Goal: Task Accomplishment & Management: Use online tool/utility

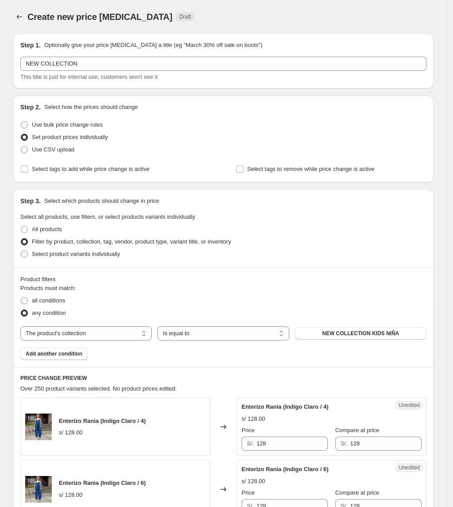
select select "collection"
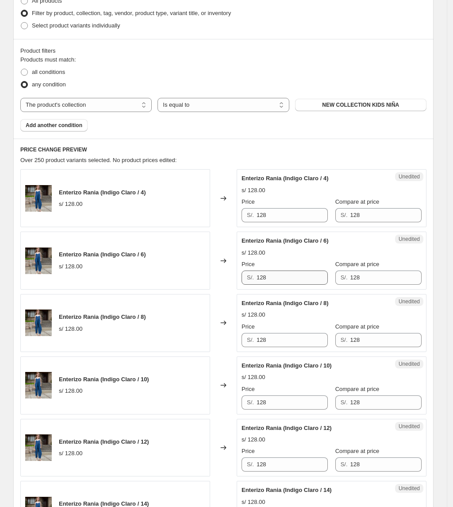
scroll to position [236, 0]
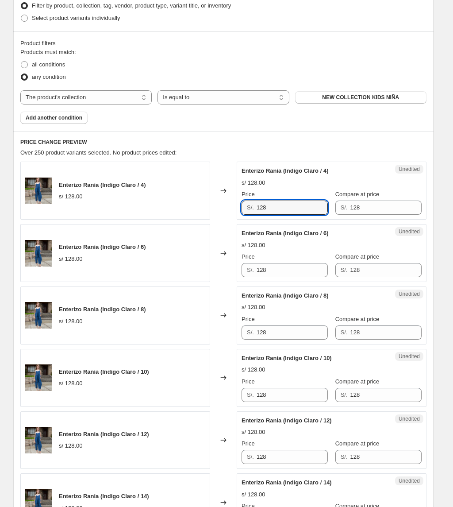
drag, startPoint x: 281, startPoint y: 205, endPoint x: 199, endPoint y: 215, distance: 82.1
click at [199, 215] on div "Enterizo Rania (Indigo Claro / 4) s/ 128.00 Changed to Unedited Enterizo Rania …" at bounding box center [223, 191] width 407 height 58
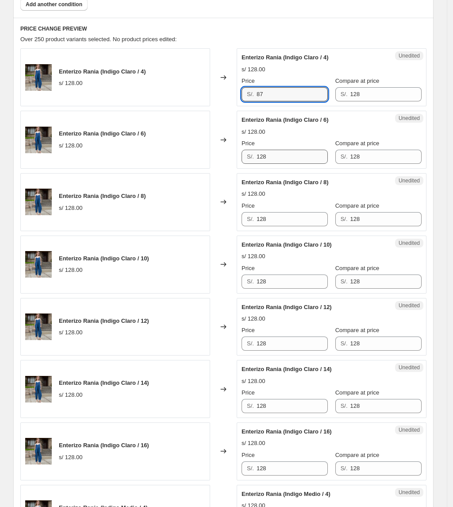
scroll to position [354, 0]
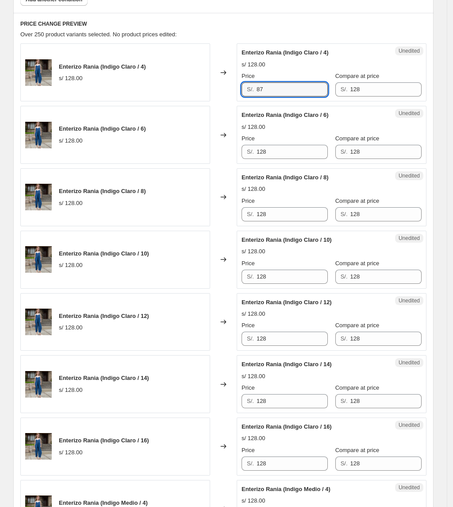
type input "87"
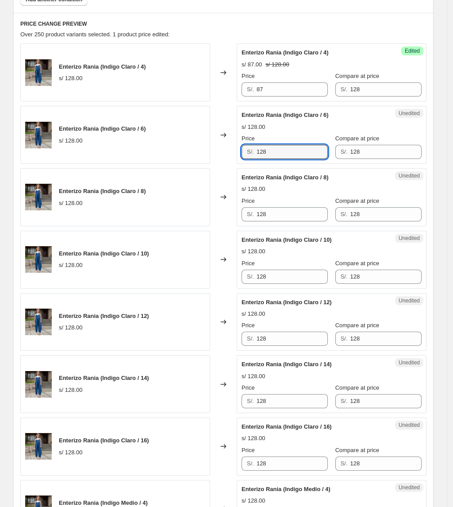
drag, startPoint x: 169, startPoint y: 153, endPoint x: 160, endPoint y: 149, distance: 10.0
click at [162, 155] on div "Enterizo Rania (Indigo Claro / 6) s/ 128.00 Changed to Unedited Enterizo Rania …" at bounding box center [223, 135] width 407 height 58
type input "87"
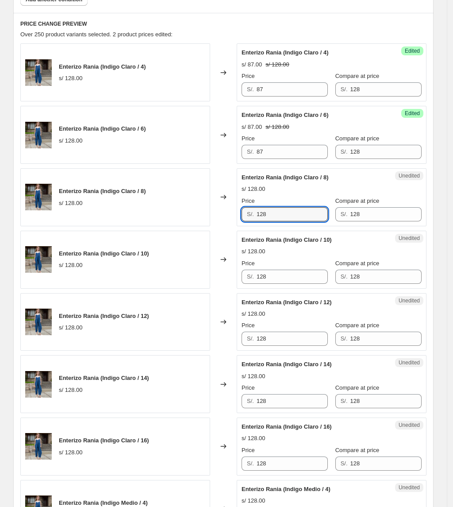
drag, startPoint x: 281, startPoint y: 217, endPoint x: 232, endPoint y: 215, distance: 48.3
click at [234, 216] on div "Enterizo Rania (Indigo Claro / 8) s/ 128.00 Changed to Unedited Enterizo Rania …" at bounding box center [223, 197] width 407 height 58
type input "87"
click at [289, 267] on div "Price" at bounding box center [285, 263] width 86 height 9
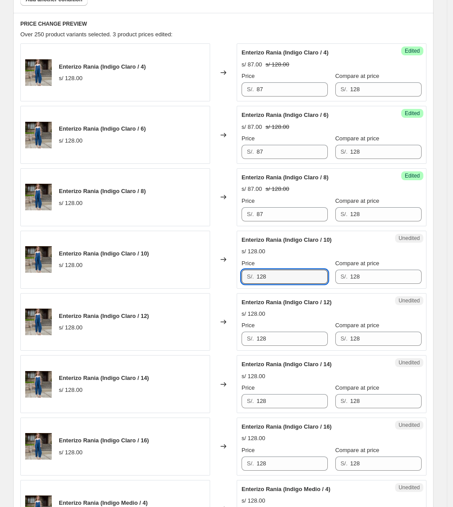
drag, startPoint x: 289, startPoint y: 279, endPoint x: 204, endPoint y: 282, distance: 85.1
click at [204, 283] on div "Enterizo Rania (Indigo Claro / 10) s/ 128.00 Changed to Unedited Enterizo Rania…" at bounding box center [223, 260] width 407 height 58
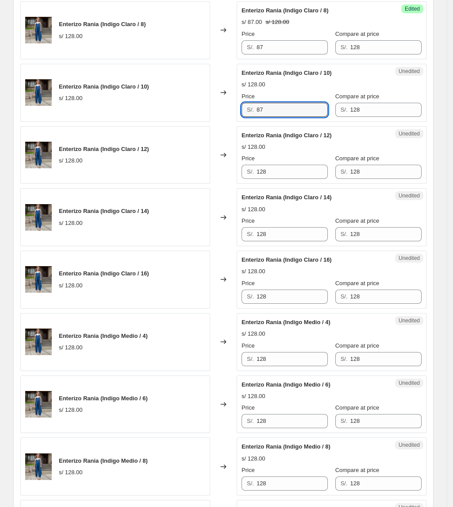
scroll to position [531, 0]
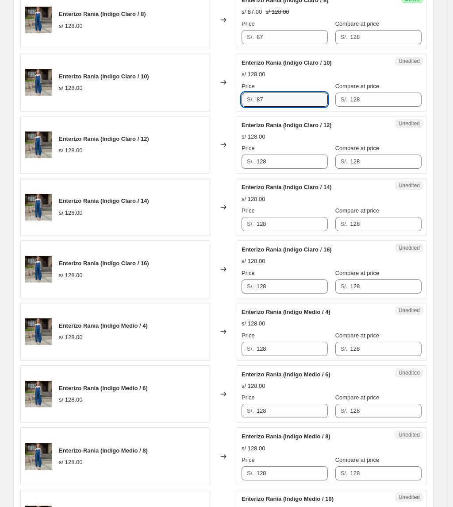
type input "87"
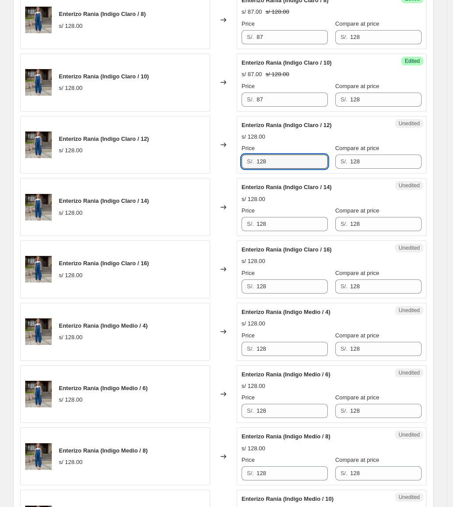
drag, startPoint x: 230, startPoint y: 167, endPoint x: 207, endPoint y: 169, distance: 23.2
click at [214, 167] on div "Enterizo Rania (Indigo Claro / 12) s/ 128.00 Changed to Unedited Enterizo Rania…" at bounding box center [223, 145] width 407 height 58
type input "87"
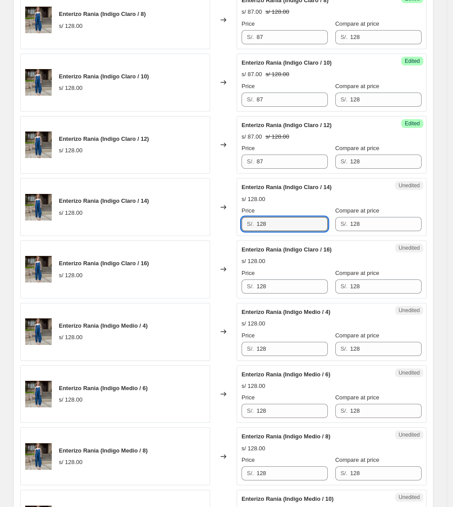
drag, startPoint x: 296, startPoint y: 225, endPoint x: 146, endPoint y: 224, distance: 150.6
click at [146, 225] on div "Enterizo Rania (Indigo Claro / 14) s/ 128.00 Changed to Unedited Enterizo Rania…" at bounding box center [223, 207] width 407 height 58
type input "87"
drag, startPoint x: 286, startPoint y: 293, endPoint x: 140, endPoint y: 294, distance: 146.1
click at [141, 295] on div "Enterizo Rania (Indigo Claro / 16) s/ 128.00 Changed to Unedited Enterizo Rania…" at bounding box center [223, 269] width 407 height 58
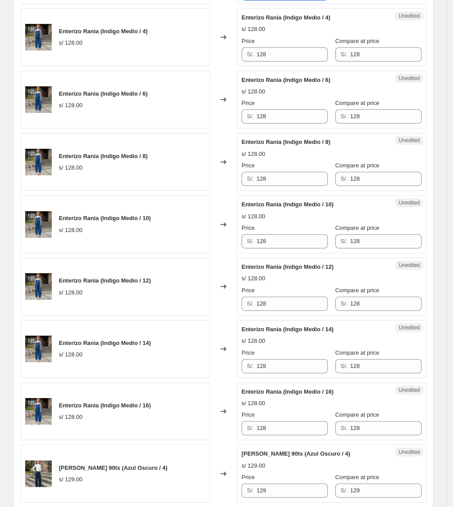
scroll to position [826, 0]
type input "87"
drag, startPoint x: 286, startPoint y: 54, endPoint x: 205, endPoint y: 65, distance: 82.2
click at [207, 64] on div "Enterizo Rania (Indigo Medio / 4) s/ 128.00 Changed to Unedited Enterizo Rania …" at bounding box center [223, 37] width 407 height 58
drag, startPoint x: 279, startPoint y: 52, endPoint x: 126, endPoint y: 48, distance: 153.3
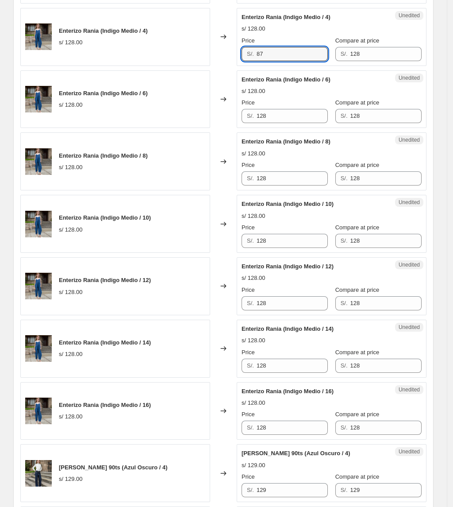
click at [126, 49] on div "Enterizo Rania (Indigo Medio / 4) s/ 128.00 Changed to Unedited Enterizo Rania …" at bounding box center [223, 37] width 407 height 58
type input "87"
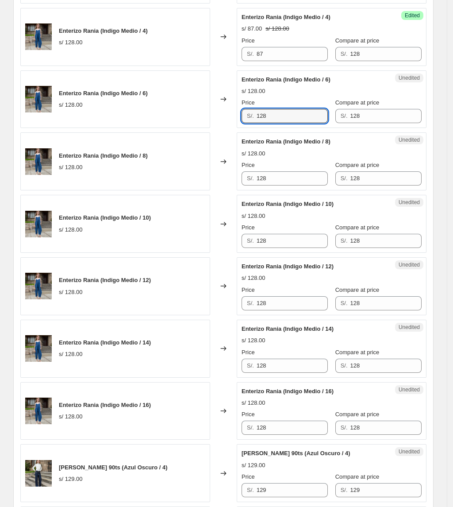
drag, startPoint x: 276, startPoint y: 119, endPoint x: 57, endPoint y: 107, distance: 220.0
click at [53, 109] on div "Enterizo Rania (Indigo Medio / 6) s/ 128.00 Changed to Unedited Enterizo Rania …" at bounding box center [223, 99] width 407 height 58
paste input "87"
type input "87"
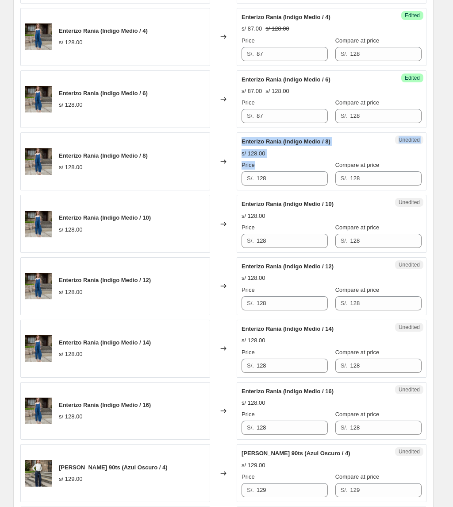
drag, startPoint x: 288, startPoint y: 190, endPoint x: 155, endPoint y: 176, distance: 134.0
click at [151, 182] on div "Enterizo Rania (Indigo Medio / 8) s/ 128.00 Changed to Unedited Enterizo Rania …" at bounding box center [223, 161] width 407 height 58
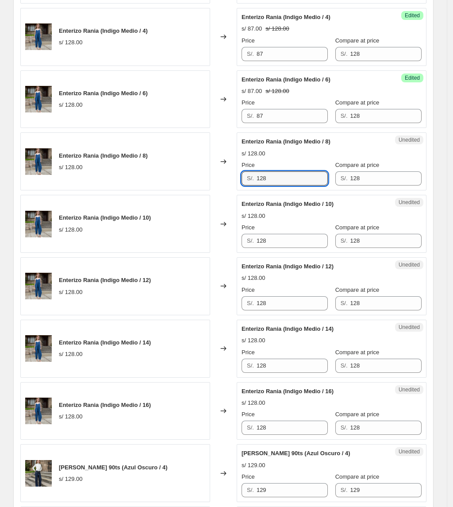
drag, startPoint x: 296, startPoint y: 181, endPoint x: 142, endPoint y: 187, distance: 154.2
click at [142, 187] on div "Enterizo Rania (Indigo Medio / 8) s/ 128.00 Changed to Unedited Enterizo Rania …" at bounding box center [223, 161] width 407 height 58
paste input "87"
type input "87"
drag, startPoint x: 195, startPoint y: 244, endPoint x: 167, endPoint y: 238, distance: 29.3
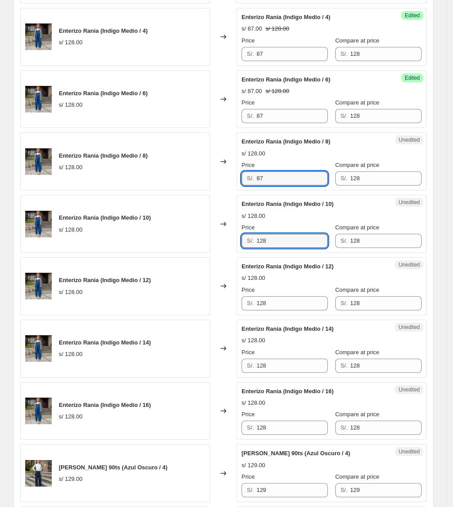
click at [167, 242] on div "Enterizo Rania (Indigo Medio / 10) s/ 128.00 Changed to Unedited Enterizo Rania…" at bounding box center [223, 224] width 407 height 58
paste input "87"
type input "87"
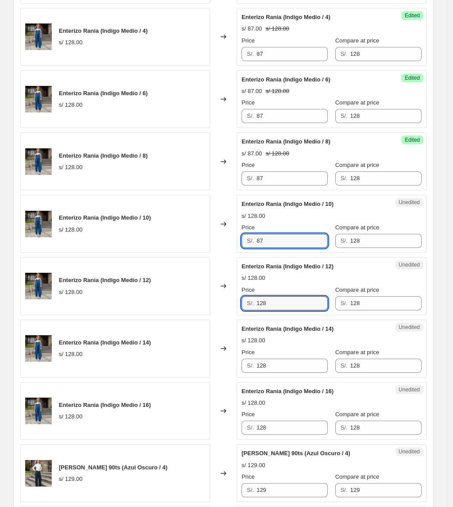
drag, startPoint x: 253, startPoint y: 302, endPoint x: 229, endPoint y: 296, distance: 24.5
click at [229, 296] on div "Enterizo Rania (Indigo Medio / 12) s/ 128.00 Changed to Unedited Enterizo Rania…" at bounding box center [223, 286] width 407 height 58
paste input "87"
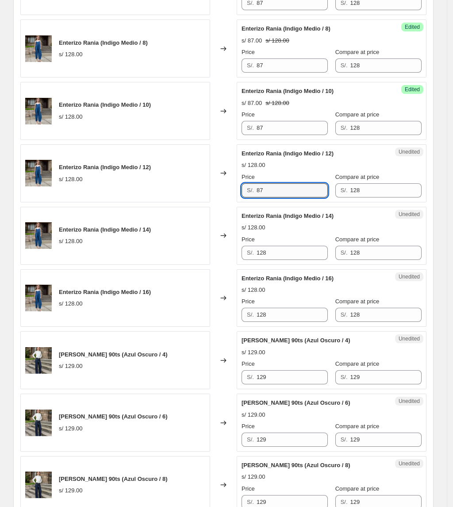
scroll to position [945, 0]
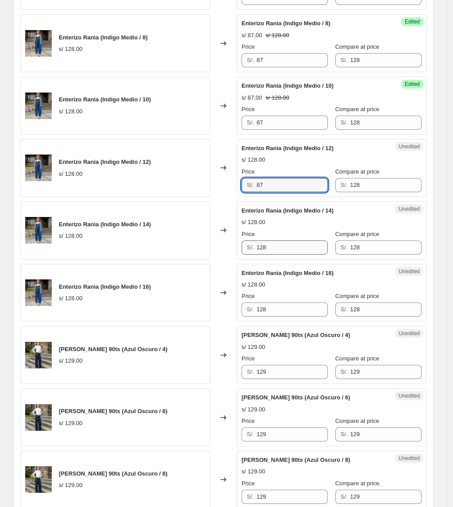
type input "87"
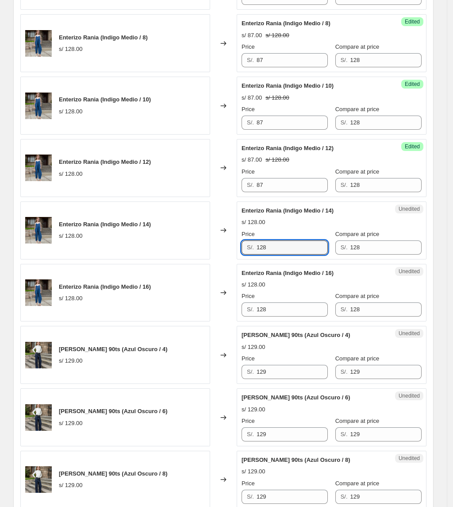
drag, startPoint x: 280, startPoint y: 248, endPoint x: 159, endPoint y: 249, distance: 121.8
click at [158, 253] on div "Enterizo Rania (Indigo Medio / 14) s/ 128.00 Changed to Unedited Enterizo Rania…" at bounding box center [223, 230] width 407 height 58
drag, startPoint x: 286, startPoint y: 308, endPoint x: 149, endPoint y: 313, distance: 136.9
click at [149, 313] on div "Enterizo Rania (Indigo Medio / 16) s/ 128.00 Changed to Unedited Enterizo Rania…" at bounding box center [223, 293] width 407 height 58
drag, startPoint x: 291, startPoint y: 253, endPoint x: 99, endPoint y: 241, distance: 191.7
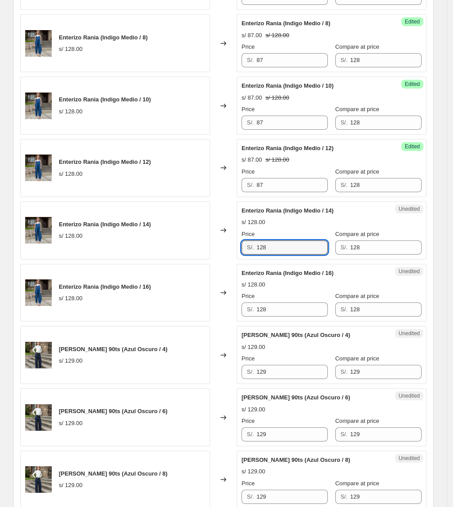
click at [99, 242] on div "Enterizo Rania (Indigo Medio / 14) s/ 128.00 Changed to Unedited Enterizo Rania…" at bounding box center [223, 230] width 407 height 58
paste input "87"
type input "87"
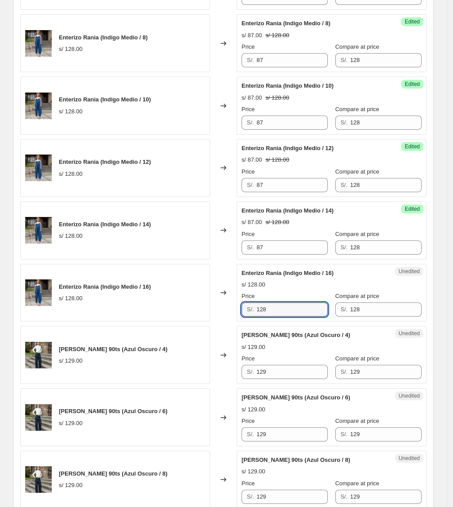
drag, startPoint x: 275, startPoint y: 306, endPoint x: 188, endPoint y: 307, distance: 86.4
click at [188, 309] on div "Enterizo Rania (Indigo Medio / 16) s/ 128.00 Changed to Unedited Enterizo Rania…" at bounding box center [223, 293] width 407 height 58
paste input "87"
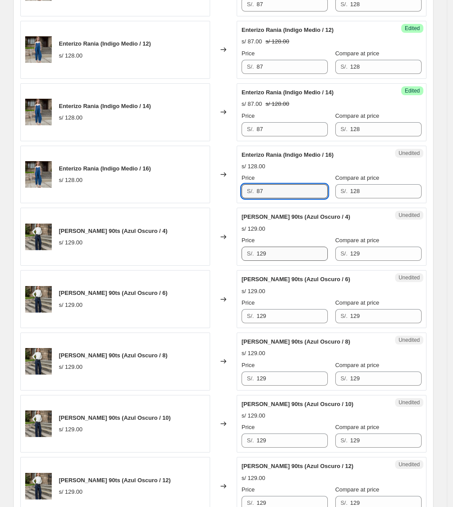
type input "87"
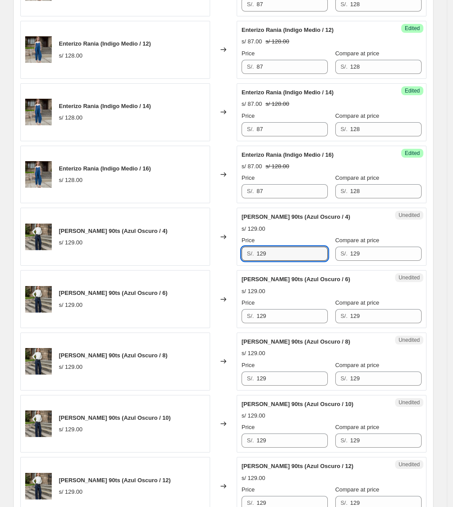
drag, startPoint x: 284, startPoint y: 257, endPoint x: 170, endPoint y: 259, distance: 114.3
click at [170, 259] on div "[PERSON_NAME] 90ts (Azul Oscuro / 4) s/ 129.00 Changed to Unedited [PERSON_NAME…" at bounding box center [223, 237] width 407 height 58
paste input "87"
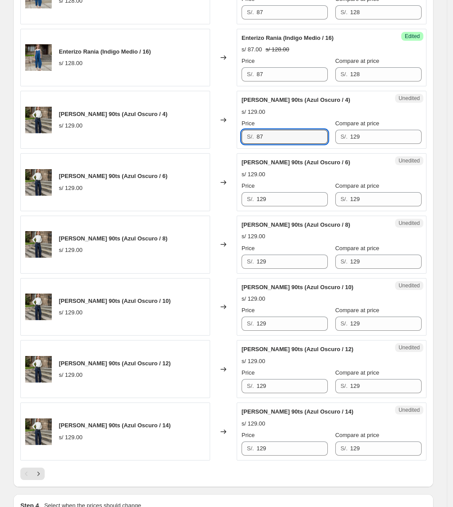
scroll to position [1181, 0]
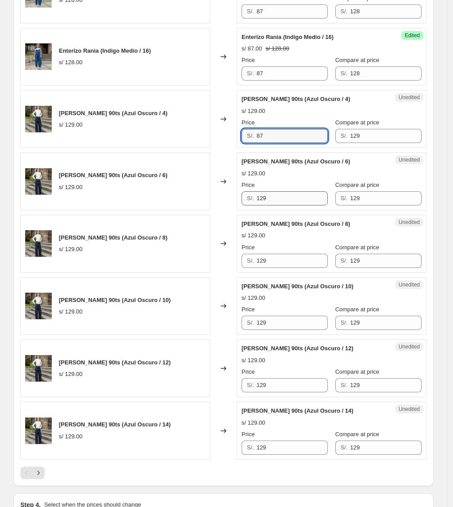
type input "87"
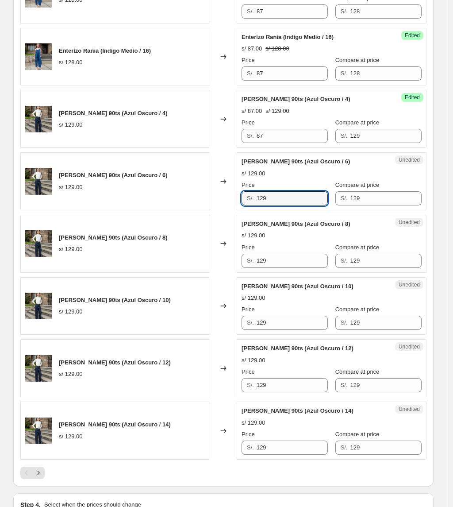
drag, startPoint x: 286, startPoint y: 202, endPoint x: 184, endPoint y: 207, distance: 101.6
click at [184, 207] on div "[PERSON_NAME] 90ts (Azul Oscuro / 6) s/ 129.00 Changed to Unedited [PERSON_NAME…" at bounding box center [223, 181] width 407 height 58
paste input "87"
type input "87"
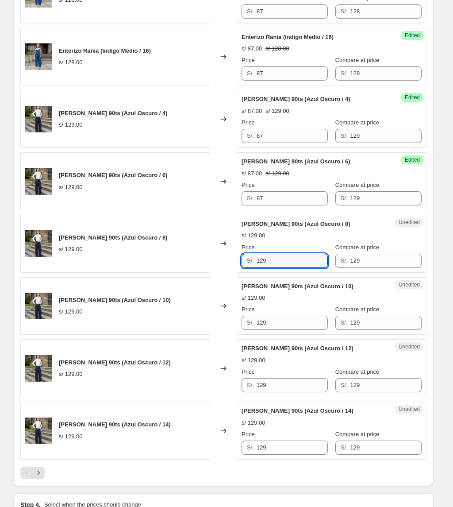
drag, startPoint x: 64, startPoint y: 242, endPoint x: 19, endPoint y: 229, distance: 46.0
paste input "87"
drag, startPoint x: 291, startPoint y: 263, endPoint x: 208, endPoint y: 264, distance: 82.8
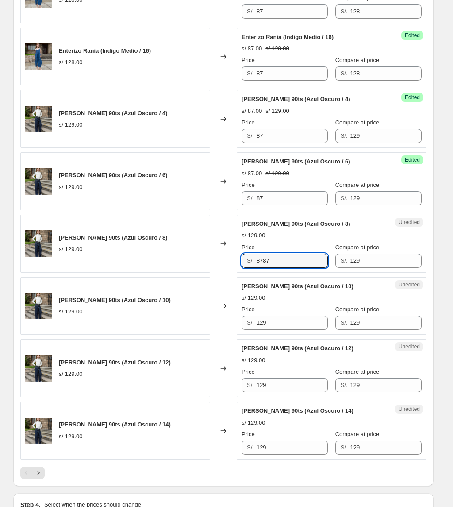
click at [208, 264] on div "[PERSON_NAME] 90ts (Azul Oscuro / 8) s/ 129.00 Changed to Unedited [PERSON_NAME…" at bounding box center [223, 244] width 407 height 58
paste input "text"
type input "87"
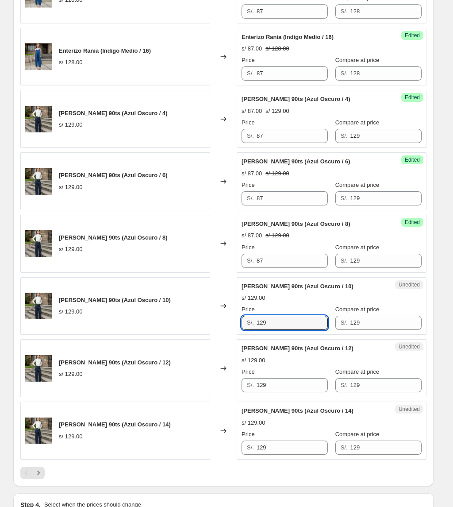
drag, startPoint x: 286, startPoint y: 323, endPoint x: 216, endPoint y: 316, distance: 70.3
click at [218, 316] on div "[PERSON_NAME] 90ts (Azul Oscuro / 10) s/ 129.00 Changed to Unedited [PERSON_NAM…" at bounding box center [223, 306] width 407 height 58
paste input "87"
type input "87"
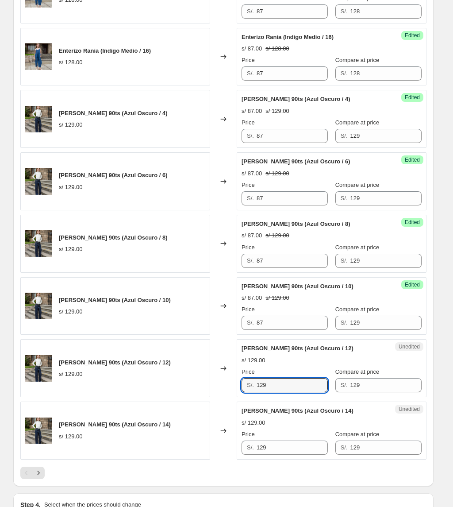
drag, startPoint x: 219, startPoint y: 383, endPoint x: 187, endPoint y: 379, distance: 32.1
click at [188, 380] on div "[PERSON_NAME] 90ts (Azul Oscuro / 12) s/ 129.00 Changed to Unedited [PERSON_NAM…" at bounding box center [223, 368] width 407 height 58
paste input "87"
type input "87"
drag, startPoint x: 273, startPoint y: 459, endPoint x: 232, endPoint y: 459, distance: 40.7
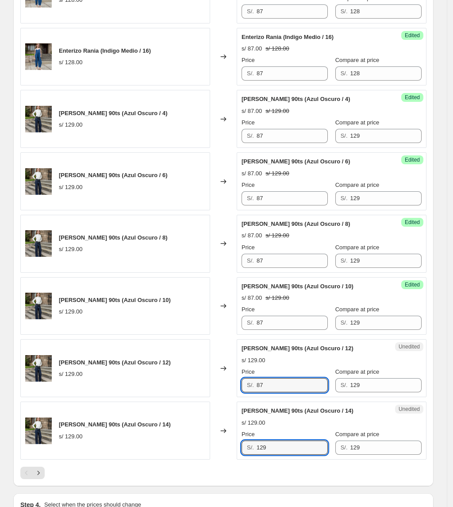
click at [233, 459] on div "[PERSON_NAME] 90ts (Azul Oscuro / 14) s/ 129.00 Changed to Unedited [PERSON_NAM…" at bounding box center [223, 431] width 407 height 58
paste input "87"
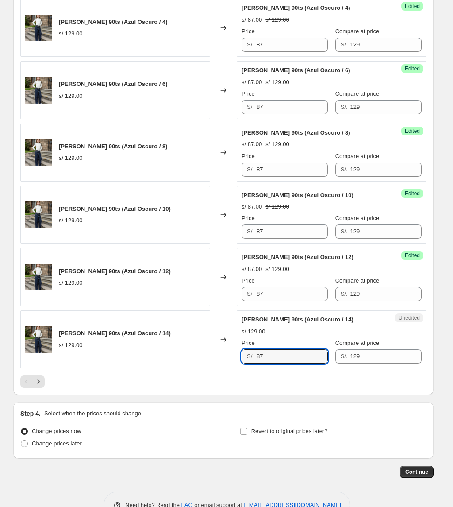
scroll to position [1240, 0]
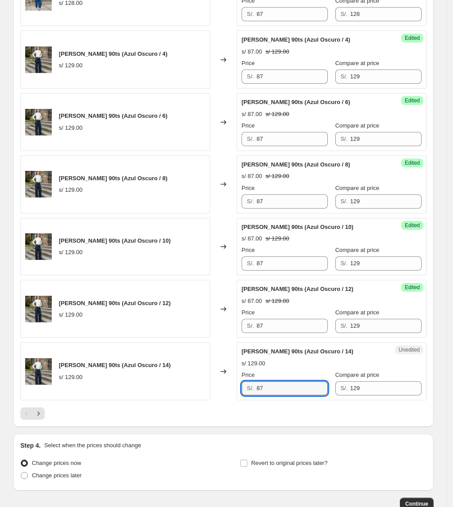
drag, startPoint x: 271, startPoint y: 397, endPoint x: 214, endPoint y: 396, distance: 57.1
click at [214, 396] on div "[PERSON_NAME] 90ts (Azul Oscuro / 14) s/ 129.00 Changed to Unedited [PERSON_NAM…" at bounding box center [223, 371] width 407 height 58
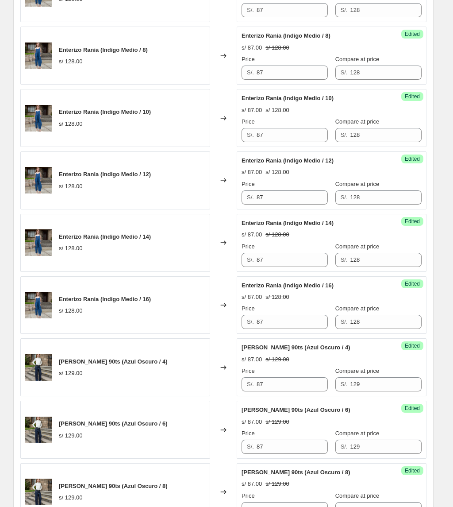
scroll to position [945, 0]
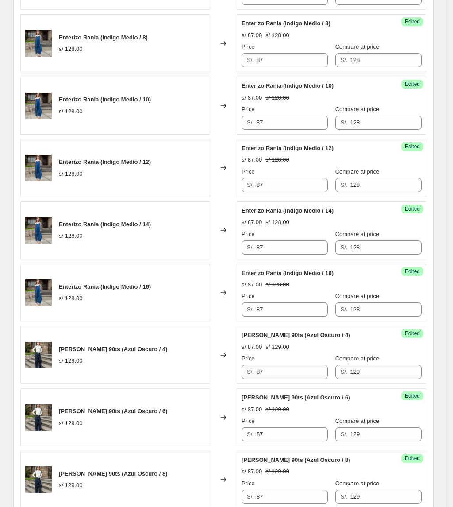
type input "73"
drag, startPoint x: 63, startPoint y: 355, endPoint x: 114, endPoint y: 355, distance: 50.9
click at [114, 355] on div "[PERSON_NAME] 90ts (Azul Oscuro / 4) s/ 129.00" at bounding box center [115, 355] width 190 height 58
copy span "[PERSON_NAME] 90ts"
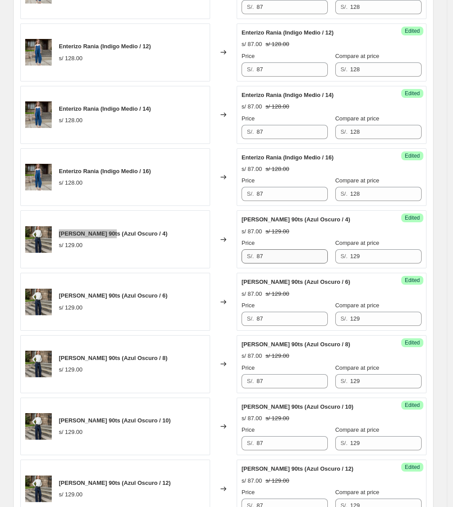
scroll to position [1063, 0]
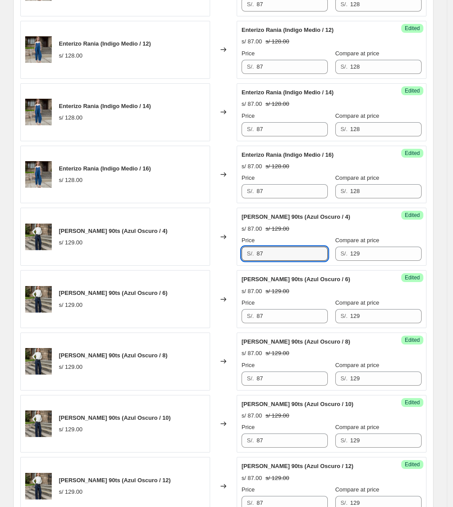
drag, startPoint x: 221, startPoint y: 265, endPoint x: 211, endPoint y: 265, distance: 9.3
click at [211, 265] on div "[PERSON_NAME] 90ts (Azul Oscuro / 4) s/ 129.00 Changed to Success Edited [PERSO…" at bounding box center [223, 237] width 407 height 58
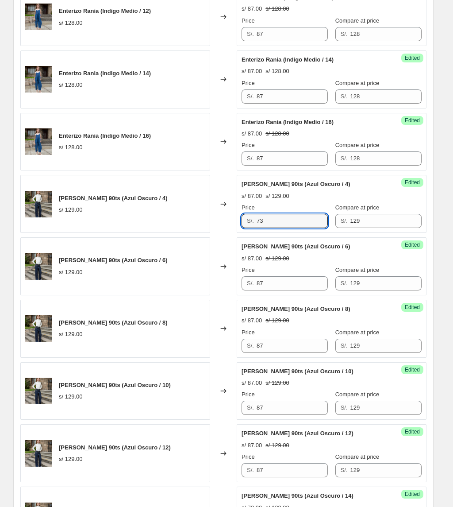
scroll to position [1122, 0]
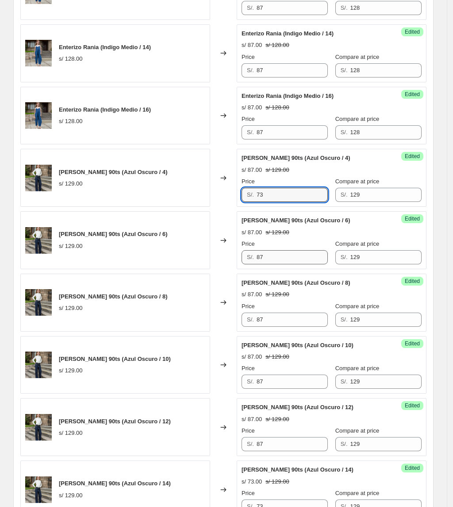
type input "73"
click at [282, 264] on input "87" at bounding box center [292, 257] width 71 height 14
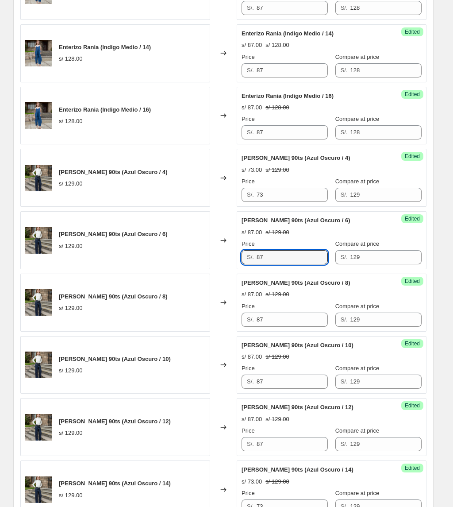
drag, startPoint x: 281, startPoint y: 264, endPoint x: 236, endPoint y: 265, distance: 45.2
click at [236, 265] on div "[PERSON_NAME] 90ts (Azul Oscuro / 6) s/ 129.00 Changed to Success Edited [PERSO…" at bounding box center [223, 240] width 407 height 58
type input "73"
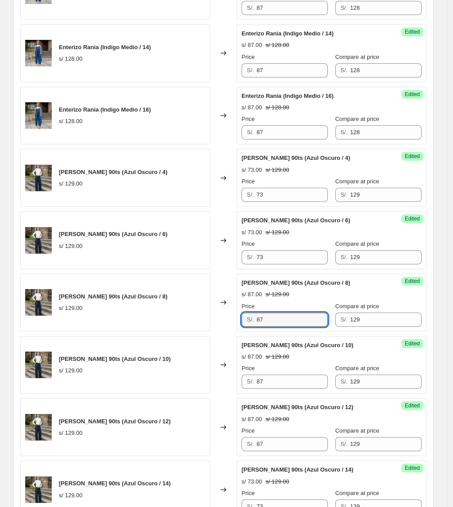
drag, startPoint x: 284, startPoint y: 321, endPoint x: 225, endPoint y: 324, distance: 59.0
click at [225, 324] on div "[PERSON_NAME] 90ts (Azul Oscuro / 8) s/ 129.00 Changed to Success Edited [PERSO…" at bounding box center [223, 303] width 407 height 58
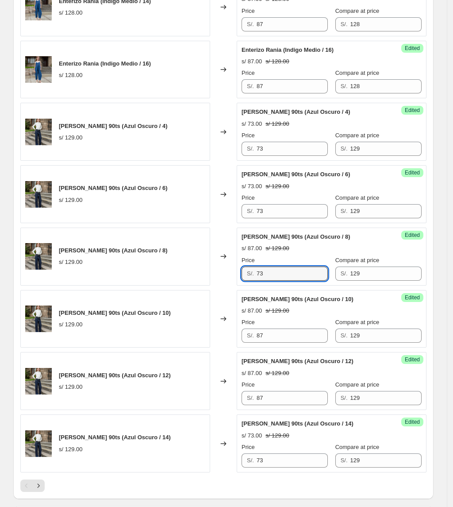
scroll to position [1240, 0]
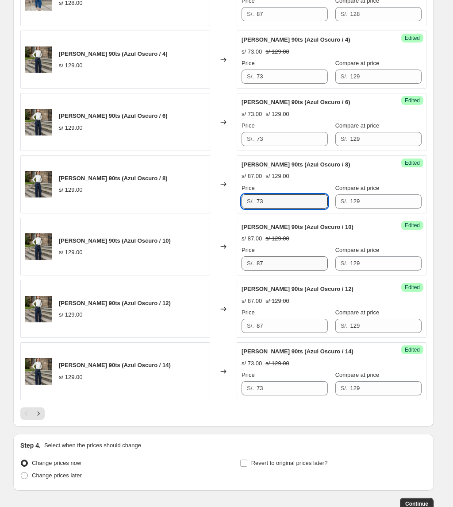
type input "73"
drag, startPoint x: 283, startPoint y: 267, endPoint x: 197, endPoint y: 280, distance: 86.6
click at [197, 276] on div "[PERSON_NAME] 90ts (Azul Oscuro / 10) s/ 129.00 Changed to Success Edited [PERS…" at bounding box center [223, 247] width 407 height 58
type input "73"
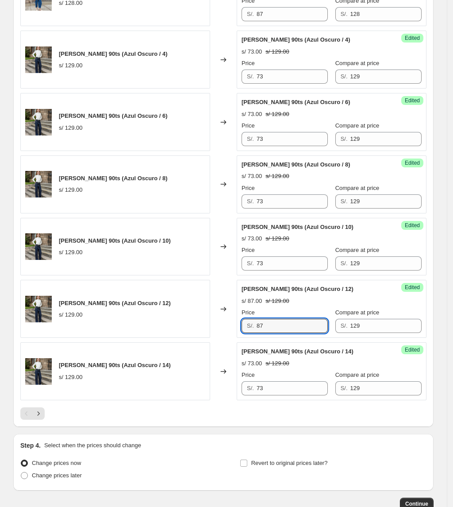
drag, startPoint x: 278, startPoint y: 330, endPoint x: 182, endPoint y: 356, distance: 99.9
type input "73"
click at [43, 418] on icon "Next" at bounding box center [38, 413] width 9 height 9
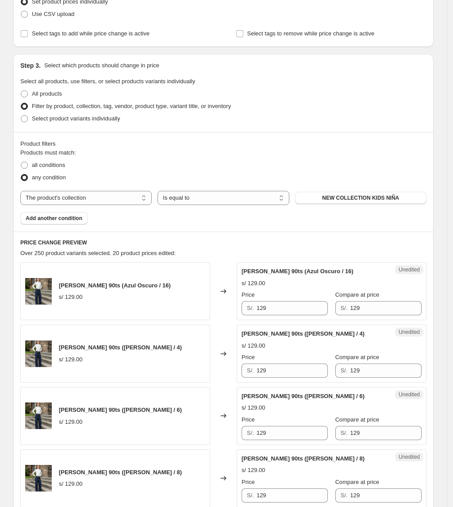
scroll to position [118, 0]
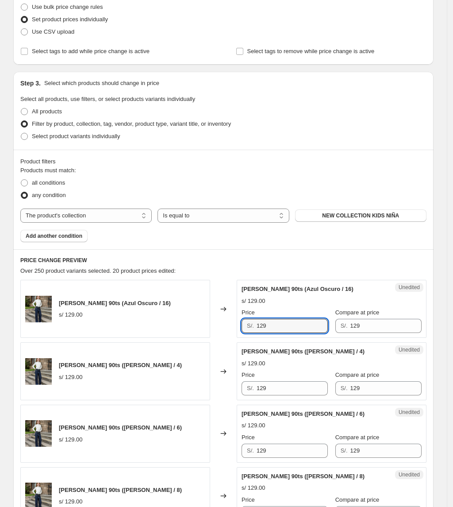
drag, startPoint x: 279, startPoint y: 328, endPoint x: 190, endPoint y: 326, distance: 89.0
click at [191, 333] on div "[PERSON_NAME] 90ts (Azul Oscuro / 16) s/ 129.00 Changed to Unedited [PERSON_NAM…" at bounding box center [223, 309] width 407 height 58
type input "73"
drag, startPoint x: 282, startPoint y: 392, endPoint x: 191, endPoint y: 384, distance: 90.8
click at [190, 392] on div "[PERSON_NAME] 90ts ([PERSON_NAME] / 4) s/ 129.00 Changed to Unedited [PERSON_NA…" at bounding box center [223, 371] width 407 height 58
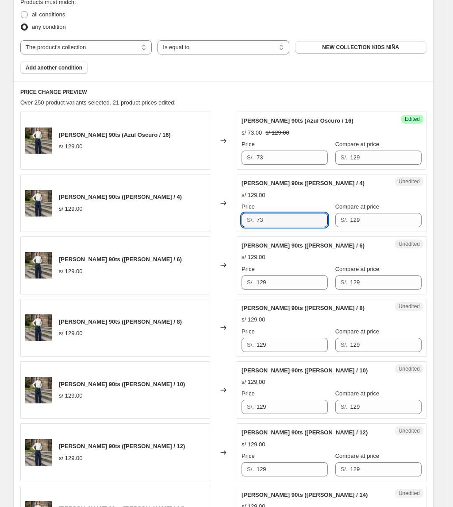
scroll to position [295, 0]
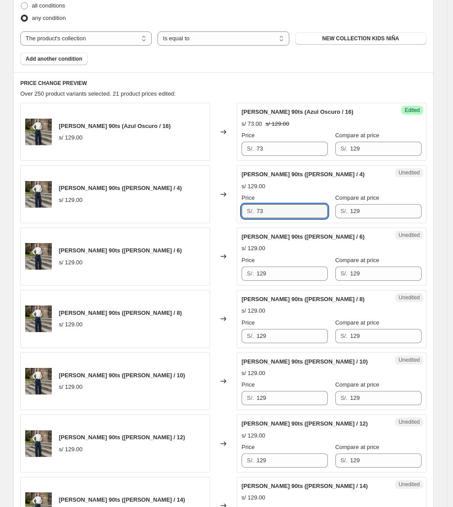
type input "73"
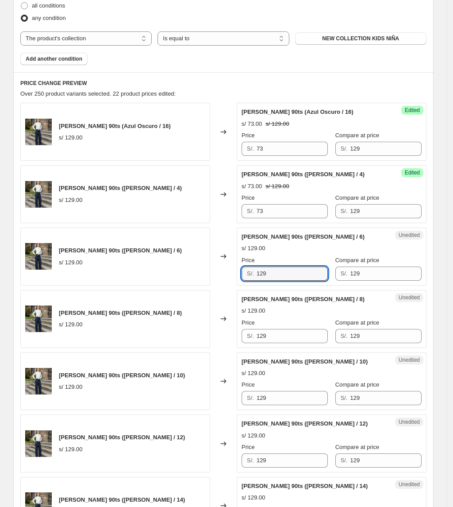
drag, startPoint x: 243, startPoint y: 277, endPoint x: 206, endPoint y: 278, distance: 36.3
click at [206, 278] on div "[PERSON_NAME] 90ts ([PERSON_NAME] / 6) s/ 129.00 Changed to Unedited [PERSON_NA…" at bounding box center [223, 257] width 407 height 58
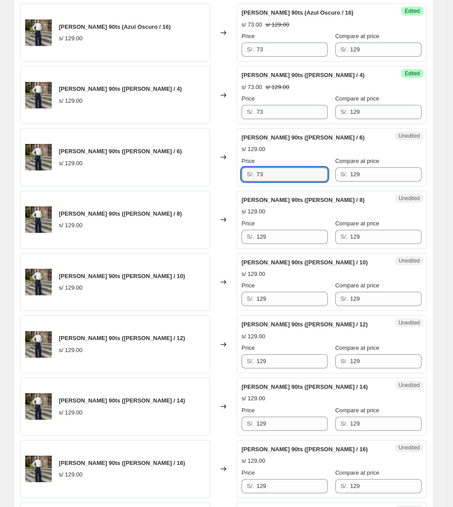
scroll to position [413, 0]
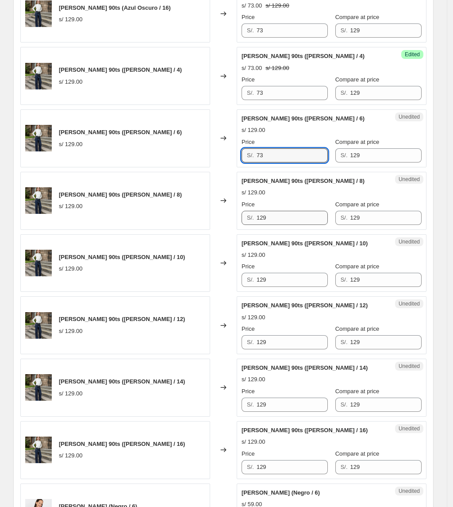
type input "73"
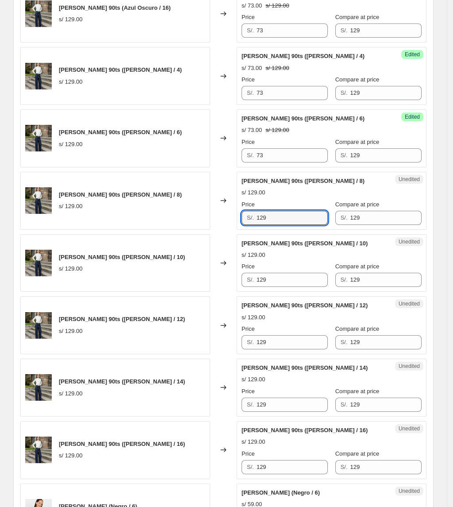
drag, startPoint x: 280, startPoint y: 222, endPoint x: 188, endPoint y: 221, distance: 92.1
click at [189, 221] on div "[PERSON_NAME] 90ts ([PERSON_NAME] / 8) s/ 129.00 Changed to Unedited [PERSON_NA…" at bounding box center [223, 201] width 407 height 58
type input "73"
drag, startPoint x: 270, startPoint y: 276, endPoint x: 33, endPoint y: 271, distance: 237.4
click at [27, 273] on div "[PERSON_NAME] 90ts ([PERSON_NAME] / 10) s/ 129.00 Changed to Unedited [PERSON_N…" at bounding box center [223, 263] width 407 height 58
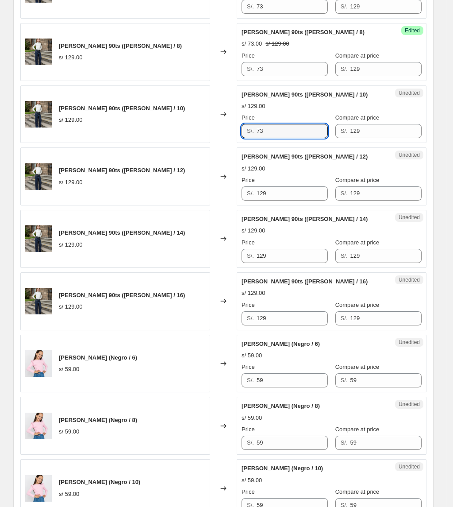
scroll to position [531, 0]
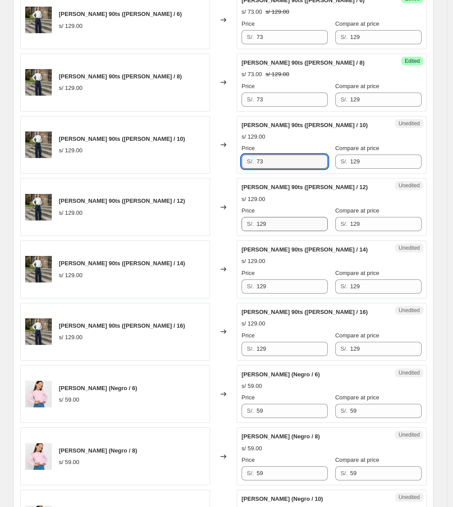
type input "73"
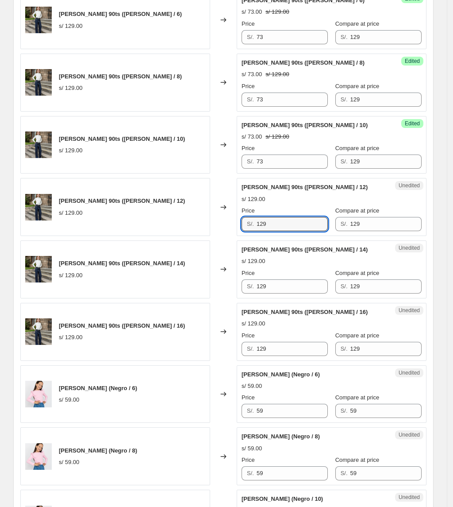
drag, startPoint x: 275, startPoint y: 227, endPoint x: 23, endPoint y: 230, distance: 251.1
click at [15, 240] on div "Step 1. Optionally give your price [MEDICAL_DATA] a title (eg "March 30% off sa…" at bounding box center [220, 357] width 428 height 1724
type input "73"
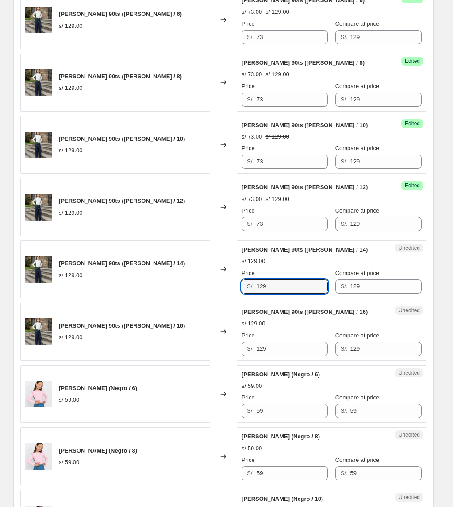
drag, startPoint x: 126, startPoint y: 289, endPoint x: 79, endPoint y: 289, distance: 46.9
click at [79, 289] on div "[PERSON_NAME] 90ts ([PERSON_NAME] / 14) s/ 129.00 Changed to Unedited [PERSON_N…" at bounding box center [223, 269] width 407 height 58
type input "73"
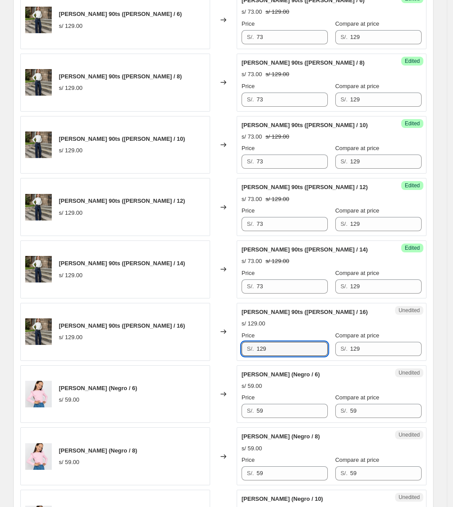
drag, startPoint x: 275, startPoint y: 355, endPoint x: 9, endPoint y: 364, distance: 266.7
click at [9, 364] on div "Step 1. Optionally give your price [MEDICAL_DATA] a title (eg "March 30% off sa…" at bounding box center [220, 357] width 428 height 1724
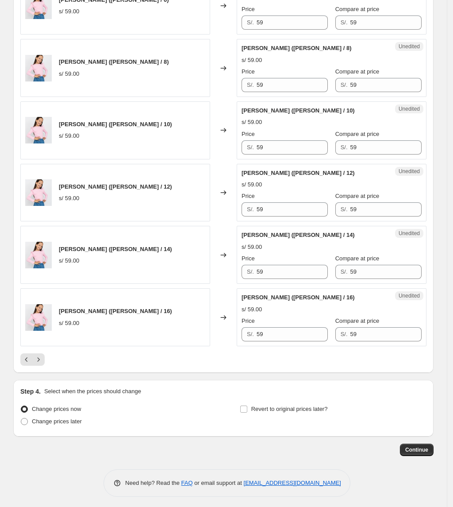
scroll to position [1299, 0]
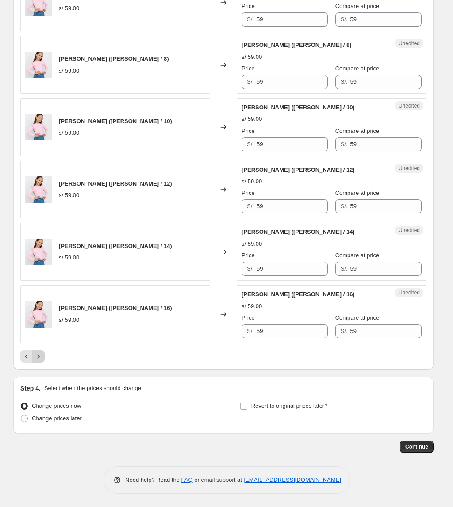
type input "73"
click at [43, 361] on icon "Next" at bounding box center [38, 356] width 9 height 9
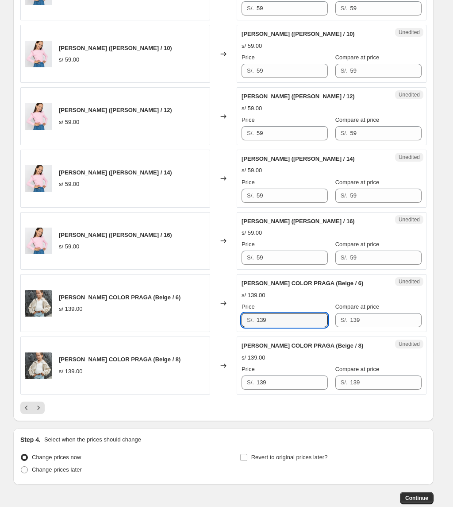
drag, startPoint x: 277, startPoint y: 271, endPoint x: 197, endPoint y: 261, distance: 80.4
click at [197, 274] on div "[PERSON_NAME] COLOR PRAGA (Beige / 6) s/ 139.00 Changed to Unedited [PERSON_NAM…" at bounding box center [223, 303] width 407 height 58
type input "87"
drag, startPoint x: 298, startPoint y: 326, endPoint x: 263, endPoint y: 329, distance: 35.5
click at [263, 365] on div "Price S/. 139" at bounding box center [285, 377] width 86 height 25
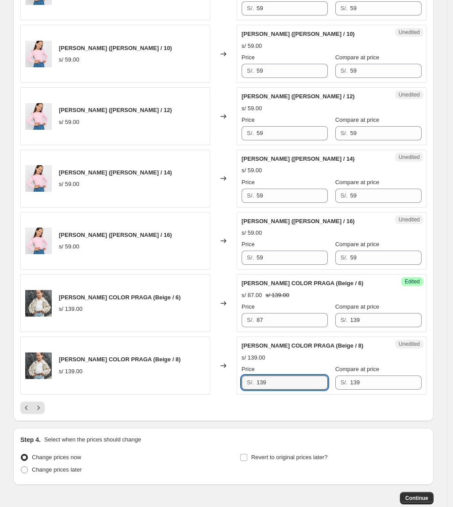
drag, startPoint x: 282, startPoint y: 332, endPoint x: 124, endPoint y: 331, distance: 157.7
click at [124, 337] on div "[PERSON_NAME] COLOR PRAGA (Beige / 8) s/ 139.00 Changed to Unedited [PERSON_NAM…" at bounding box center [223, 366] width 407 height 58
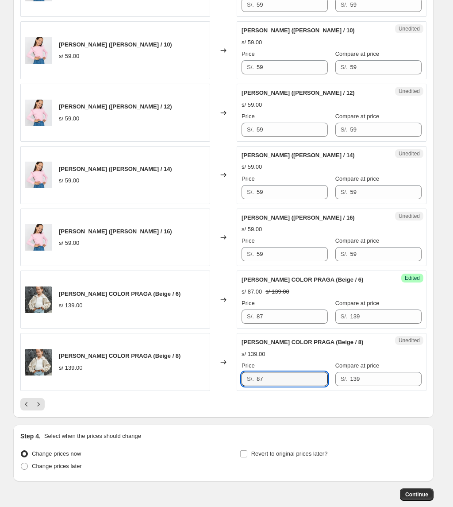
scroll to position [1304, 0]
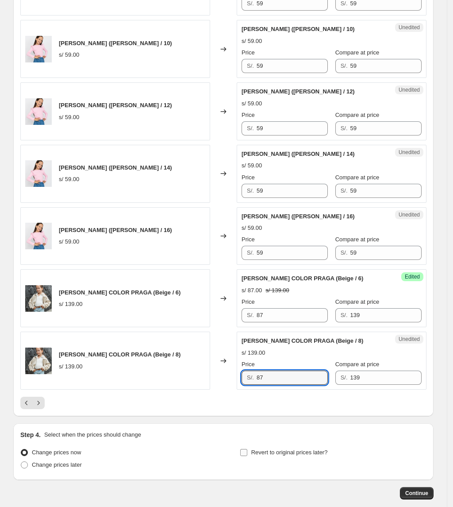
type input "87"
click at [316, 449] on span "Revert to original prices later?" at bounding box center [290, 452] width 77 height 7
click at [248, 449] on input "Revert to original prices later?" at bounding box center [243, 452] width 7 height 7
checkbox input "true"
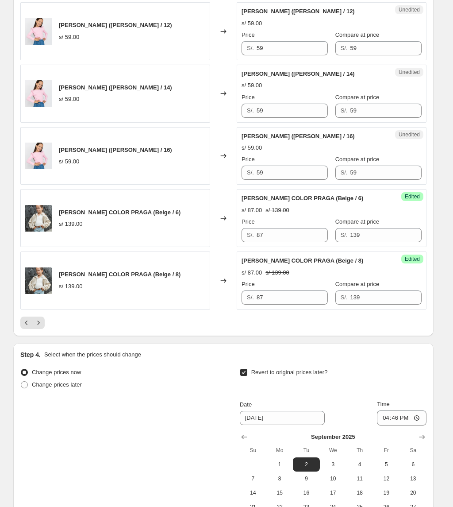
scroll to position [1455, 0]
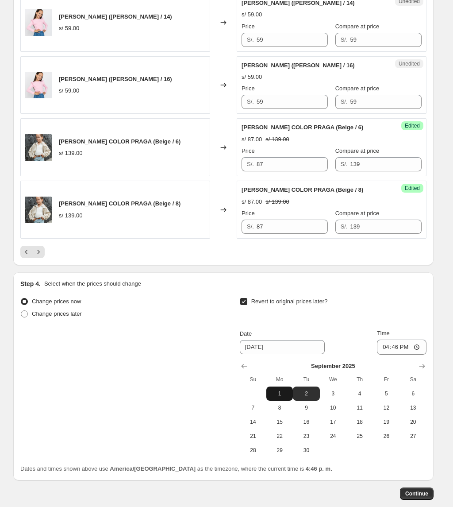
click at [286, 390] on span "1" at bounding box center [279, 393] width 19 height 7
type input "[DATE]"
click at [399, 340] on input "16:46" at bounding box center [402, 347] width 50 height 15
type input "00:01"
click at [366, 295] on div "Revert to original prices later?" at bounding box center [333, 308] width 187 height 27
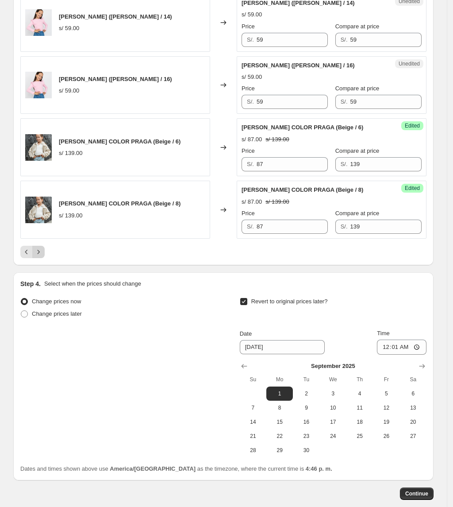
click at [45, 246] on button "Next" at bounding box center [38, 252] width 12 height 12
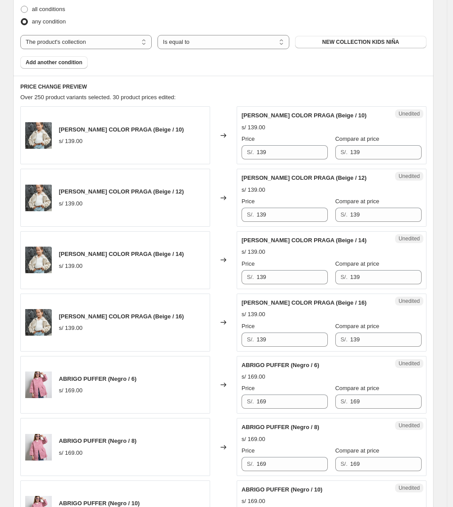
scroll to position [274, 0]
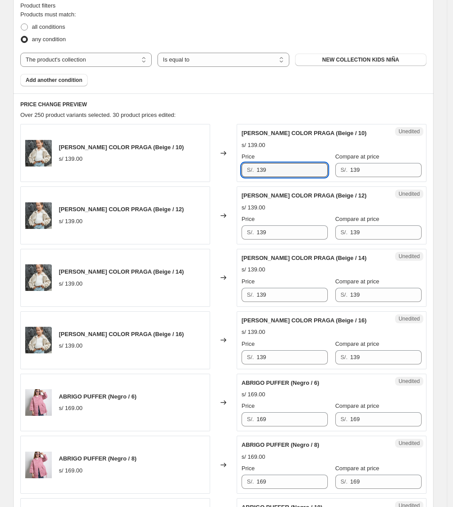
drag, startPoint x: 281, startPoint y: 175, endPoint x: 224, endPoint y: 169, distance: 57.0
click at [225, 169] on div "[PERSON_NAME] COLOR PRAGA (Beige / 10) s/ 139.00 Changed to Unedited [PERSON_NA…" at bounding box center [223, 153] width 407 height 58
type input "87"
drag, startPoint x: 293, startPoint y: 233, endPoint x: 152, endPoint y: 224, distance: 140.7
click at [153, 225] on div "[PERSON_NAME] COLOR PRAGA (Beige / 12) s/ 139.00 Changed to Unedited [PERSON_NA…" at bounding box center [223, 215] width 407 height 58
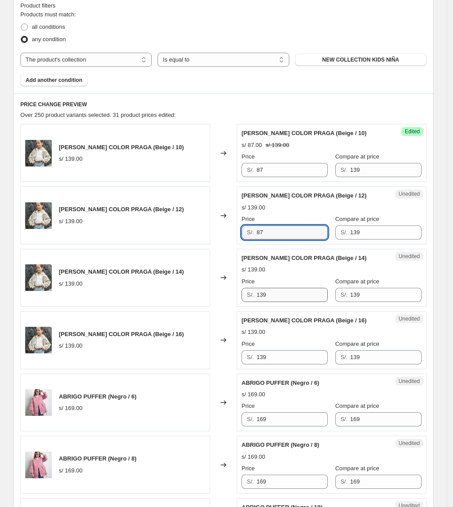
type input "87"
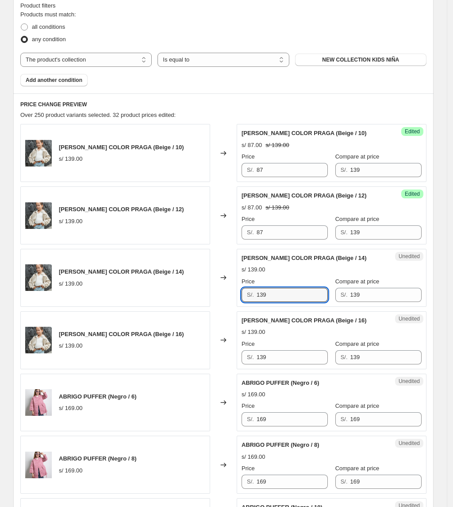
drag, startPoint x: 290, startPoint y: 295, endPoint x: 213, endPoint y: 298, distance: 76.2
click at [213, 298] on div "[PERSON_NAME] COLOR PRAGA (Beige / 14) s/ 139.00 Changed to Unedited [PERSON_NA…" at bounding box center [223, 278] width 407 height 58
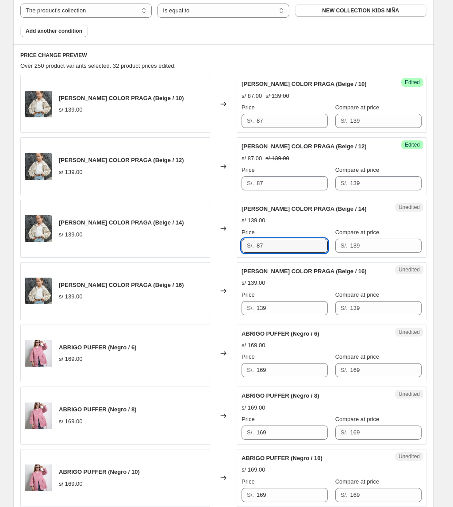
scroll to position [392, 0]
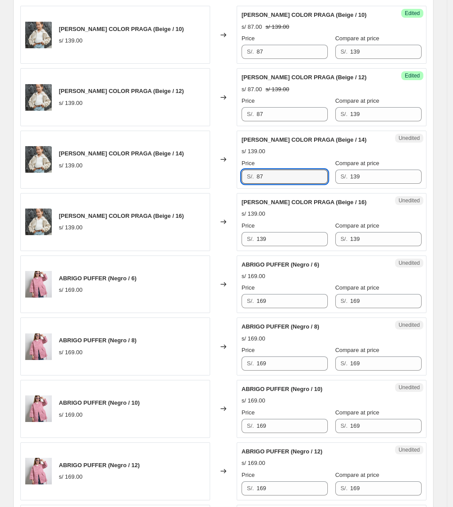
type input "87"
click at [236, 236] on div "[PERSON_NAME] COLOR PRAGA (Beige / 16) s/ 139.00 Changed to Unedited [PERSON_NA…" at bounding box center [223, 222] width 407 height 58
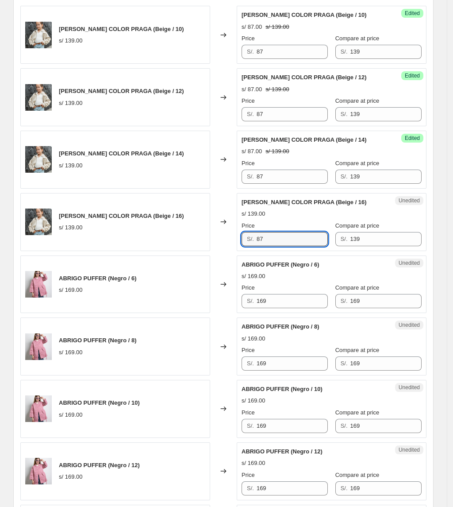
type input "87"
drag, startPoint x: 280, startPoint y: 303, endPoint x: 66, endPoint y: 314, distance: 214.1
click at [89, 311] on div "ABRIGO PUFFER (Negro / 6) s/ 169.00 Changed to Unedited ABRIGO PUFFER (Negro / …" at bounding box center [223, 285] width 407 height 58
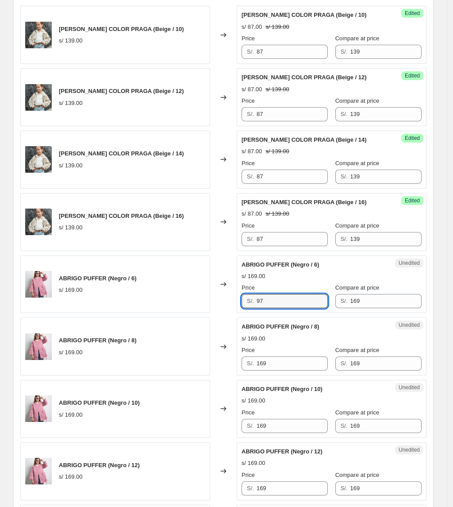
drag, startPoint x: 277, startPoint y: 304, endPoint x: 92, endPoint y: 287, distance: 185.9
click at [92, 288] on div "ABRIGO PUFFER (Negro / 6) s/ 169.00 Changed to Unedited ABRIGO PUFFER (Negro / …" at bounding box center [223, 285] width 407 height 58
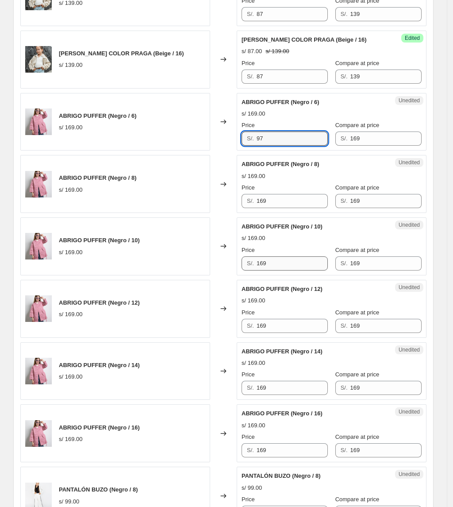
scroll to position [569, 0]
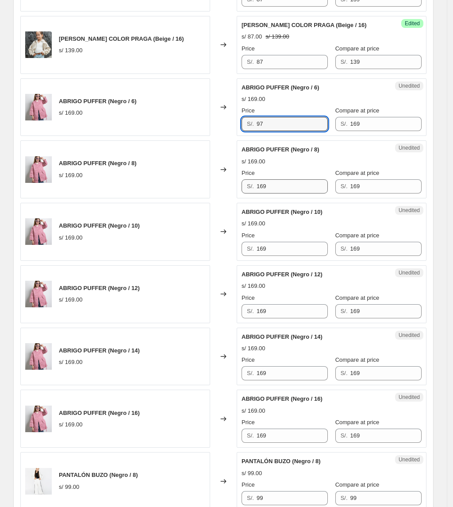
type input "97"
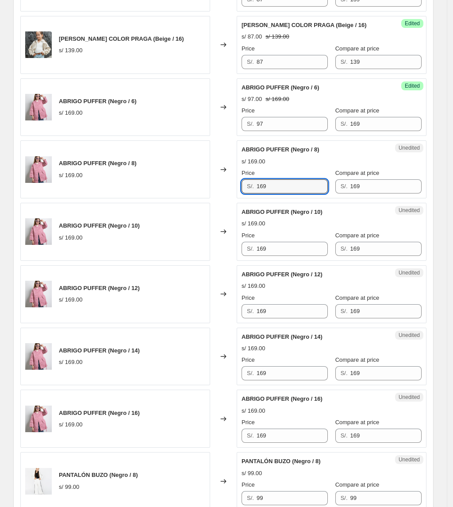
drag, startPoint x: 292, startPoint y: 190, endPoint x: 167, endPoint y: 186, distance: 124.9
click at [167, 186] on div "ABRIGO PUFFER (Negro / 8) s/ 169.00 Changed to Unedited ABRIGO PUFFER (Negro / …" at bounding box center [223, 169] width 407 height 58
paste input "97"
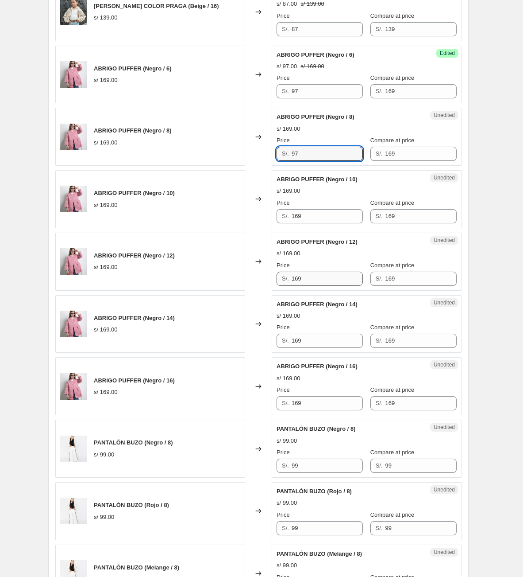
scroll to position [635, 0]
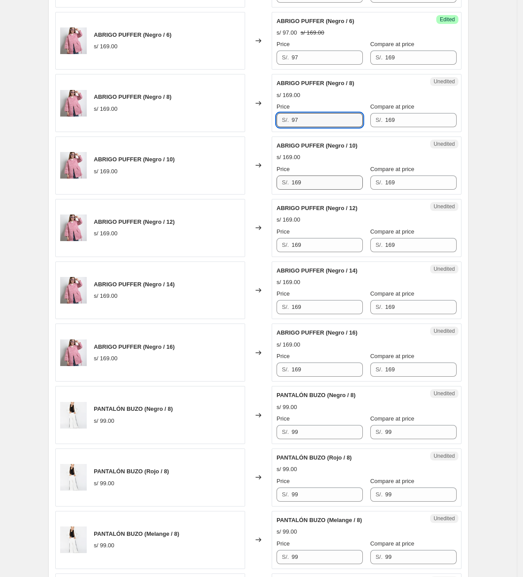
type input "97"
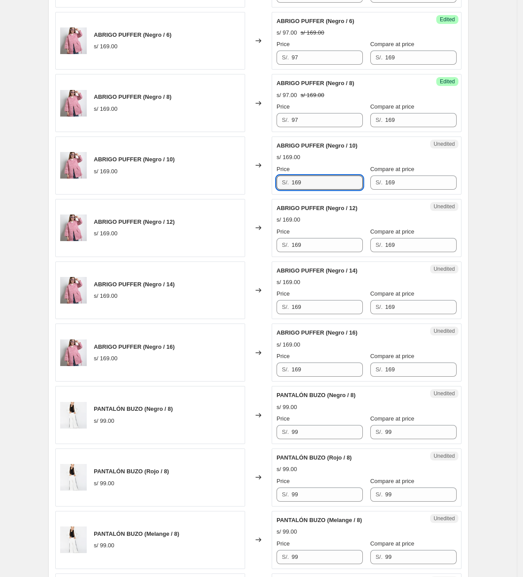
drag, startPoint x: 325, startPoint y: 186, endPoint x: 249, endPoint y: 185, distance: 76.6
click at [249, 185] on div "ABRIGO PUFFER (Negro / 10) s/ 169.00 Changed to Unedited ABRIGO PUFFER (Negro /…" at bounding box center [258, 165] width 407 height 58
paste input "97"
type input "97"
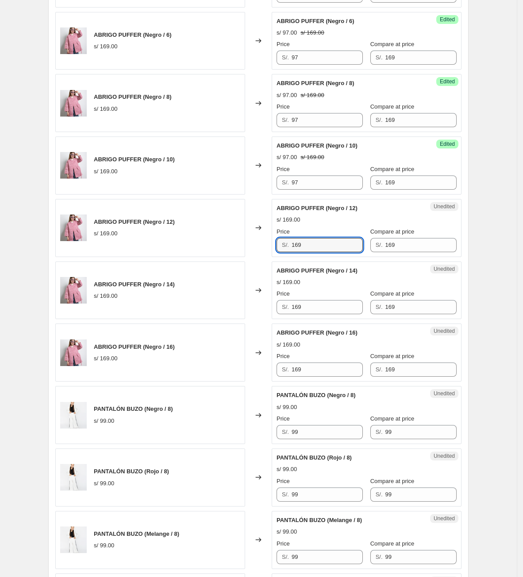
drag, startPoint x: 318, startPoint y: 247, endPoint x: 250, endPoint y: 242, distance: 68.0
click at [250, 242] on div "ABRIGO PUFFER (Negro / 12) s/ 169.00 Changed to Unedited ABRIGO PUFFER (Negro /…" at bounding box center [258, 228] width 407 height 58
paste input "97"
type input "97"
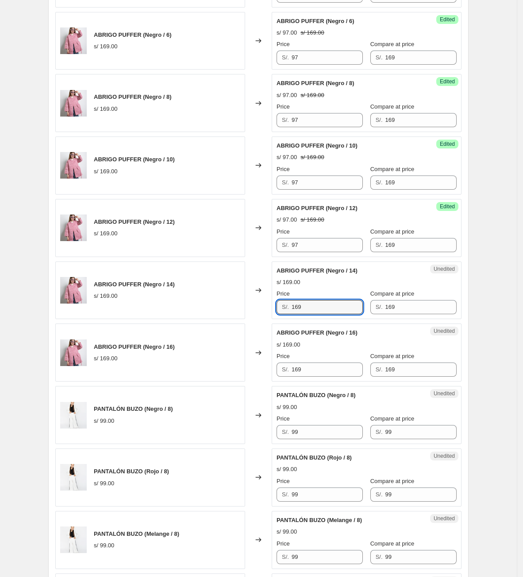
drag, startPoint x: 324, startPoint y: 312, endPoint x: 258, endPoint y: 313, distance: 66.4
click at [260, 313] on div "ABRIGO PUFFER (Negro / 14) s/ 169.00 Changed to Unedited ABRIGO PUFFER (Negro /…" at bounding box center [258, 290] width 407 height 58
paste input "97"
type input "97"
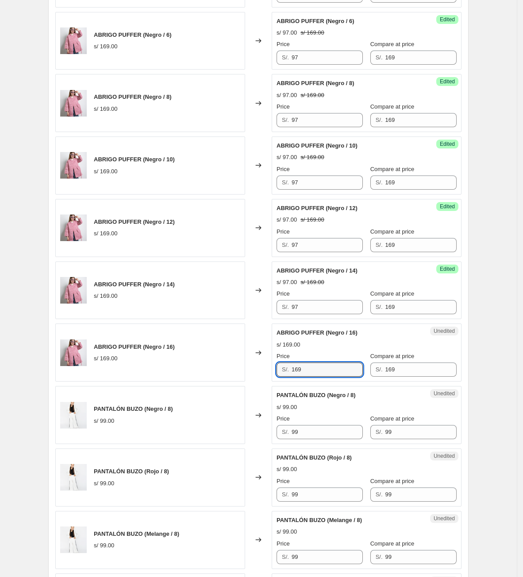
drag, startPoint x: 307, startPoint y: 373, endPoint x: 260, endPoint y: 372, distance: 46.9
click at [260, 372] on div "ABRIGO PUFFER (Negro / 16) s/ 169.00 Changed to Unedited ABRIGO PUFFER (Negro /…" at bounding box center [258, 352] width 407 height 58
paste input "97"
type input "97"
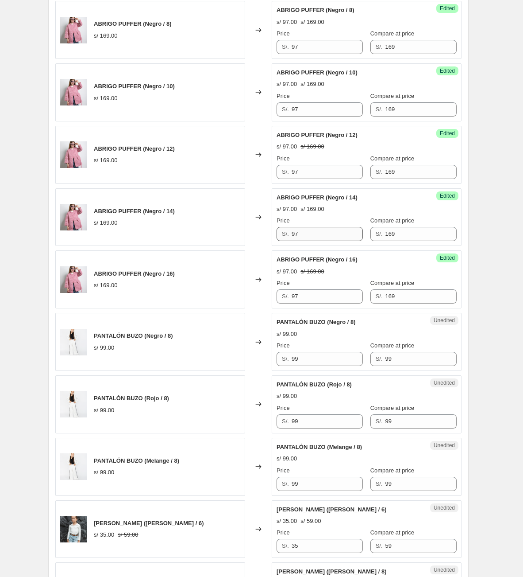
scroll to position [835, 0]
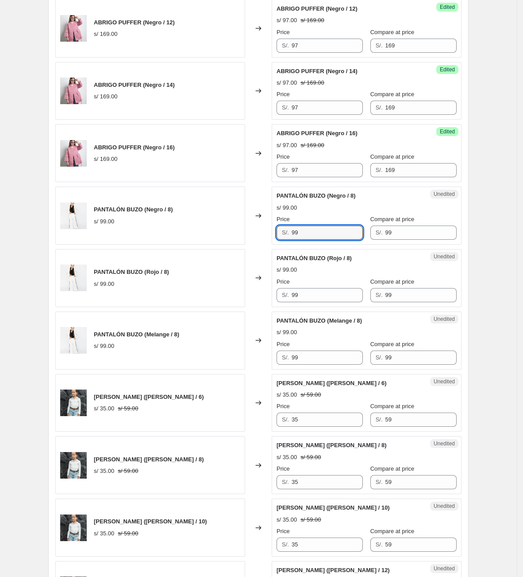
drag, startPoint x: 328, startPoint y: 236, endPoint x: 240, endPoint y: 224, distance: 88.6
click at [240, 224] on div "PANTALÓN BUZO (Negro / 8) s/ 99.00 Changed to Unedited PANTALÓN BUZO (Negro / 8…" at bounding box center [258, 215] width 407 height 58
type input "63"
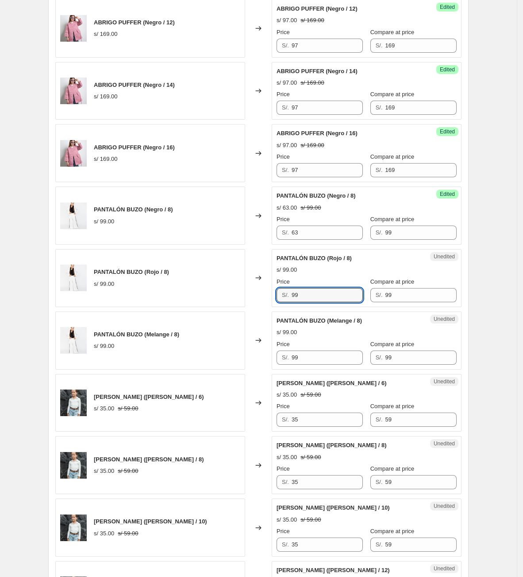
drag, startPoint x: 319, startPoint y: 298, endPoint x: 219, endPoint y: 309, distance: 100.3
click at [220, 307] on div "PANTALÓN BUZO (Rojo / 8) s/ 99.00 Changed to Unedited PANTALÓN BUZO (Rojo / 8) …" at bounding box center [258, 278] width 407 height 58
type input "63"
drag, startPoint x: 335, startPoint y: 364, endPoint x: 269, endPoint y: 360, distance: 66.6
click at [275, 361] on div "Unedited PANTALÓN BUZO (Melange / 8) s/ 99.00 Price S/. 99 Compare at price S/.…" at bounding box center [367, 340] width 190 height 58
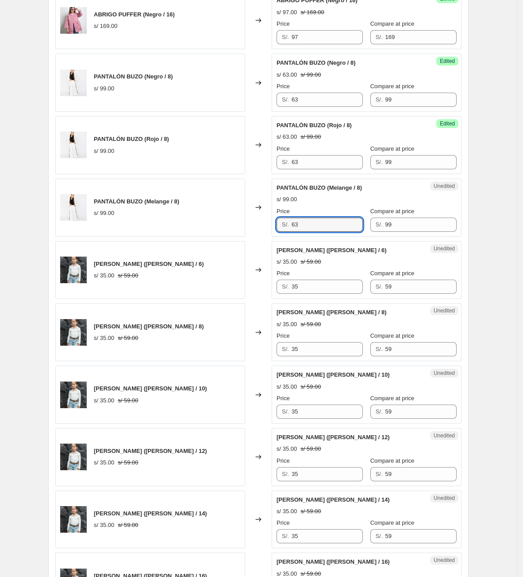
scroll to position [1387, 0]
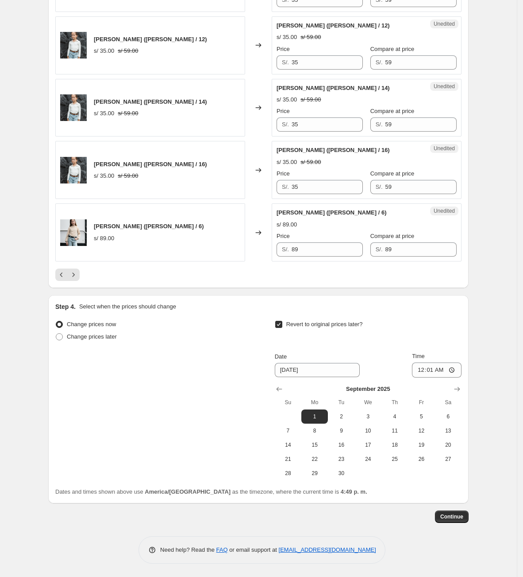
type input "63"
drag, startPoint x: 302, startPoint y: 252, endPoint x: 260, endPoint y: 254, distance: 42.5
click at [266, 254] on div "[PERSON_NAME] ([PERSON_NAME] / 6) s/ 89.00 Changed to Unedited CHOMPERO [PERSON…" at bounding box center [258, 232] width 407 height 58
type input "59"
click at [74, 279] on button "Next" at bounding box center [73, 274] width 12 height 12
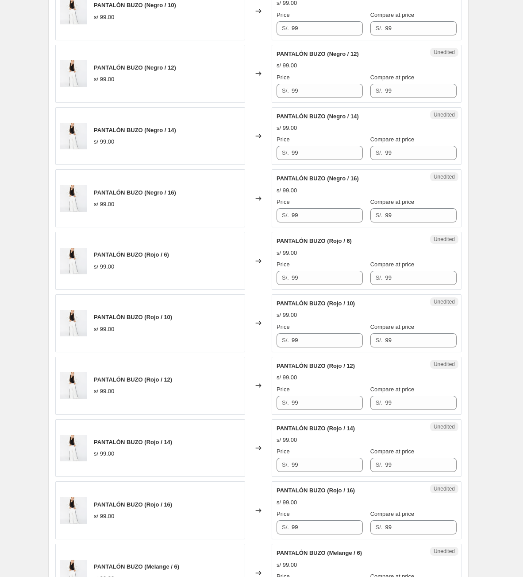
scroll to position [258, 0]
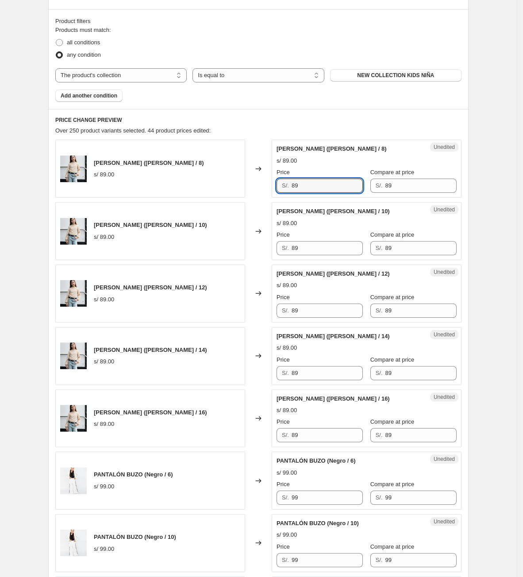
drag, startPoint x: 312, startPoint y: 186, endPoint x: 251, endPoint y: 181, distance: 61.3
click at [251, 181] on div "CHOMPERO [PERSON_NAME] ([PERSON_NAME] / 8) s/ 89.00 Changed to Unedited CHOMPER…" at bounding box center [258, 168] width 407 height 58
type input "59"
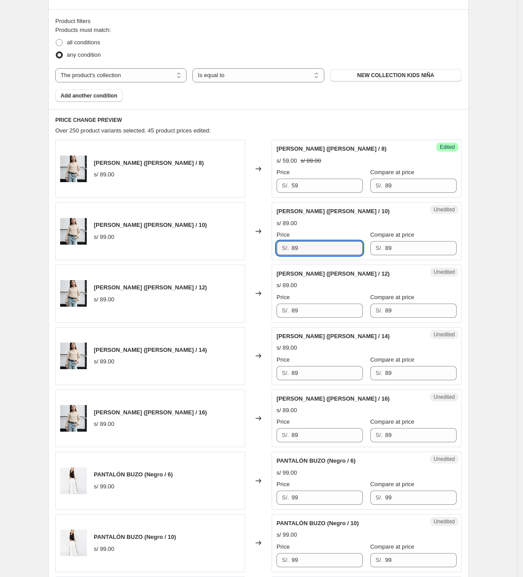
drag, startPoint x: 318, startPoint y: 248, endPoint x: 205, endPoint y: 255, distance: 113.1
click at [206, 255] on div "[PERSON_NAME] ([PERSON_NAME] / 10) s/ 89.00 Changed to Unedited CHOMPERO [PERSO…" at bounding box center [258, 231] width 407 height 58
type input "59"
click at [283, 317] on div "Price S/. 89" at bounding box center [320, 305] width 86 height 25
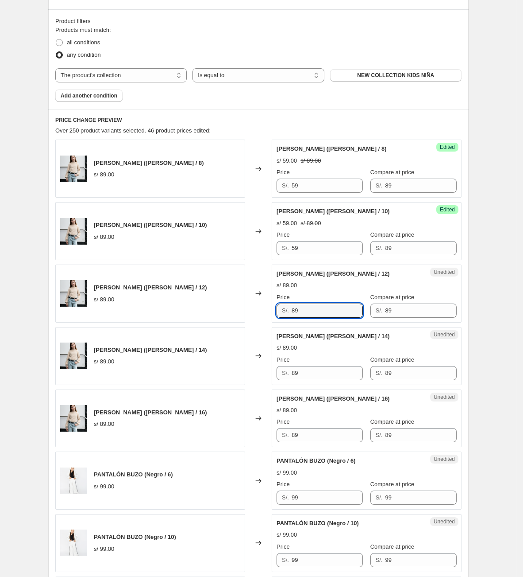
drag, startPoint x: 266, startPoint y: 316, endPoint x: 255, endPoint y: 313, distance: 11.5
click at [256, 316] on div "CHOMPERO [PERSON_NAME] ([PERSON_NAME] / 12) s/ 89.00 Changed to Unedited CHOMPE…" at bounding box center [258, 293] width 407 height 58
type input "59"
click at [323, 367] on input "89" at bounding box center [327, 373] width 71 height 14
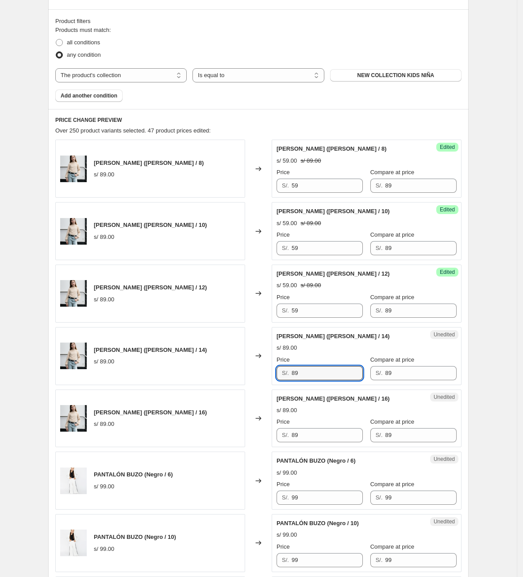
drag, startPoint x: 315, startPoint y: 366, endPoint x: 269, endPoint y: 369, distance: 46.2
click at [270, 368] on div "[PERSON_NAME] ([PERSON_NAME] / 14) s/ 89.00 Changed to Unedited CHOMPERO [PERSO…" at bounding box center [258, 356] width 407 height 58
type input "59"
drag, startPoint x: 286, startPoint y: 442, endPoint x: 273, endPoint y: 442, distance: 12.8
click at [275, 442] on div "Unedited CHOMPERO [PERSON_NAME] ([PERSON_NAME] / 16) s/ 89.00 Price S/. 89 Comp…" at bounding box center [367, 418] width 190 height 58
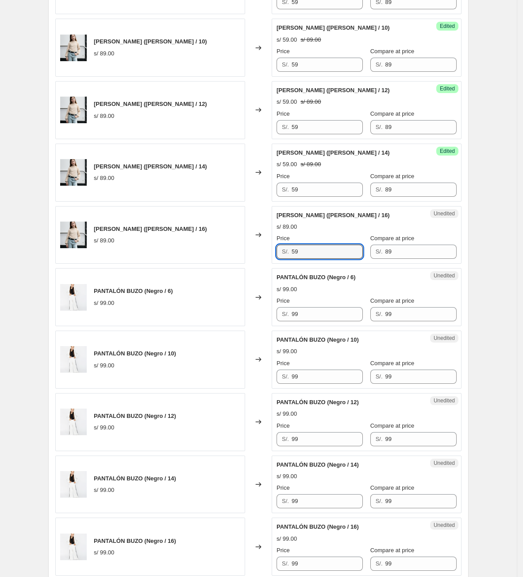
scroll to position [457, 0]
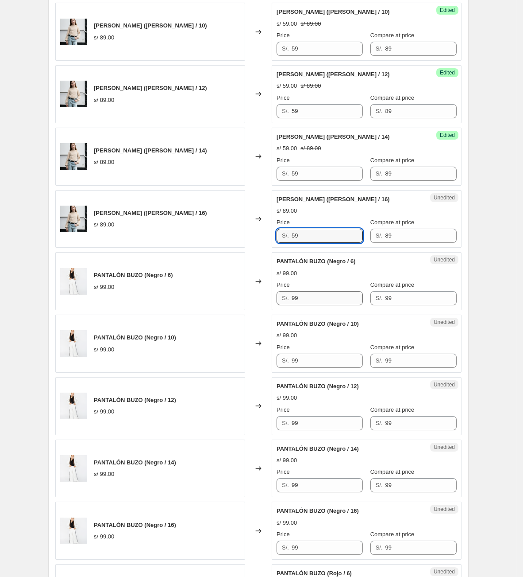
type input "59"
drag, startPoint x: 335, startPoint y: 303, endPoint x: 262, endPoint y: 304, distance: 72.6
click at [262, 304] on div "PANTALÓN BUZO (Negro / 6) s/ 99.00 Changed to Unedited PANTALÓN BUZO (Negro / 6…" at bounding box center [258, 281] width 407 height 58
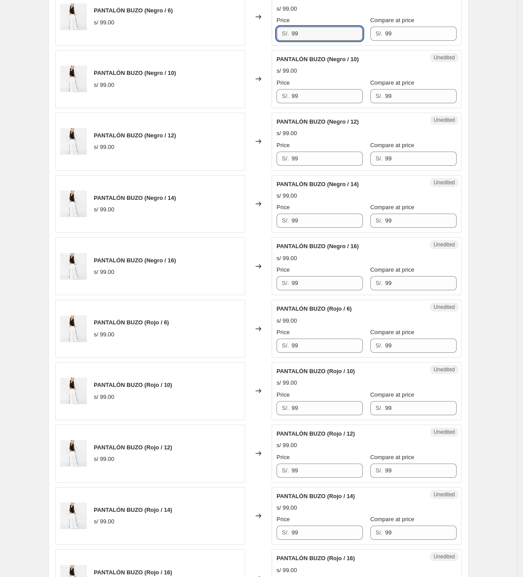
scroll to position [723, 0]
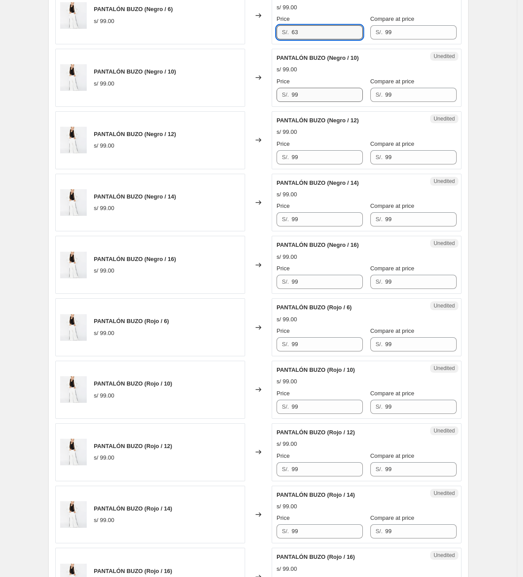
type input "63"
drag, startPoint x: 340, startPoint y: 94, endPoint x: 121, endPoint y: 102, distance: 218.9
click at [112, 107] on div "PANTALÓN BUZO (Negro / 10) s/ 99.00 Changed to Unedited PANTALÓN BUZO (Negro / …" at bounding box center [258, 78] width 407 height 58
type input "63"
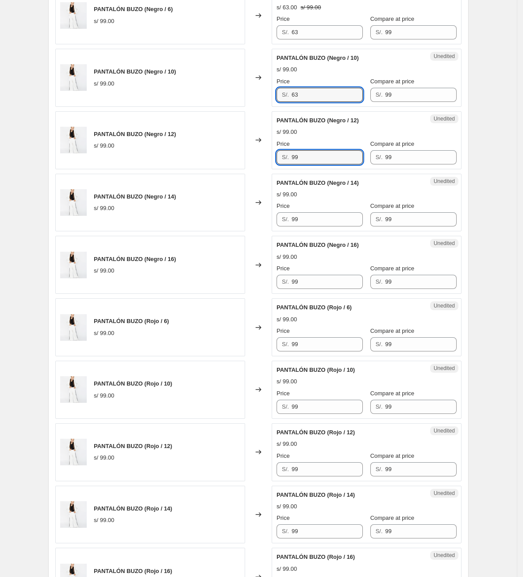
drag, startPoint x: 314, startPoint y: 156, endPoint x: 224, endPoint y: 174, distance: 92.0
click at [225, 173] on div "[PERSON_NAME] ([PERSON_NAME] / 8) s/ 89.00 Changed to Success Edited [PERSON_NA…" at bounding box center [258, 296] width 407 height 1243
type input "63"
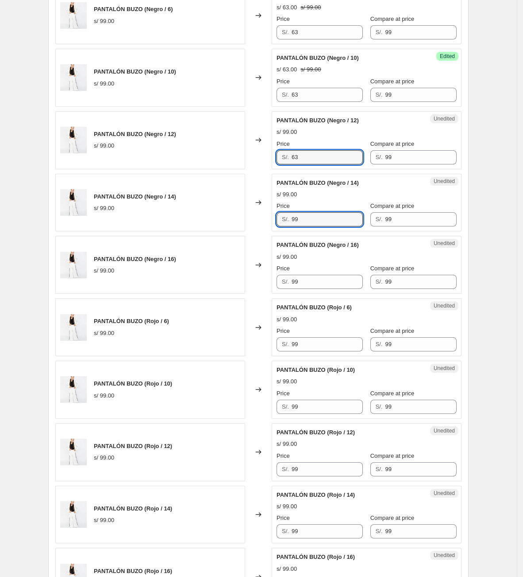
drag, startPoint x: 331, startPoint y: 217, endPoint x: 232, endPoint y: 215, distance: 98.3
click at [233, 216] on div "PANTALÓN BUZO (Negro / 14) s/ 99.00 Changed to Unedited PANTALÓN BUZO (Negro / …" at bounding box center [258, 203] width 407 height 58
type input "63"
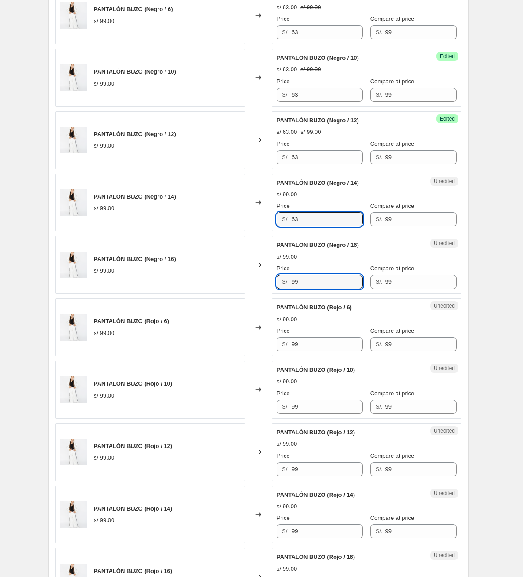
drag, startPoint x: 275, startPoint y: 294, endPoint x: 267, endPoint y: 294, distance: 7.5
click at [267, 294] on div "PANTALÓN BUZO (Negro / 16) s/ 99.00 Changed to Unedited PANTALÓN BUZO (Negro / …" at bounding box center [258, 265] width 407 height 58
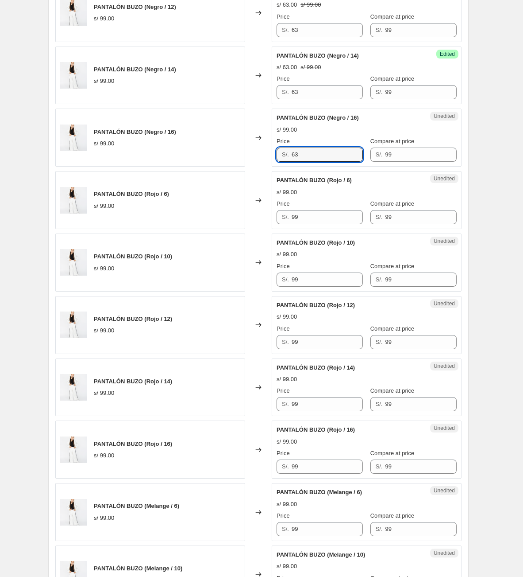
scroll to position [856, 0]
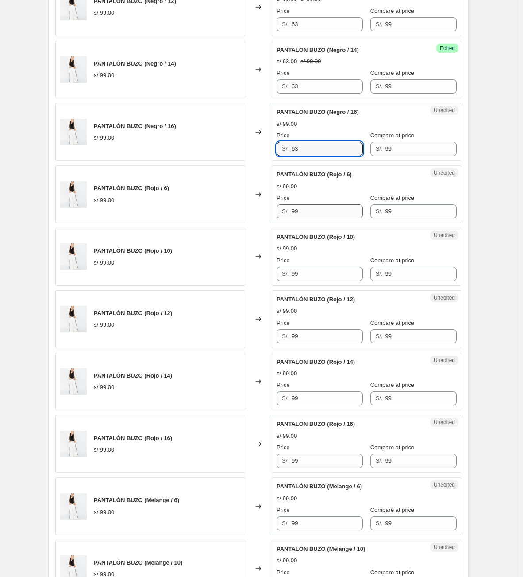
type input "63"
drag, startPoint x: 311, startPoint y: 218, endPoint x: 227, endPoint y: 229, distance: 84.5
click at [230, 229] on div "[PERSON_NAME] ([PERSON_NAME] / 8) s/ 89.00 Changed to Success Edited [PERSON_NA…" at bounding box center [258, 163] width 407 height 1243
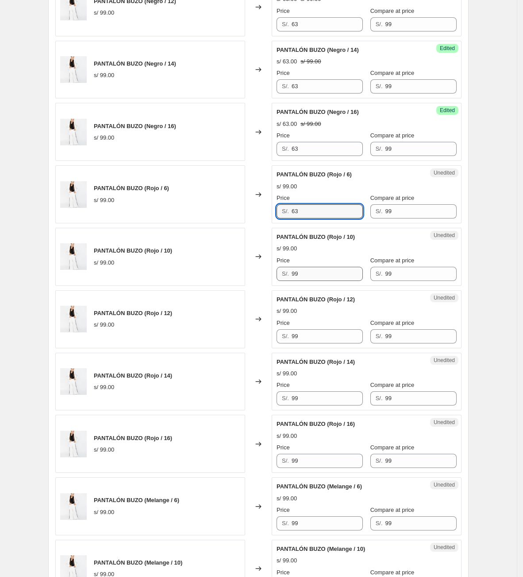
type input "63"
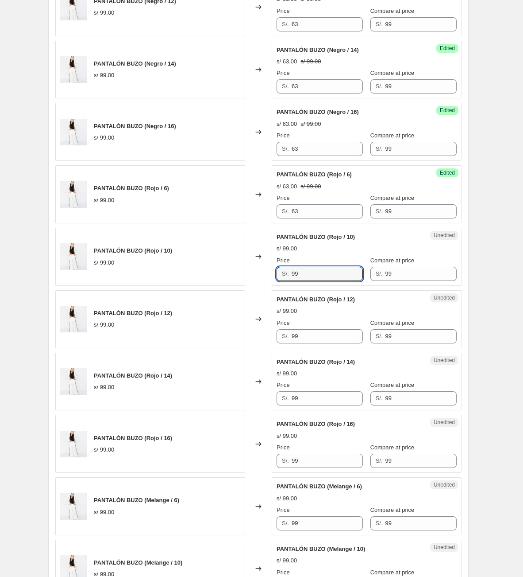
drag, startPoint x: 322, startPoint y: 280, endPoint x: 250, endPoint y: 286, distance: 72.4
click at [250, 286] on div "PANTALÓN BUZO (Rojo / 10) s/ 99.00 Changed to Unedited PANTALÓN BUZO (Rojo / 10…" at bounding box center [258, 257] width 407 height 58
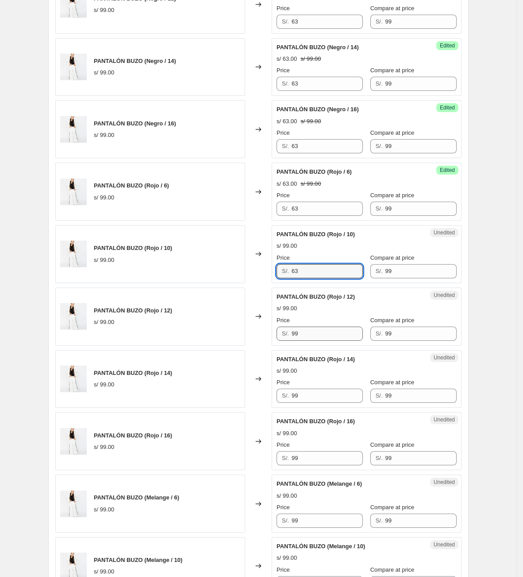
scroll to position [922, 0]
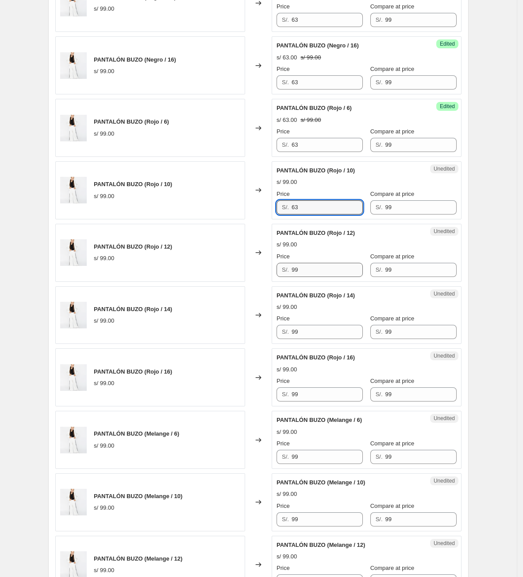
type input "63"
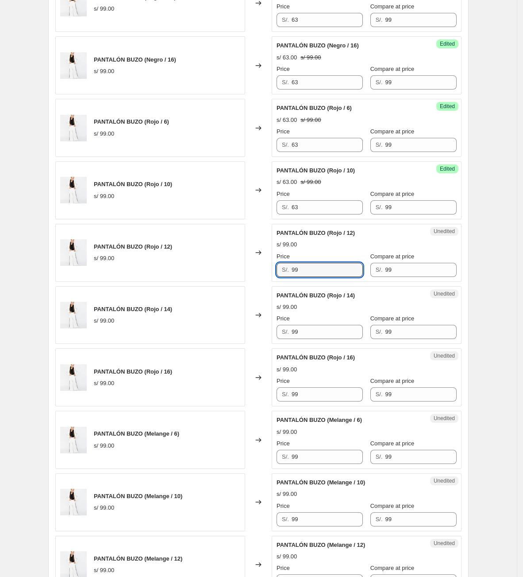
drag, startPoint x: 298, startPoint y: 275, endPoint x: 270, endPoint y: 275, distance: 27.9
click at [267, 275] on div "PANTALÓN BUZO (Rojo / 12) s/ 99.00 Changed to Unedited PANTALÓN BUZO (Rojo / 12…" at bounding box center [258, 253] width 407 height 58
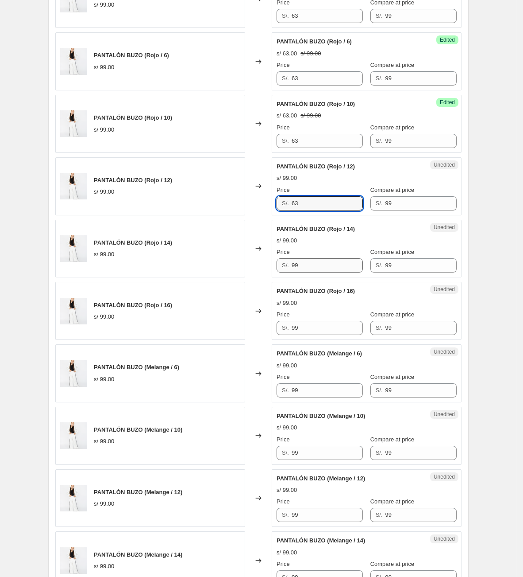
type input "63"
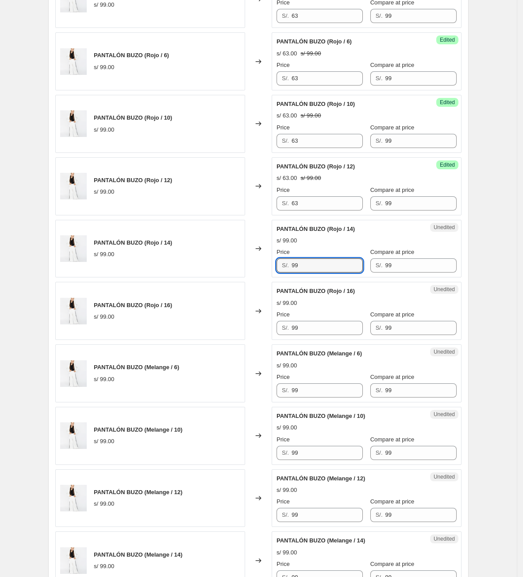
drag, startPoint x: 332, startPoint y: 269, endPoint x: 209, endPoint y: 276, distance: 123.3
click at [220, 276] on div "PANTALÓN BUZO (Rojo / 14) s/ 99.00 Changed to Unedited PANTALÓN BUZO (Rojo / 14…" at bounding box center [258, 249] width 407 height 58
type input "63"
drag, startPoint x: 311, startPoint y: 333, endPoint x: 241, endPoint y: 328, distance: 70.2
click at [232, 331] on div "PANTALÓN BUZO (Rojo / 16) s/ 99.00 Changed to Unedited PANTALÓN BUZO (Rojo / 16…" at bounding box center [258, 311] width 407 height 58
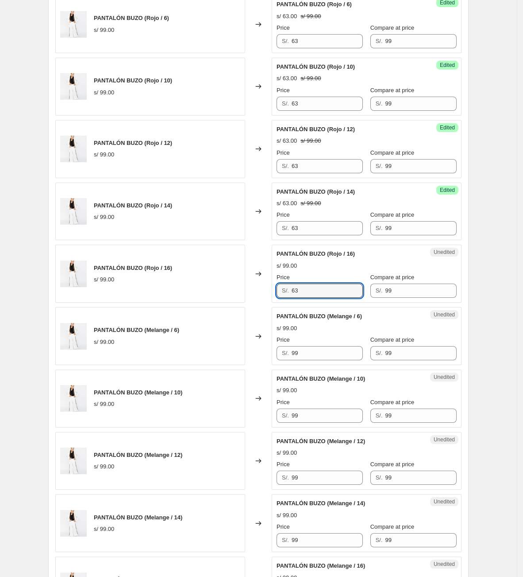
scroll to position [1055, 0]
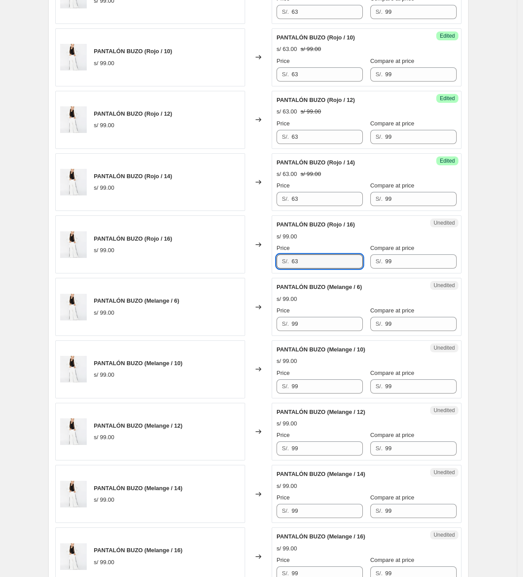
type input "63"
drag, startPoint x: 280, startPoint y: 332, endPoint x: 239, endPoint y: 329, distance: 41.3
click at [244, 332] on div "PANTALÓN BUZO (Melange / 6) s/ 99.00 Changed to Unedited PANTALÓN BUZO (Melange…" at bounding box center [258, 307] width 407 height 58
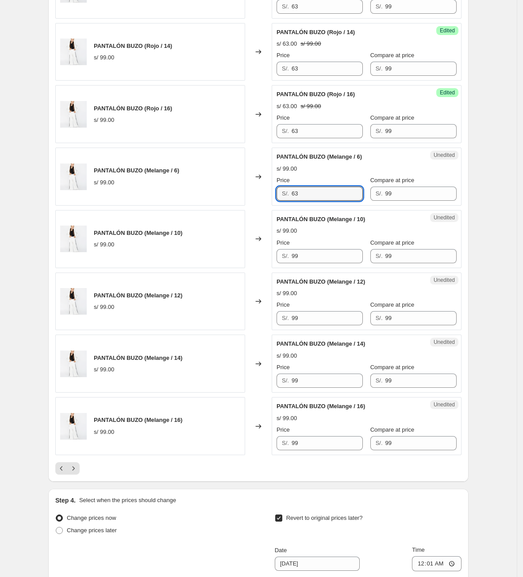
scroll to position [1188, 0]
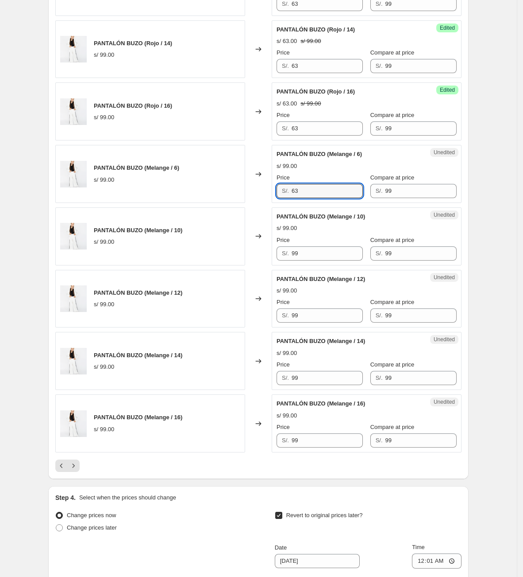
type input "63"
drag, startPoint x: 266, startPoint y: 261, endPoint x: 189, endPoint y: 263, distance: 76.6
click at [193, 263] on div "PANTALÓN BUZO (Melange / 10) s/ 99.00 Changed to Unedited PANTALÓN BUZO (Melang…" at bounding box center [258, 236] width 407 height 58
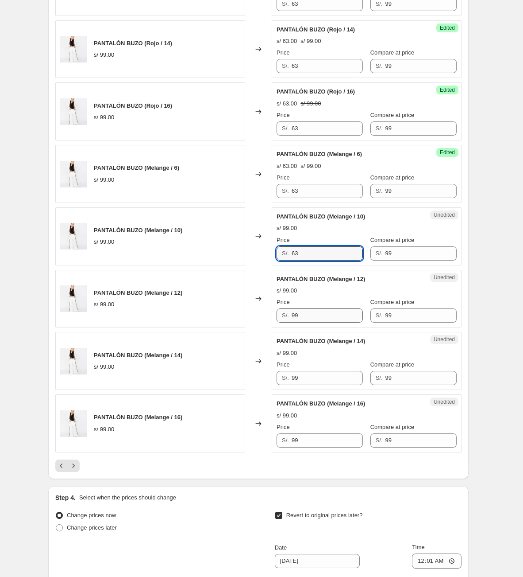
type input "63"
drag, startPoint x: 317, startPoint y: 318, endPoint x: 240, endPoint y: 315, distance: 76.2
click at [240, 315] on div "PANTALÓN BUZO (Melange / 12) s/ 99.00 Changed to Unedited PANTALÓN BUZO (Melang…" at bounding box center [258, 299] width 407 height 58
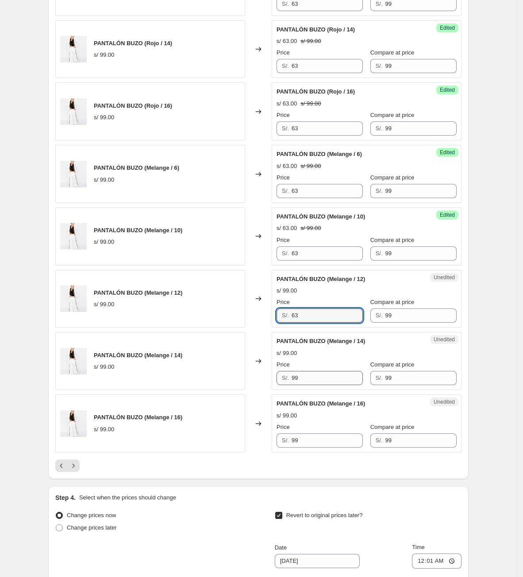
type input "63"
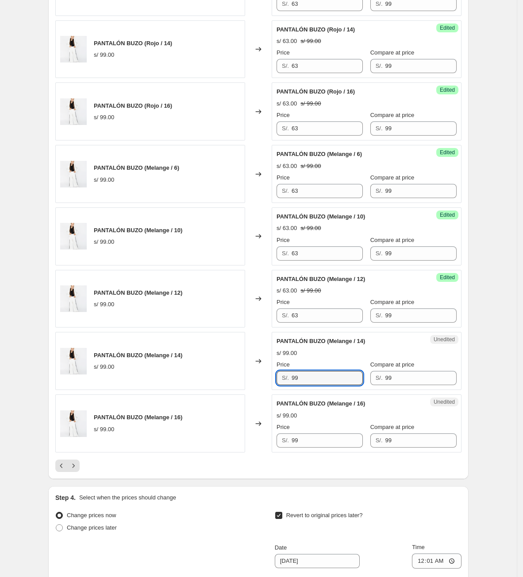
drag, startPoint x: 318, startPoint y: 384, endPoint x: 240, endPoint y: 387, distance: 78.4
click at [242, 387] on div "PANTALÓN BUZO (Melange / 14) s/ 99.00 Changed to Unedited PANTALÓN BUZO (Melang…" at bounding box center [258, 361] width 407 height 58
type input "63"
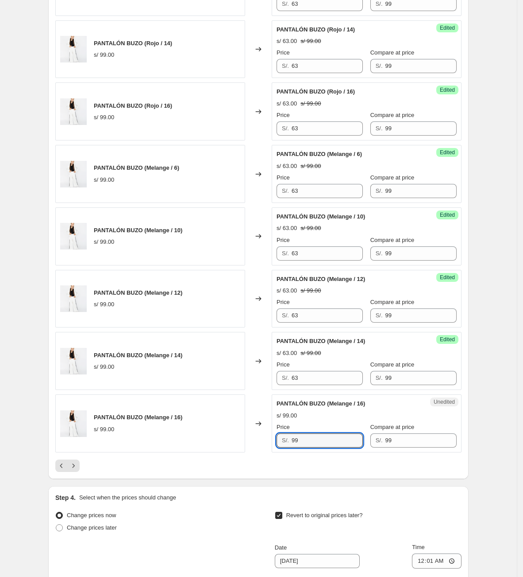
drag, startPoint x: 316, startPoint y: 446, endPoint x: 213, endPoint y: 437, distance: 103.6
click at [218, 440] on div "PANTALÓN BUZO (Melange / 16) s/ 99.00 Changed to Unedited PANTALÓN BUZO (Melang…" at bounding box center [258, 423] width 407 height 58
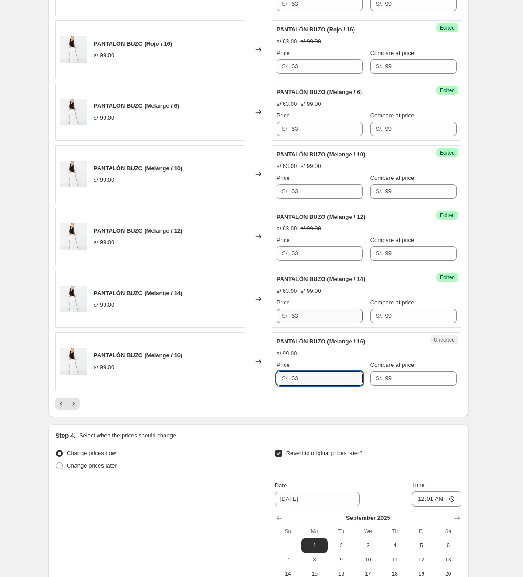
scroll to position [1255, 0]
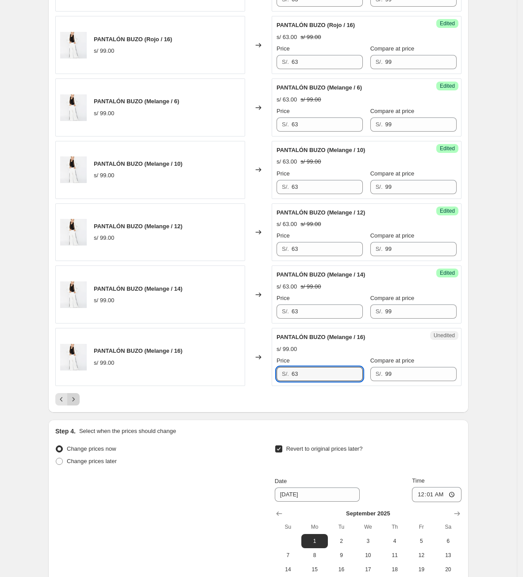
type input "63"
click at [72, 403] on icon "Next" at bounding box center [73, 399] width 9 height 9
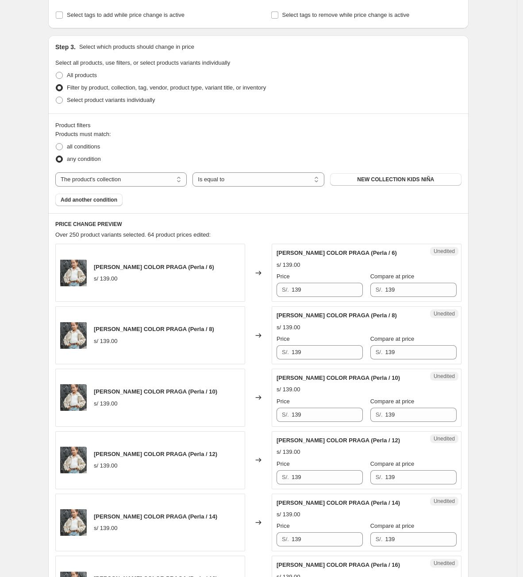
scroll to position [258, 0]
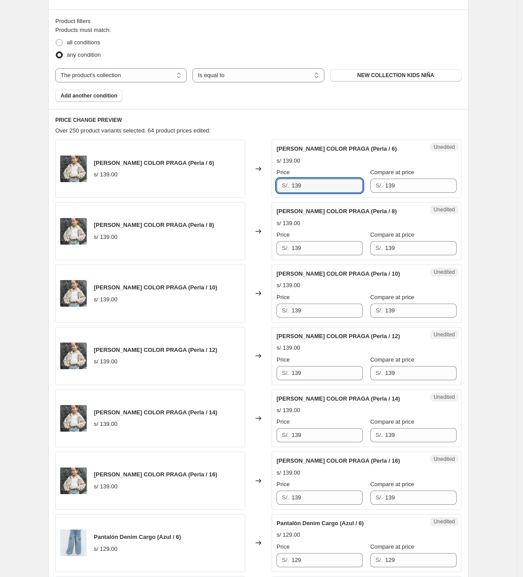
drag, startPoint x: 316, startPoint y: 186, endPoint x: 174, endPoint y: 182, distance: 142.2
click at [173, 183] on div "[PERSON_NAME] COLOR PRAGA (Perla / 6) s/ 139.00 Changed to Unedited [PERSON_NAM…" at bounding box center [258, 168] width 407 height 58
drag, startPoint x: 314, startPoint y: 177, endPoint x: 310, endPoint y: 180, distance: 5.7
click at [315, 177] on div "Price S/. 87" at bounding box center [320, 180] width 86 height 25
drag, startPoint x: 300, startPoint y: 184, endPoint x: 272, endPoint y: 185, distance: 27.9
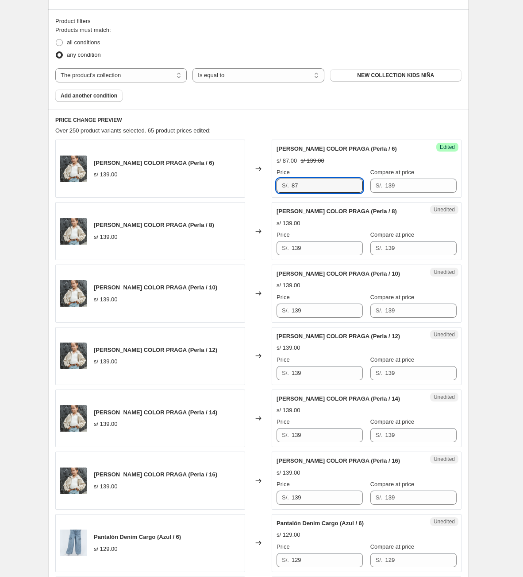
click at [272, 185] on div "[PERSON_NAME] COLOR PRAGA (Perla / 6) s/ 139.00 Changed to Success Edited [PERS…" at bounding box center [258, 168] width 407 height 58
paste input "9"
drag, startPoint x: 315, startPoint y: 182, endPoint x: 136, endPoint y: 182, distance: 179.4
click at [136, 182] on div "[PERSON_NAME] COLOR PRAGA (Perla / 6) s/ 139.00 Changed to Success Edited [PERS…" at bounding box center [258, 168] width 407 height 58
type input "87"
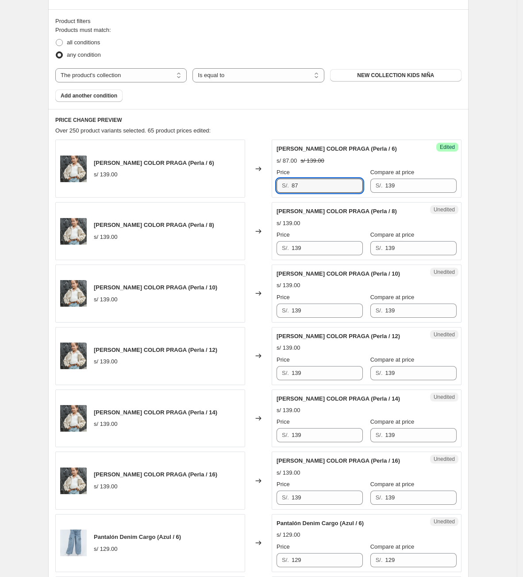
drag, startPoint x: 322, startPoint y: 184, endPoint x: 248, endPoint y: 177, distance: 74.8
click at [240, 178] on div "[PERSON_NAME] COLOR PRAGA (Perla / 6) s/ 139.00 Changed to Success Edited [PERS…" at bounding box center [258, 168] width 407 height 58
drag, startPoint x: 325, startPoint y: 251, endPoint x: 244, endPoint y: 250, distance: 81.9
click at [245, 250] on div "[PERSON_NAME] COLOR PRAGA (Perla / 8) s/ 139.00 Changed to Unedited [PERSON_NAM…" at bounding box center [258, 231] width 407 height 58
paste input "87"
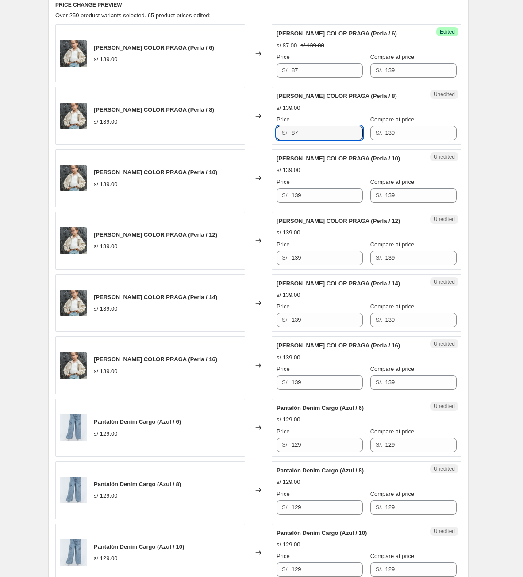
scroll to position [391, 0]
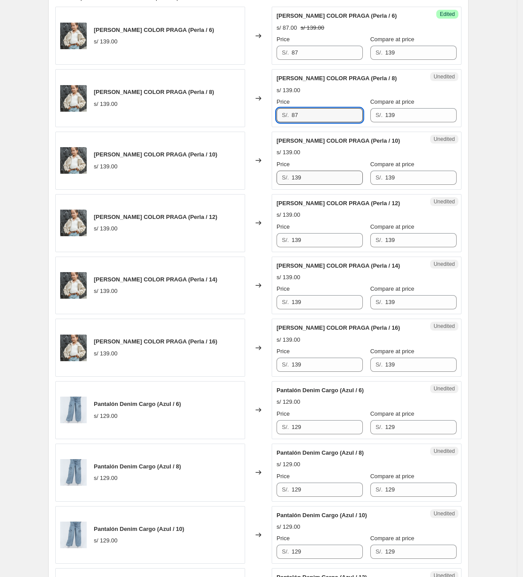
type input "87"
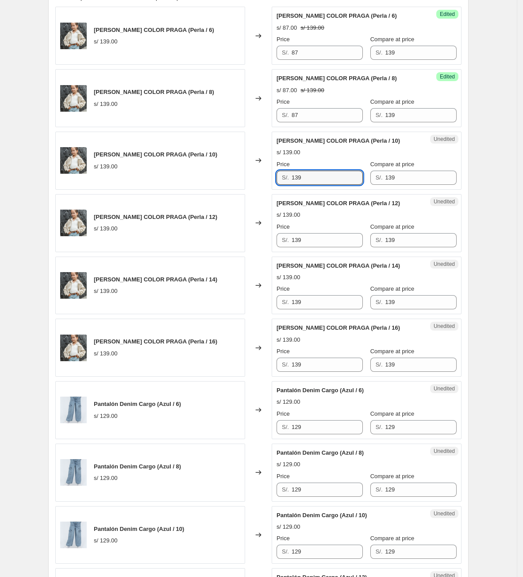
drag, startPoint x: 328, startPoint y: 180, endPoint x: 244, endPoint y: 178, distance: 84.6
click at [252, 178] on div "[PERSON_NAME] COLOR PRAGA (Perla / 10) s/ 139.00 Changed to Unedited [PERSON_NA…" at bounding box center [258, 161] width 407 height 58
paste input "87"
type input "87"
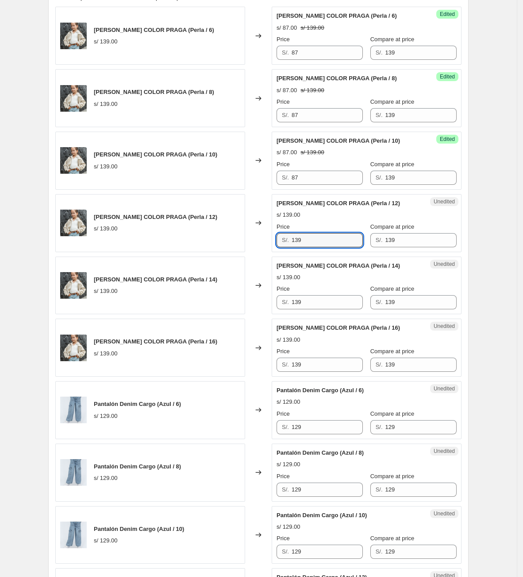
drag, startPoint x: 325, startPoint y: 238, endPoint x: 266, endPoint y: 239, distance: 59.8
click at [271, 237] on div "[PERSON_NAME] COLOR PRAGA (Perla / 12) s/ 139.00 Changed to Unedited [PERSON_NA…" at bounding box center [258, 223] width 407 height 58
paste input "87"
type input "87"
drag, startPoint x: 339, startPoint y: 308, endPoint x: 250, endPoint y: 304, distance: 89.1
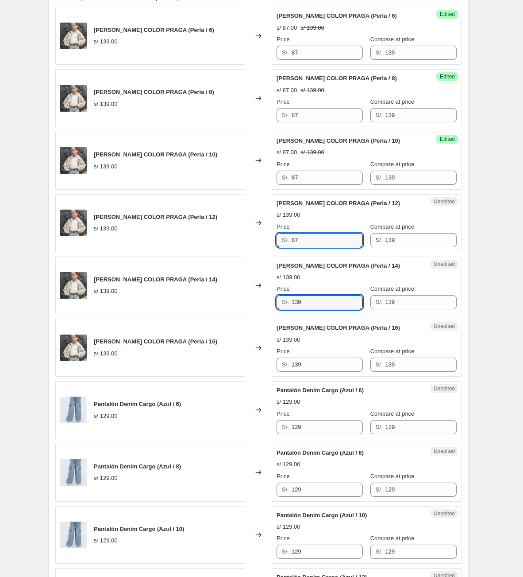
click at [255, 306] on div "[PERSON_NAME] COLOR PRAGA (Perla / 14) s/ 139.00 Changed to Unedited [PERSON_NA…" at bounding box center [258, 285] width 407 height 58
paste input "87"
type input "87"
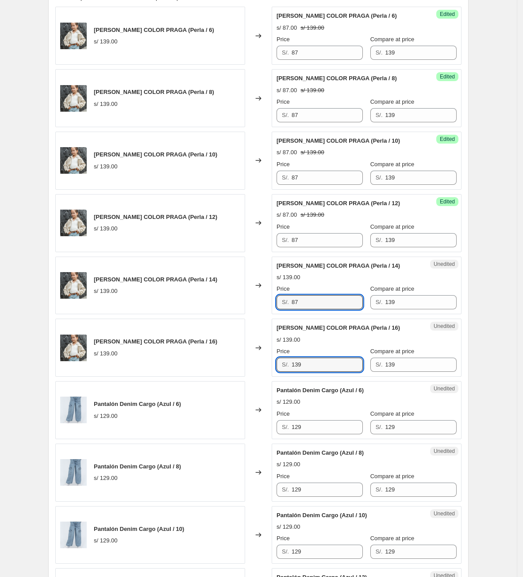
drag, startPoint x: 320, startPoint y: 368, endPoint x: 248, endPoint y: 360, distance: 72.2
click at [250, 360] on div "[PERSON_NAME] COLOR PRAGA (Perla / 16) s/ 139.00 Changed to Unedited [PERSON_NA…" at bounding box center [258, 347] width 407 height 58
paste input "87"
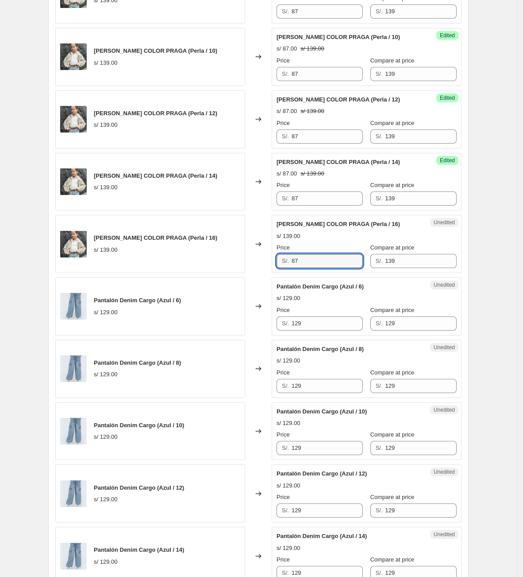
scroll to position [524, 0]
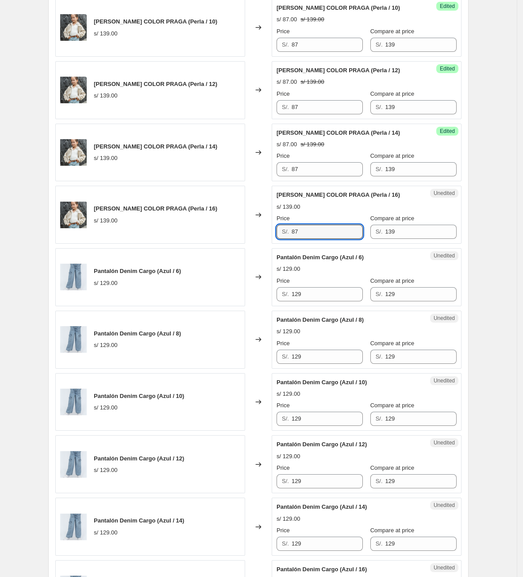
type input "87"
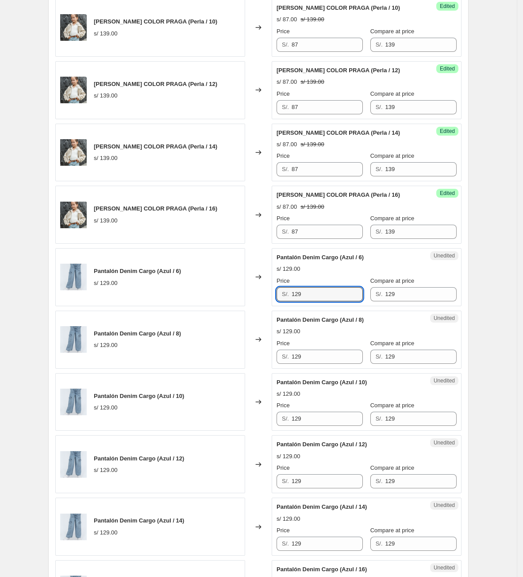
drag, startPoint x: 315, startPoint y: 296, endPoint x: 229, endPoint y: 297, distance: 86.8
click at [229, 297] on div "Pantalón Denim Cargo (Azul / 6) s/ 129.00 Changed to Unedited Pantalón Denim Ca…" at bounding box center [258, 277] width 407 height 58
type input "79"
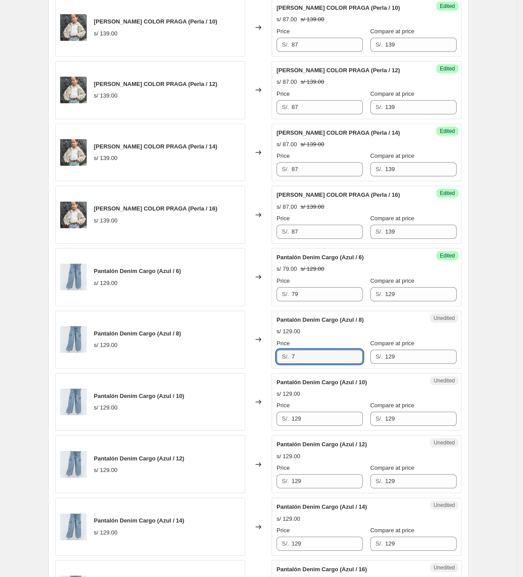
drag, startPoint x: 316, startPoint y: 352, endPoint x: 248, endPoint y: 360, distance: 69.2
click at [248, 360] on div "Pantalón Denim Cargo (Azul / 8) s/ 129.00 Changed to Unedited Pantalón Denim Ca…" at bounding box center [258, 339] width 407 height 58
drag, startPoint x: 277, startPoint y: 359, endPoint x: 171, endPoint y: 357, distance: 105.4
click at [173, 358] on div "Pantalón Denim Cargo (Azul / 8) s/ 129.00 Changed to Unedited Pantalón Denim Ca…" at bounding box center [258, 339] width 407 height 58
type input "79"
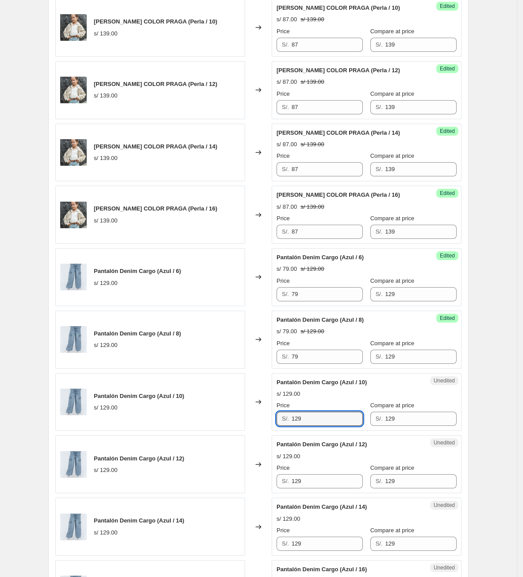
drag, startPoint x: 294, startPoint y: 422, endPoint x: 235, endPoint y: 412, distance: 59.4
click at [221, 418] on div "Pantalón Denim Cargo (Azul / 10) s/ 129.00 Changed to Unedited Pantalón Denim C…" at bounding box center [258, 402] width 407 height 58
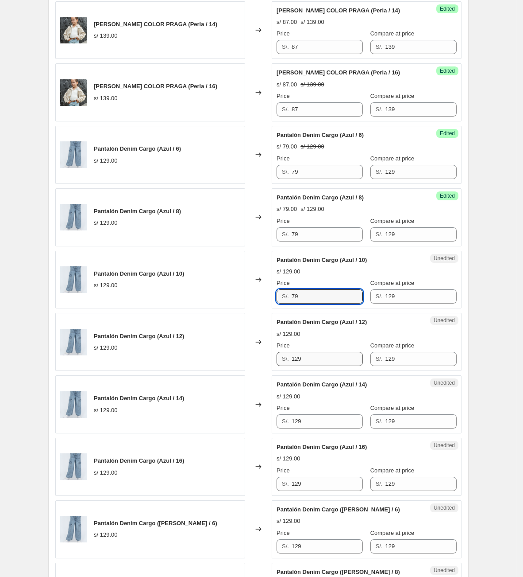
scroll to position [657, 0]
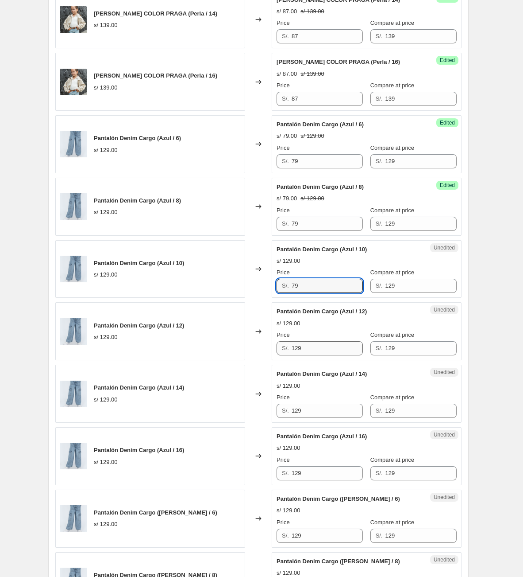
type input "79"
drag, startPoint x: 327, startPoint y: 355, endPoint x: 226, endPoint y: 367, distance: 102.2
click at [226, 367] on div "[PERSON_NAME] COLOR PRAGA (Perla / 6) s/ 139.00 Changed to Success Edited [PERS…" at bounding box center [258, 362] width 407 height 1243
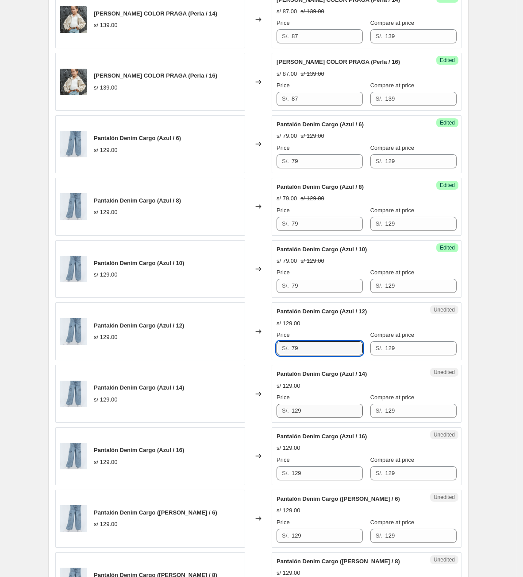
type input "79"
drag, startPoint x: 340, startPoint y: 412, endPoint x: 210, endPoint y: 406, distance: 129.9
click at [211, 410] on div "Pantalón Denim Cargo (Azul / 14) s/ 129.00 Changed to Unedited Pantalón Denim C…" at bounding box center [258, 393] width 407 height 58
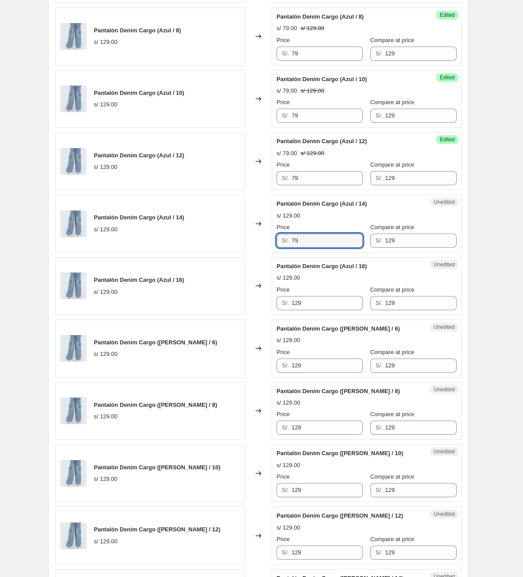
scroll to position [856, 0]
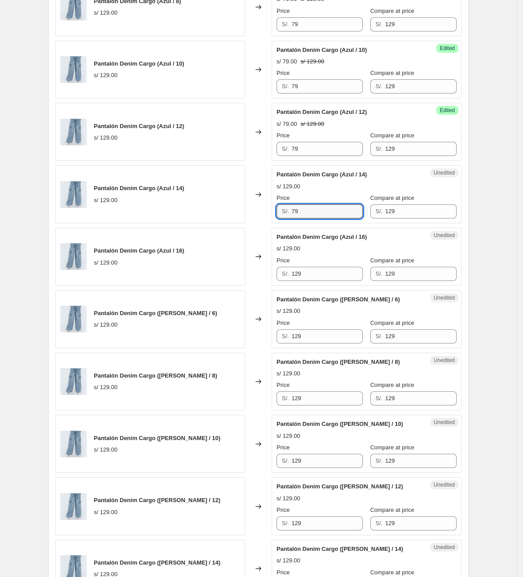
type input "79"
drag, startPoint x: 314, startPoint y: 268, endPoint x: 143, endPoint y: 269, distance: 170.1
click at [143, 269] on div "Pantalón Denim Cargo (Azul / 16) s/ 129.00 Changed to Unedited Pantalón Denim C…" at bounding box center [258, 257] width 407 height 58
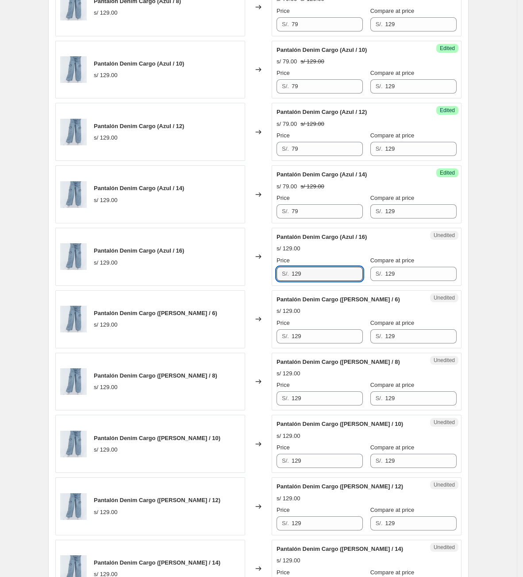
drag, startPoint x: 316, startPoint y: 277, endPoint x: 201, endPoint y: 284, distance: 115.3
click at [202, 284] on div "Pantalón Denim Cargo (Azul / 16) s/ 129.00 Changed to Unedited Pantalón Denim C…" at bounding box center [258, 257] width 407 height 58
type input "79"
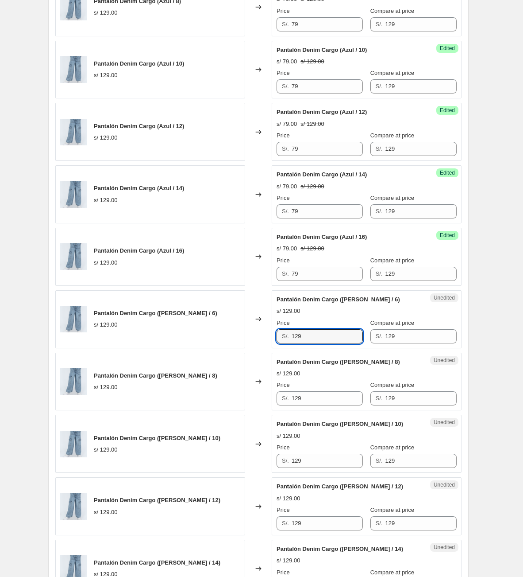
drag, startPoint x: 331, startPoint y: 345, endPoint x: 146, endPoint y: 337, distance: 185.3
click at [146, 340] on div "Pantalón Denim Cargo ([PERSON_NAME] / 6) s/ 129.00 Changed to Unedited Pantalón…" at bounding box center [258, 319] width 407 height 58
type input "79"
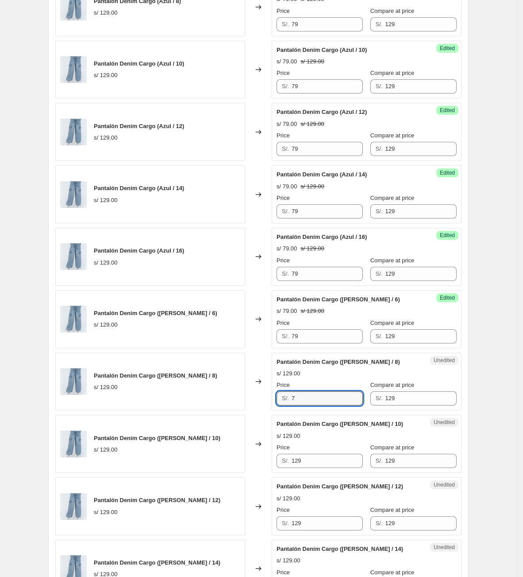
drag, startPoint x: 329, startPoint y: 398, endPoint x: 226, endPoint y: 393, distance: 102.4
click at [227, 399] on div "Pantalón Denim Cargo ([PERSON_NAME] / 8) s/ 129.00 Changed to Unedited Pantalón…" at bounding box center [258, 382] width 407 height 58
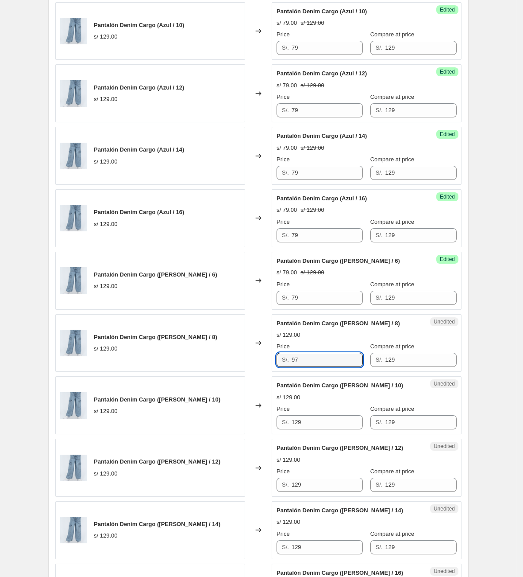
scroll to position [922, 0]
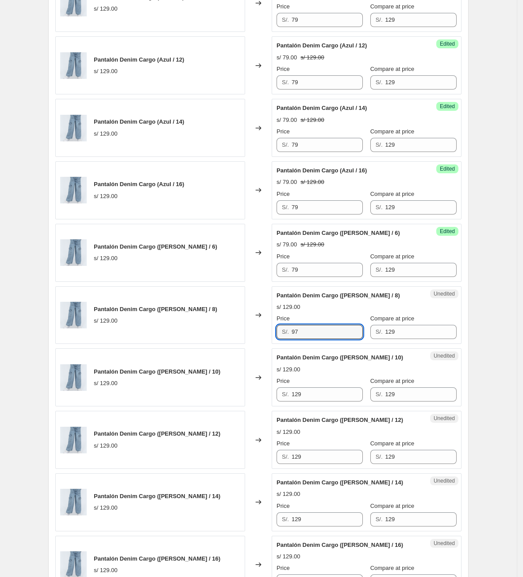
drag, startPoint x: 319, startPoint y: 333, endPoint x: 230, endPoint y: 338, distance: 89.1
click at [230, 338] on div "Pantalón Denim Cargo ([PERSON_NAME] / 8) s/ 129.00 Changed to Unedited Pantalón…" at bounding box center [258, 315] width 407 height 58
type input "79"
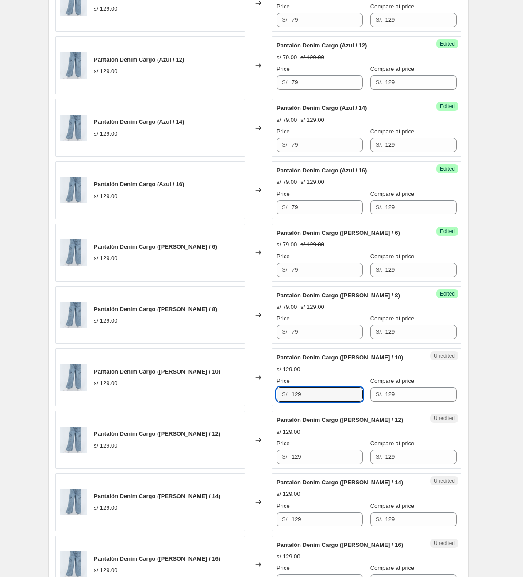
drag, startPoint x: 324, startPoint y: 400, endPoint x: 251, endPoint y: 399, distance: 73.1
click at [252, 400] on div "Pantalón Denim Cargo ([PERSON_NAME] / 10) s/ 129.00 Changed to Unedited Pantaló…" at bounding box center [258, 377] width 407 height 58
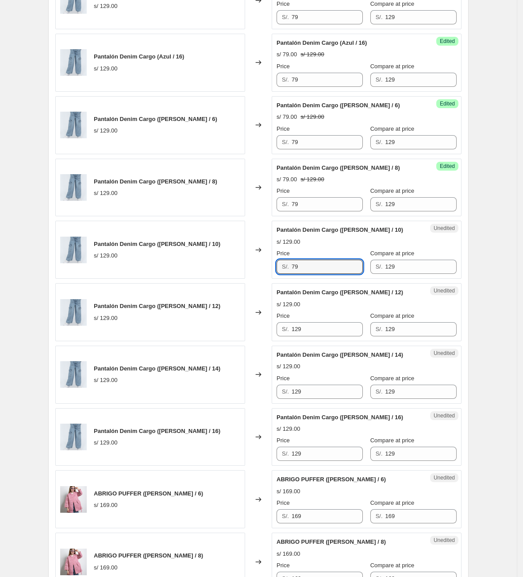
scroll to position [1055, 0]
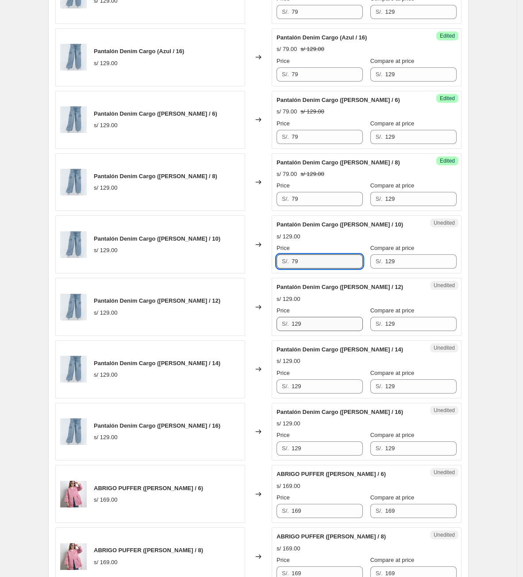
type input "79"
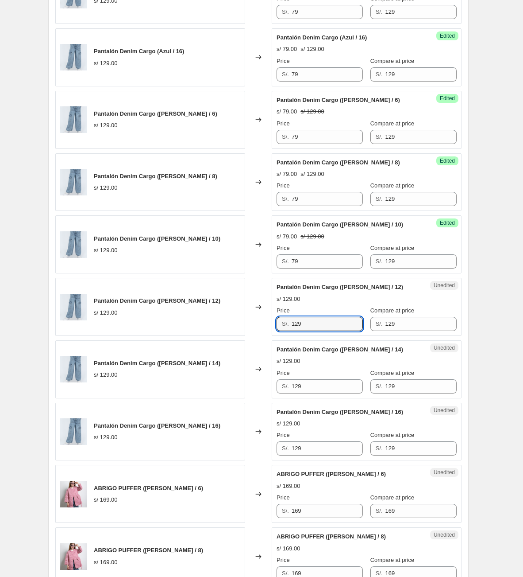
drag, startPoint x: 317, startPoint y: 328, endPoint x: 273, endPoint y: 331, distance: 44.0
click at [278, 331] on div "Unedited Pantalón Denim Cargo ([PERSON_NAME] / 12) s/ 129.00 Price S/. 129 Comp…" at bounding box center [367, 307] width 190 height 58
type input "79"
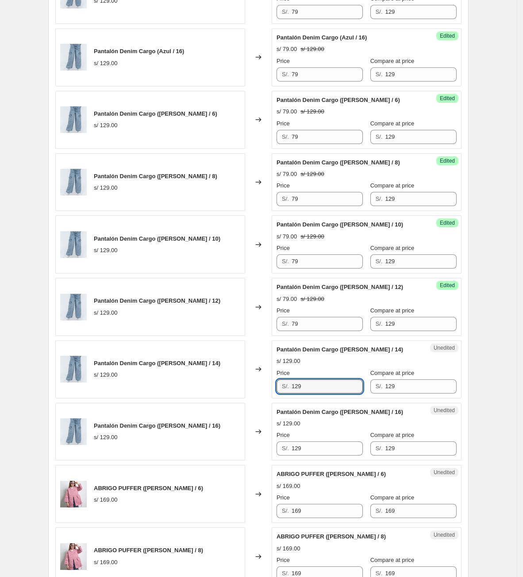
drag, startPoint x: 333, startPoint y: 395, endPoint x: 258, endPoint y: 397, distance: 74.4
click at [250, 398] on div "Pantalón Denim Cargo ([PERSON_NAME] / 14) s/ 129.00 Changed to Unedited Pantaló…" at bounding box center [258, 369] width 407 height 58
type input "79"
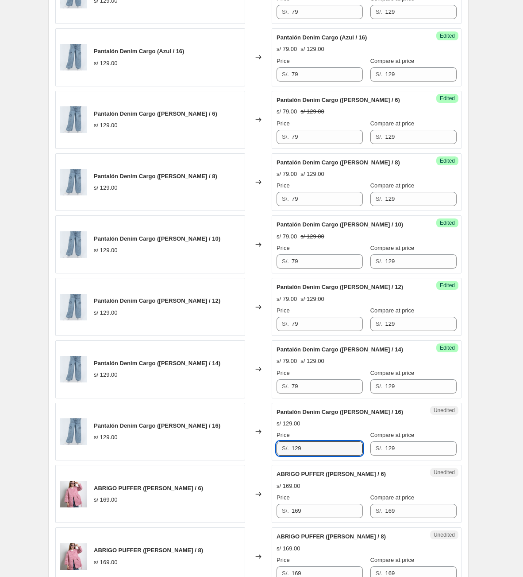
drag, startPoint x: 318, startPoint y: 460, endPoint x: 178, endPoint y: 442, distance: 141.1
click at [186, 448] on div "Pantalón Denim Cargo ([PERSON_NAME] / 16) s/ 129.00 Changed to Unedited Pantaló…" at bounding box center [258, 432] width 407 height 58
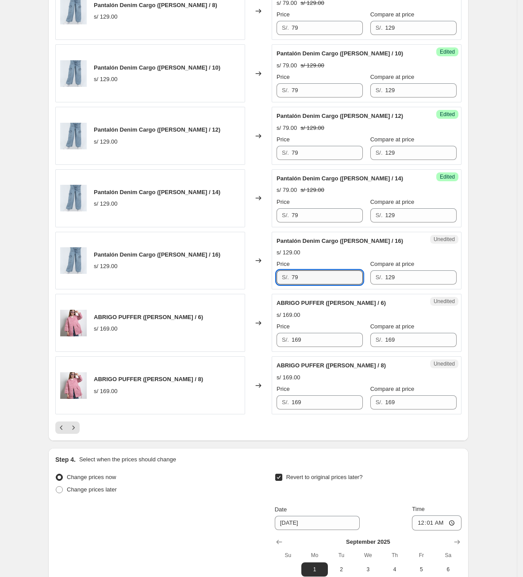
scroll to position [1255, 0]
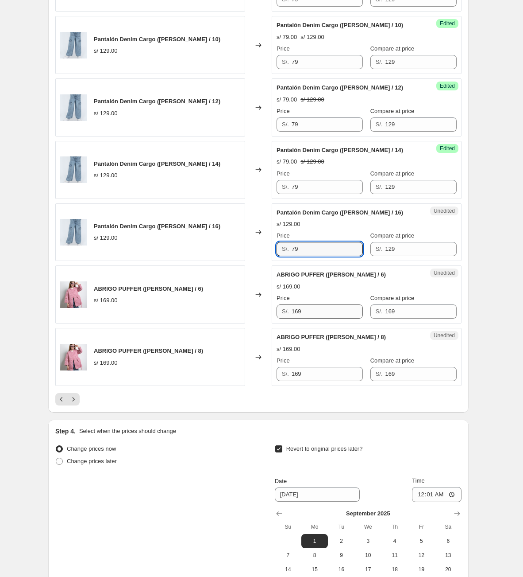
type input "79"
click at [340, 318] on input "169" at bounding box center [327, 311] width 71 height 14
click at [319, 323] on div "Unedited ABRIGO PUFFER ([PERSON_NAME] / 6) s/ 169.00 Price S/. 169 Compare at p…" at bounding box center [367, 294] width 190 height 58
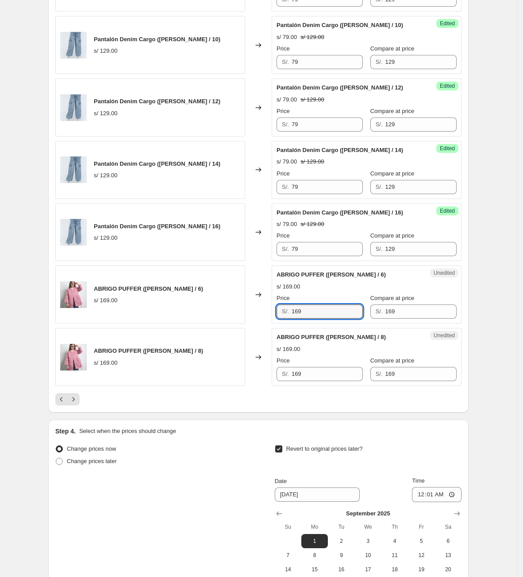
drag, startPoint x: 319, startPoint y: 325, endPoint x: 254, endPoint y: 319, distance: 65.0
click at [254, 319] on div "ABRIGO PUFFER ([PERSON_NAME] / 6) s/ 169.00 Changed to Unedited ABRIGO PUFFER (…" at bounding box center [258, 294] width 407 height 58
type input "97"
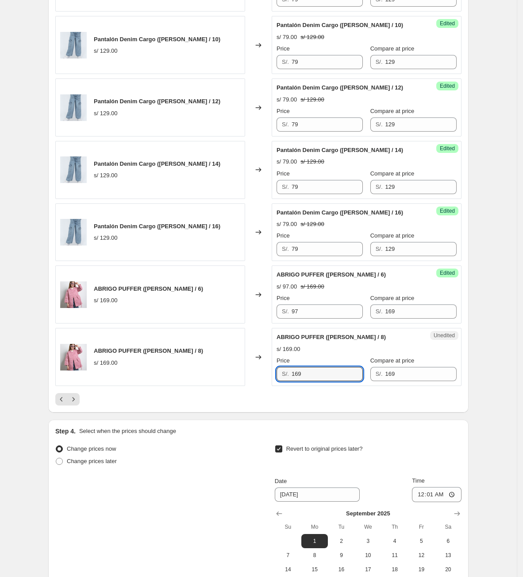
drag, startPoint x: 276, startPoint y: 383, endPoint x: 248, endPoint y: 384, distance: 28.8
click at [248, 384] on div "ABRIGO PUFFER ([PERSON_NAME] / 8) s/ 169.00 Changed to Unedited ABRIGO PUFFER (…" at bounding box center [258, 357] width 407 height 58
type input "97"
click at [78, 403] on icon "Next" at bounding box center [73, 399] width 9 height 9
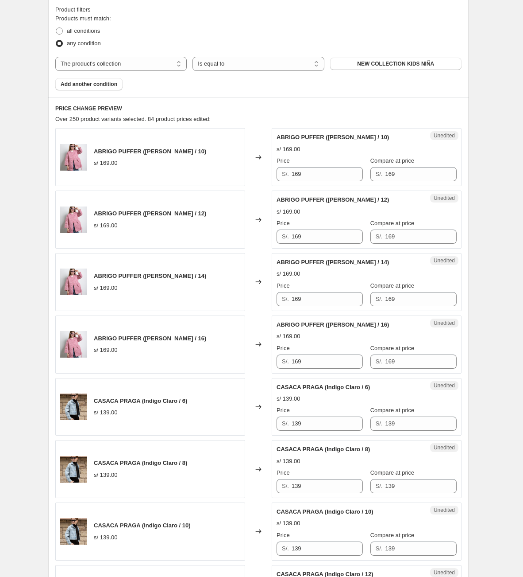
scroll to position [258, 0]
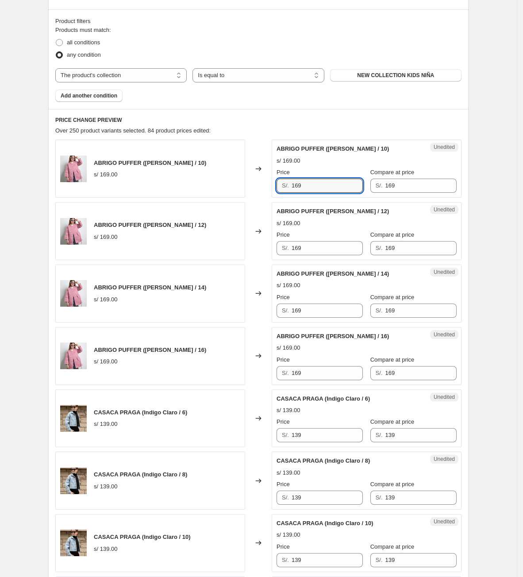
drag, startPoint x: 351, startPoint y: 182, endPoint x: 260, endPoint y: 182, distance: 91.7
click at [260, 182] on div "ABRIGO PUFFER ([PERSON_NAME] / 10) s/ 169.00 Changed to Unedited ABRIGO PUFFER …" at bounding box center [258, 168] width 407 height 58
type input "97"
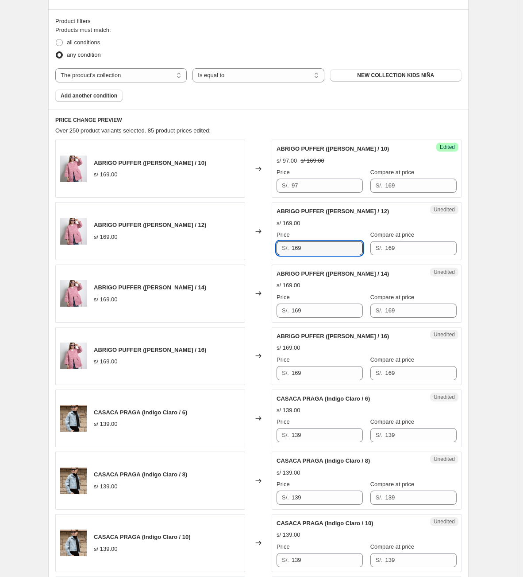
drag, startPoint x: 319, startPoint y: 251, endPoint x: 226, endPoint y: 264, distance: 93.6
type input "97"
drag, startPoint x: 315, startPoint y: 308, endPoint x: 151, endPoint y: 304, distance: 164.4
click at [153, 303] on div "ABRIGO PUFFER ([PERSON_NAME] / 14) s/ 169.00 Changed to Unedited ABRIGO PUFFER …" at bounding box center [258, 293] width 407 height 58
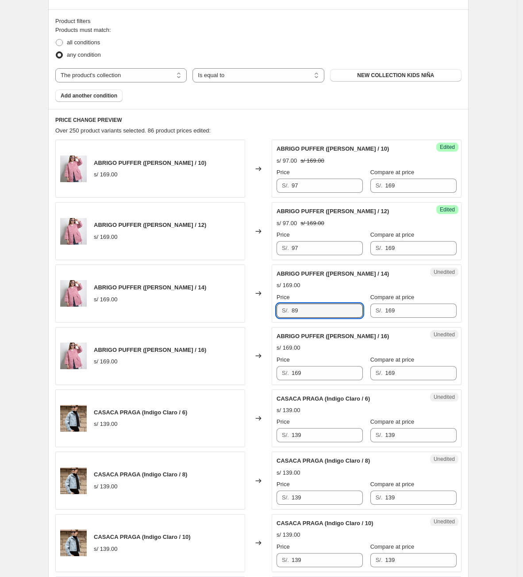
type input "8"
type input "97"
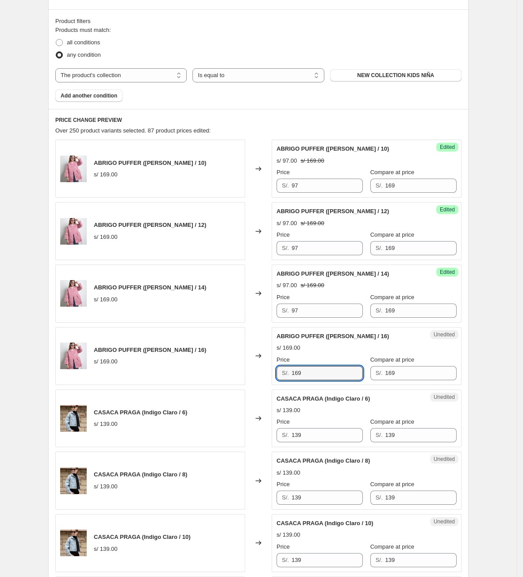
drag, startPoint x: 306, startPoint y: 380, endPoint x: 275, endPoint y: 383, distance: 30.2
click at [275, 383] on div "Unedited ABRIGO PUFFER ([PERSON_NAME] / 16) s/ 169.00 Price S/. 169 Compare at …" at bounding box center [367, 356] width 190 height 58
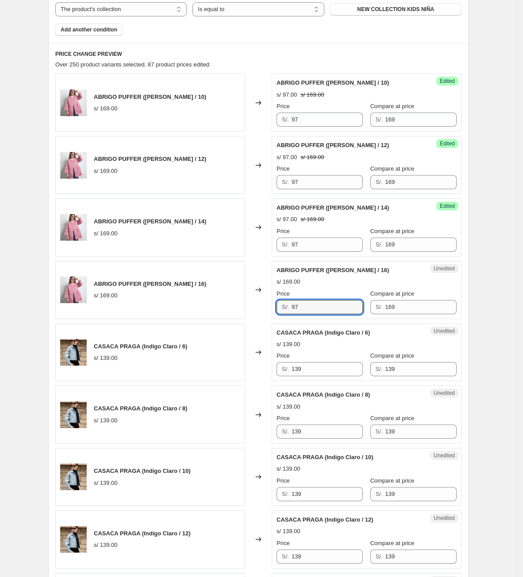
scroll to position [325, 0]
type input "97"
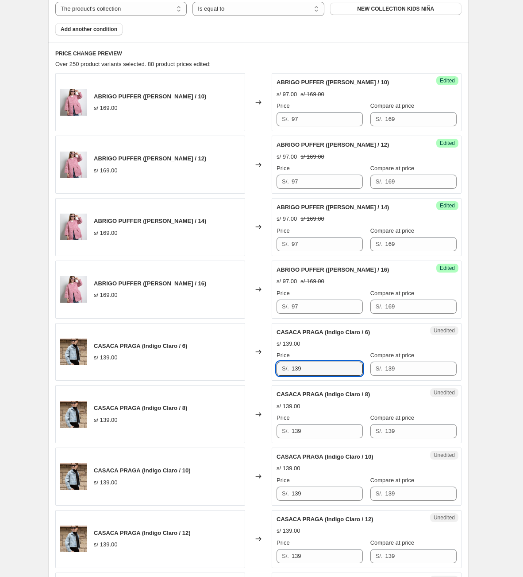
drag, startPoint x: 314, startPoint y: 368, endPoint x: 254, endPoint y: 378, distance: 60.6
click at [255, 378] on div "CASACA PRAGA (Indigo Claro / 6) s/ 139.00 Changed to Unedited CASACA PRAGA (Ind…" at bounding box center [258, 352] width 407 height 58
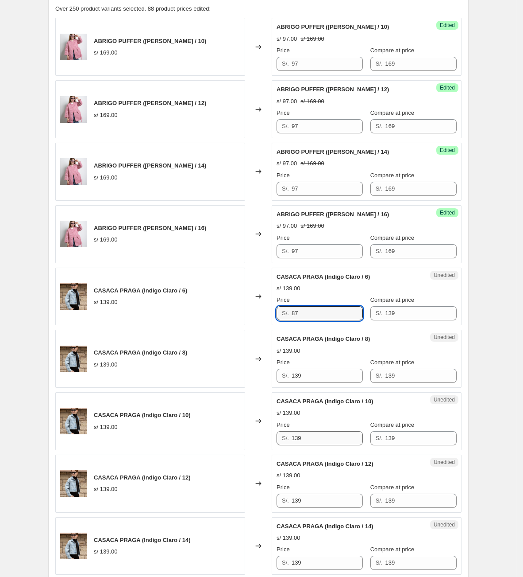
scroll to position [524, 0]
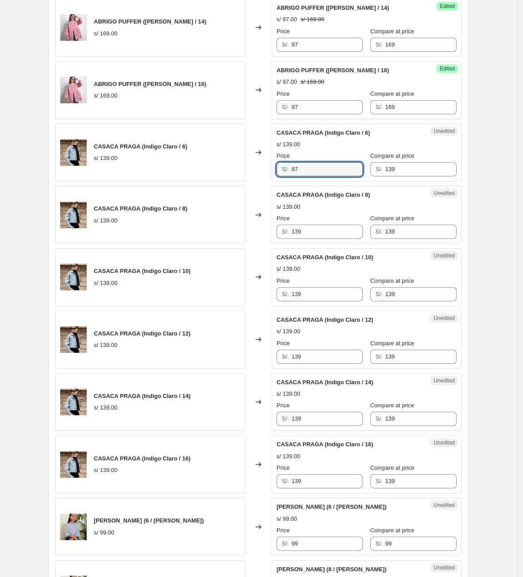
drag, startPoint x: 314, startPoint y: 169, endPoint x: 253, endPoint y: 181, distance: 61.8
click at [253, 181] on div "CASACA PRAGA (Indigo Claro / 6) s/ 139.00 Changed to Unedited CASACA PRAGA (Ind…" at bounding box center [258, 153] width 407 height 58
type input "87"
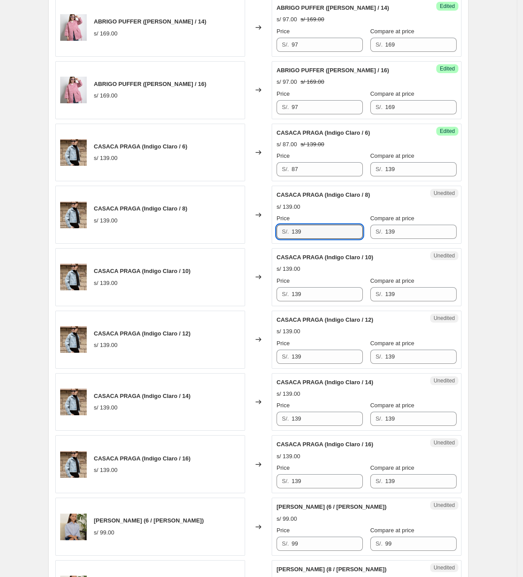
drag, startPoint x: 341, startPoint y: 231, endPoint x: 217, endPoint y: 247, distance: 124.6
click at [218, 239] on div "CASACA PRAGA (Indigo Claro / 8) s/ 139.00 Changed to Unedited CASACA PRAGA (Ind…" at bounding box center [258, 215] width 407 height 58
paste input "87"
type input "87"
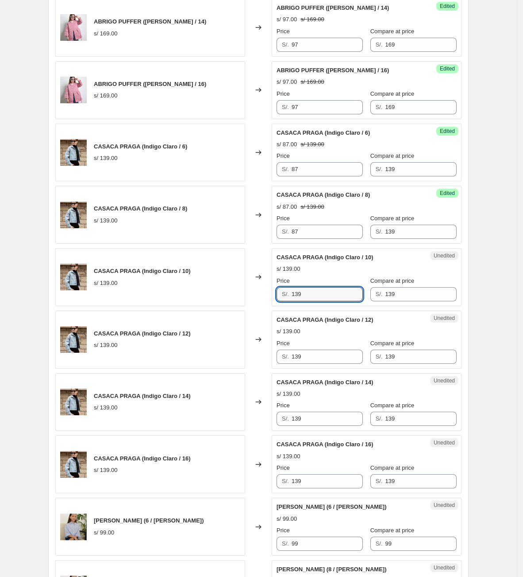
drag, startPoint x: 315, startPoint y: 299, endPoint x: 261, endPoint y: 300, distance: 54.5
click at [262, 296] on div "CASACA PRAGA (Indigo Claro / 10) s/ 139.00 Changed to Unedited CASACA PRAGA (In…" at bounding box center [258, 277] width 407 height 58
paste input "87"
type input "87"
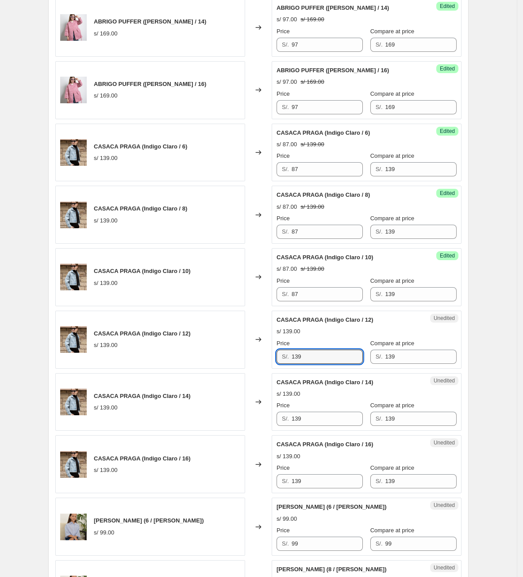
drag, startPoint x: 324, startPoint y: 364, endPoint x: 256, endPoint y: 365, distance: 68.6
click at [258, 365] on div "CASACA PRAGA (Indigo Claro / 12) s/ 139.00 Changed to Unedited CASACA PRAGA (In…" at bounding box center [258, 339] width 407 height 58
paste input "87"
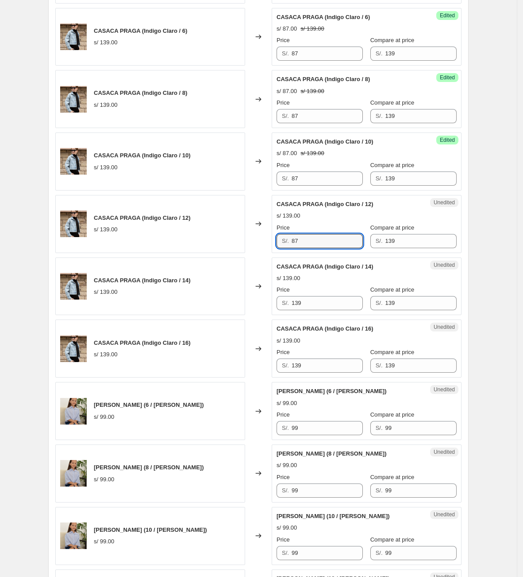
scroll to position [657, 0]
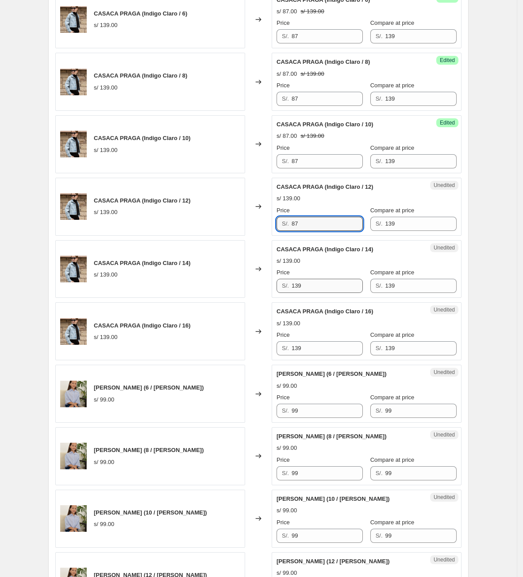
type input "87"
drag, startPoint x: 317, startPoint y: 287, endPoint x: 262, endPoint y: 290, distance: 54.6
click at [263, 290] on div "CASACA PRAGA (Indigo Claro / 14) s/ 139.00 Changed to Unedited CASACA PRAGA (In…" at bounding box center [258, 269] width 407 height 58
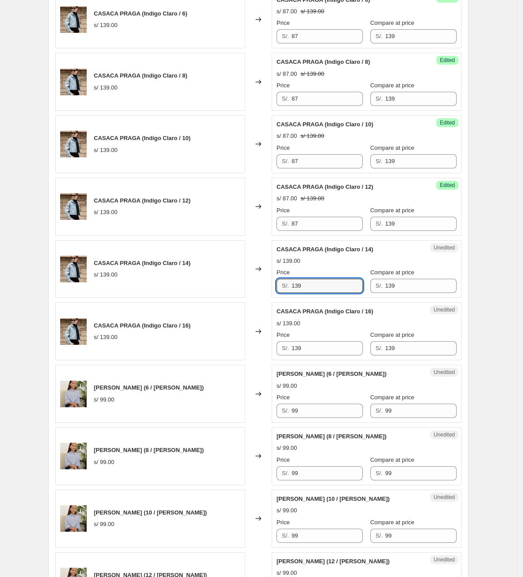
paste input "87"
type input "87"
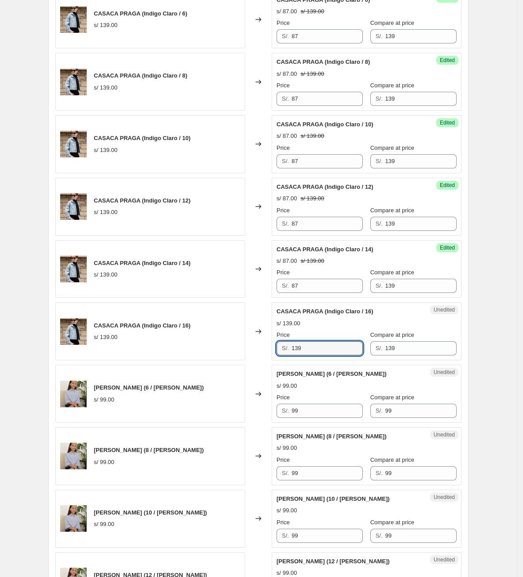
drag, startPoint x: 299, startPoint y: 349, endPoint x: 256, endPoint y: 349, distance: 43.9
click at [258, 351] on div "CASACA PRAGA (Indigo Claro / 16) s/ 139.00 Changed to Unedited CASACA PRAGA (In…" at bounding box center [258, 331] width 407 height 58
paste input "87"
type input "87"
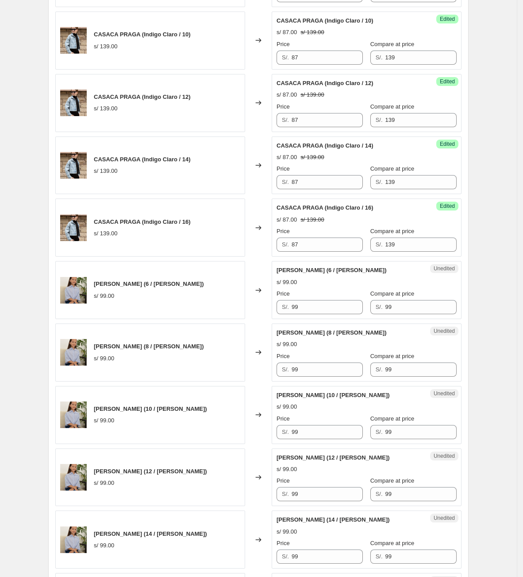
scroll to position [790, 0]
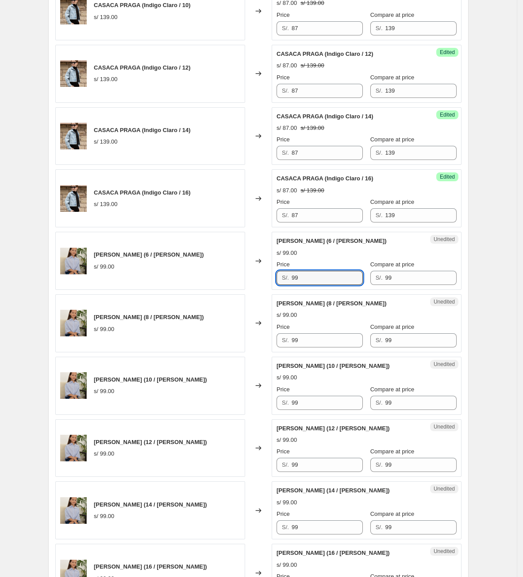
drag, startPoint x: 319, startPoint y: 283, endPoint x: 244, endPoint y: 244, distance: 84.8
click at [224, 275] on div "[PERSON_NAME] (6 / [PERSON_NAME]) s/ 99.00 Changed to Unedited [PERSON_NAME] (6…" at bounding box center [258, 261] width 407 height 58
drag, startPoint x: 315, startPoint y: 277, endPoint x: 237, endPoint y: 279, distance: 78.0
click at [237, 279] on div "[PERSON_NAME] (6 / [PERSON_NAME]) s/ 99.00 Changed to Unedited [PERSON_NAME] (6…" at bounding box center [258, 261] width 407 height 58
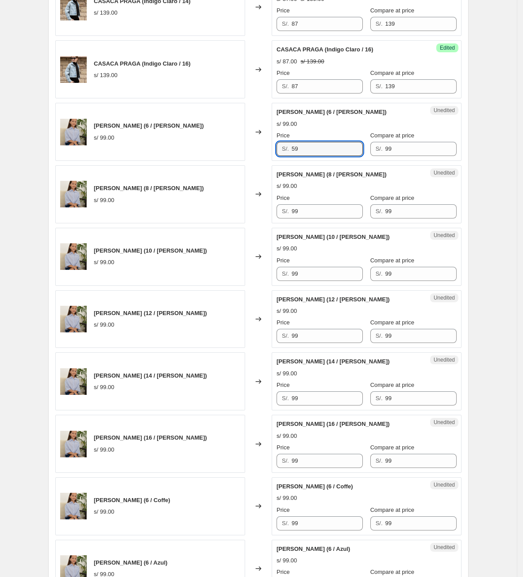
scroll to position [922, 0]
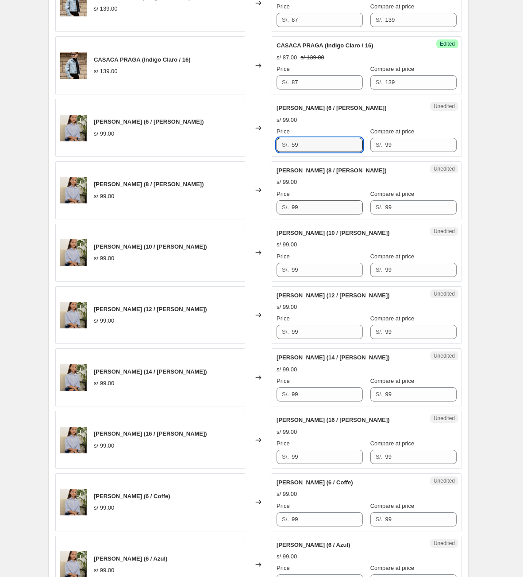
type input "59"
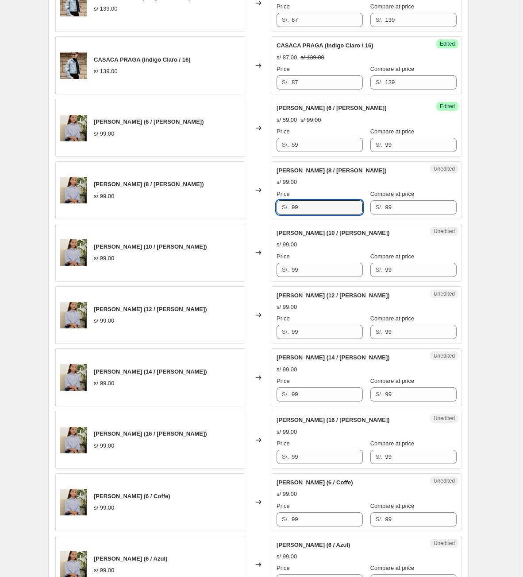
drag, startPoint x: 329, startPoint y: 204, endPoint x: 262, endPoint y: 207, distance: 67.8
click at [262, 207] on div "[PERSON_NAME] (8 / [PERSON_NAME]) s/ 99.00 Changed to Unedited [PERSON_NAME] (8…" at bounding box center [258, 190] width 407 height 58
paste input "5"
type input "59"
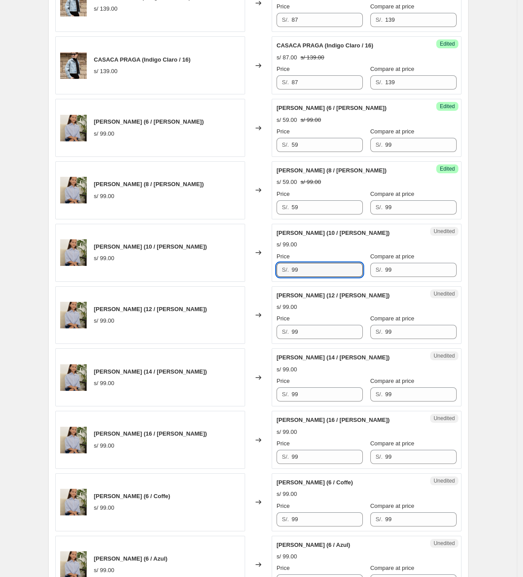
drag, startPoint x: 315, startPoint y: 280, endPoint x: 260, endPoint y: 283, distance: 55.9
click at [261, 282] on div "[PERSON_NAME] (10 / [PERSON_NAME]) s/ 99.00 Changed to Unedited [PERSON_NAME] (…" at bounding box center [258, 253] width 407 height 58
paste input "5"
type input "59"
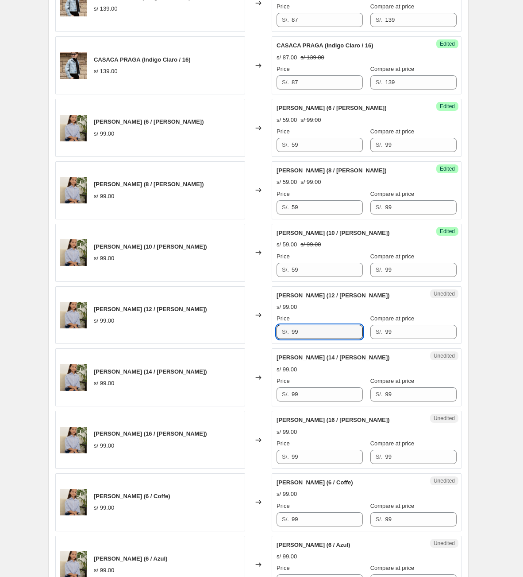
drag, startPoint x: 316, startPoint y: 335, endPoint x: 243, endPoint y: 346, distance: 73.9
click at [243, 344] on div "[PERSON_NAME] (12 / [PERSON_NAME]) s/ 99.00 Changed to Unedited [PERSON_NAME] (…" at bounding box center [258, 315] width 407 height 58
paste input "5"
type input "59"
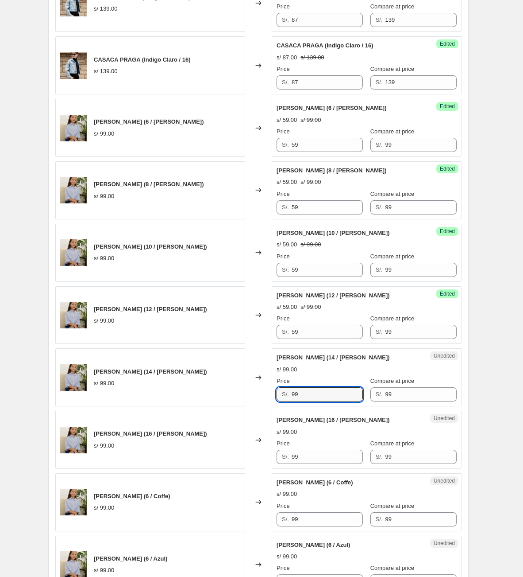
drag, startPoint x: 318, startPoint y: 399, endPoint x: 253, endPoint y: 401, distance: 65.2
click at [253, 401] on div "[PERSON_NAME] (14 / [PERSON_NAME]) s/ 99.00 Changed to Unedited [PERSON_NAME] (…" at bounding box center [258, 377] width 407 height 58
paste input "5"
type input "59"
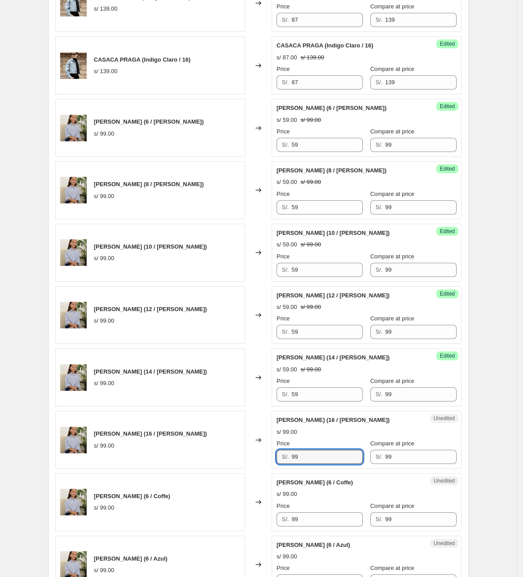
drag, startPoint x: 317, startPoint y: 464, endPoint x: 265, endPoint y: 459, distance: 52.0
click at [267, 461] on div "[PERSON_NAME] (16 / [PERSON_NAME]) s/ 99.00 Changed to Unedited [PERSON_NAME] (…" at bounding box center [258, 440] width 407 height 58
paste input "5"
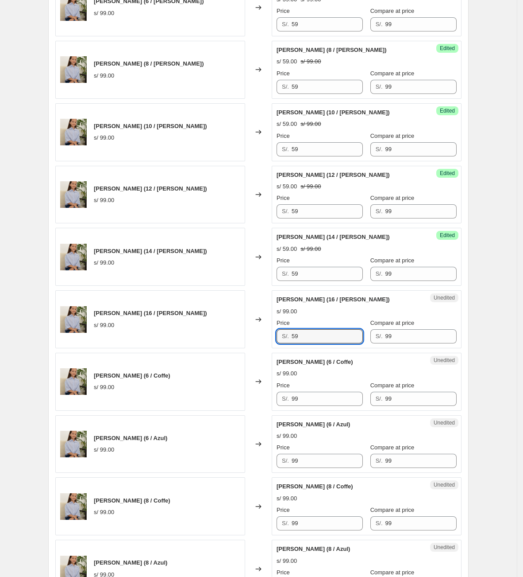
scroll to position [1055, 0]
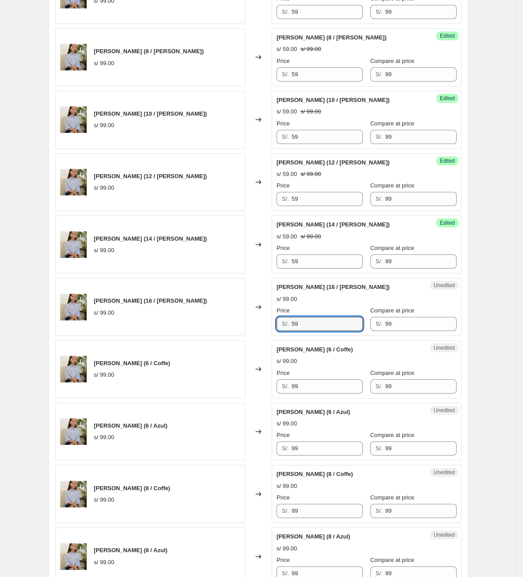
type input "59"
drag, startPoint x: 321, startPoint y: 385, endPoint x: 318, endPoint y: 389, distance: 5.0
click at [318, 388] on div "Price S/. 99" at bounding box center [320, 380] width 86 height 25
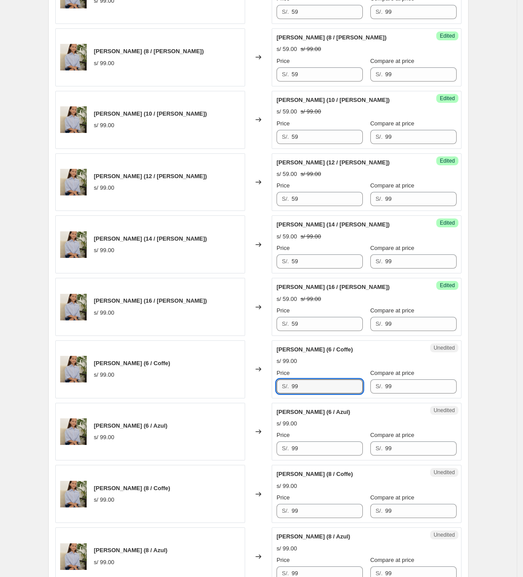
drag, startPoint x: 318, startPoint y: 389, endPoint x: 281, endPoint y: 444, distance: 66.1
click at [247, 395] on div "[PERSON_NAME] (6 / Coffe) s/ 99.00 Changed to Unedited [PERSON_NAME] (6 / Coffe…" at bounding box center [258, 369] width 407 height 58
paste input "5"
type input "59"
drag, startPoint x: 315, startPoint y: 454, endPoint x: 275, endPoint y: 450, distance: 39.6
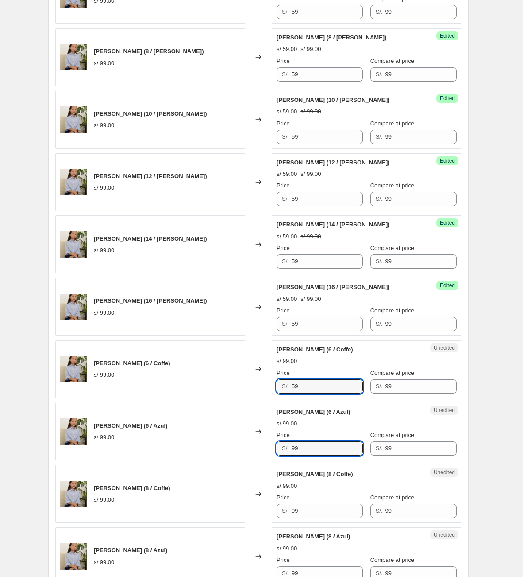
click at [271, 453] on div "[PERSON_NAME] (6 / Azul) s/ 99.00 Changed to Unedited [PERSON_NAME] (6 / Azul) …" at bounding box center [258, 432] width 407 height 58
paste input "5"
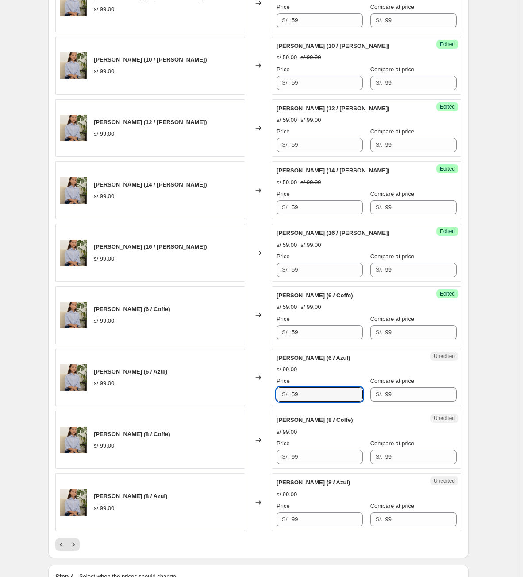
scroll to position [1188, 0]
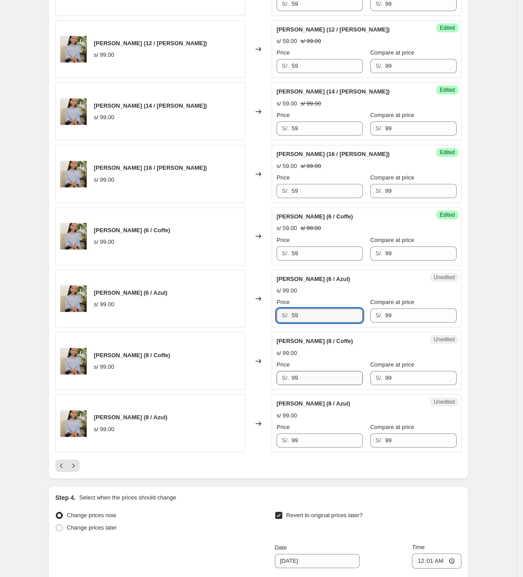
type input "59"
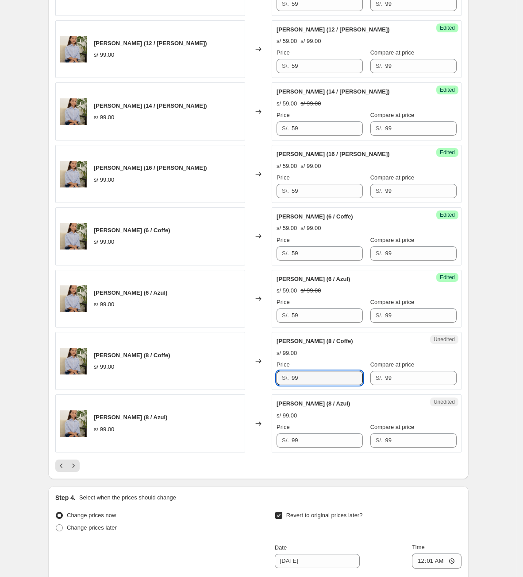
drag, startPoint x: 312, startPoint y: 384, endPoint x: 229, endPoint y: 401, distance: 85.5
paste input "5"
type input "59"
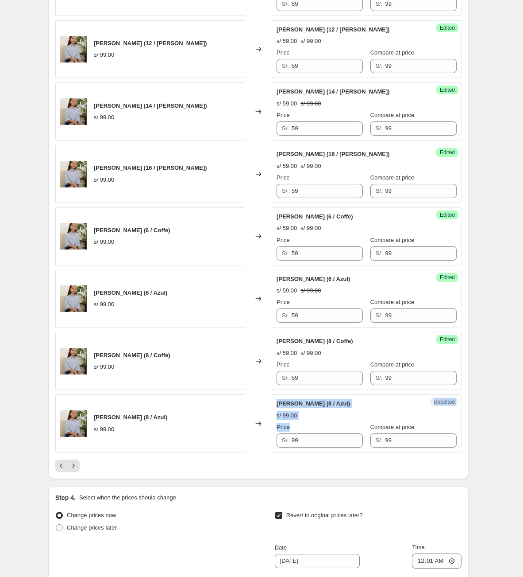
drag, startPoint x: 311, startPoint y: 442, endPoint x: 253, endPoint y: 447, distance: 58.7
click at [255, 449] on div "[PERSON_NAME] (8 / Azul) s/ 99.00 Changed to Unedited [PERSON_NAME] (8 / Azul) …" at bounding box center [258, 423] width 407 height 58
drag, startPoint x: 300, startPoint y: 446, endPoint x: 257, endPoint y: 445, distance: 43.4
click at [267, 446] on div "[PERSON_NAME] (8 / Azul) s/ 99.00 Changed to Unedited [PERSON_NAME] (8 / Azul) …" at bounding box center [258, 423] width 407 height 58
paste input "5"
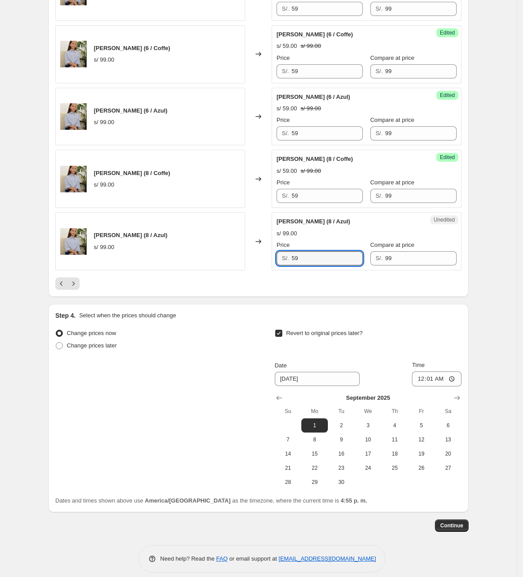
scroll to position [1387, 0]
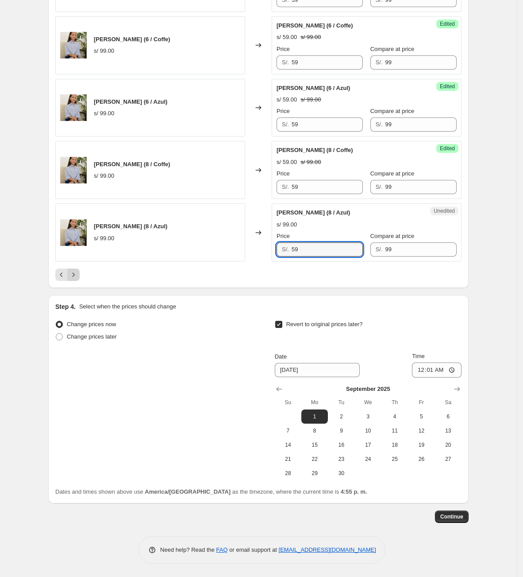
type input "59"
click at [75, 271] on icon "Next" at bounding box center [73, 274] width 9 height 9
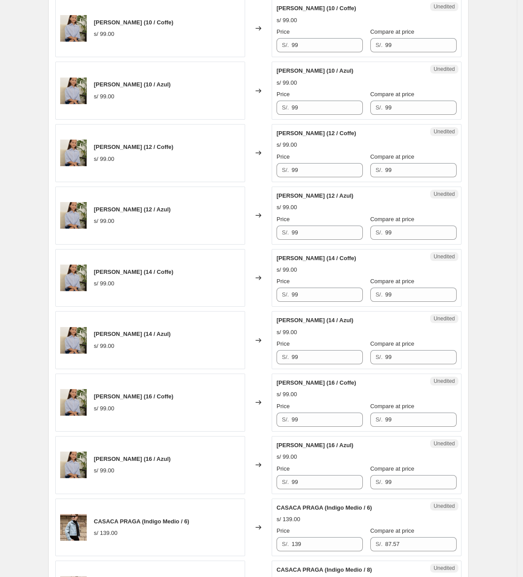
scroll to position [332, 0]
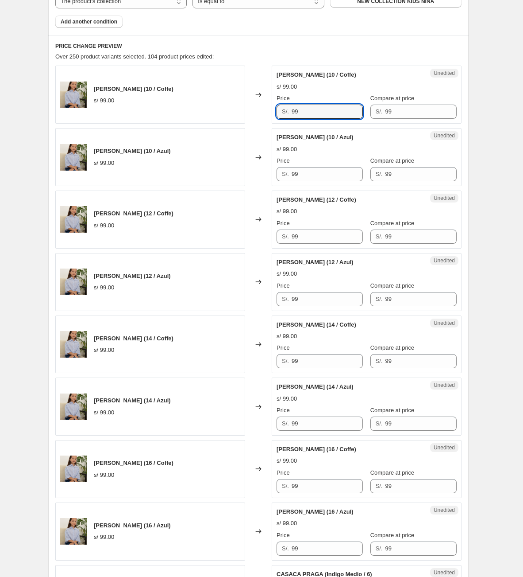
drag, startPoint x: 319, startPoint y: 109, endPoint x: 196, endPoint y: 113, distance: 123.2
click at [196, 113] on div "[PERSON_NAME] (10 / Coffe) s/ 99.00 Changed to Unedited [PERSON_NAME] (10 / Cof…" at bounding box center [258, 95] width 407 height 58
type input "59"
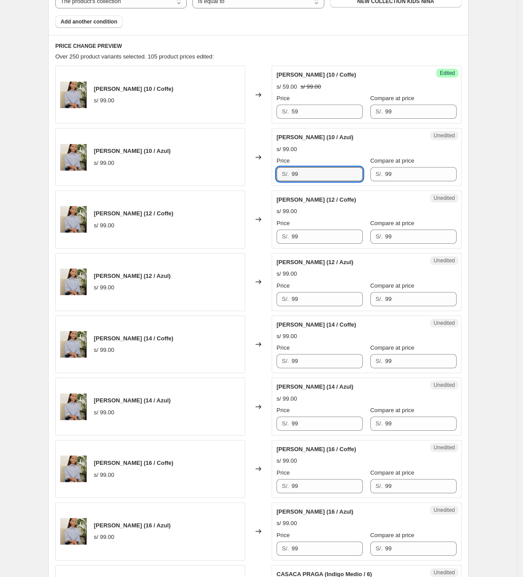
drag, startPoint x: 325, startPoint y: 175, endPoint x: 275, endPoint y: 178, distance: 49.7
click at [278, 179] on div "Unedited [PERSON_NAME] (10 / Azul) s/ 99.00 Price S/. 99 Compare at price S/. 99" at bounding box center [367, 157] width 190 height 58
type input "59"
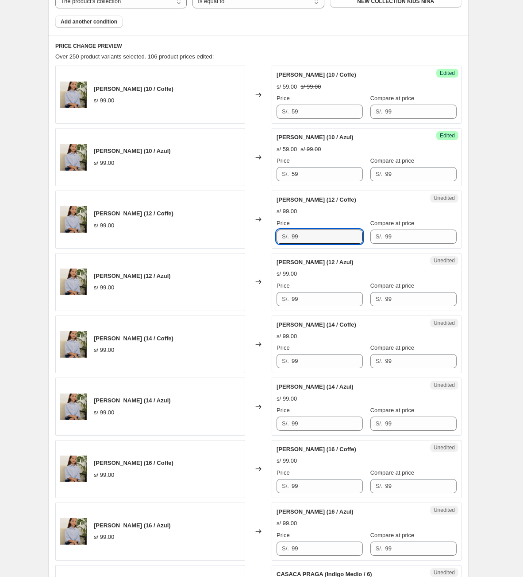
drag, startPoint x: 318, startPoint y: 237, endPoint x: 247, endPoint y: 237, distance: 70.4
click at [247, 237] on div "[PERSON_NAME] (12 / Coffe) s/ 99.00 Changed to Unedited [PERSON_NAME] (12 / Cof…" at bounding box center [258, 219] width 407 height 58
type input "59"
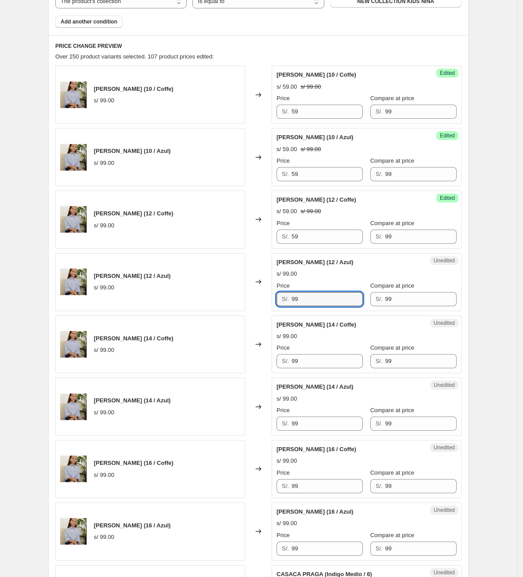
drag, startPoint x: 318, startPoint y: 303, endPoint x: 266, endPoint y: 307, distance: 52.0
click at [266, 307] on div "[PERSON_NAME] (12 / Azul) s/ 99.00 Changed to Unedited [PERSON_NAME] (12 / Azul…" at bounding box center [258, 282] width 407 height 58
type input "59"
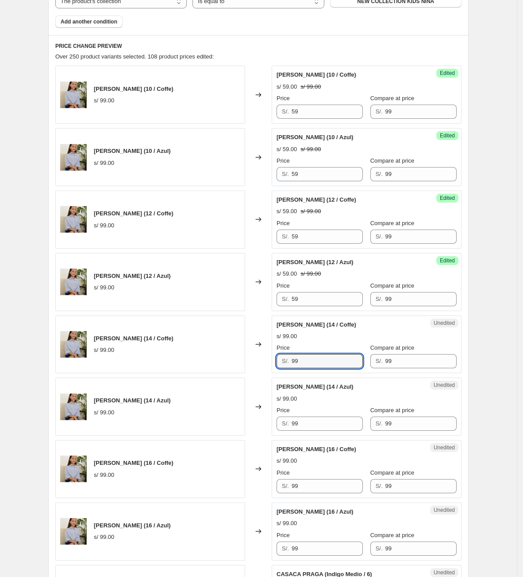
drag, startPoint x: 326, startPoint y: 364, endPoint x: 270, endPoint y: 364, distance: 56.2
click at [270, 364] on div "[PERSON_NAME] (14 / Coffe) s/ 99.00 Changed to Unedited [PERSON_NAME] (14 / Cof…" at bounding box center [258, 344] width 407 height 58
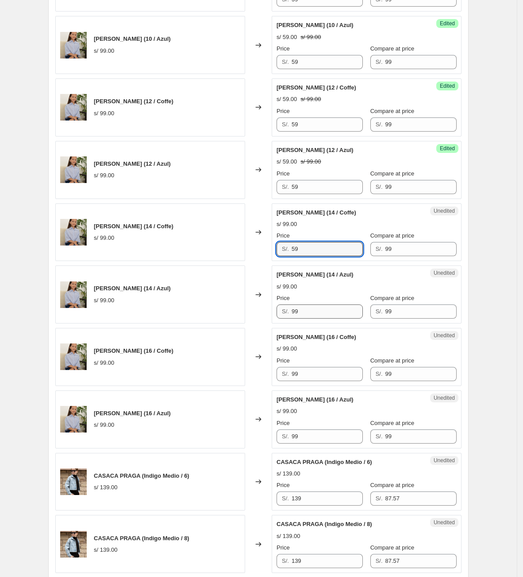
scroll to position [465, 0]
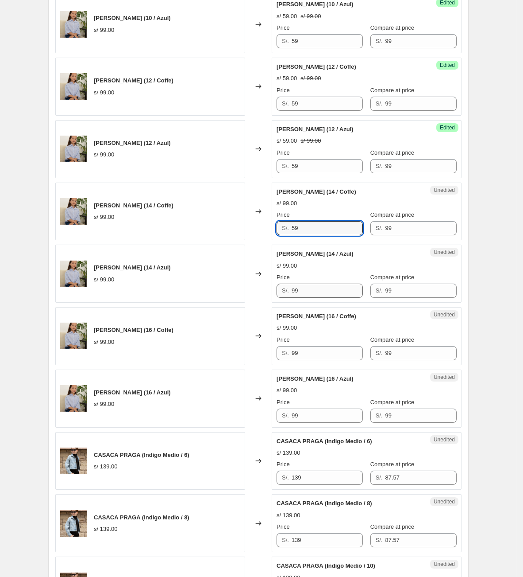
type input "59"
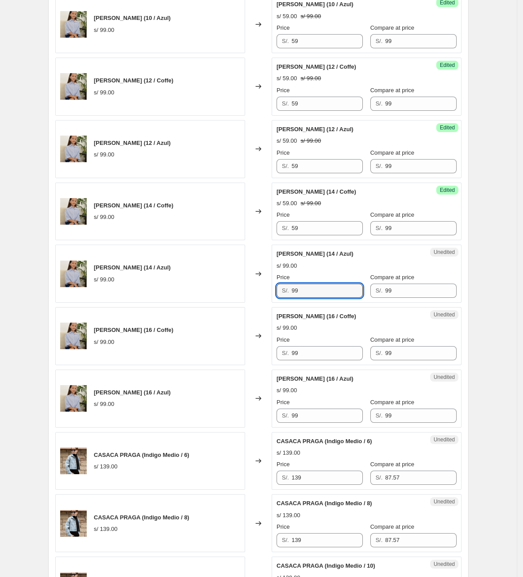
drag, startPoint x: 331, startPoint y: 293, endPoint x: 249, endPoint y: 308, distance: 83.3
click at [249, 308] on div "[PERSON_NAME] (10 / Coffe) s/ 99.00 Changed to Success Edited [PERSON_NAME] (10…" at bounding box center [258, 554] width 407 height 1243
type input "59"
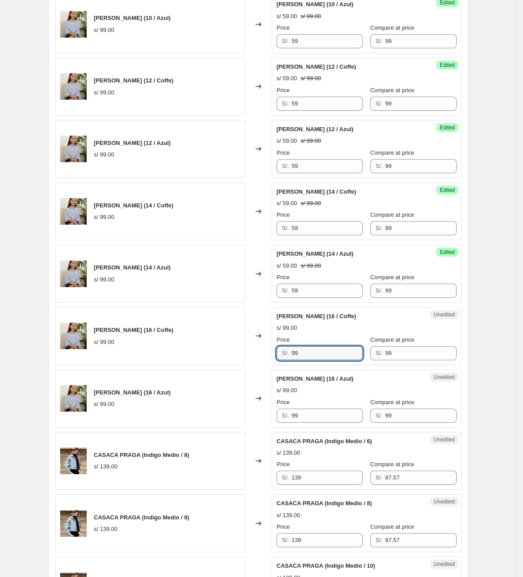
drag, startPoint x: 311, startPoint y: 349, endPoint x: 314, endPoint y: 342, distance: 7.6
click at [302, 351] on input "99" at bounding box center [327, 353] width 71 height 14
drag, startPoint x: 324, startPoint y: 351, endPoint x: 252, endPoint y: 361, distance: 73.4
click at [252, 361] on div "[PERSON_NAME] (16 / Coffe) s/ 99.00 Changed to Unedited [PERSON_NAME] (16 / Cof…" at bounding box center [258, 336] width 407 height 58
type input "59"
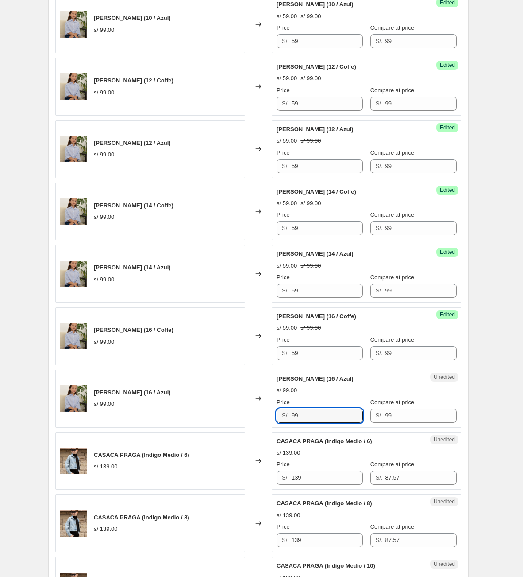
drag, startPoint x: 310, startPoint y: 418, endPoint x: 236, endPoint y: 410, distance: 74.0
click at [234, 415] on div "[PERSON_NAME] (16 / Azul) s/ 99.00 Changed to Unedited [PERSON_NAME] (16 / Azul…" at bounding box center [258, 398] width 407 height 58
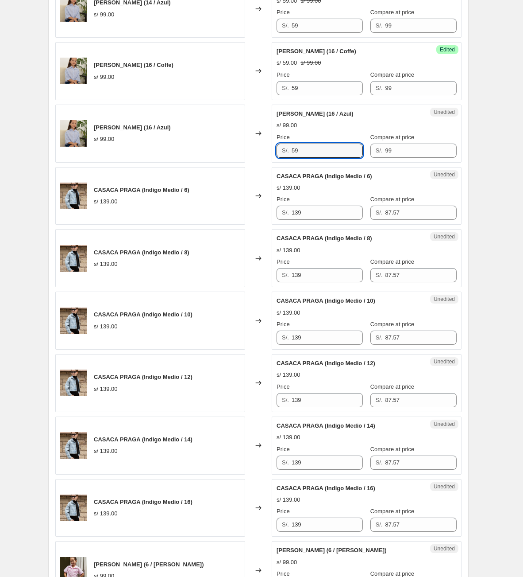
scroll to position [731, 0]
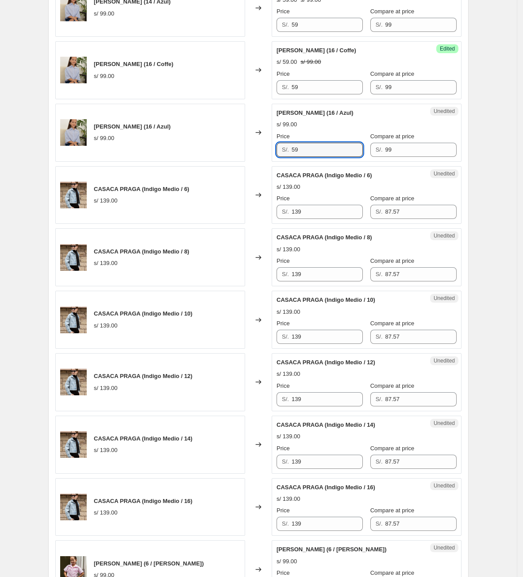
type input "59"
click at [319, 203] on div "Price" at bounding box center [320, 198] width 86 height 9
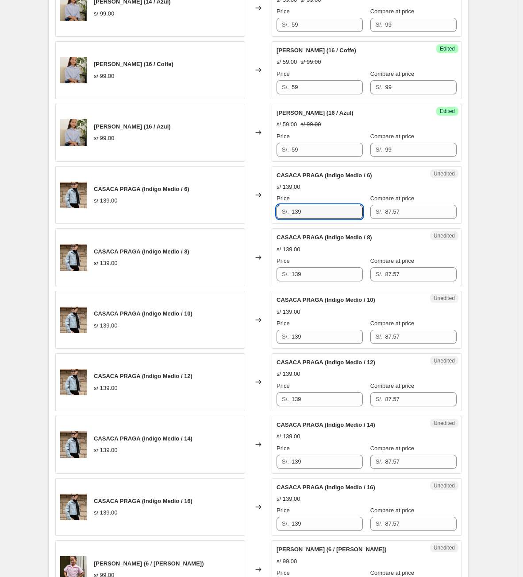
drag, startPoint x: 318, startPoint y: 213, endPoint x: 297, endPoint y: 215, distance: 21.4
click at [282, 215] on div "S/. 139" at bounding box center [320, 212] width 86 height 14
drag, startPoint x: 314, startPoint y: 214, endPoint x: 280, endPoint y: 214, distance: 33.2
click at [280, 214] on div "S/. 87" at bounding box center [320, 212] width 86 height 14
type input "87"
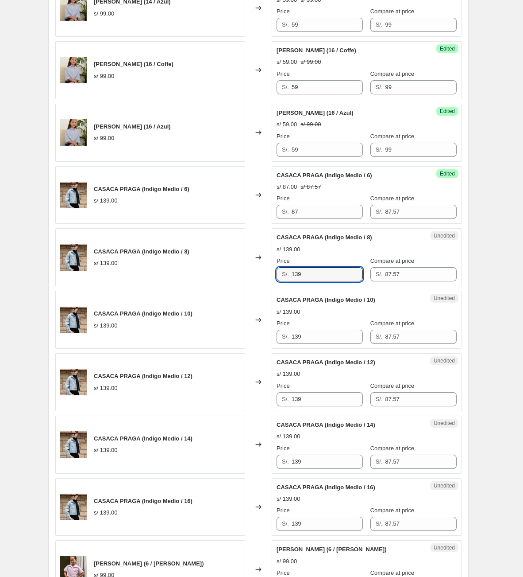
drag, startPoint x: 314, startPoint y: 275, endPoint x: 240, endPoint y: 287, distance: 74.4
click at [240, 286] on div "CASACA PRAGA (Indigo Medio / 8) s/ 139.00 Changed to Unedited CASACA PRAGA (Ind…" at bounding box center [258, 257] width 407 height 58
paste input "87"
type input "87"
drag, startPoint x: 411, startPoint y: 217, endPoint x: 330, endPoint y: 216, distance: 80.6
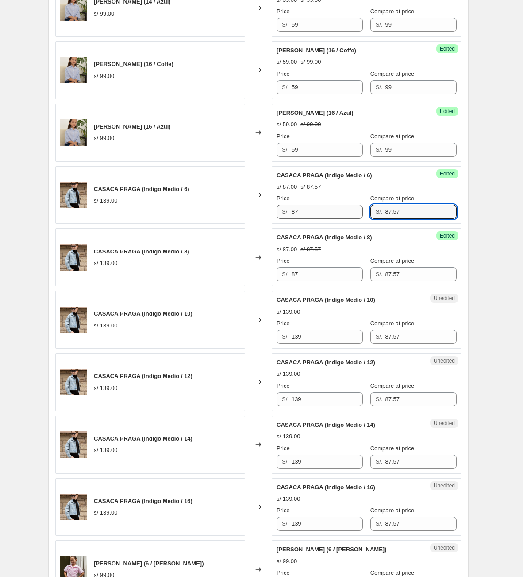
click at [330, 216] on div "Price S/. 87 Compare at price S/. 87.57" at bounding box center [367, 206] width 180 height 25
drag, startPoint x: 416, startPoint y: 213, endPoint x: 345, endPoint y: 212, distance: 71.8
click at [345, 212] on div "Price S/. 87 Compare at price S/. 139" at bounding box center [367, 206] width 180 height 25
type input "139"
drag, startPoint x: 345, startPoint y: 277, endPoint x: 356, endPoint y: 312, distance: 37.3
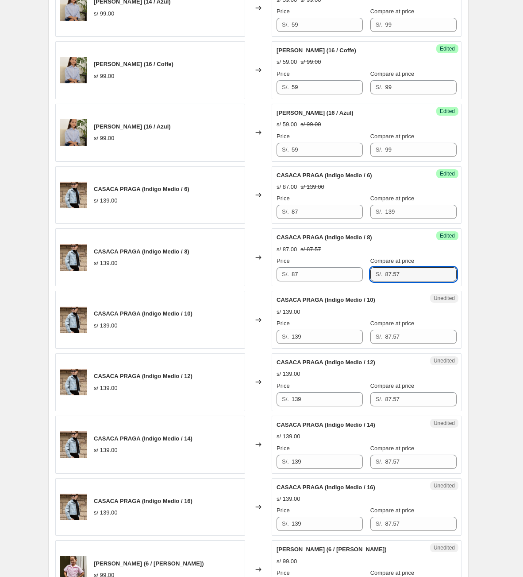
click at [332, 277] on div "Price S/. 87 Compare at price S/. 87.57" at bounding box center [367, 268] width 180 height 25
paste input "139"
type input "139"
drag, startPoint x: 402, startPoint y: 340, endPoint x: 343, endPoint y: 347, distance: 58.8
click at [345, 344] on div "Price S/. 139 Compare at price S/. 87.57" at bounding box center [367, 331] width 180 height 25
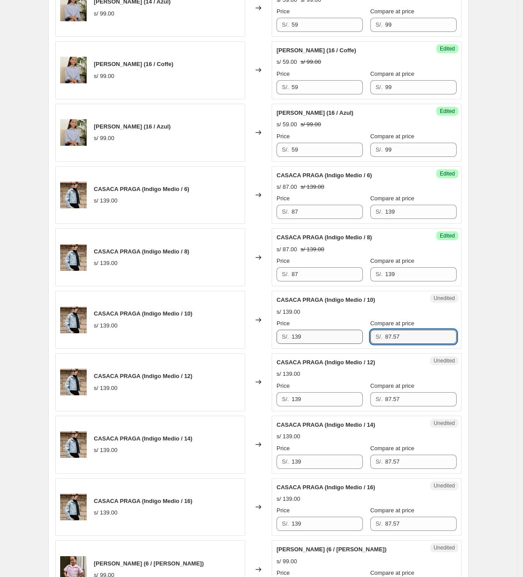
paste input "139"
type input "139"
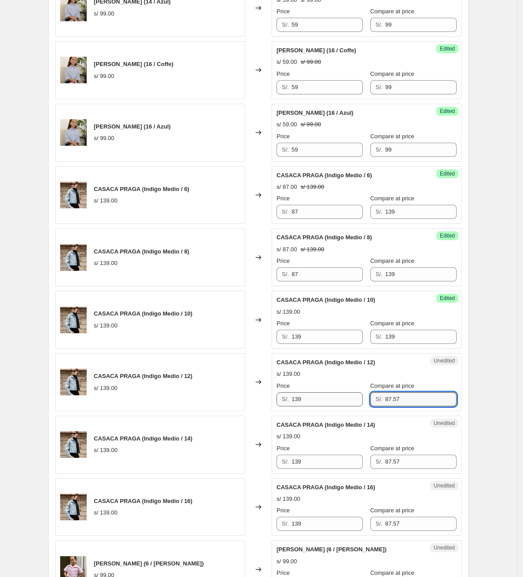
drag, startPoint x: 415, startPoint y: 400, endPoint x: 349, endPoint y: 399, distance: 65.6
click at [347, 401] on div "Price S/. 139 Compare at price S/. 87.57" at bounding box center [367, 393] width 180 height 25
paste input "139"
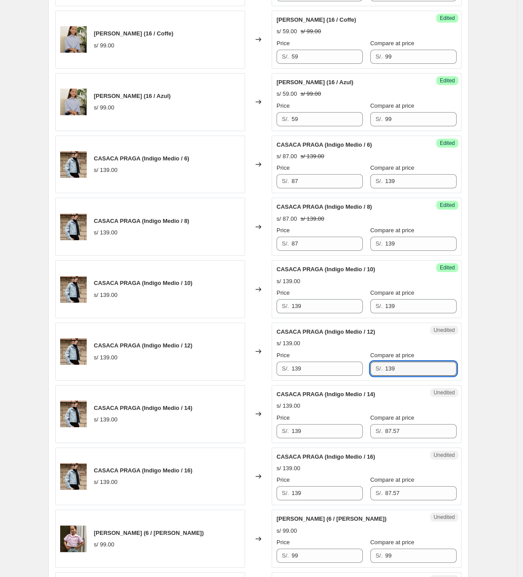
scroll to position [797, 0]
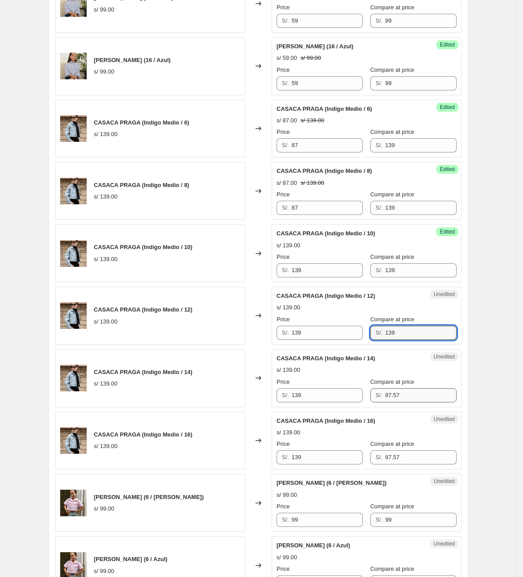
type input "139"
drag
click at [340, 396] on div "Price S/. 139 Compare at price S/. 87.57" at bounding box center [367, 389] width 180 height 25
paste input "139"
type input "139"
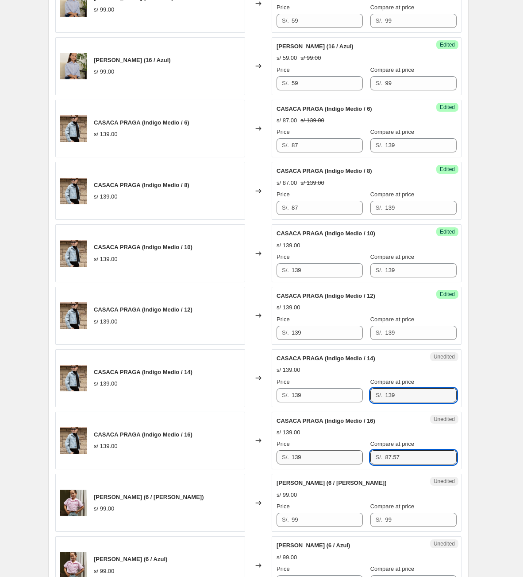
click at [351, 461] on div "Price S/. 139 Compare at price S/. 87.57" at bounding box center [367, 451] width 180 height 25
paste input "139"
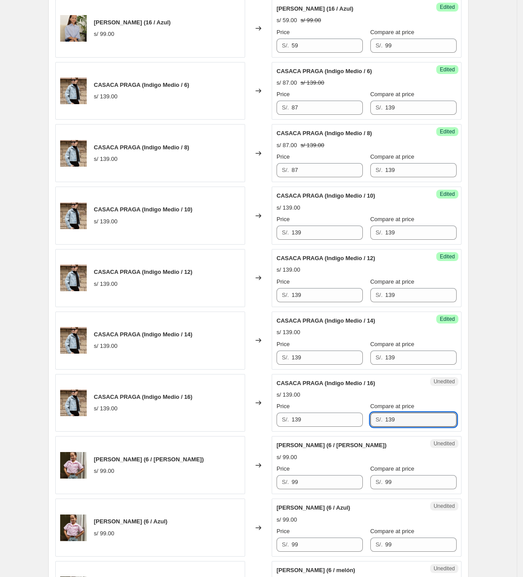
scroll to position [864, 0]
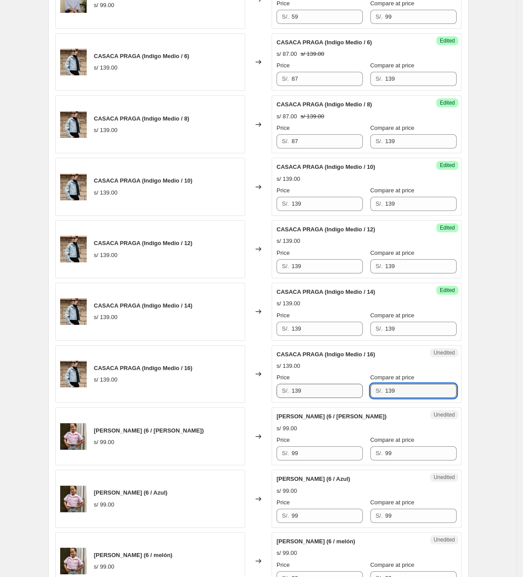
type input "139"
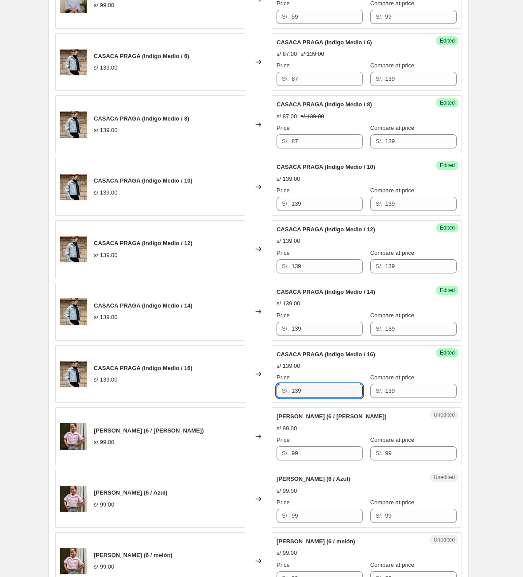
click at [248, 399] on div "CASACA PRAGA (Indigo Medio / 16) s/ 139.00 Changed to Success Edited CASACA PRA…" at bounding box center [258, 374] width 407 height 58
click at [230, 394] on div "CASACA PRAGA (Indigo Medio / 16) s/ 139.00 Changed to Success Edited CASACA PRA…" at bounding box center [258, 374] width 407 height 58
type input "87"
click at [240, 341] on div "CASACA PRAGA (Indigo Medio / 14) s/ 139.00 Changed to Success Edited CASACA PRA…" at bounding box center [258, 312] width 407 height 58
type input "87"
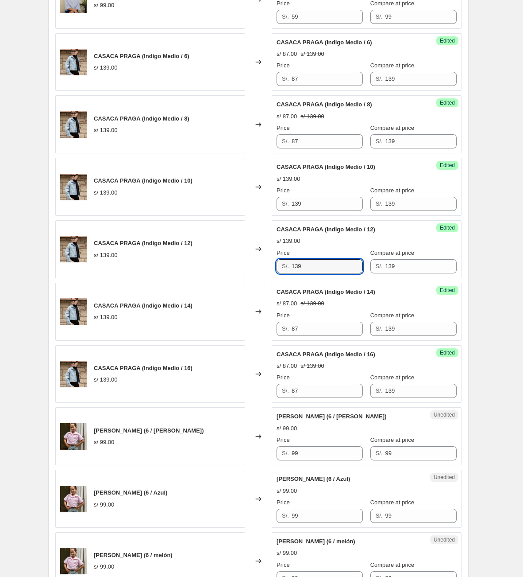
click at [250, 276] on div "CASACA PRAGA (Indigo Medio / 12) s/ 139.00 Changed to Success Edited CASACA PRA…" at bounding box center [258, 249] width 407 height 58
type input "87"
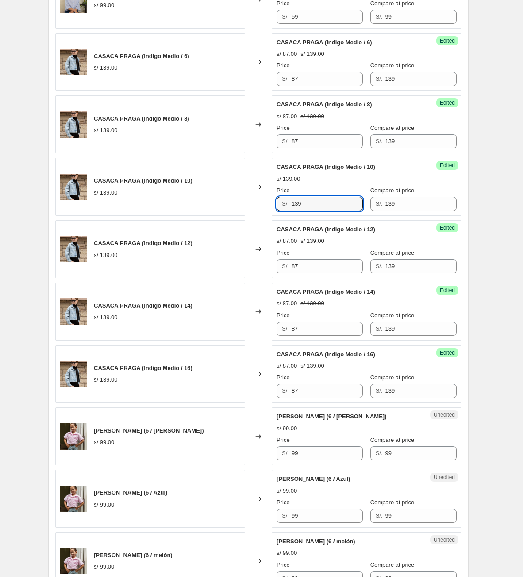
click at [221, 207] on div "CASACA PRAGA (Indigo Medio / 10) s/ 139.00 Changed to Success Edited CASACA PRA…" at bounding box center [258, 187] width 407 height 58
type input "87"
click at [453, 291] on div "Success Edited CASACA PRAGA (Indigo Medio / 14) s/ 87.00 s/ 139.00 Price S/. 87…" at bounding box center [367, 312] width 190 height 58
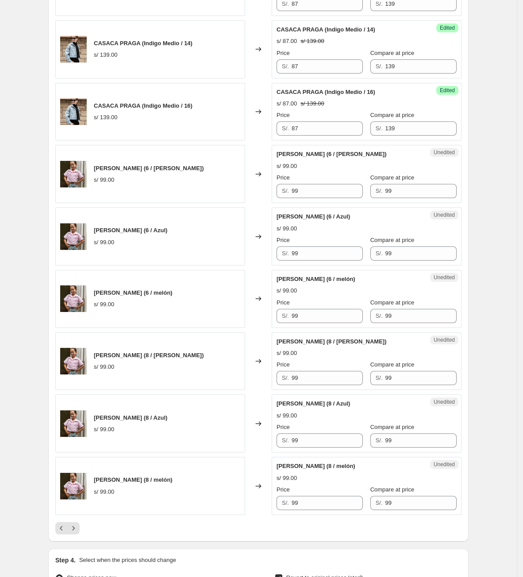
scroll to position [1129, 0]
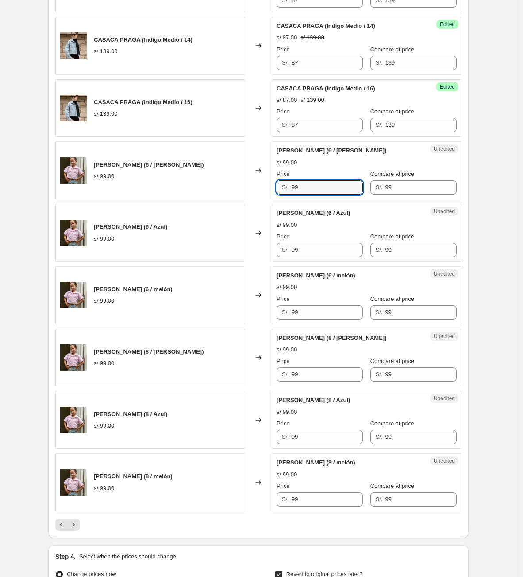
drag, startPoint x: 315, startPoint y: 195, endPoint x: 186, endPoint y: 180, distance: 129.8
click at [186, 180] on div "[PERSON_NAME] (6 / [PERSON_NAME]) s/ 99.00 Changed to Unedited [PERSON_NAME] (6…" at bounding box center [258, 170] width 407 height 58
type input "53"
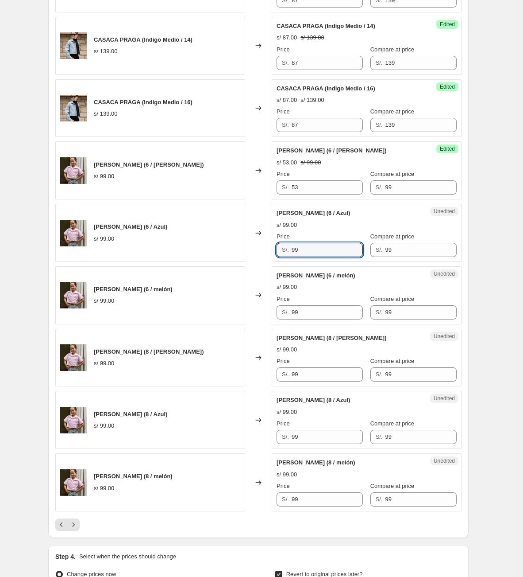
drag, startPoint x: 333, startPoint y: 256, endPoint x: 151, endPoint y: 259, distance: 182.0
click at [148, 262] on div "[PERSON_NAME] (6 / Azul) s/ 99.00 Changed to Unedited [PERSON_NAME] (6 / Azul) …" at bounding box center [258, 233] width 407 height 58
type input "53"
drag, startPoint x: 314, startPoint y: 323, endPoint x: 241, endPoint y: 314, distance: 73.2
click at [241, 314] on div "[PERSON_NAME] (6 / melón) s/ 99.00 Changed to Unedited [PERSON_NAME] (6 / melón…" at bounding box center [258, 295] width 407 height 58
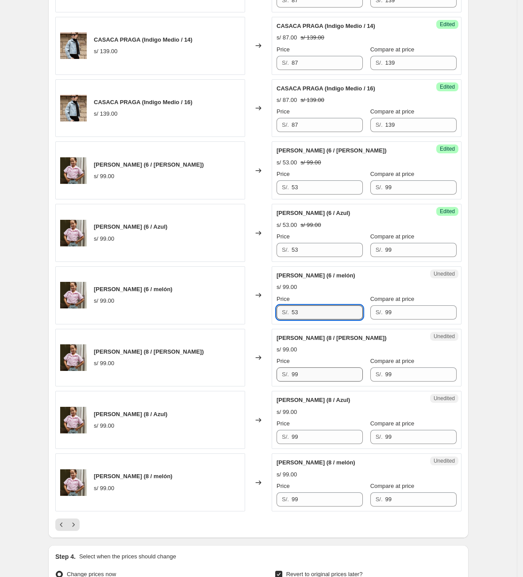
type input "53"
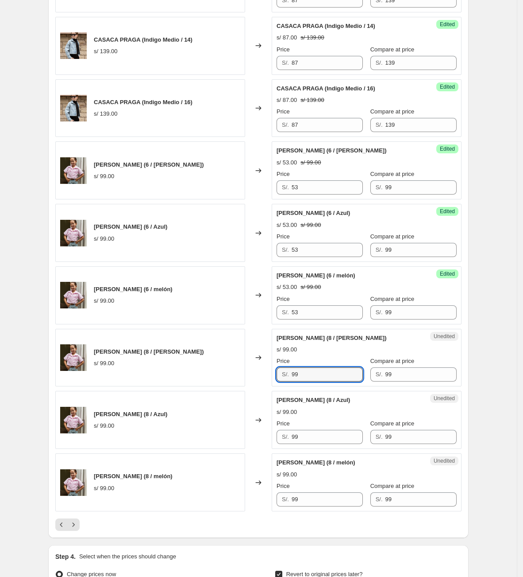
drag, startPoint x: 312, startPoint y: 384, endPoint x: 240, endPoint y: 395, distance: 72.7
type input "53"
drag, startPoint x: 318, startPoint y: 440, endPoint x: 229, endPoint y: 447, distance: 89.3
click at [229, 447] on div "[PERSON_NAME] (8 / Azul) s/ 99.00 Changed to Unedited [PERSON_NAME] (8 / Azul) …" at bounding box center [258, 420] width 407 height 58
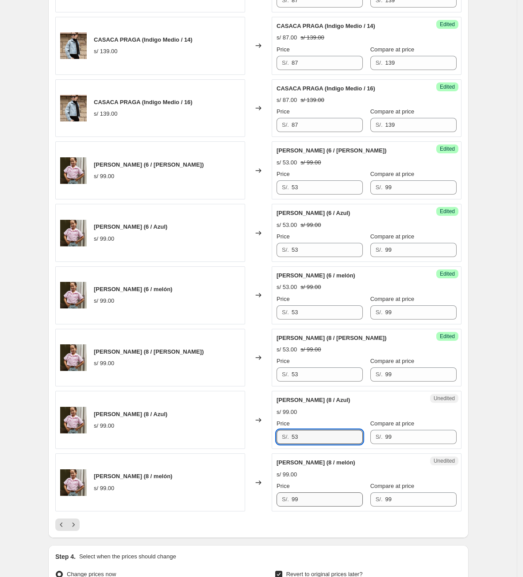
type input "53"
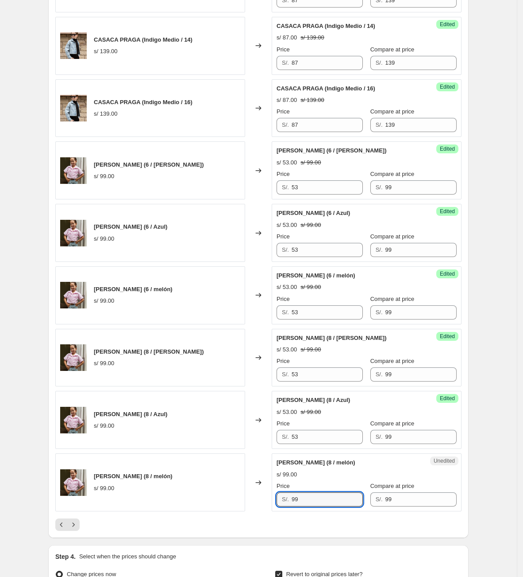
drag, startPoint x: 331, startPoint y: 501, endPoint x: 259, endPoint y: 505, distance: 72.3
click at [259, 505] on div "[PERSON_NAME] (8 / melón) s/ 99.00 Changed to Unedited [PERSON_NAME] (8 / melón…" at bounding box center [258, 482] width 407 height 58
type input "53"
click at [75, 507] on icon "Next" at bounding box center [74, 524] width 2 height 4
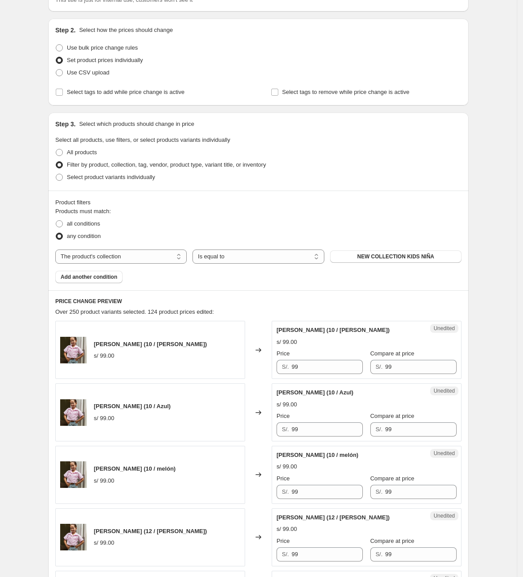
scroll to position [133, 0]
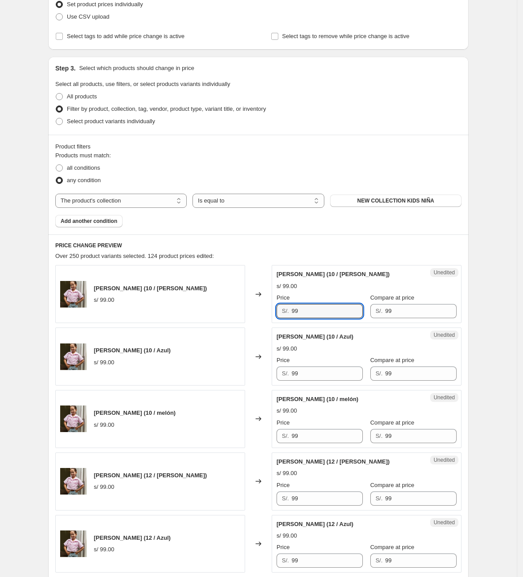
drag, startPoint x: 323, startPoint y: 313, endPoint x: 139, endPoint y: 296, distance: 184.6
click at [152, 302] on div "[PERSON_NAME] (10 / [PERSON_NAME]) s/ 99.00 Changed to Unedited [PERSON_NAME] (…" at bounding box center [258, 294] width 407 height 58
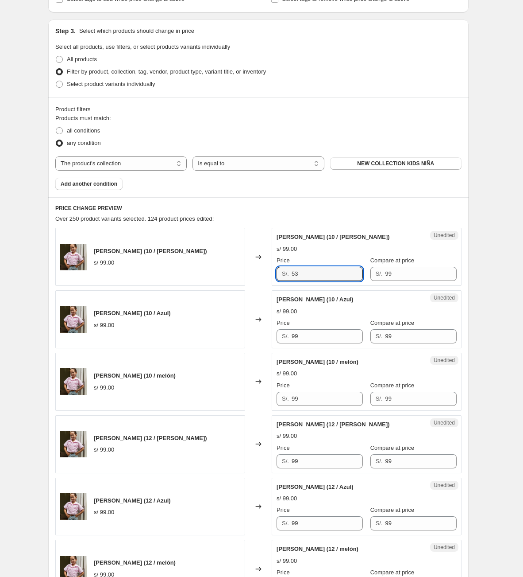
scroll to position [199, 0]
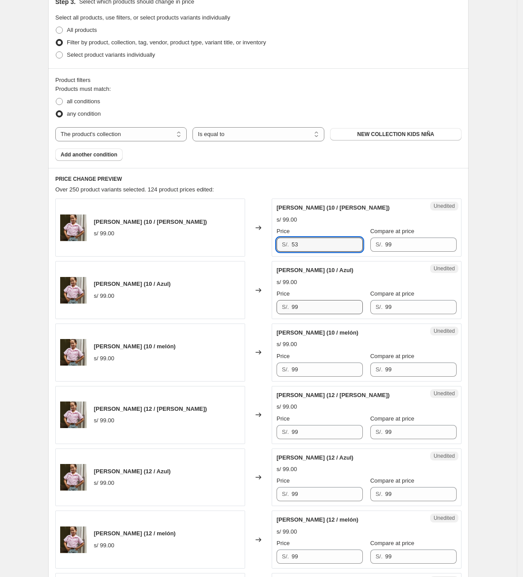
type input "53"
drag, startPoint x: 306, startPoint y: 308, endPoint x: 277, endPoint y: 306, distance: 29.3
click at [277, 306] on div "Unedited [PERSON_NAME] (10 / Azul) s/ 99.00 Price S/. 99 Compare at price S/. 99" at bounding box center [367, 290] width 190 height 58
type input "53"
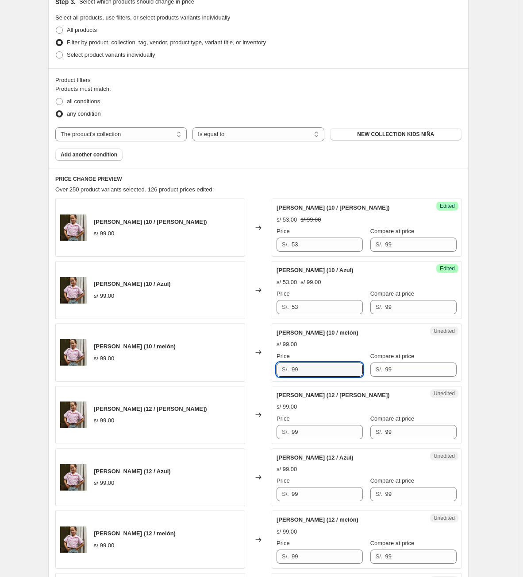
drag, startPoint x: 315, startPoint y: 372, endPoint x: 256, endPoint y: 373, distance: 59.8
click at [258, 375] on div "[PERSON_NAME] (10 / melón) s/ 99.00 Changed to Unedited [PERSON_NAME] (10 / mel…" at bounding box center [258, 352] width 407 height 58
type input "53"
drag, startPoint x: 314, startPoint y: 441, endPoint x: 308, endPoint y: 430, distance: 11.5
click at [311, 434] on div "Unedited [PERSON_NAME] (12 / [PERSON_NAME]) s/ 99.00 Price S/. 99 Compare at pr…" at bounding box center [367, 415] width 190 height 58
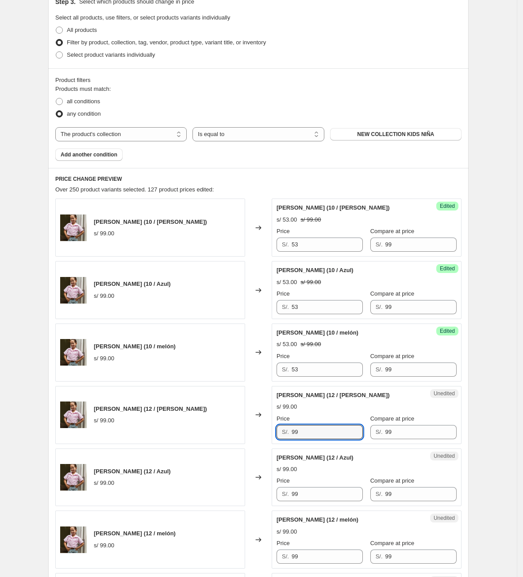
drag, startPoint x: 308, startPoint y: 430, endPoint x: 257, endPoint y: 410, distance: 55.3
click at [259, 420] on div "[PERSON_NAME] (12 / [PERSON_NAME]) s/ 99.00 Changed to Unedited [PERSON_NAME] (…" at bounding box center [258, 415] width 407 height 58
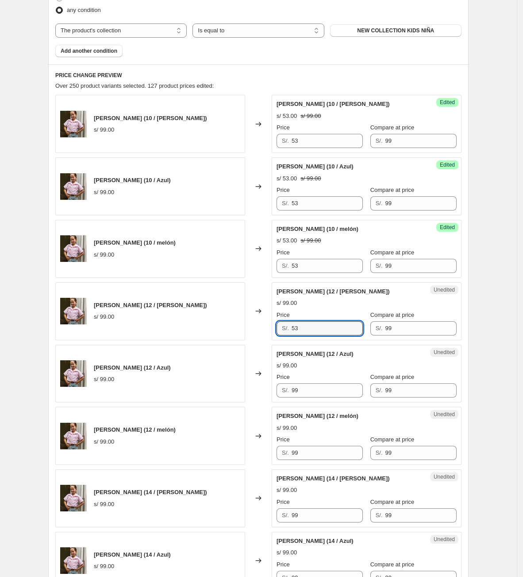
scroll to position [332, 0]
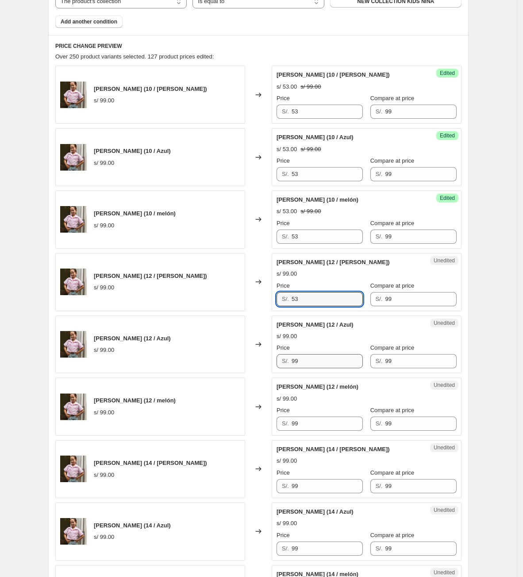
type input "53"
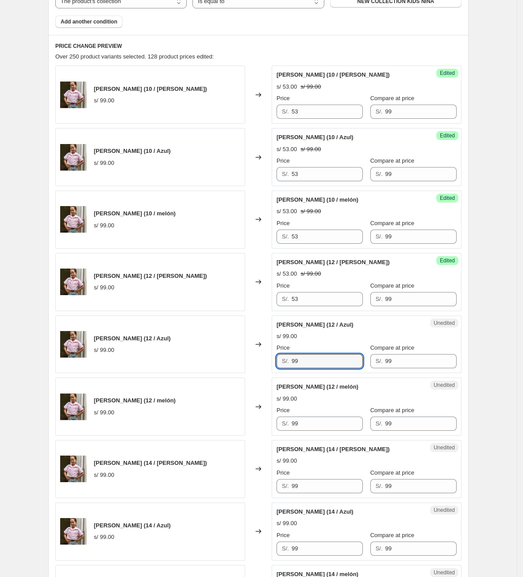
drag, startPoint x: 315, startPoint y: 364, endPoint x: 283, endPoint y: 368, distance: 32.2
click at [283, 368] on div "S/. 99" at bounding box center [320, 361] width 86 height 14
type input "53"
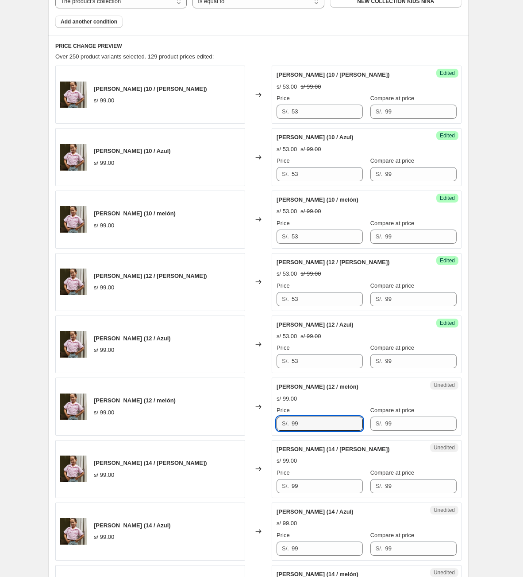
drag, startPoint x: 322, startPoint y: 430, endPoint x: 267, endPoint y: 421, distance: 55.6
click at [270, 424] on div "[PERSON_NAME] (12 / melón) s/ 99.00 Changed to Unedited [PERSON_NAME] (12 / mel…" at bounding box center [258, 406] width 407 height 58
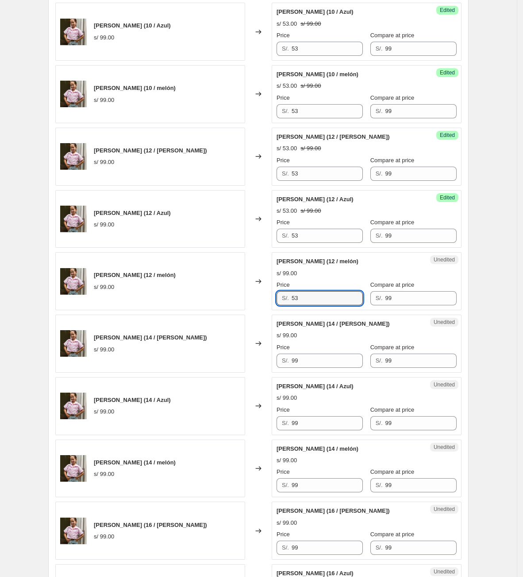
scroll to position [465, 0]
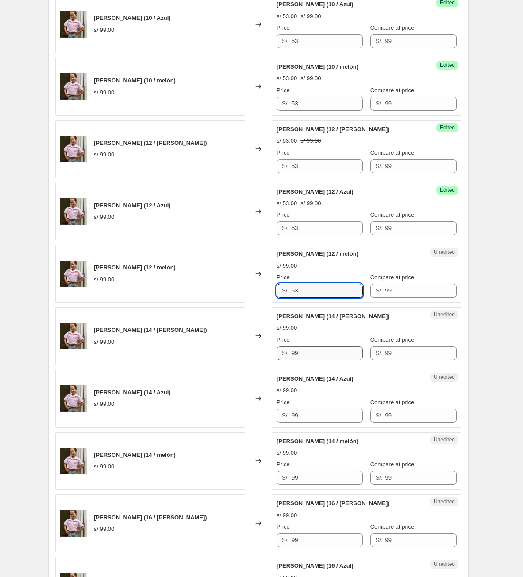
type input "53"
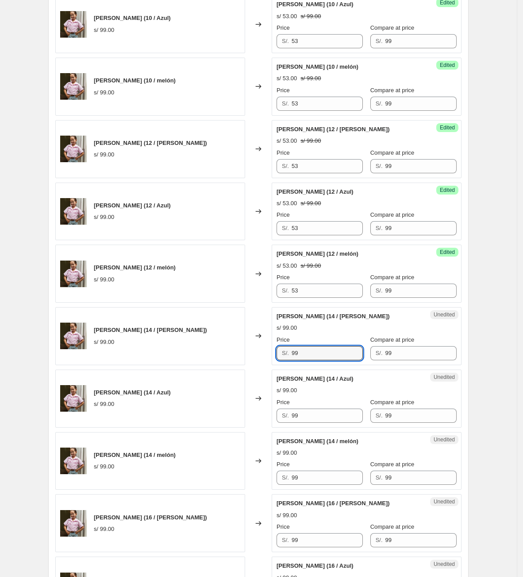
drag, startPoint x: 316, startPoint y: 359, endPoint x: 263, endPoint y: 365, distance: 53.5
click at [263, 364] on div "[PERSON_NAME] (14 / [PERSON_NAME]) s/ 99.00 Changed to Unedited [PERSON_NAME] (…" at bounding box center [258, 336] width 407 height 58
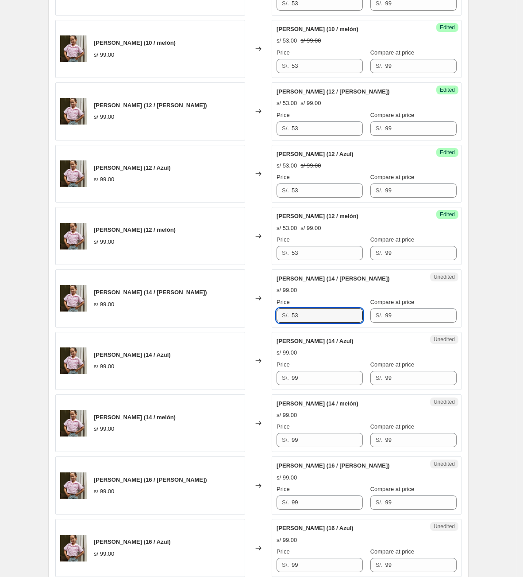
scroll to position [531, 0]
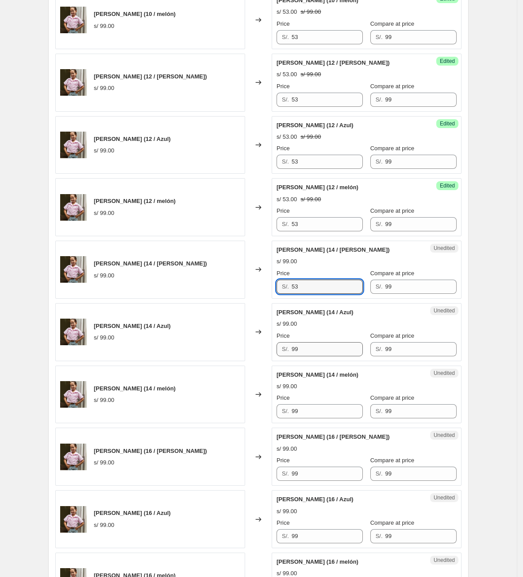
type input "53"
drag, startPoint x: 308, startPoint y: 353, endPoint x: 127, endPoint y: 353, distance: 181.6
click at [127, 353] on div "[PERSON_NAME] (14 / Azul) s/ 99.00 Changed to Unedited [PERSON_NAME] (14 / Azul…" at bounding box center [258, 332] width 407 height 58
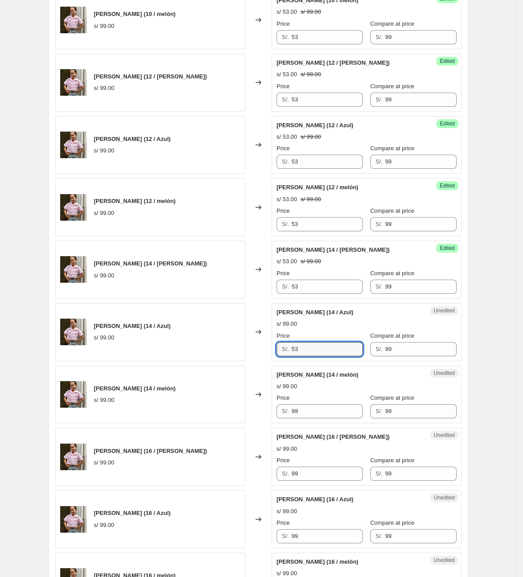
type input "53"
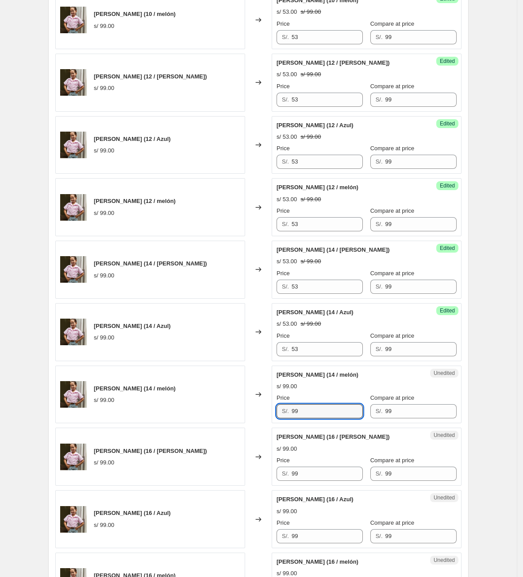
drag, startPoint x: 280, startPoint y: 416, endPoint x: 221, endPoint y: 416, distance: 59.8
click at [210, 418] on div "[PERSON_NAME] (14 / melón) s/ 99.00 Changed to Unedited [PERSON_NAME] (14 / mel…" at bounding box center [258, 394] width 407 height 58
type input "53"
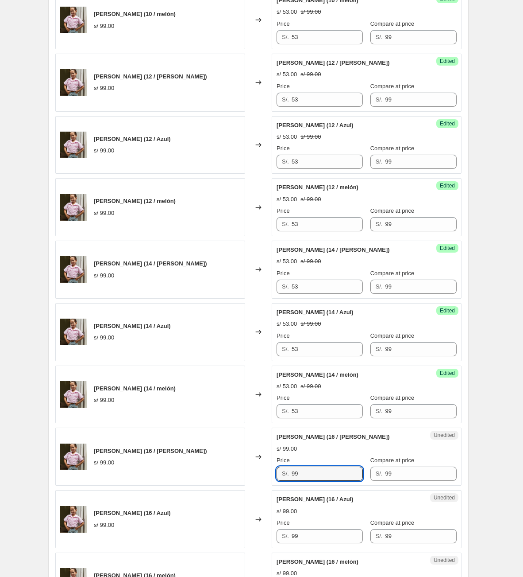
drag, startPoint x: 323, startPoint y: 480, endPoint x: 237, endPoint y: 453, distance: 90.2
click at [230, 471] on div "[PERSON_NAME] (16 / [PERSON_NAME]) s/ 99.00 Changed to Unedited [PERSON_NAME] (…" at bounding box center [258, 456] width 407 height 58
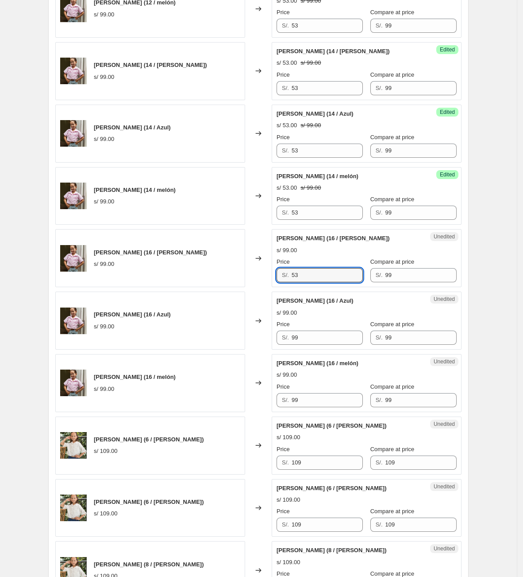
scroll to position [731, 0]
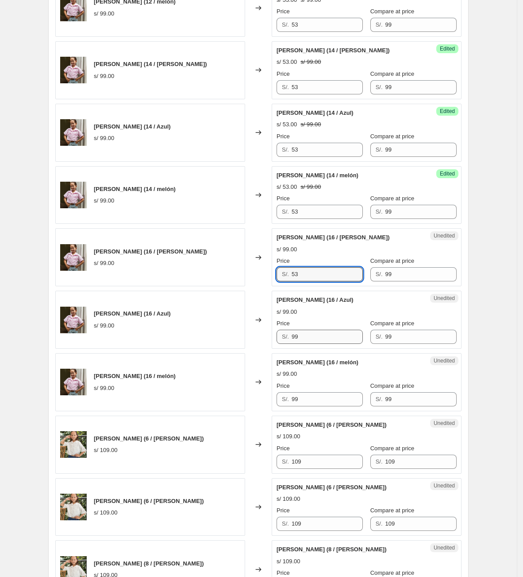
type input "53"
drag, startPoint x: 307, startPoint y: 343, endPoint x: 246, endPoint y: 342, distance: 61.6
click at [246, 342] on div "[PERSON_NAME] (16 / Azul) s/ 99.00 Changed to Unedited [PERSON_NAME] (16 / Azul…" at bounding box center [258, 320] width 407 height 58
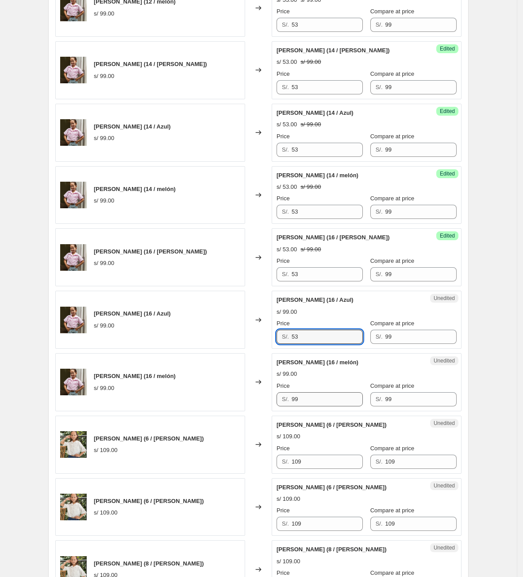
type input "53"
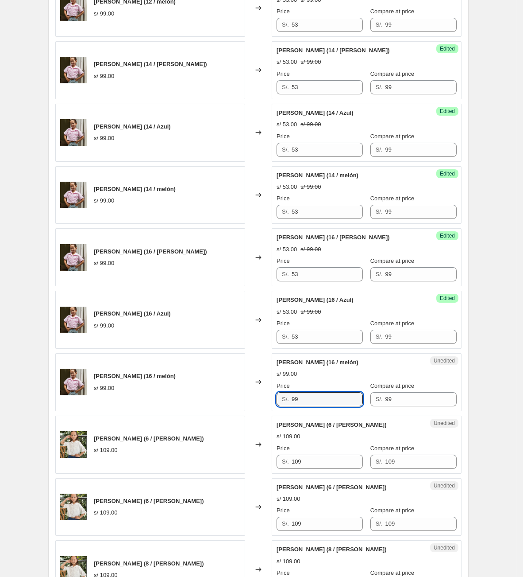
drag, startPoint x: 314, startPoint y: 401, endPoint x: 258, endPoint y: 402, distance: 56.2
click at [258, 402] on div "[PERSON_NAME] (16 / melón) s/ 99.00 Changed to Unedited [PERSON_NAME] (16 / mel…" at bounding box center [258, 382] width 407 height 58
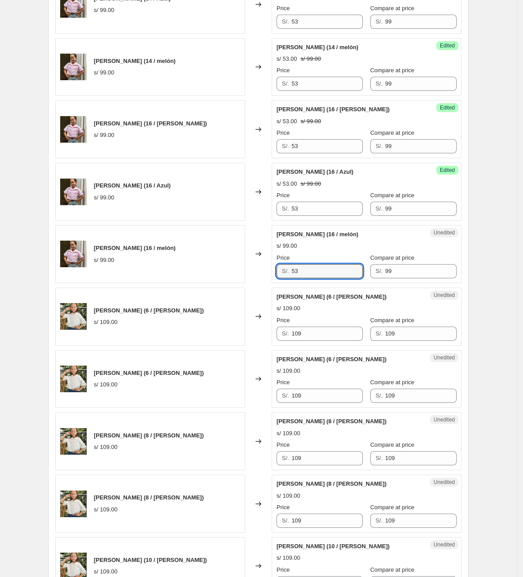
scroll to position [864, 0]
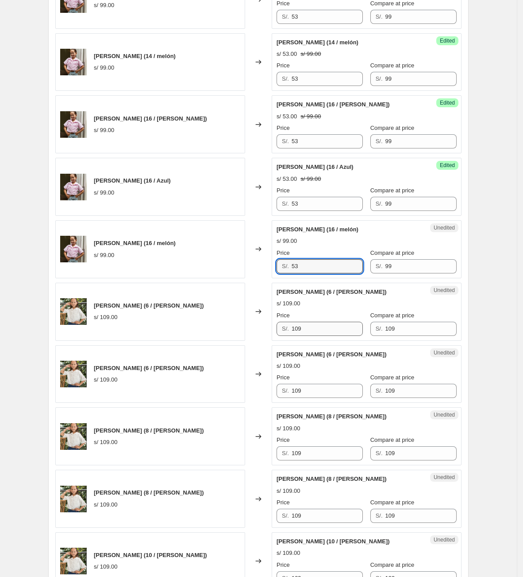
type input "53"
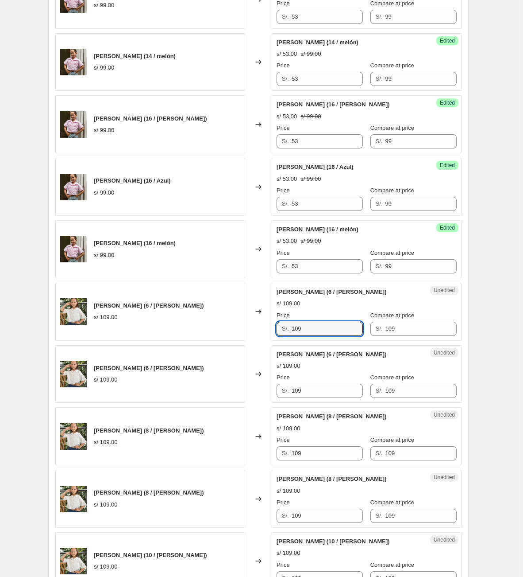
drag, startPoint x: 331, startPoint y: 340, endPoint x: 271, endPoint y: 339, distance: 59.3
click at [271, 339] on div "[PERSON_NAME] (6 / [PERSON_NAME]) s/ 109.00 Changed to Unedited [PERSON_NAME] (…" at bounding box center [258, 312] width 407 height 58
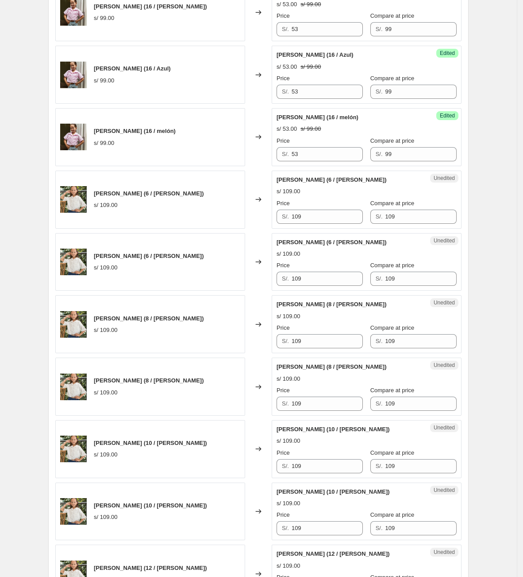
scroll to position [996, 0]
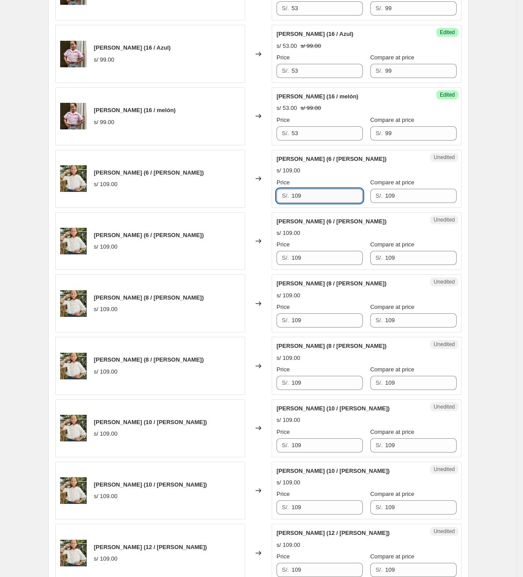
click at [325, 203] on input "109" at bounding box center [327, 196] width 71 height 14
drag, startPoint x: 320, startPoint y: 201, endPoint x: 201, endPoint y: 194, distance: 119.4
click at [189, 203] on div "[PERSON_NAME] (6 / [PERSON_NAME]) s/ 109.00 Changed to Unedited [PERSON_NAME] (…" at bounding box center [258, 179] width 407 height 58
drag, startPoint x: 312, startPoint y: 204, endPoint x: 266, endPoint y: 201, distance: 46.2
click at [266, 201] on div "[PERSON_NAME] (6 / [PERSON_NAME]) s/ 109.00 Changed to Unedited [PERSON_NAME] (…" at bounding box center [258, 179] width 407 height 58
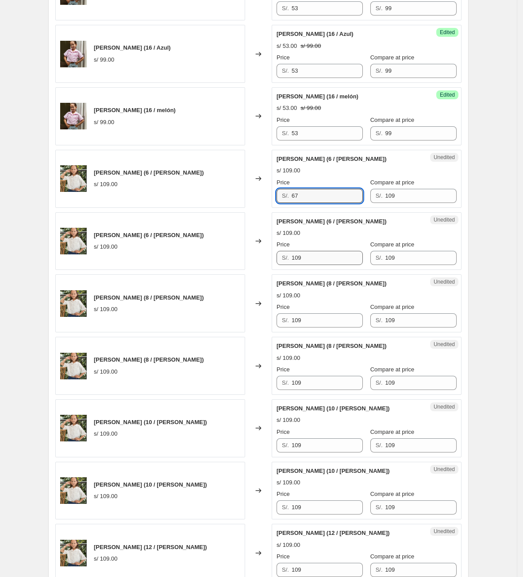
type input "67"
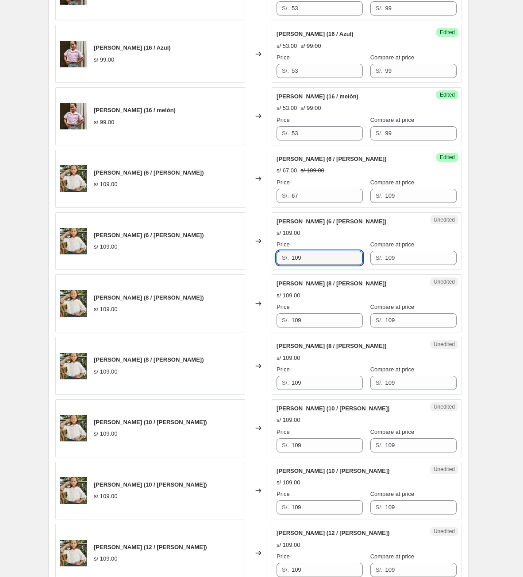
drag, startPoint x: 318, startPoint y: 263, endPoint x: 209, endPoint y: 265, distance: 109.4
click at [198, 263] on div "[PERSON_NAME] (6 / [PERSON_NAME]) s/ 109.00 Changed to Unedited [PERSON_NAME] (…" at bounding box center [258, 241] width 407 height 58
paste input "67"
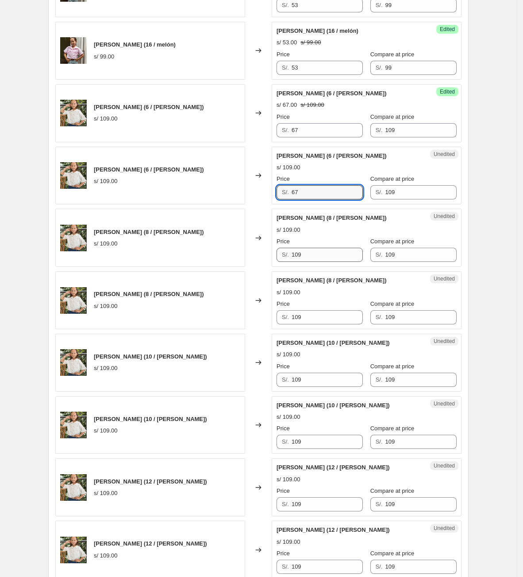
scroll to position [1063, 0]
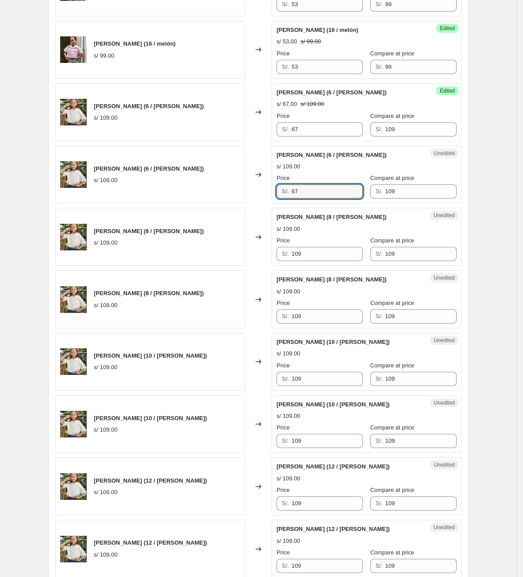
type input "67"
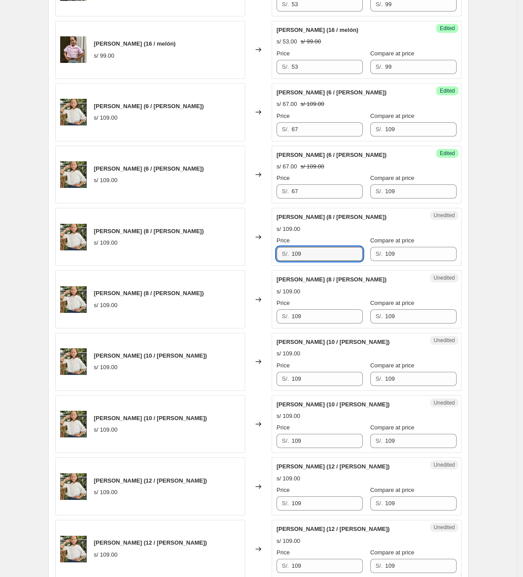
drag, startPoint x: 292, startPoint y: 258, endPoint x: 226, endPoint y: 257, distance: 66.4
click at [218, 258] on div "[PERSON_NAME] (8 / [PERSON_NAME]) s/ 109.00 Changed to Unedited [PERSON_NAME] (…" at bounding box center [258, 237] width 407 height 58
paste input "67"
type input "67"
drag, startPoint x: 327, startPoint y: 325, endPoint x: 322, endPoint y: 279, distance: 46.8
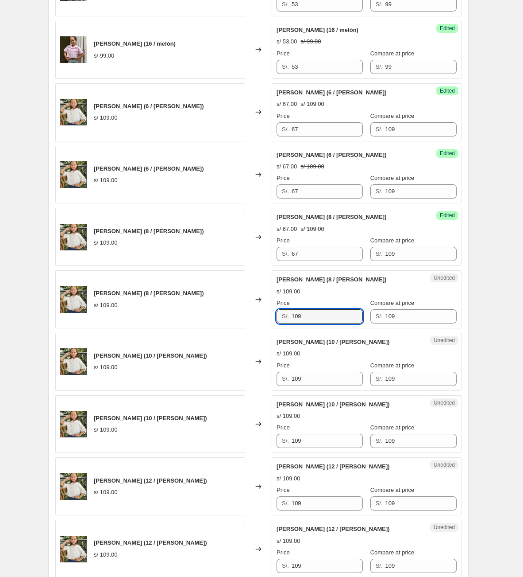
click at [229, 315] on div "[PERSON_NAME] (8 / [PERSON_NAME]) s/ 109.00 Changed to Unedited [PERSON_NAME] (…" at bounding box center [258, 299] width 407 height 58
paste input "67"
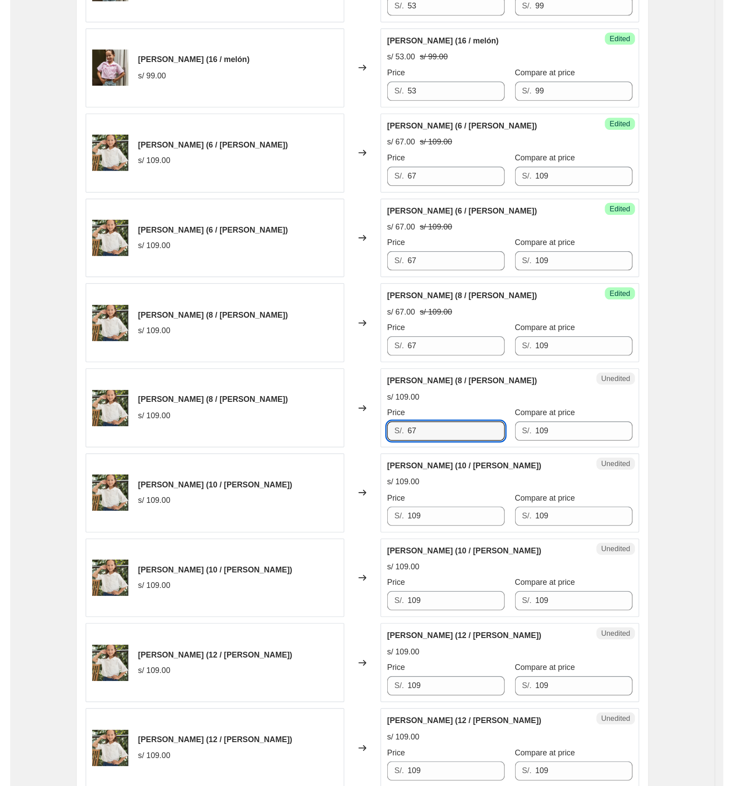
scroll to position [1189, 0]
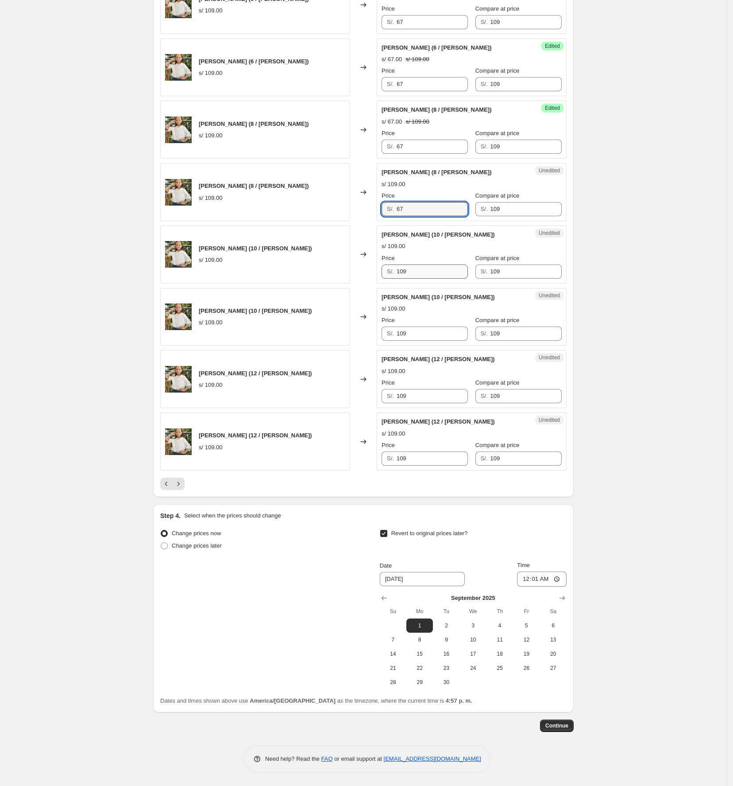
type input "67"
drag, startPoint x: 425, startPoint y: 264, endPoint x: 372, endPoint y: 327, distance: 82.3
click at [251, 269] on div "[PERSON_NAME] (10 / [PERSON_NAME]) s/ 109.00 Changed to Unedited [PERSON_NAME] …" at bounding box center [363, 254] width 407 height 58
paste input "67"
type input "67"
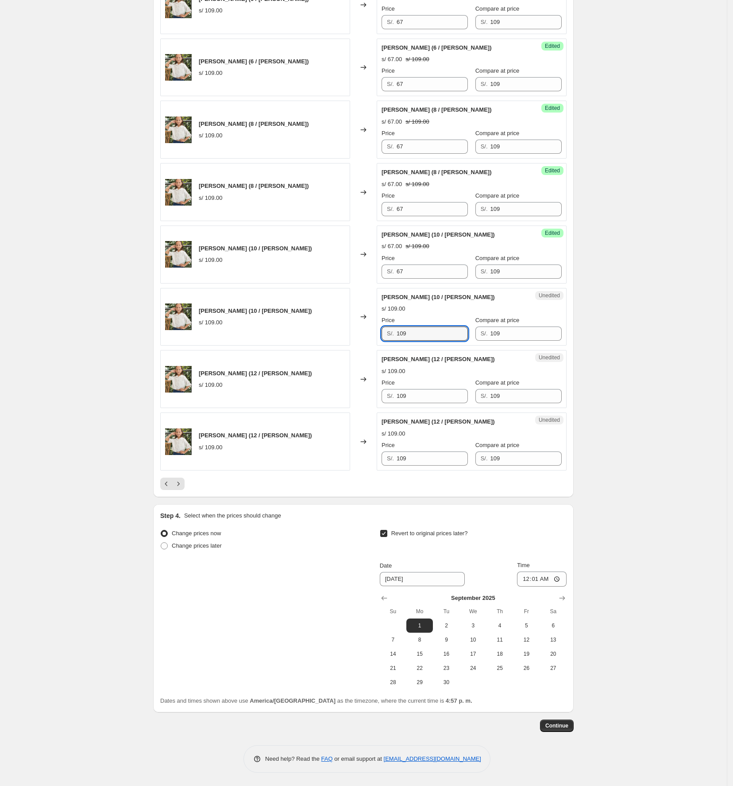
drag, startPoint x: 373, startPoint y: 338, endPoint x: 350, endPoint y: 338, distance: 23.0
click at [350, 338] on div "[PERSON_NAME] (10 / [PERSON_NAME]) s/ 109.00 Changed to Unedited [PERSON_NAME] …" at bounding box center [363, 317] width 407 height 58
paste input "67"
type input "67"
drag, startPoint x: 423, startPoint y: 394, endPoint x: 338, endPoint y: 402, distance: 85.4
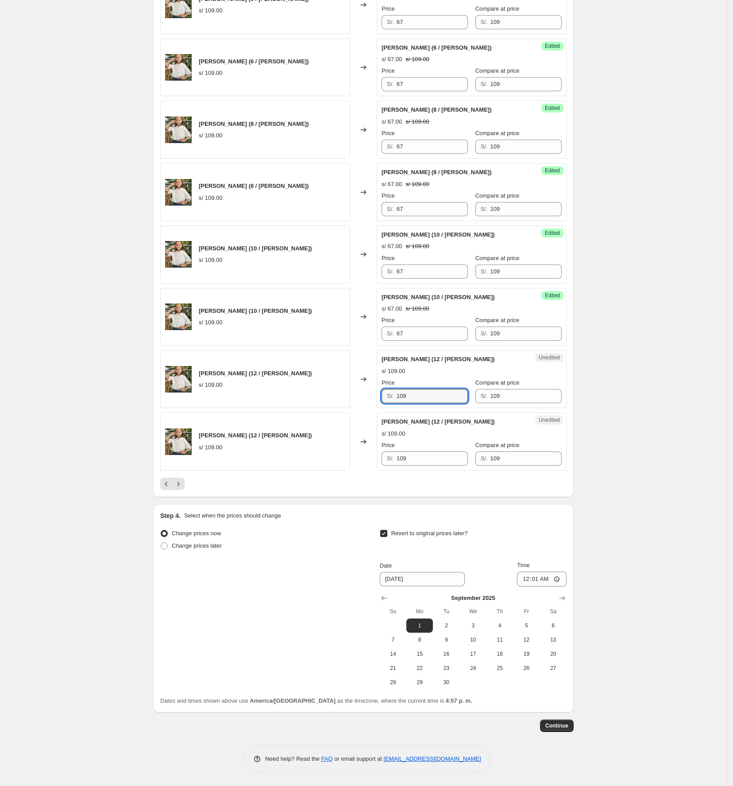
click at [338, 402] on div "[PERSON_NAME] (12 / [PERSON_NAME]) s/ 109.00 Changed to Unedited [PERSON_NAME] …" at bounding box center [363, 379] width 407 height 58
paste input "67"
type input "67"
drag, startPoint x: 421, startPoint y: 459, endPoint x: 307, endPoint y: 444, distance: 114.4
click at [313, 451] on div "[PERSON_NAME] (12 / [PERSON_NAME]) s/ 109.00 Changed to Unedited [PERSON_NAME] …" at bounding box center [363, 441] width 407 height 58
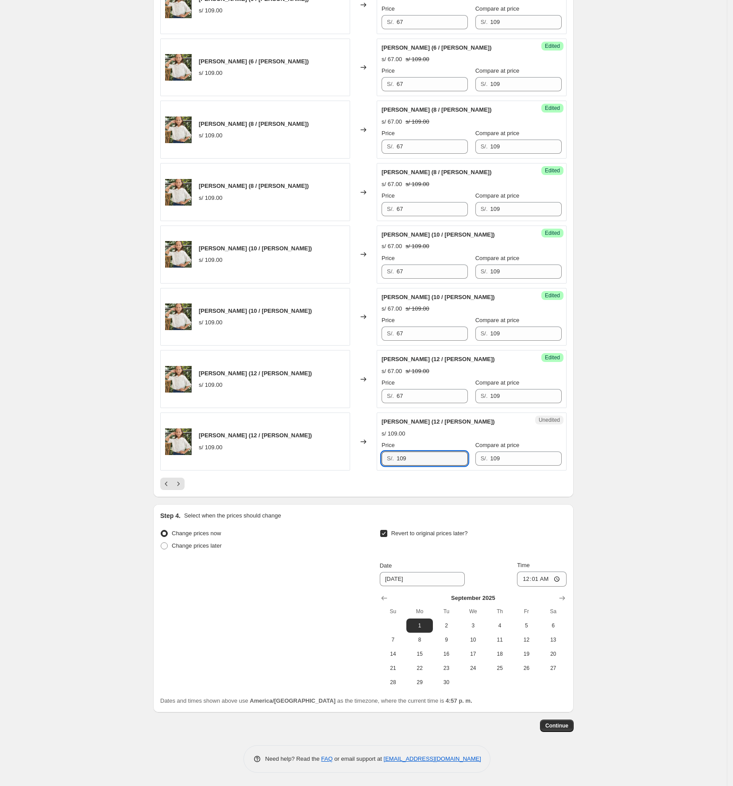
paste input "67"
type input "67"
click at [182, 477] on button "Next" at bounding box center [178, 483] width 12 height 12
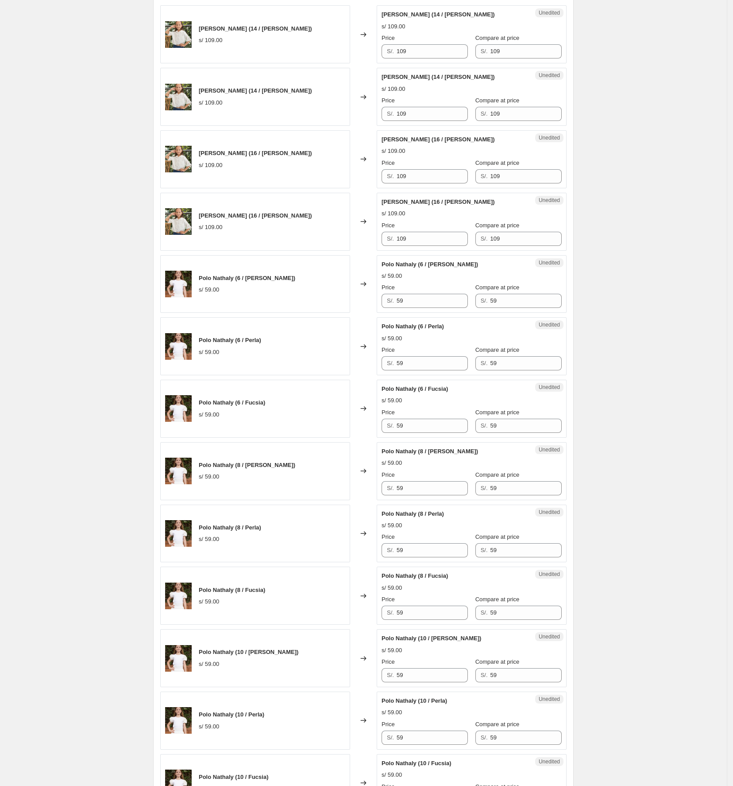
scroll to position [0, 0]
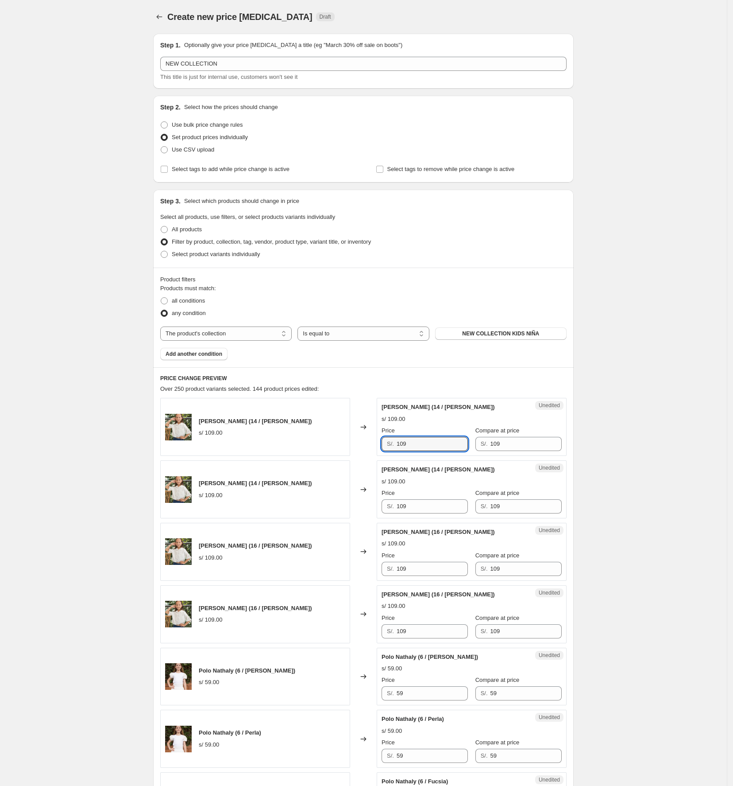
drag, startPoint x: 376, startPoint y: 445, endPoint x: 362, endPoint y: 445, distance: 14.2
click at [362, 445] on div "[PERSON_NAME] (14 / [PERSON_NAME]) s/ 109.00 Changed to Unedited [PERSON_NAME] …" at bounding box center [363, 427] width 407 height 58
paste input "67"
type input "67"
drag, startPoint x: 430, startPoint y: 516, endPoint x: 396, endPoint y: 509, distance: 35.3
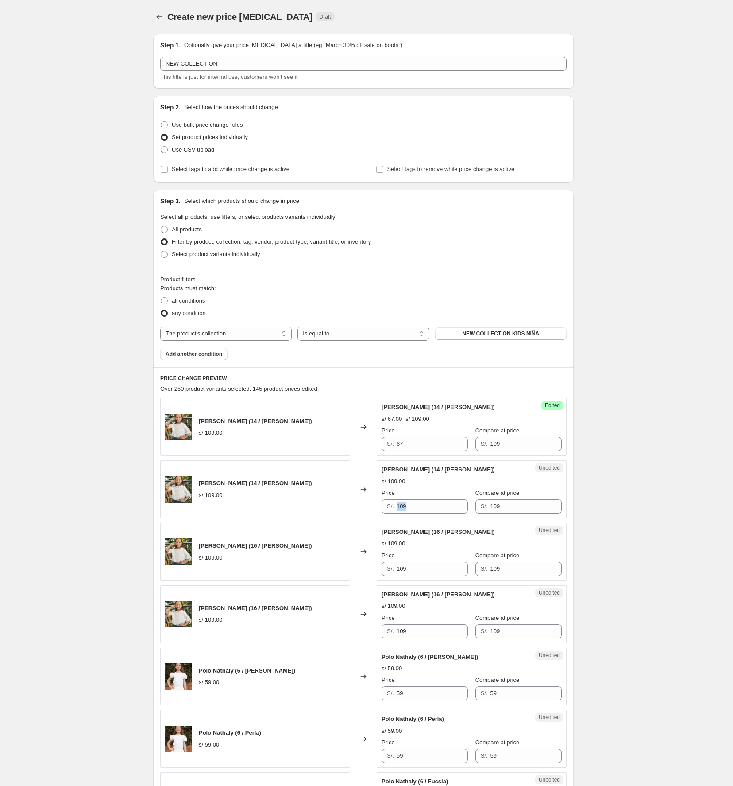
click at [396, 507] on div "Unedited [PERSON_NAME] (14 / [PERSON_NAME]) s/ 109.00 Price S/. 109 Compare at …" at bounding box center [472, 489] width 190 height 58
drag, startPoint x: 423, startPoint y: 565, endPoint x: 347, endPoint y: 569, distance: 76.3
click at [345, 507] on div "[PERSON_NAME] (16 / [PERSON_NAME]) s/ 109.00 Changed to Unedited [PERSON_NAME] …" at bounding box center [363, 552] width 407 height 58
paste input "67"
type input "67"
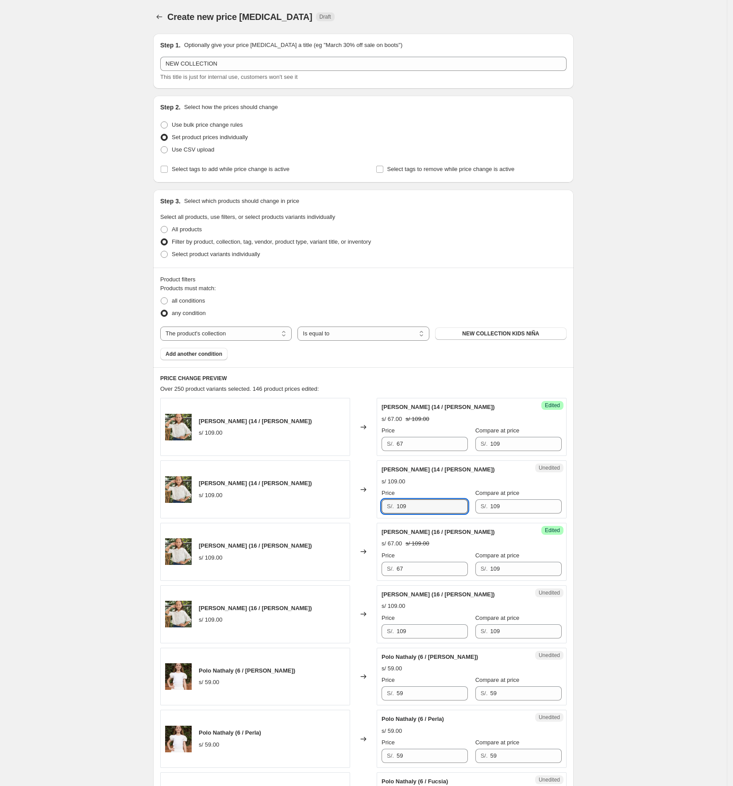
drag, startPoint x: 429, startPoint y: 503, endPoint x: 344, endPoint y: 505, distance: 85.0
click at [348, 507] on div "[PERSON_NAME] (14 / [PERSON_NAME]) s/ 109.00 Changed to Unedited [PERSON_NAME] …" at bounding box center [363, 489] width 407 height 58
paste input "67"
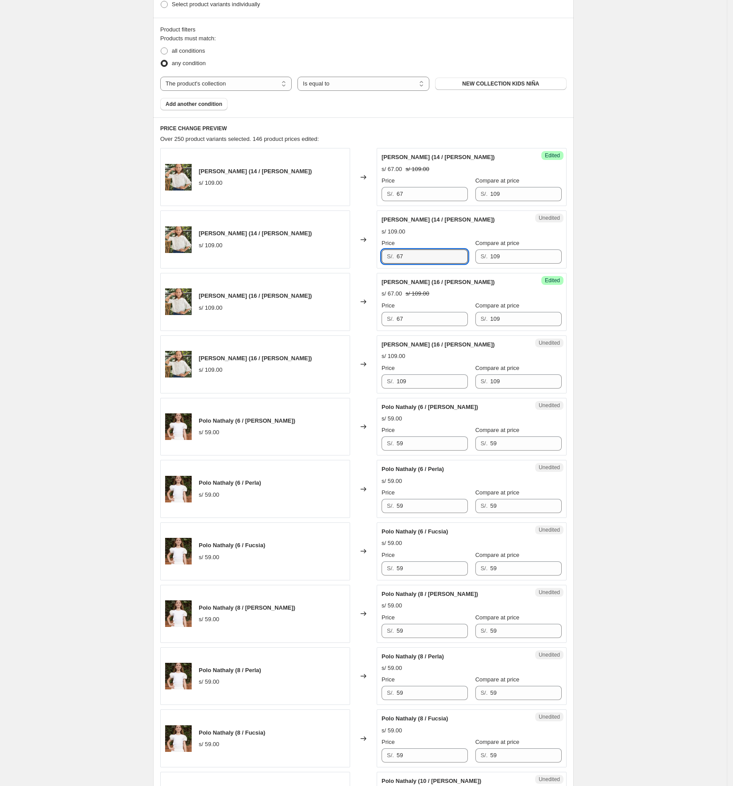
scroll to position [266, 0]
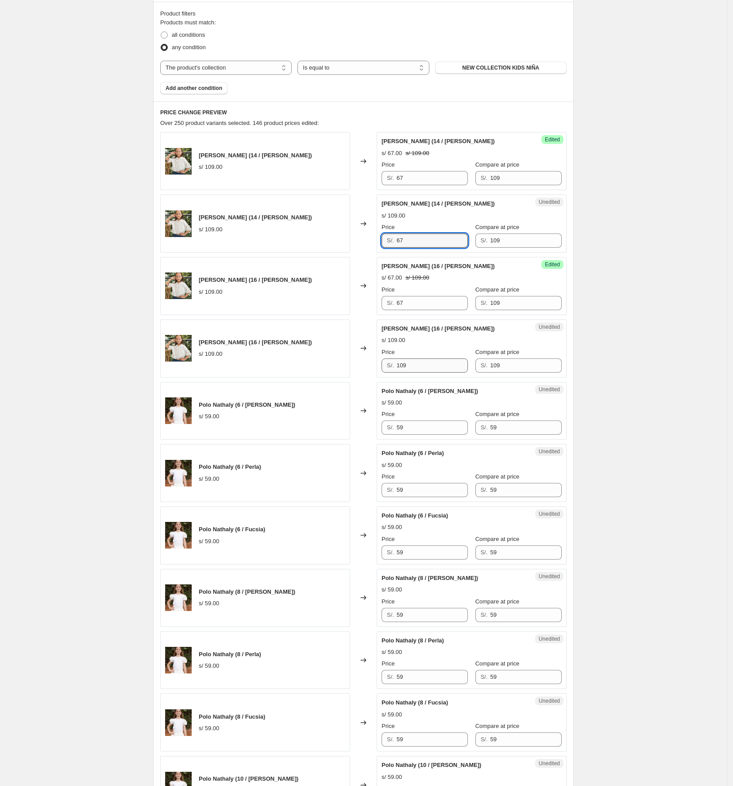
type input "67"
drag, startPoint x: 446, startPoint y: 368, endPoint x: 336, endPoint y: 374, distance: 110.8
click at [343, 375] on div "[PERSON_NAME] (16 / [PERSON_NAME]) s/ 109.00 Changed to Unedited [PERSON_NAME] …" at bounding box center [363, 348] width 407 height 58
paste input "67"
type input "67"
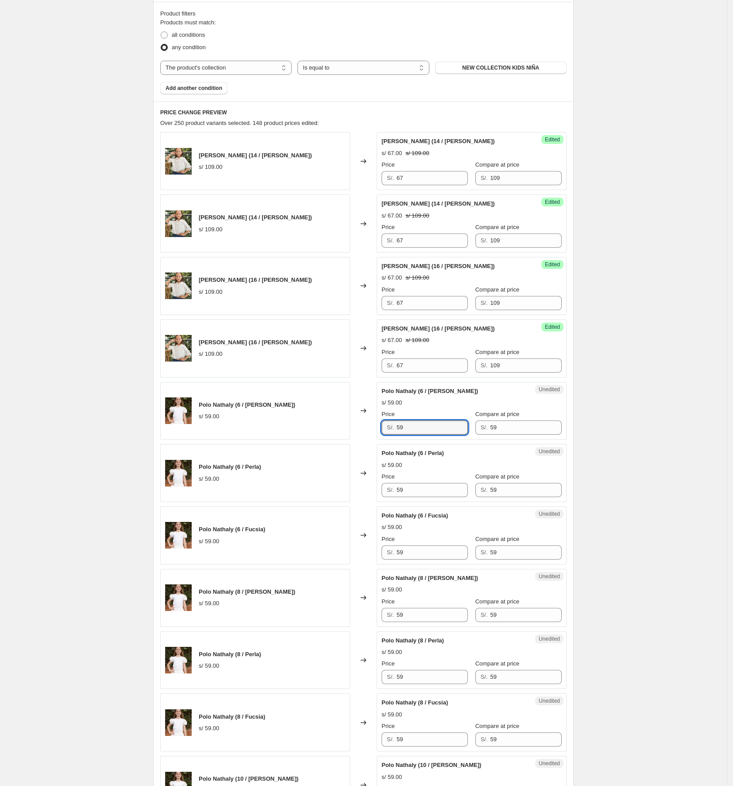
drag, startPoint x: 426, startPoint y: 435, endPoint x: 345, endPoint y: 431, distance: 81.6
click at [345, 431] on div "Polo Nathaly (6 / [PERSON_NAME]) s/ 59.00 Changed to Unedited Polo Nathaly (6 /…" at bounding box center [363, 411] width 407 height 58
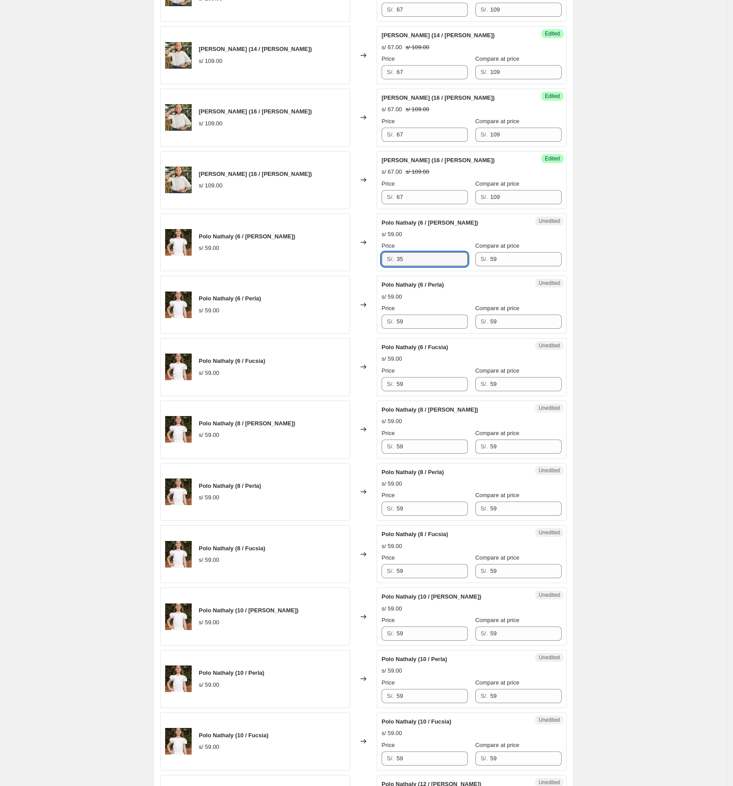
scroll to position [443, 0]
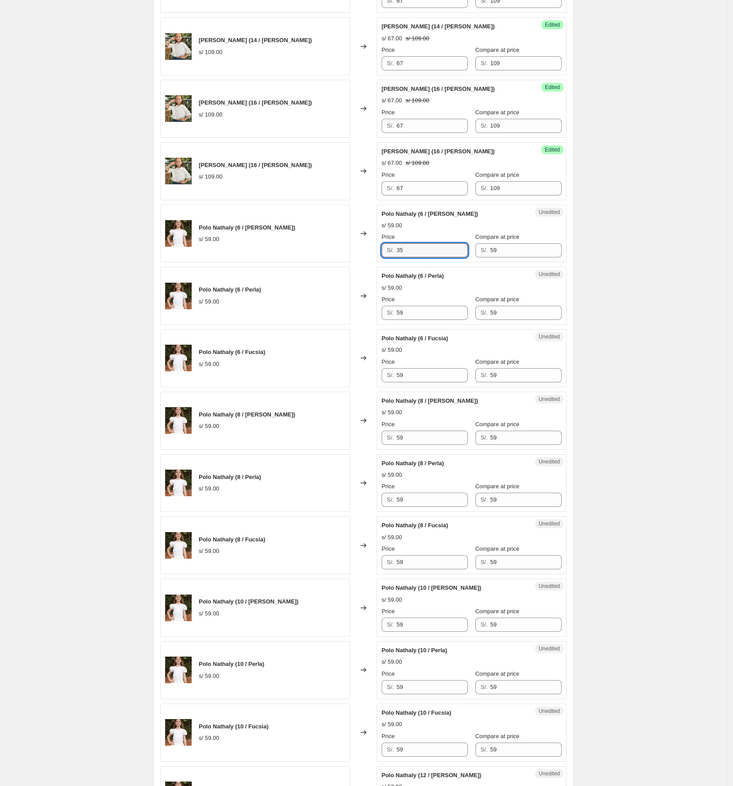
drag, startPoint x: 444, startPoint y: 259, endPoint x: 362, endPoint y: 247, distance: 82.3
click at [362, 247] on div "Polo Nathaly (6 / [PERSON_NAME]) s/ 59.00 Changed to Unedited Polo Nathaly (6 /…" at bounding box center [363, 234] width 407 height 58
type input "35"
drag, startPoint x: 426, startPoint y: 322, endPoint x: 330, endPoint y: 314, distance: 96.0
click at [330, 314] on div "Polo Nathaly (6 / Perla) s/ 59.00 Changed to Unedited Polo Nathaly (6 / Perla) …" at bounding box center [363, 296] width 407 height 58
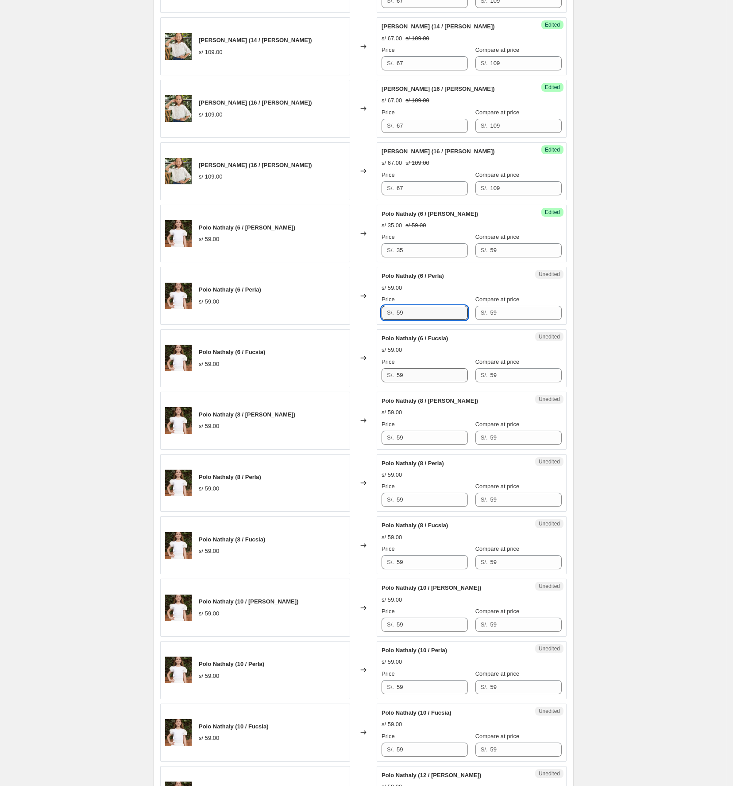
paste input "35"
type input "35"
drag, startPoint x: 421, startPoint y: 385, endPoint x: 369, endPoint y: 379, distance: 51.7
click at [372, 382] on div "Polo Nathaly (6 / [PERSON_NAME]) s/ 59.00 Changed to Unedited Polo Nathaly (6 /…" at bounding box center [363, 358] width 407 height 58
paste input "35"
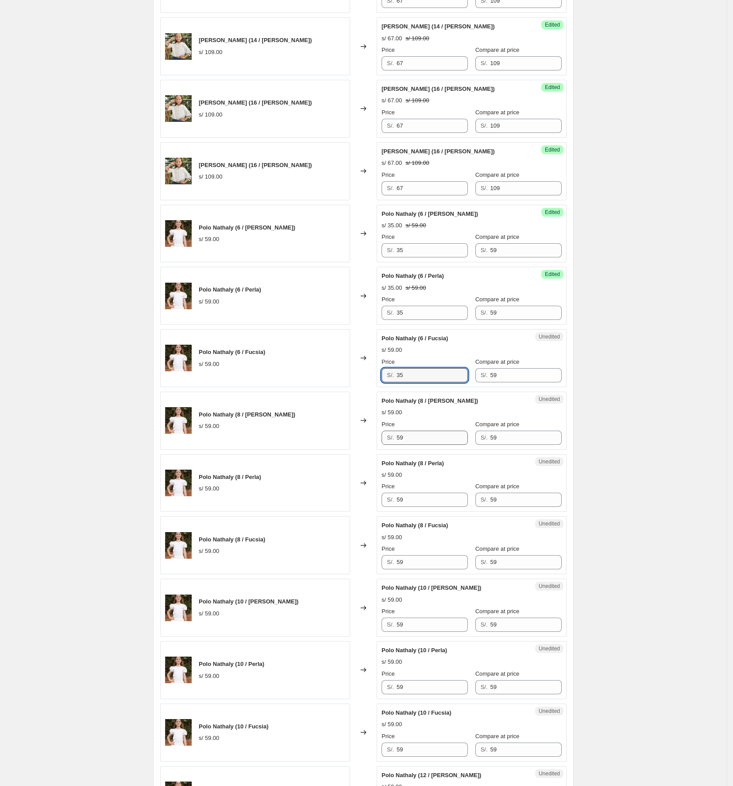
type input "35"
drag, startPoint x: 422, startPoint y: 441, endPoint x: 340, endPoint y: 443, distance: 82.4
click at [341, 446] on div "Polo Nathaly (8 / [PERSON_NAME]) s/ 59.00 Changed to Unedited Polo Nathaly (8 /…" at bounding box center [363, 420] width 407 height 58
paste input "35"
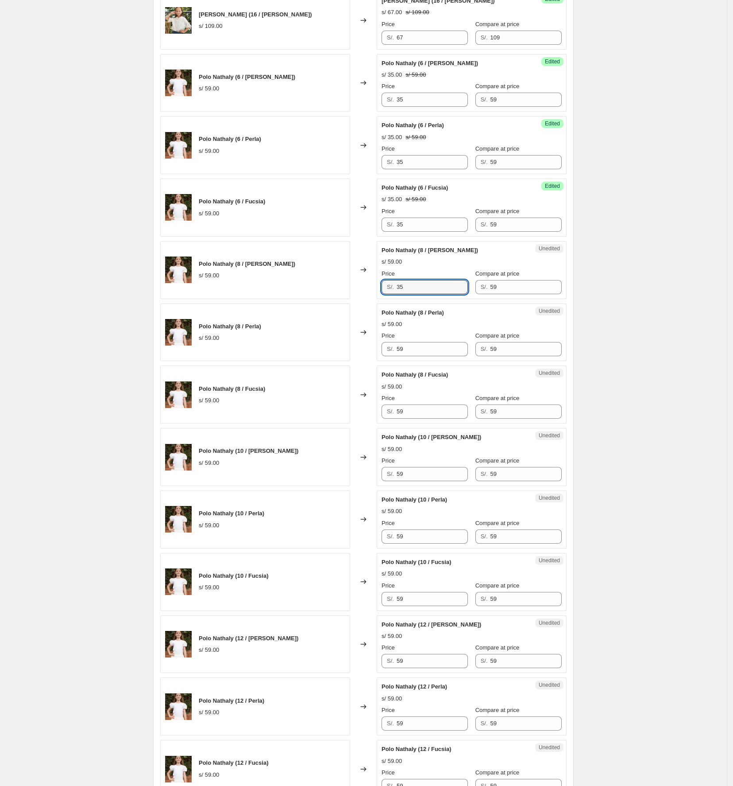
scroll to position [620, 0]
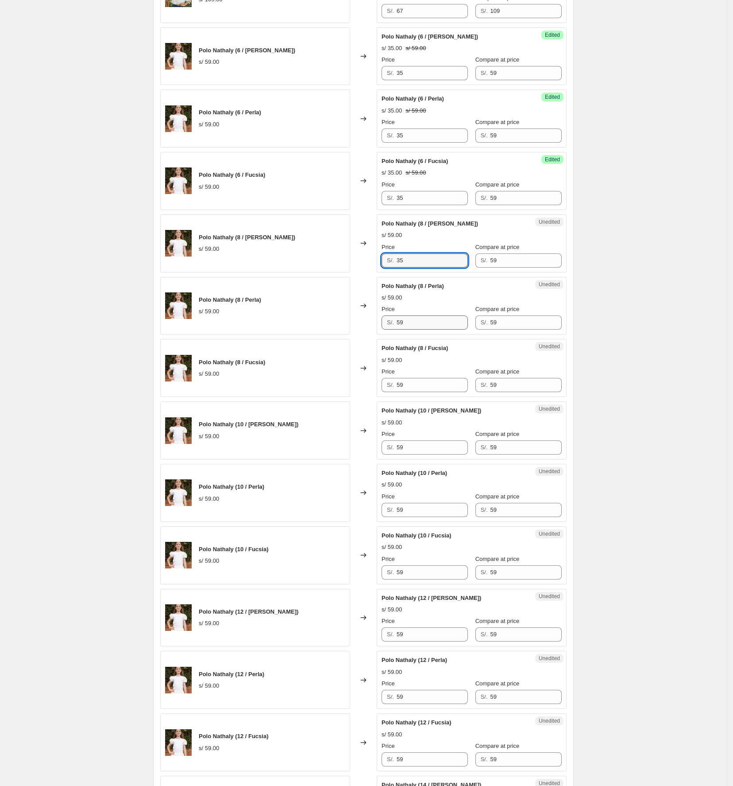
type input "35"
drag, startPoint x: 422, startPoint y: 329, endPoint x: 346, endPoint y: 329, distance: 75.3
click at [349, 329] on div "Polo Nathaly (8 / Perla) s/ 59.00 Changed to Unedited Polo Nathaly (8 / Perla) …" at bounding box center [363, 306] width 407 height 58
paste input "35"
type input "35"
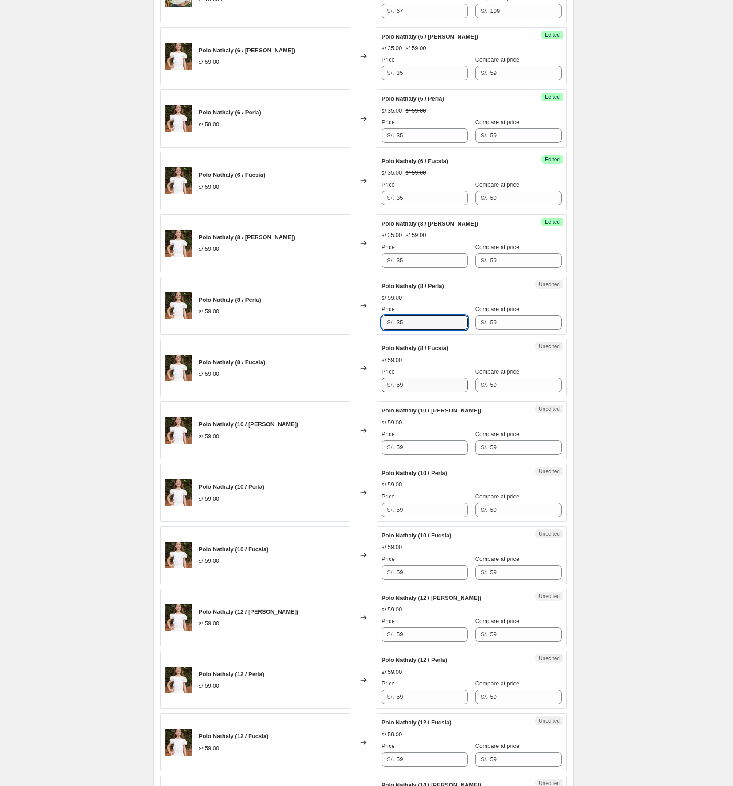
drag, startPoint x: 430, startPoint y: 404, endPoint x: 413, endPoint y: 399, distance: 17.6
click at [414, 397] on div "Unedited Polo Nathaly (8 / [PERSON_NAME]) s/ 59.00 Price S/. 59 Compare at pric…" at bounding box center [472, 368] width 190 height 58
drag, startPoint x: 415, startPoint y: 390, endPoint x: 329, endPoint y: 399, distance: 85.6
click at [329, 397] on div "Polo Nathaly (8 / [PERSON_NAME]) s/ 59.00 Changed to Unedited Polo Nathaly (8 /…" at bounding box center [363, 368] width 407 height 58
paste input "35"
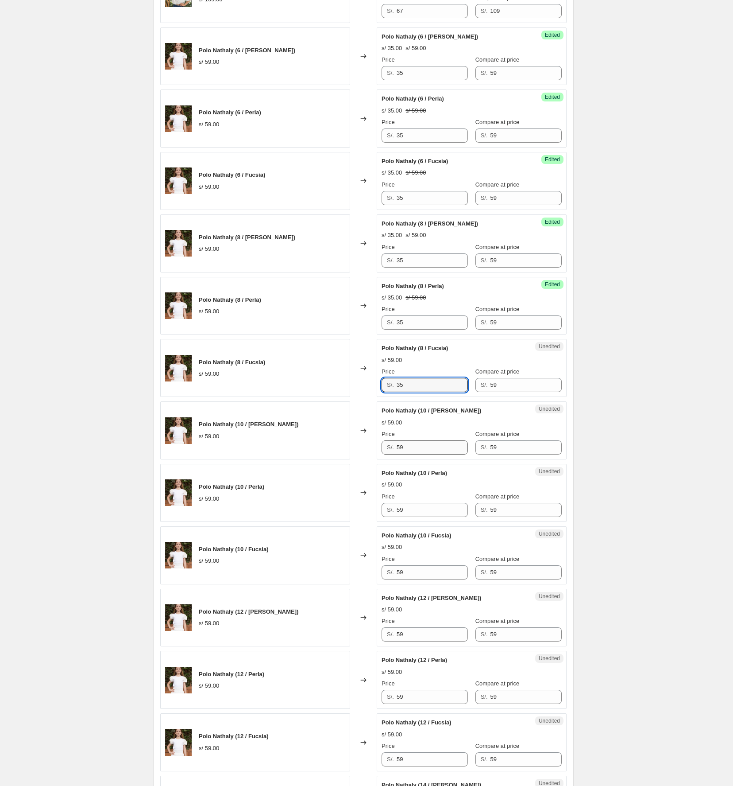
type input "35"
drag, startPoint x: 419, startPoint y: 452, endPoint x: 356, endPoint y: 448, distance: 63.0
click at [357, 453] on div "Polo Nathaly (10 / [PERSON_NAME]) s/ 59.00 Changed to Unedited Polo Nathaly (10…" at bounding box center [363, 430] width 407 height 58
paste input "35"
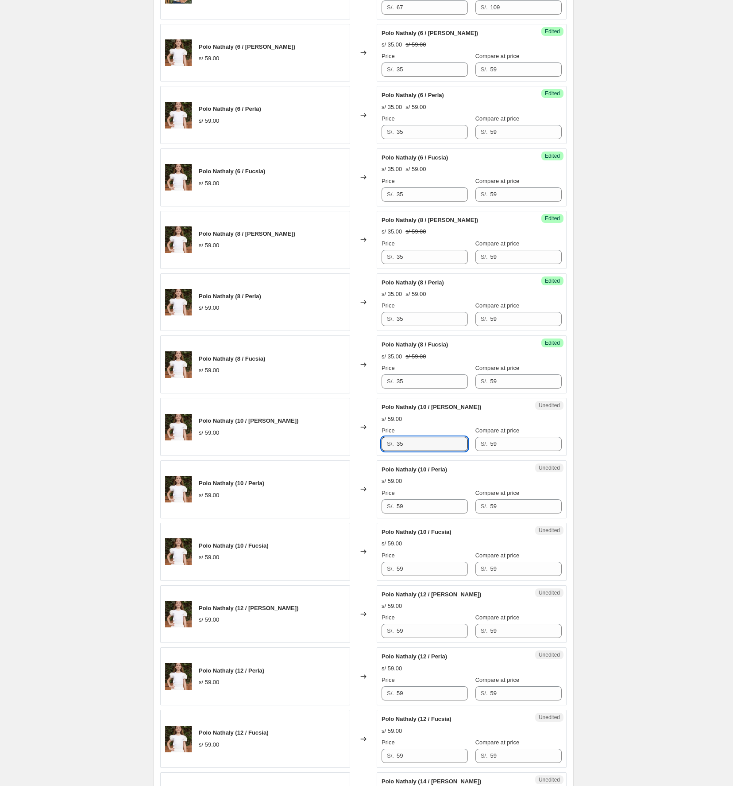
scroll to position [709, 0]
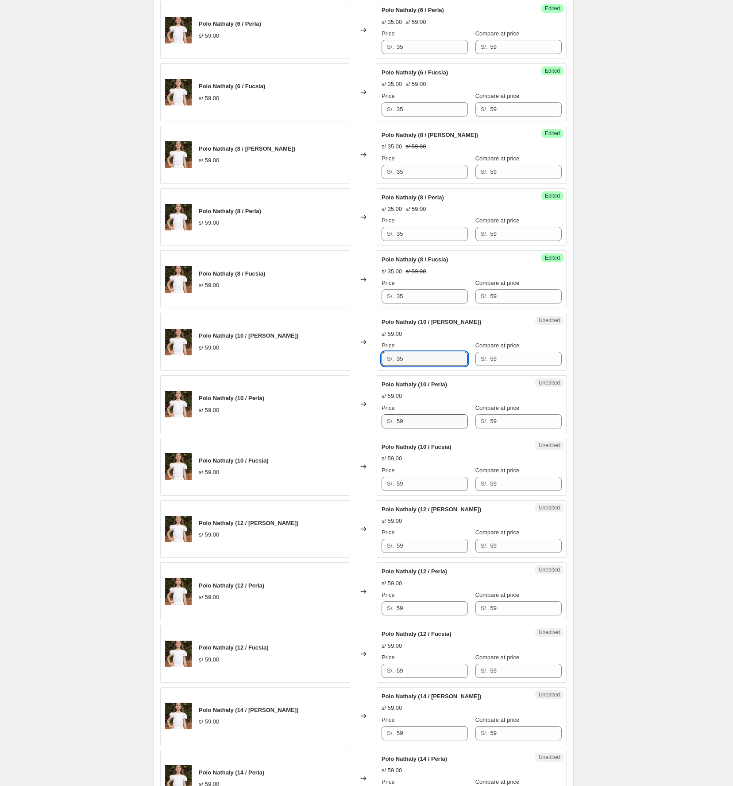
type input "35"
drag, startPoint x: 422, startPoint y: 431, endPoint x: 312, endPoint y: 438, distance: 110.9
click at [312, 433] on div "Polo Nathaly (10 / Perla) s/ 59.00 Changed to Unedited Polo Nathaly (10 / Perla…" at bounding box center [363, 404] width 407 height 58
paste input "35"
type input "35"
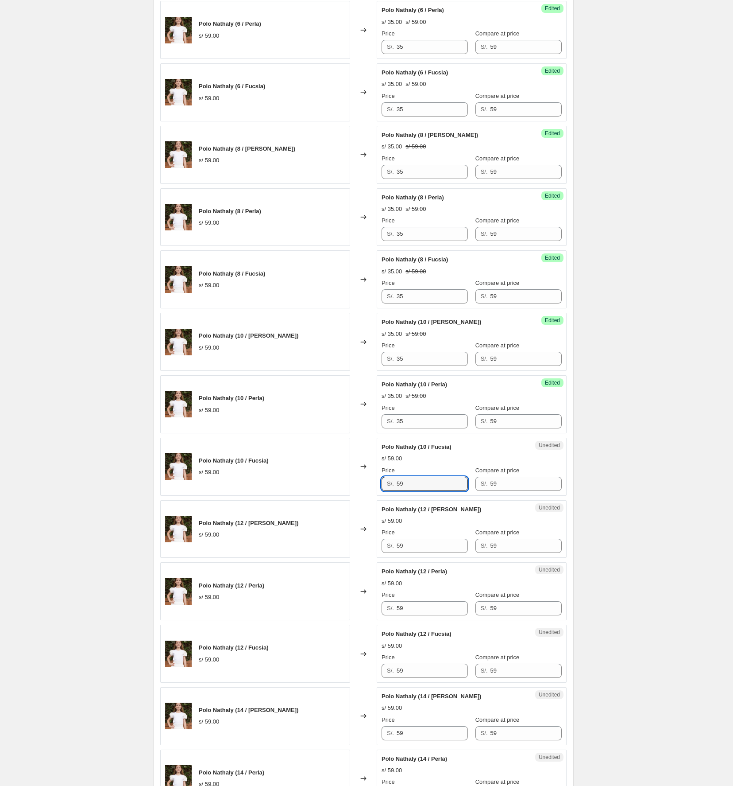
drag, startPoint x: 422, startPoint y: 496, endPoint x: 353, endPoint y: 501, distance: 68.4
click at [353, 496] on div "Polo Nathaly (10 / [PERSON_NAME]) s/ 59.00 Changed to Unedited Polo Nathaly (10…" at bounding box center [363, 467] width 407 height 58
paste input "35"
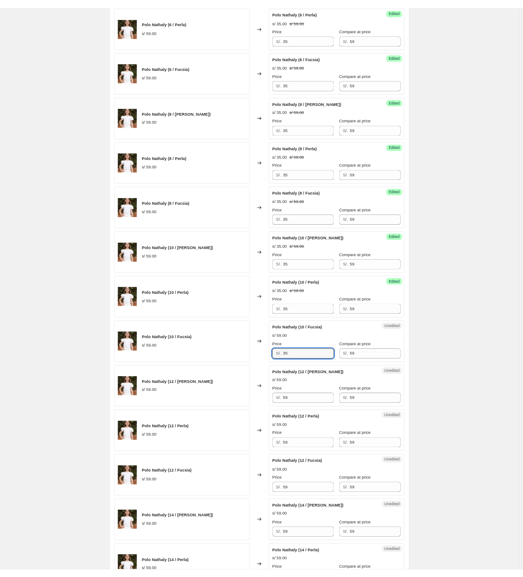
scroll to position [789, 0]
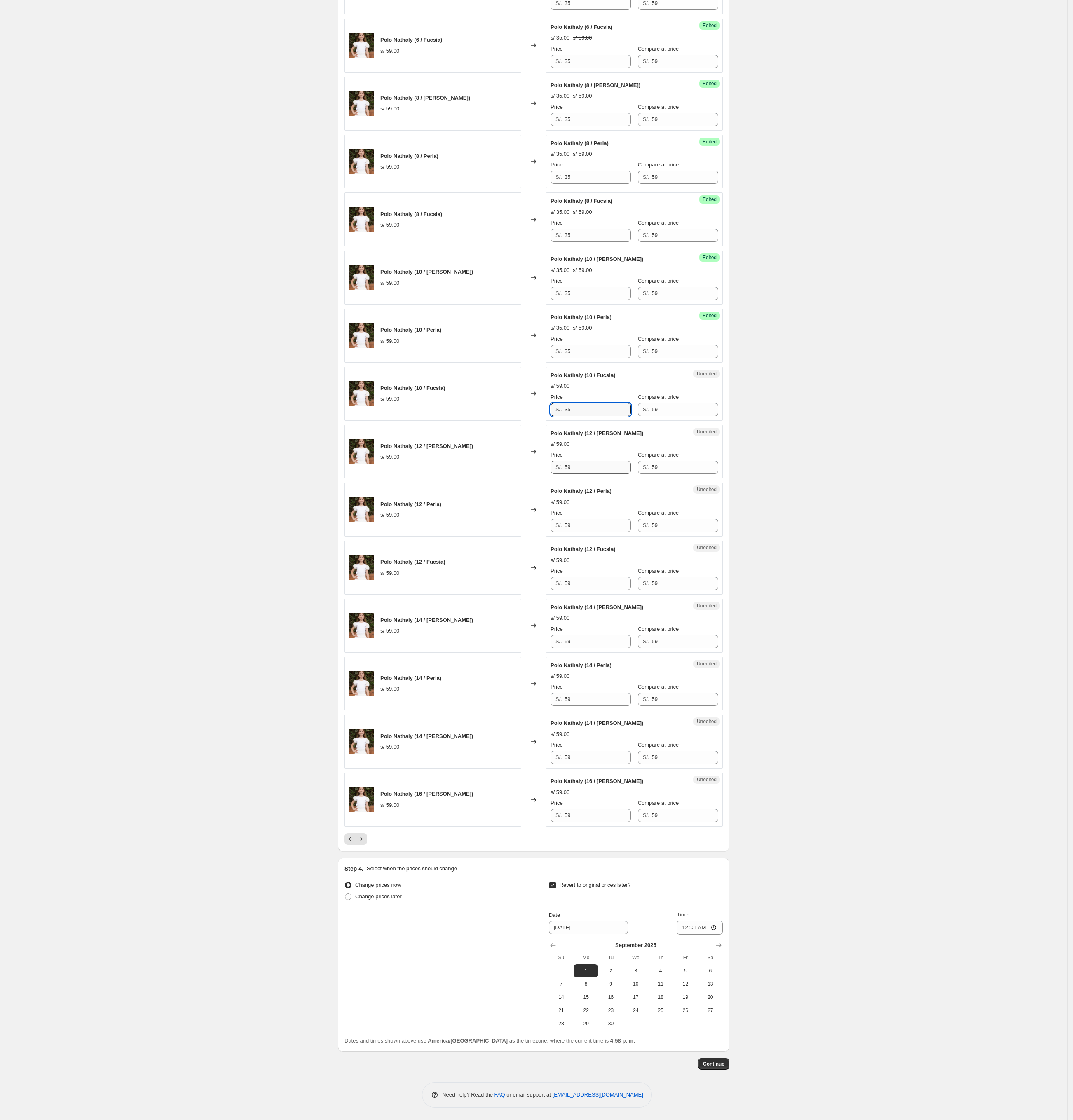
type input "35"
drag, startPoint x: 597, startPoint y: 454, endPoint x: 489, endPoint y: 454, distance: 108.0
click at [422, 455] on div "Polo Nathaly (12 / [PERSON_NAME]) s/ 59.00 Changed to Unedited Polo Nathaly (12…" at bounding box center [533, 452] width 379 height 54
paste input "35"
type input "35"
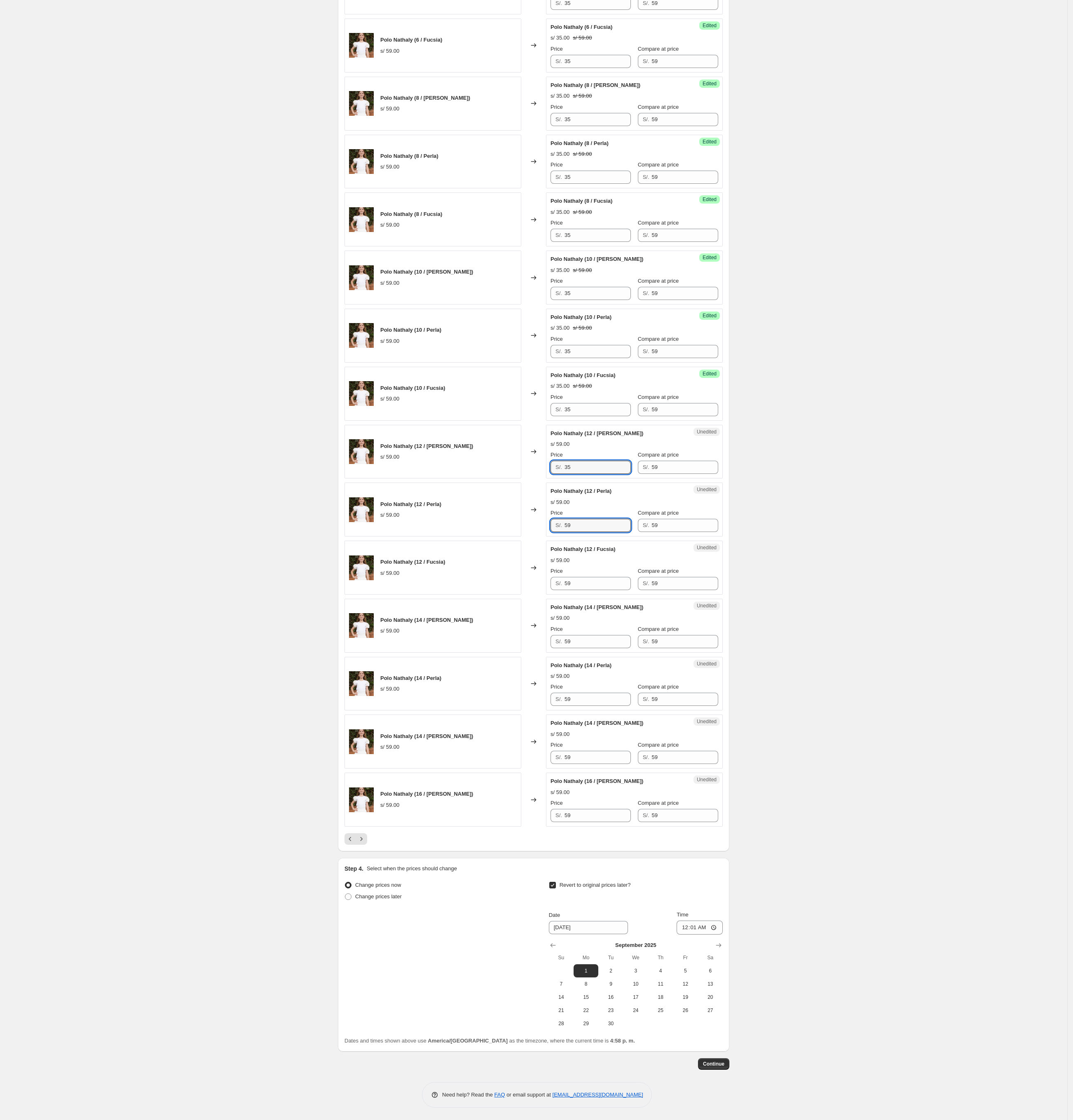
drag, startPoint x: 599, startPoint y: 516, endPoint x: 493, endPoint y: 513, distance: 106.0
click at [422, 472] on div "Polo Nathaly (12 / Perla) s/ 59.00 Changed to Unedited Polo Nathaly (12 / Perla…" at bounding box center [533, 510] width 379 height 54
paste input "35"
type input "35"
drag, startPoint x: 597, startPoint y: 580, endPoint x: 489, endPoint y: 589, distance: 108.4
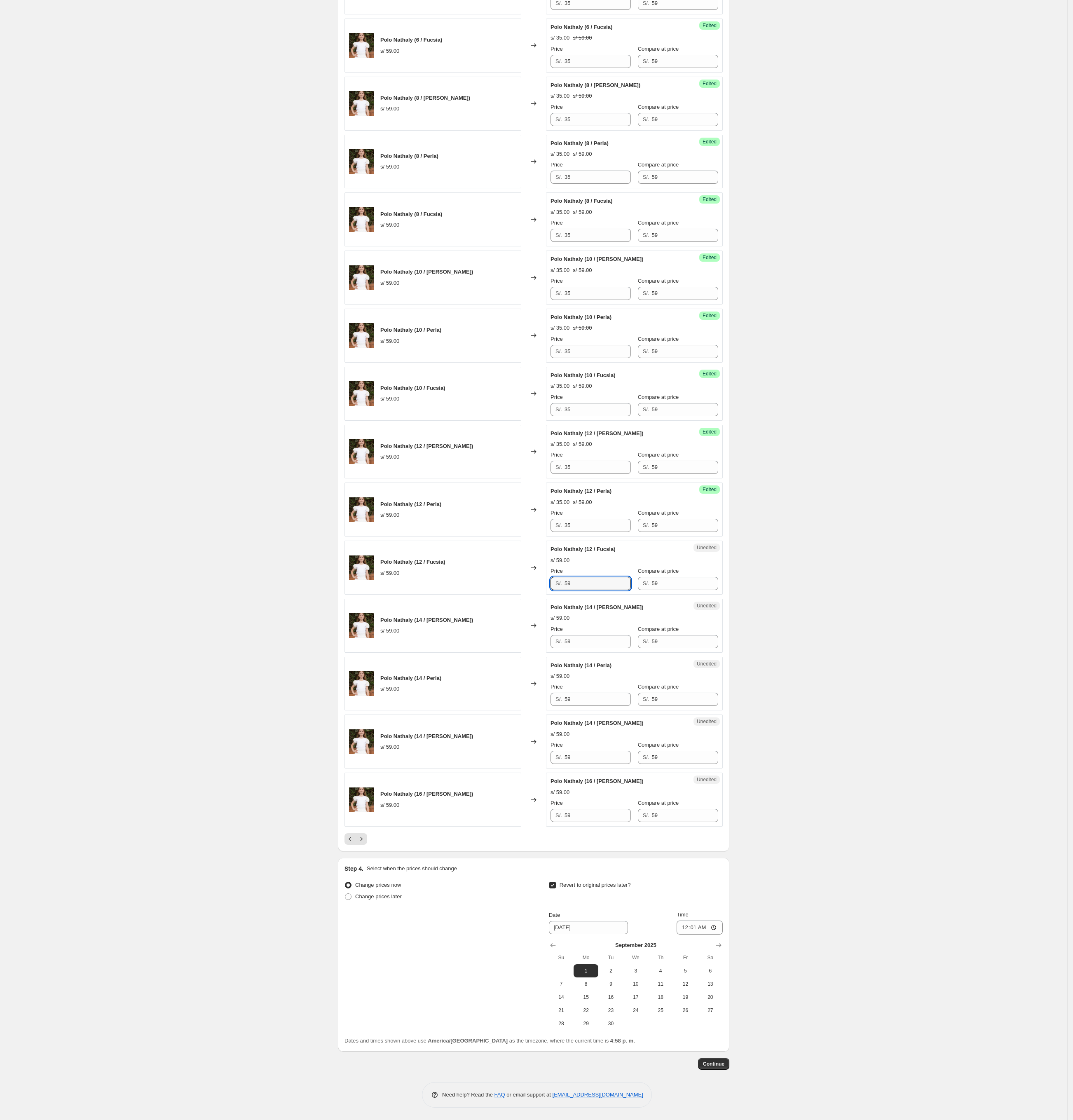
click at [422, 472] on div "[PERSON_NAME] (14 / [PERSON_NAME]) s/ 109.00 Changed to Success Edited [PERSON_…" at bounding box center [533, 248] width 379 height 1156
paste input "35"
type input "35"
drag, startPoint x: 594, startPoint y: 633, endPoint x: 513, endPoint y: 638, distance: 81.2
click at [422, 472] on div "Polo Nathaly (14 / [PERSON_NAME]) s/ 59.00 Changed to Unedited Polo Nathaly (14…" at bounding box center [533, 625] width 379 height 54
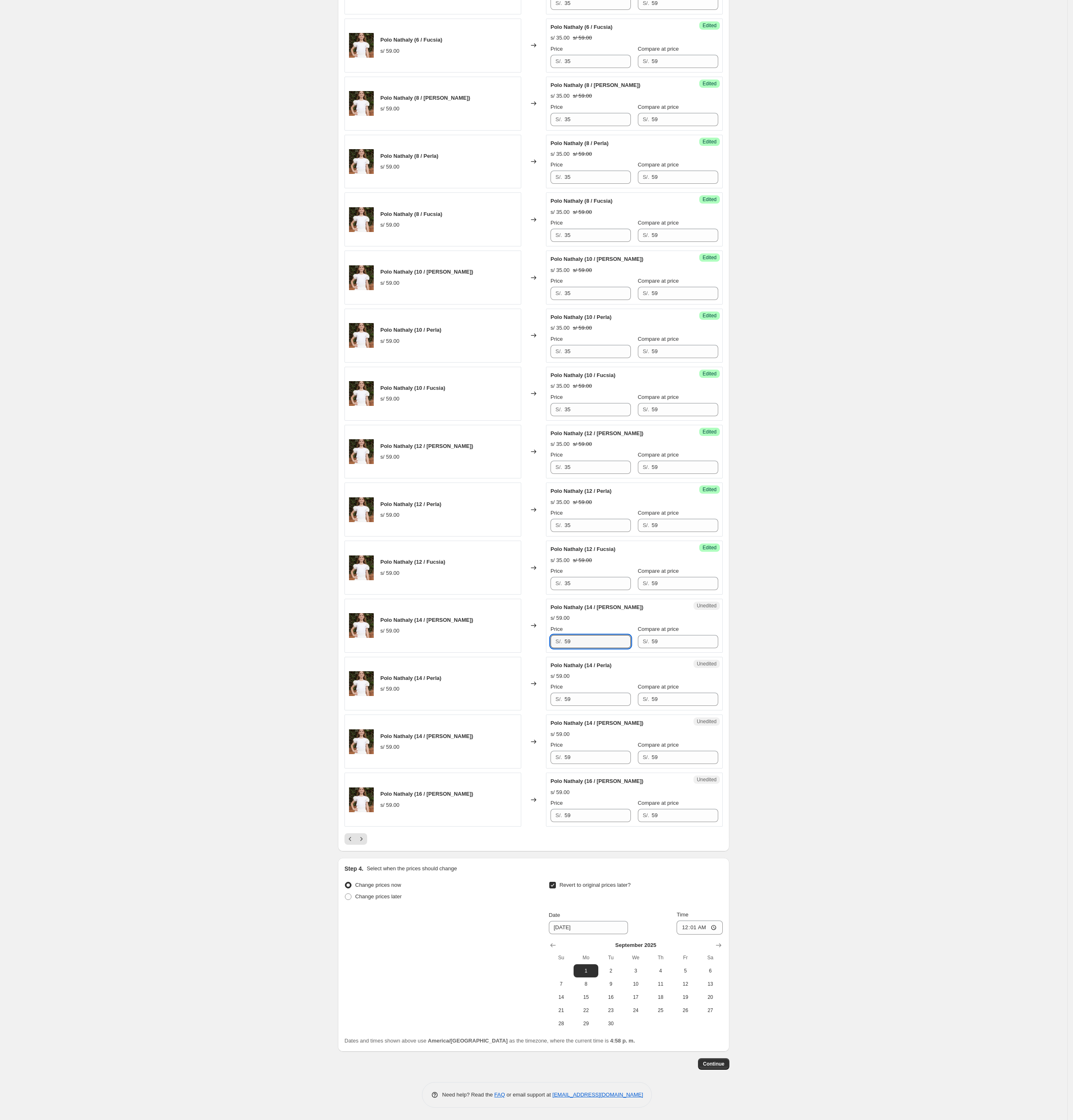
paste input "35"
type input "35"
drag, startPoint x: 602, startPoint y: 697, endPoint x: 530, endPoint y: 697, distance: 72.0
click at [422, 472] on div "Polo Nathaly (14 / Perla) s/ 59.00 Changed to Unedited Polo Nathaly (14 / Perla…" at bounding box center [533, 684] width 379 height 54
paste input "35"
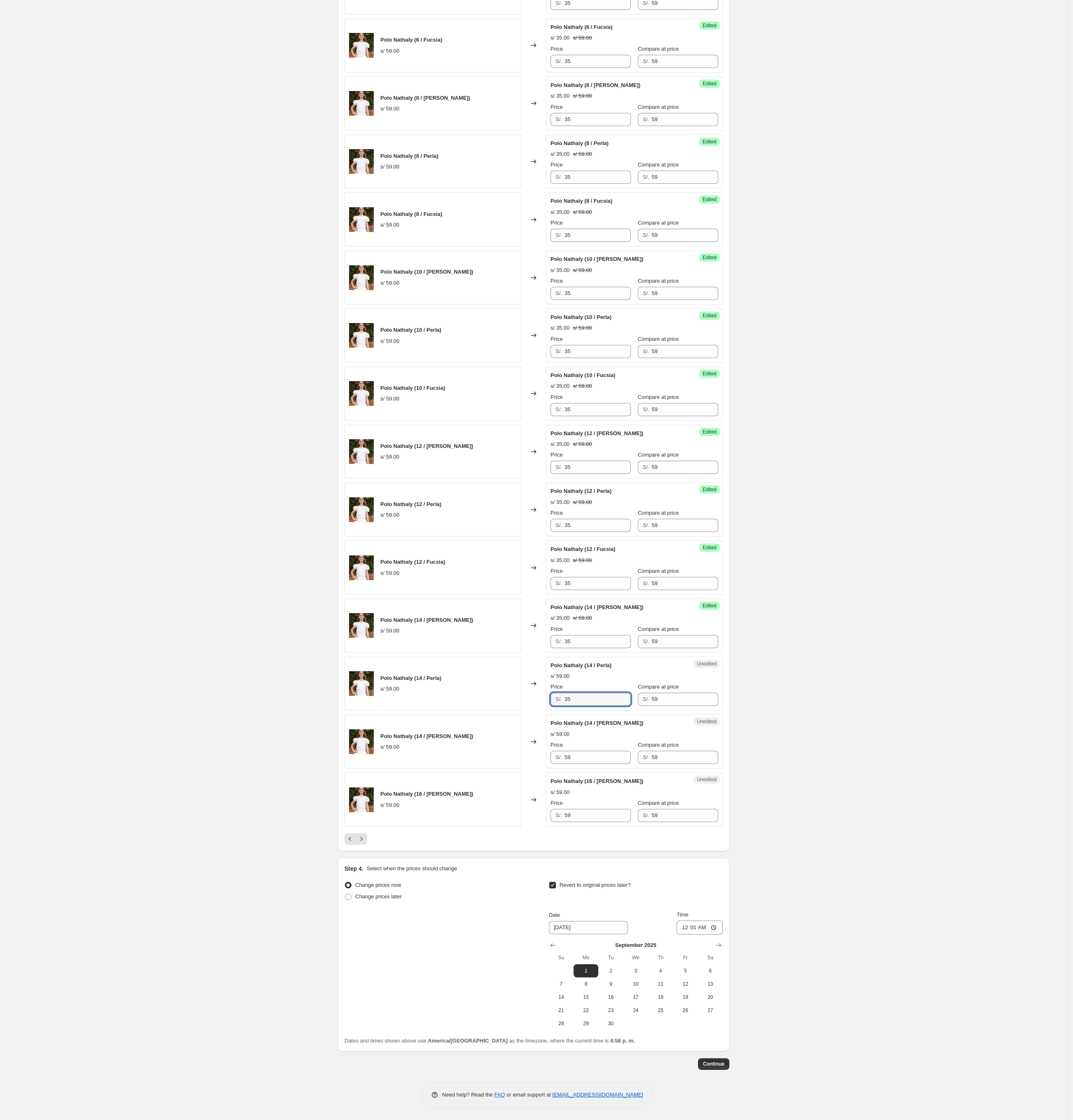
type input "35"
click at [422, 472] on div "Polo Nathaly (14 / [PERSON_NAME]) s/ 59.00 Changed to Unedited Polo Nathaly (14…" at bounding box center [533, 741] width 379 height 54
paste input "35"
type input "35"
click at [422, 472] on div "Polo Nathaly (16 / [PERSON_NAME]) s/ 59.00 Changed to Unedited Polo Nathaly (16…" at bounding box center [533, 799] width 379 height 54
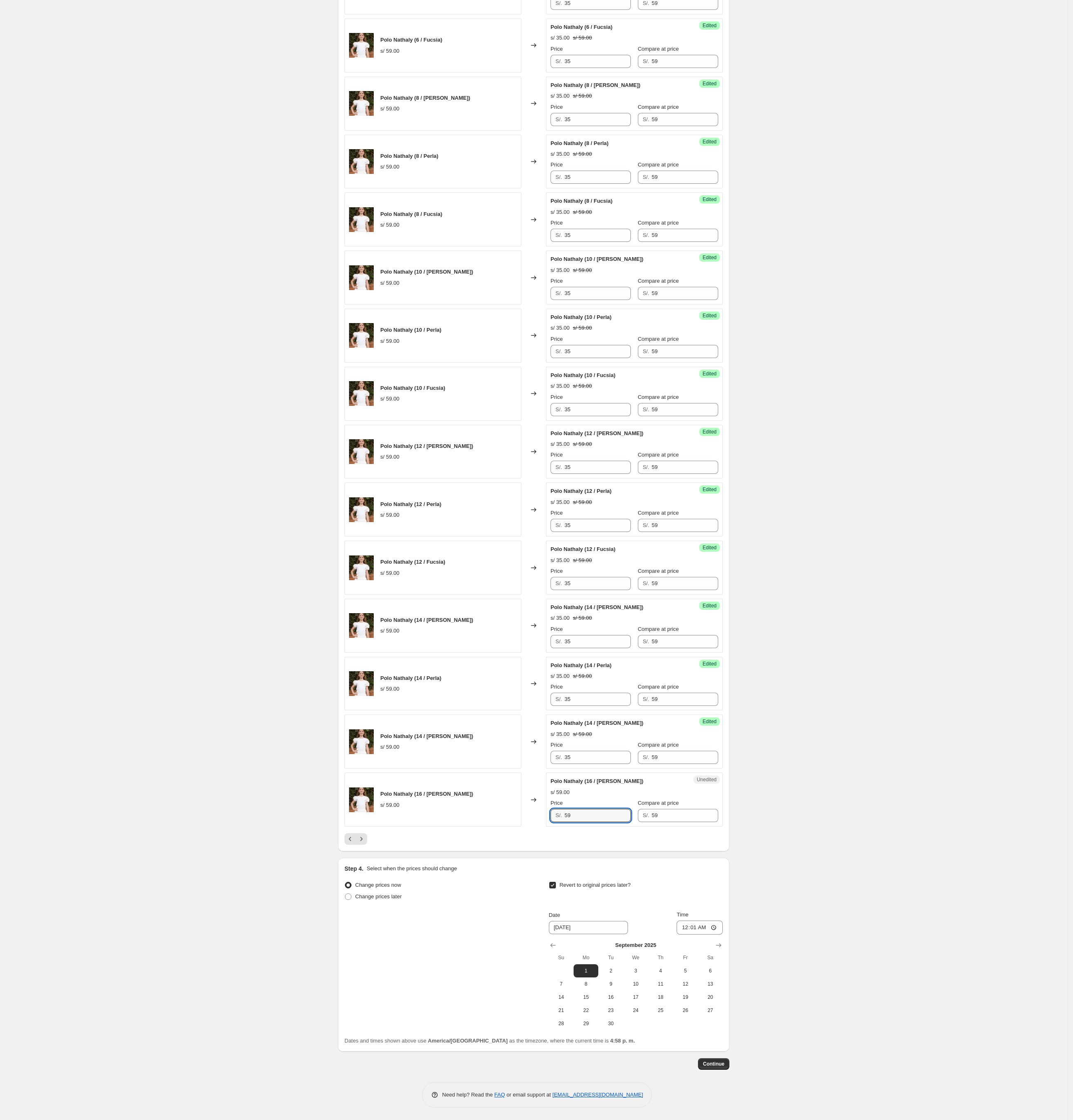
paste input "35"
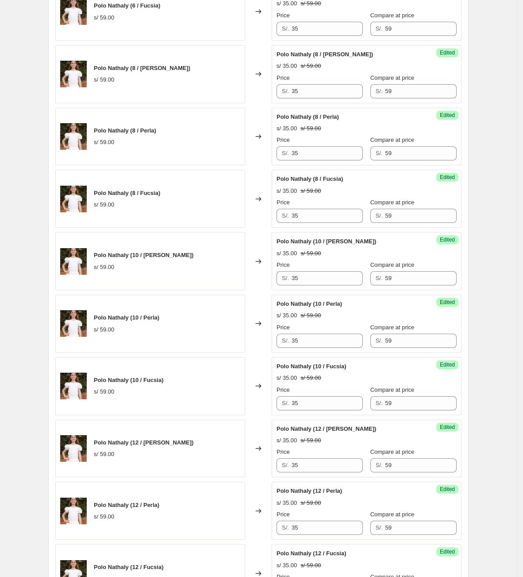
type input "35"
click at [453, 502] on div "Create new price [MEDICAL_DATA]. This page is ready Create new price [MEDICAL_D…" at bounding box center [258, 189] width 517 height 1956
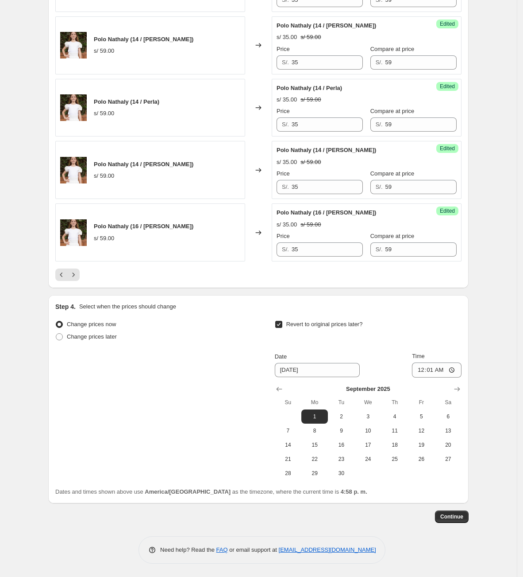
scroll to position [1387, 0]
click at [78, 276] on icon "Next" at bounding box center [73, 274] width 9 height 9
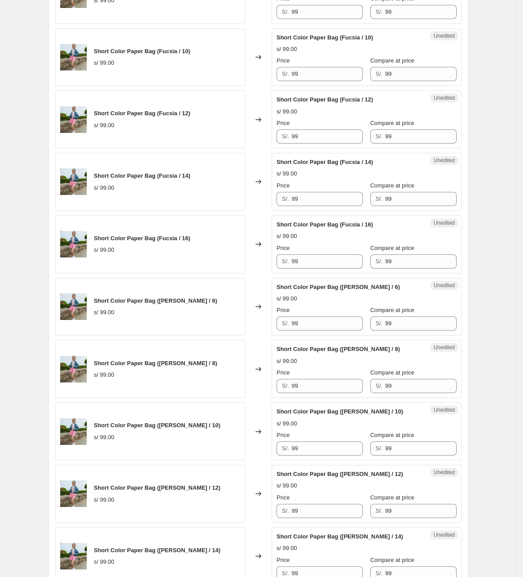
scroll to position [324, 0]
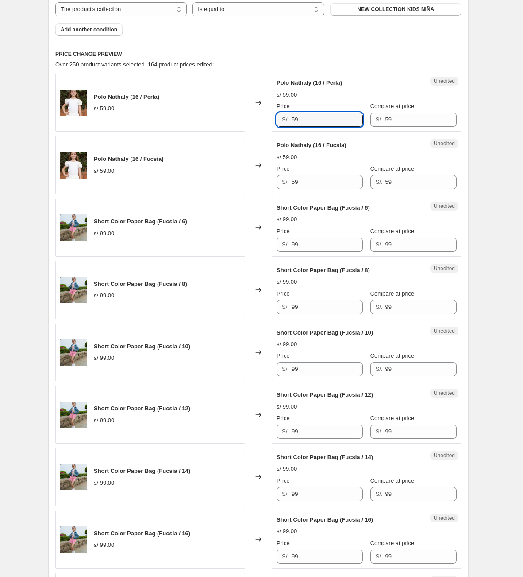
click at [250, 109] on div "Polo Nathaly (16 / Perla) s/ 59.00 Changed to Unedited Polo Nathaly (16 / Perla…" at bounding box center [258, 103] width 407 height 58
type input "35"
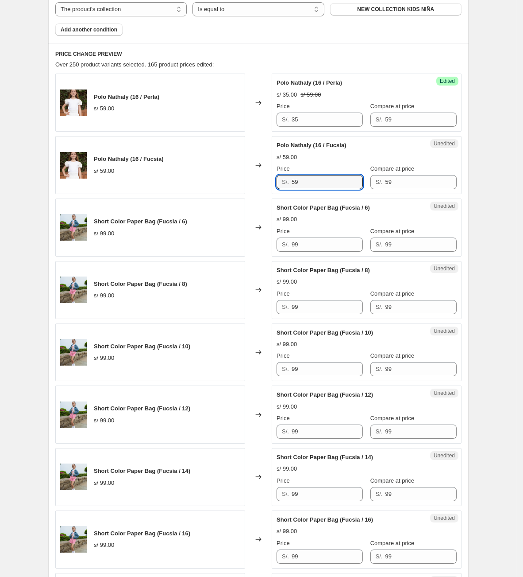
drag, startPoint x: 323, startPoint y: 182, endPoint x: 240, endPoint y: 183, distance: 83.7
click at [238, 187] on div "Polo Nathaly (16 / [PERSON_NAME]) s/ 59.00 Changed to Unedited Polo Nathaly (16…" at bounding box center [258, 165] width 407 height 58
type input "35"
drag, startPoint x: 159, startPoint y: 221, endPoint x: 93, endPoint y: 225, distance: 65.6
click at [93, 225] on div "Short Color Paper Bag (Fucsia / 6) s/ 99.00" at bounding box center [150, 227] width 190 height 58
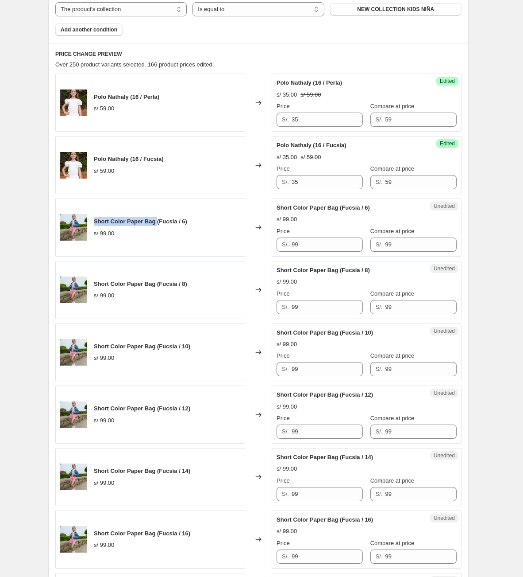
copy span "Short Color Paper Bag"
drag, startPoint x: 334, startPoint y: 243, endPoint x: 246, endPoint y: 264, distance: 90.7
drag, startPoint x: 329, startPoint y: 240, endPoint x: 266, endPoint y: 250, distance: 63.1
click at [266, 250] on div "Short Color Paper Bag (Fucsia / 6) s/ 99.00 Changed to Unedited Short Color Pap…" at bounding box center [258, 227] width 407 height 58
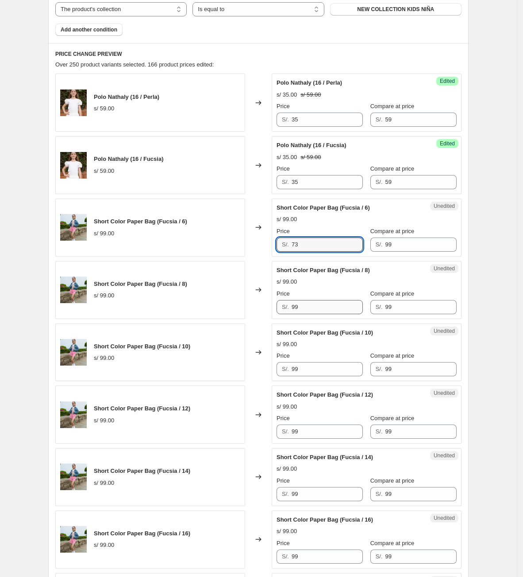
type input "73"
drag, startPoint x: 306, startPoint y: 306, endPoint x: 273, endPoint y: 311, distance: 33.2
click at [265, 311] on div "Short Color Paper Bag (Fucsia / 8) s/ 99.00 Changed to Unedited Short Color Pap…" at bounding box center [258, 290] width 407 height 58
paste input "73"
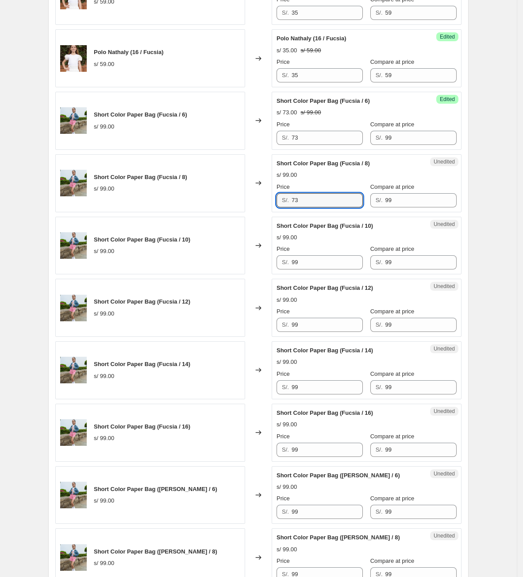
scroll to position [457, 0]
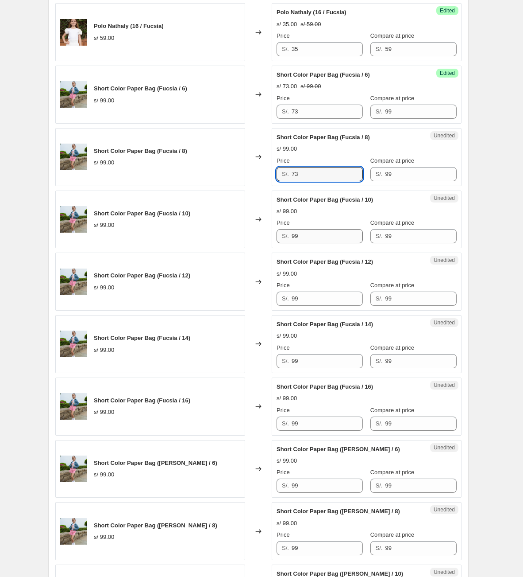
type input "73"
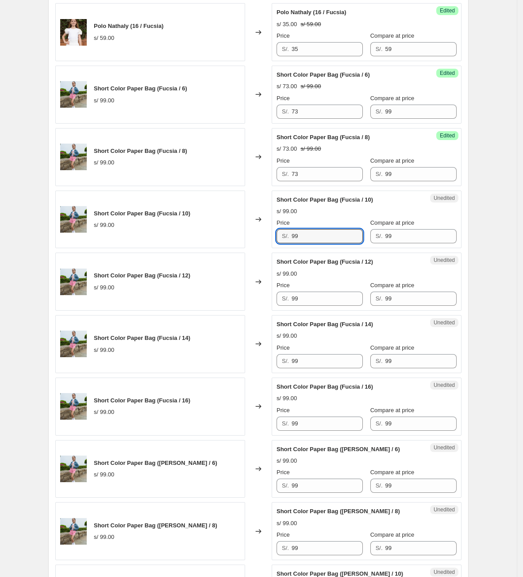
drag, startPoint x: 325, startPoint y: 235, endPoint x: 244, endPoint y: 244, distance: 80.6
click at [233, 235] on div "Short Color Paper Bag (Fucsia / 10) s/ 99.00 Changed to Unedited Short Color Pa…" at bounding box center [258, 219] width 407 height 58
paste input "73"
type input "73"
drag, startPoint x: 333, startPoint y: 304, endPoint x: 198, endPoint y: 305, distance: 135.1
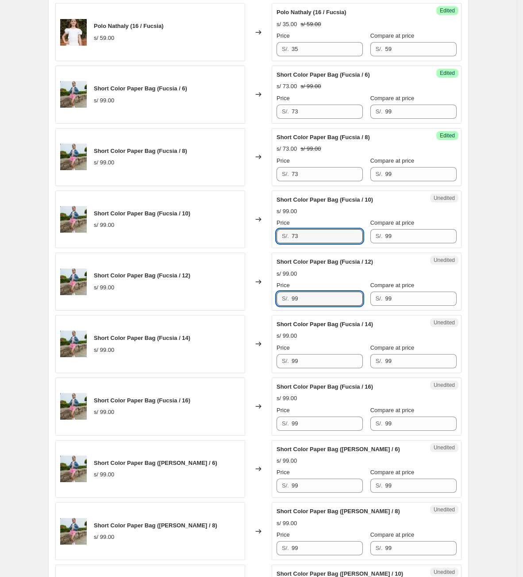
click at [198, 305] on div "Short Color Paper Bag (Fucsia / 12) s/ 99.00 Changed to Unedited Short Color Pa…" at bounding box center [258, 281] width 407 height 58
paste input "73"
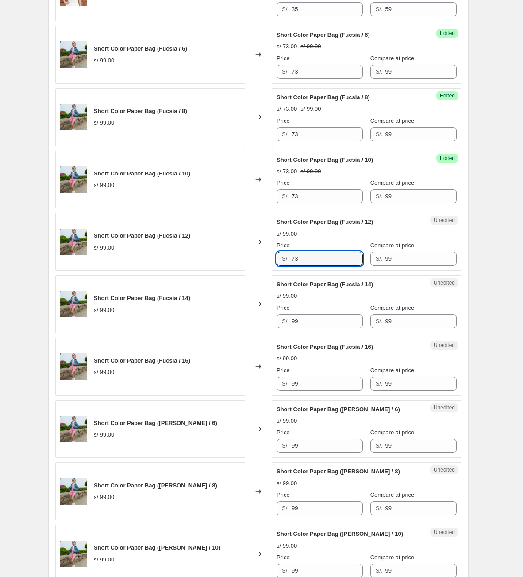
scroll to position [523, 0]
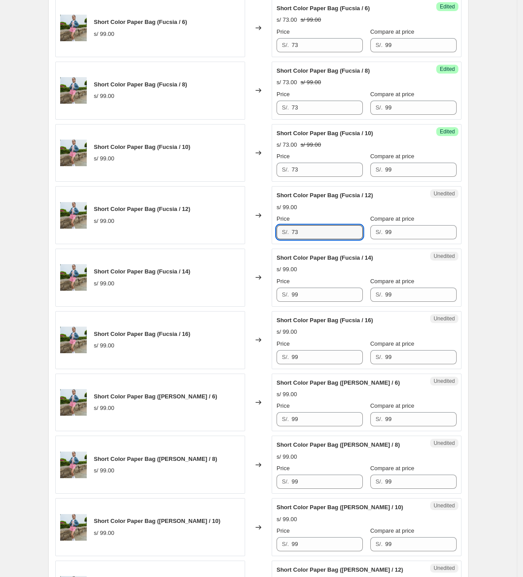
type input "73"
drag, startPoint x: 315, startPoint y: 306, endPoint x: 306, endPoint y: 295, distance: 14.1
click at [306, 298] on div "Unedited Short Color Paper Bag (Fucsia / 14) s/ 99.00 Price S/. 99 Compare at p…" at bounding box center [367, 277] width 190 height 58
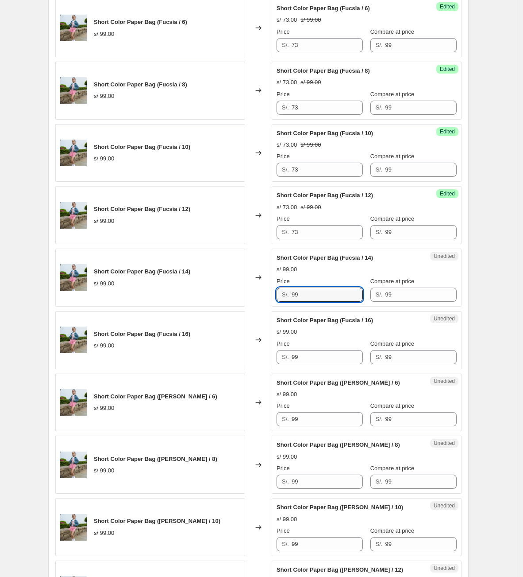
drag, startPoint x: 306, startPoint y: 295, endPoint x: 235, endPoint y: 294, distance: 70.4
click at [235, 295] on div "Short Color Paper Bag (Fucsia / 14) s/ 99.00 Changed to Unedited Short Color Pa…" at bounding box center [258, 277] width 407 height 58
paste input "73"
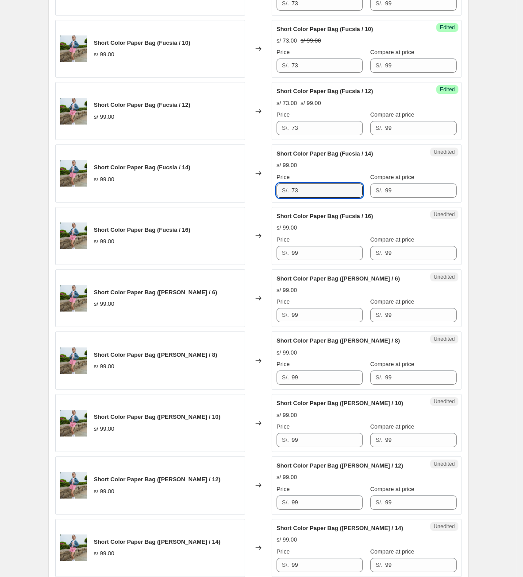
scroll to position [656, 0]
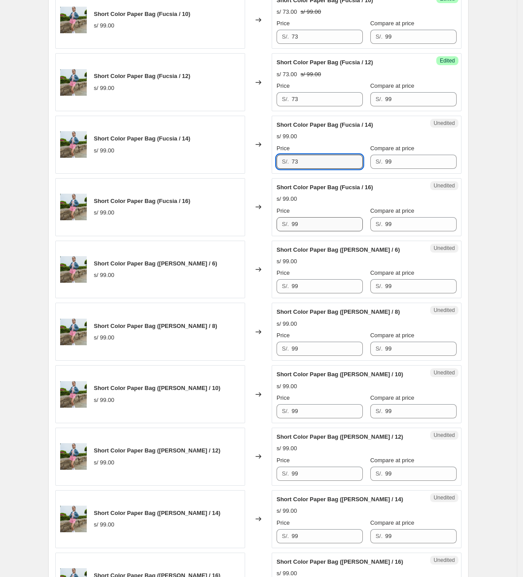
type input "73"
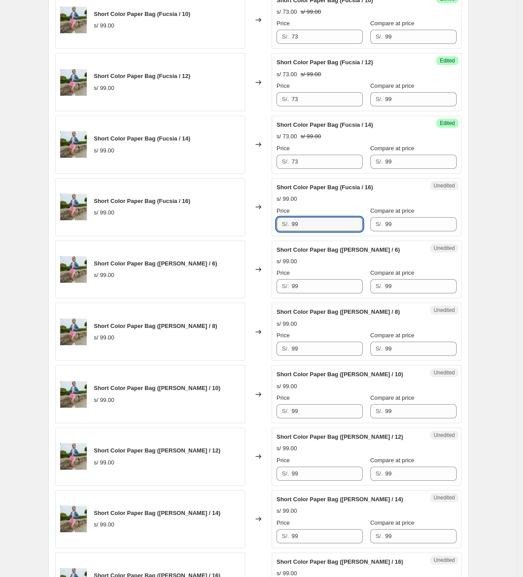
drag, startPoint x: 318, startPoint y: 230, endPoint x: 232, endPoint y: 239, distance: 85.4
click at [235, 236] on div "Short Color Paper Bag (Fucsia / 16) s/ 99.00 Changed to Unedited Short Color Pa…" at bounding box center [258, 207] width 407 height 58
paste input "73"
type input "73"
drag, startPoint x: 305, startPoint y: 291, endPoint x: 217, endPoint y: 293, distance: 87.7
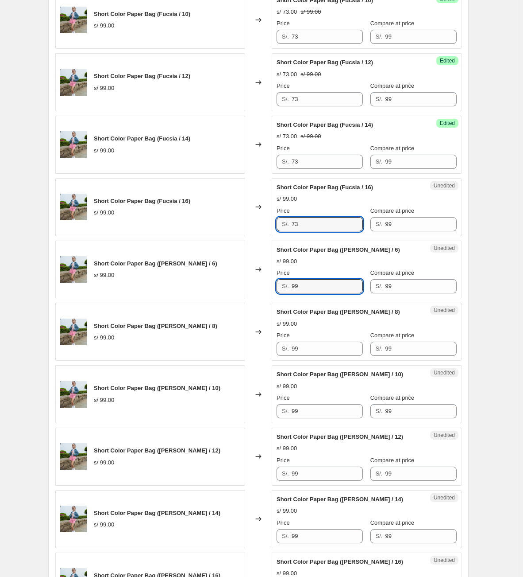
click at [217, 293] on div "Short Color Paper Bag ([PERSON_NAME] / 6) s/ 99.00 Changed to Unedited Short Co…" at bounding box center [258, 269] width 407 height 58
paste input "73"
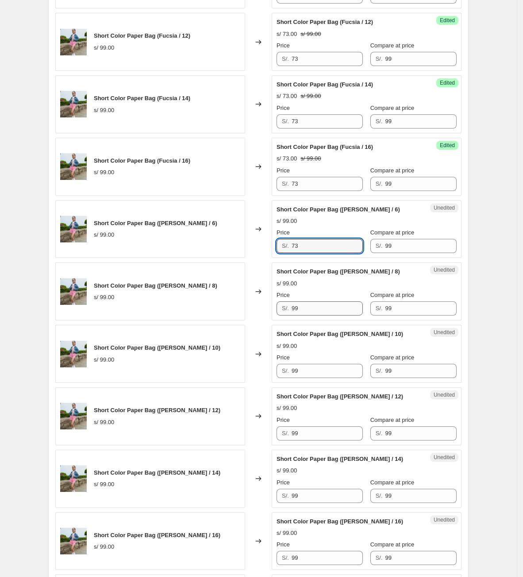
scroll to position [723, 0]
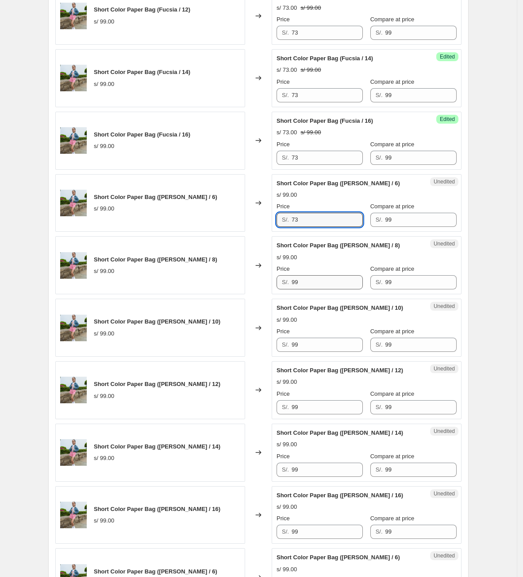
type input "73"
drag, startPoint x: 316, startPoint y: 283, endPoint x: 219, endPoint y: 291, distance: 97.3
click at [219, 291] on div "Short Color Paper Bag ([PERSON_NAME] / 8) s/ 99.00 Changed to Unedited Short Co…" at bounding box center [258, 265] width 407 height 58
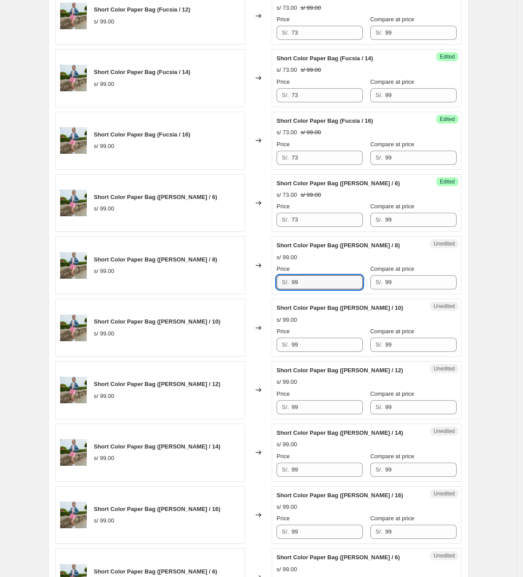
paste input "73"
type input "73"
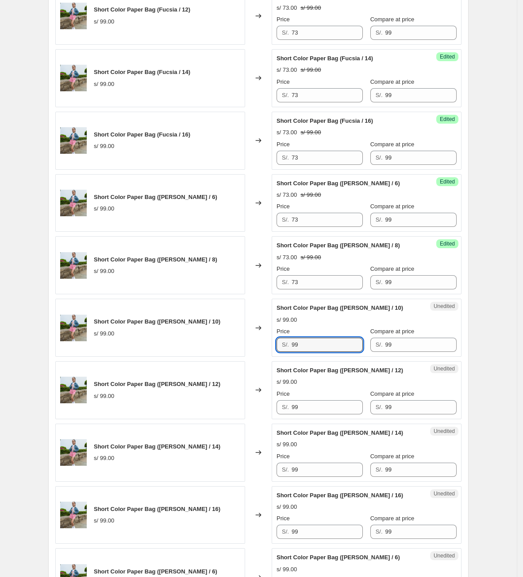
drag, startPoint x: 324, startPoint y: 349, endPoint x: 258, endPoint y: 356, distance: 66.3
click at [259, 355] on div "Short Color Paper Bag ([PERSON_NAME] / 10) s/ 99.00 Changed to Unedited Short C…" at bounding box center [258, 327] width 407 height 58
paste input "73"
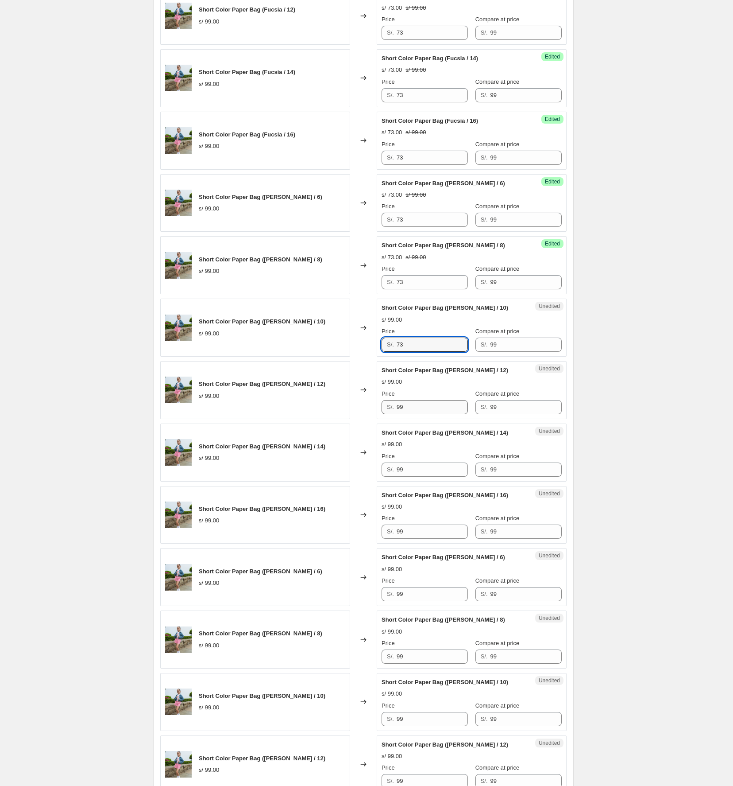
type input "73"
drag, startPoint x: 428, startPoint y: 415, endPoint x: 310, endPoint y: 410, distance: 117.9
click at [319, 417] on div "Short Color Paper Bag ([PERSON_NAME] / 12) s/ 99.00 Changed to Unedited Short C…" at bounding box center [363, 390] width 407 height 58
paste input "73"
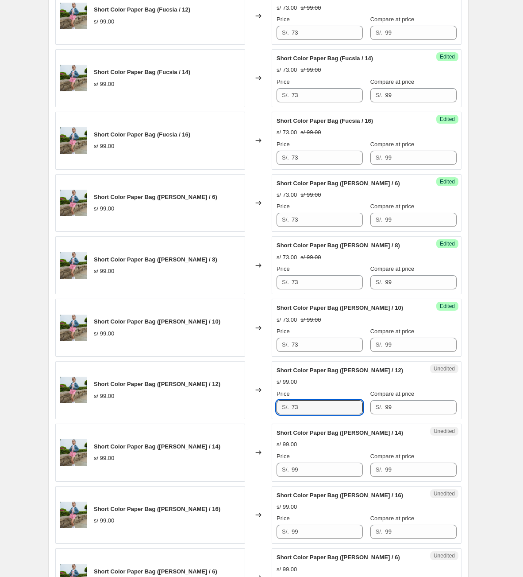
type input "73"
drag, startPoint x: 402, startPoint y: 3, endPoint x: 500, endPoint y: 465, distance: 472.1
click at [453, 465] on div "Create new price [MEDICAL_DATA]. This page is ready Create new price [MEDICAL_D…" at bounding box center [258, 255] width 517 height 1956
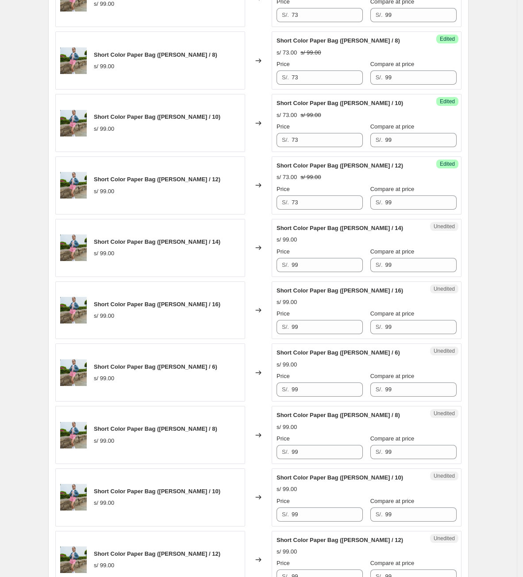
scroll to position [988, 0]
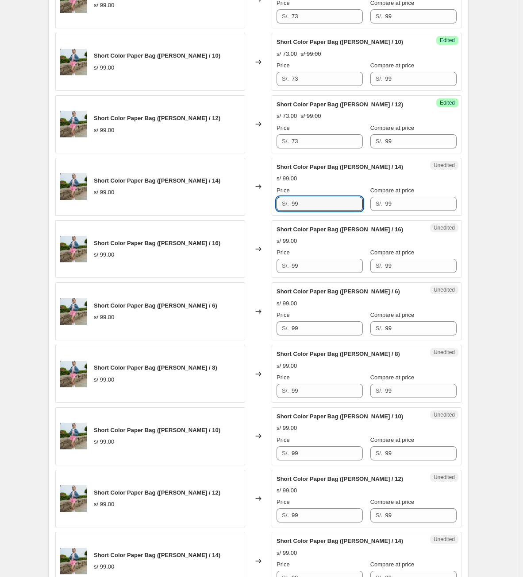
drag, startPoint x: 322, startPoint y: 209, endPoint x: 189, endPoint y: 201, distance: 133.5
click at [190, 202] on div "Short Color Paper Bag ([PERSON_NAME] / 14) s/ 99.00 Changed to Unedited Short C…" at bounding box center [258, 187] width 407 height 58
paste input "73"
type input "73"
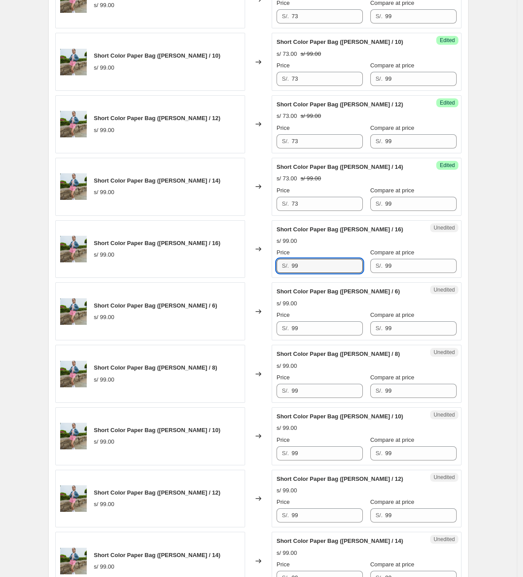
drag, startPoint x: 314, startPoint y: 267, endPoint x: 254, endPoint y: 261, distance: 60.1
click at [254, 261] on div "Short Color Paper Bag ([PERSON_NAME] / 16) s/ 99.00 Changed to Unedited Short C…" at bounding box center [258, 249] width 407 height 58
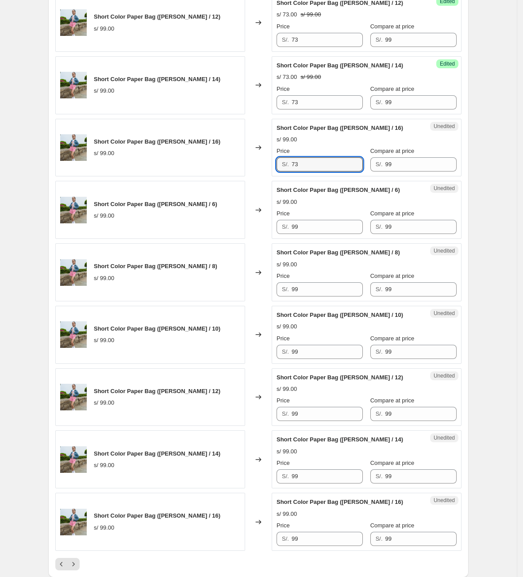
scroll to position [1121, 0]
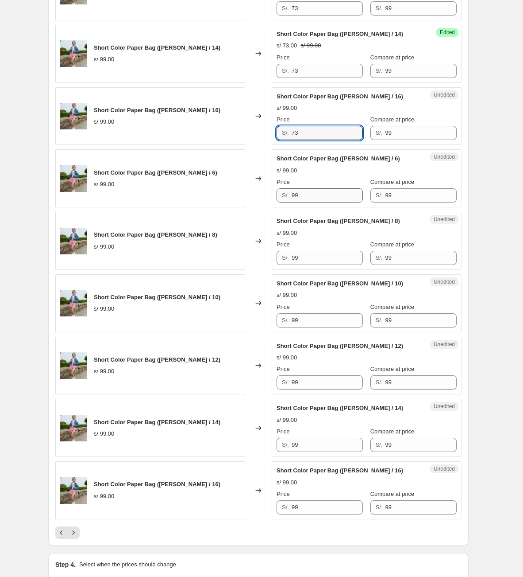
type input "73"
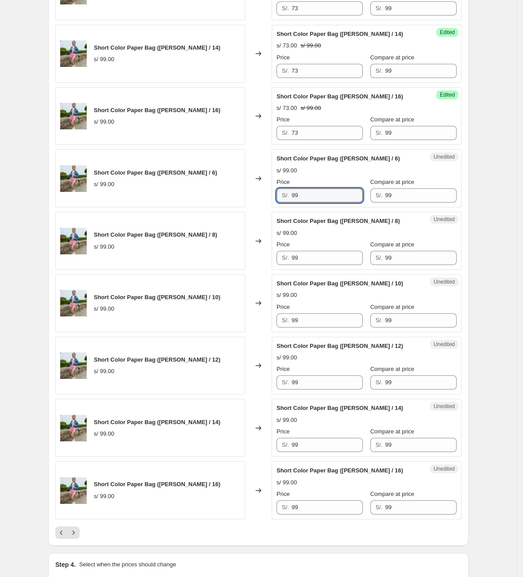
drag, startPoint x: 313, startPoint y: 198, endPoint x: 223, endPoint y: 192, distance: 89.6
click at [223, 192] on div "Short Color Paper Bag ([PERSON_NAME] / 6) s/ 99.00 Changed to Unedited Short Co…" at bounding box center [258, 178] width 407 height 58
paste input "73"
type input "73"
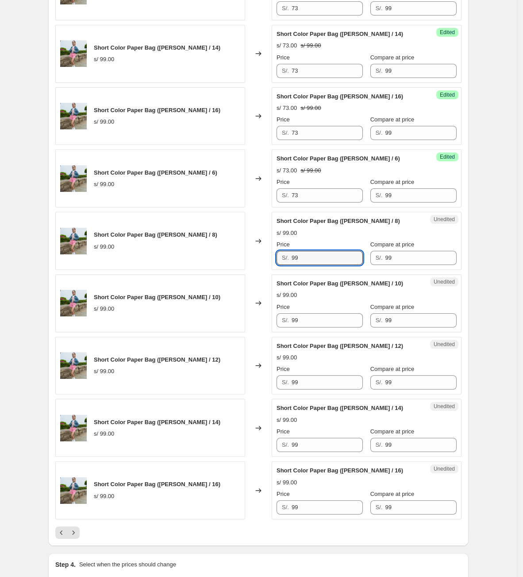
drag, startPoint x: 324, startPoint y: 269, endPoint x: 244, endPoint y: 272, distance: 80.7
click at [244, 270] on div "Short Color Paper Bag ([PERSON_NAME] / 8) s/ 99.00 Changed to Unedited Short Co…" at bounding box center [258, 241] width 407 height 58
paste input "73"
type input "73"
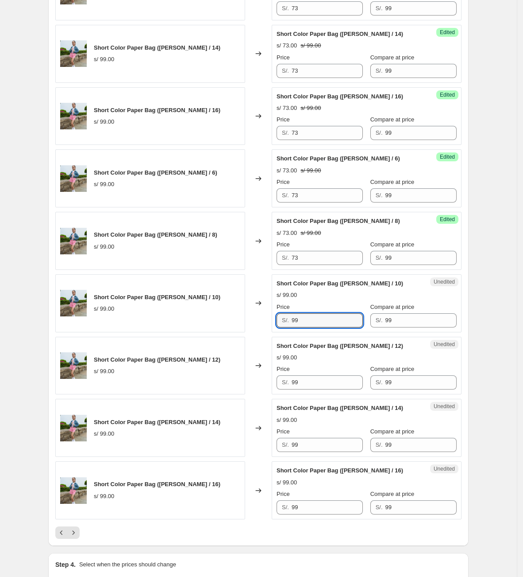
drag, startPoint x: 309, startPoint y: 324, endPoint x: 209, endPoint y: 353, distance: 103.8
paste input "73"
type input "73"
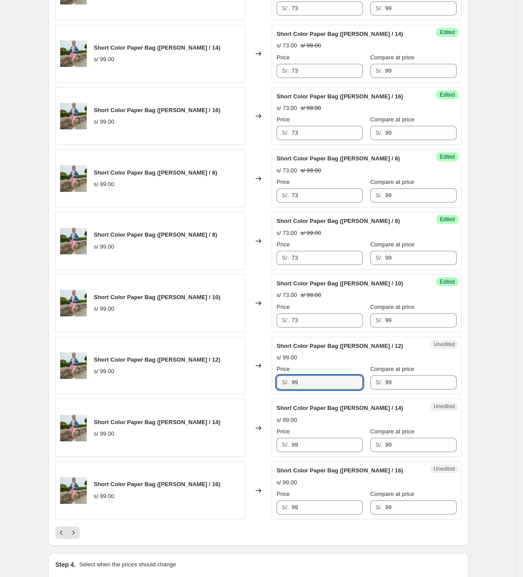
drag, startPoint x: 311, startPoint y: 387, endPoint x: 279, endPoint y: 392, distance: 32.3
click at [254, 386] on div "Short Color Paper Bag ([PERSON_NAME] / 12) s/ 99.00 Changed to Unedited Short C…" at bounding box center [258, 366] width 407 height 58
paste input "73"
type input "73"
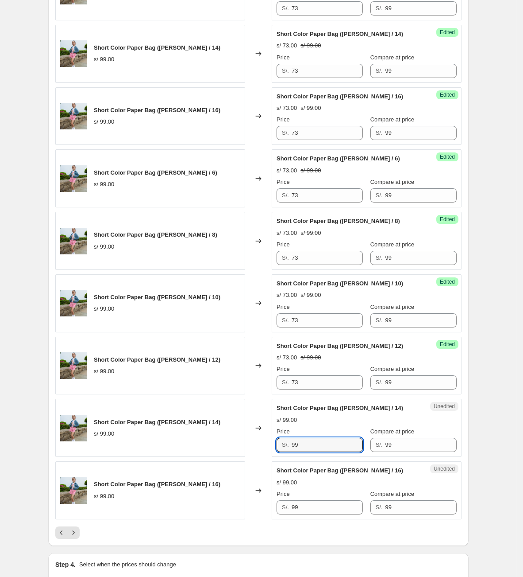
drag, startPoint x: 266, startPoint y: 449, endPoint x: 236, endPoint y: 464, distance: 33.5
click at [231, 457] on div "Short Color Paper Bag ([PERSON_NAME] / 14) s/ 99.00 Changed to Unedited Short C…" at bounding box center [258, 428] width 407 height 58
paste input "73"
type input "73"
drag, startPoint x: 274, startPoint y: 519, endPoint x: 256, endPoint y: 519, distance: 18.2
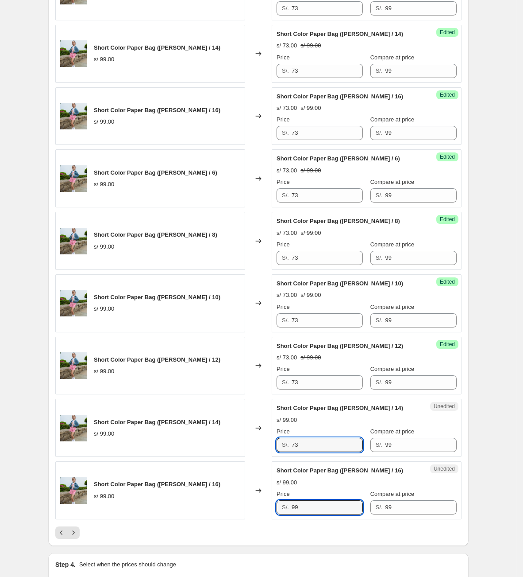
click at [258, 507] on div "Short Color Paper Bag ([PERSON_NAME] / 16) s/ 99.00 Changed to Unedited Short C…" at bounding box center [258, 490] width 407 height 58
paste input "73"
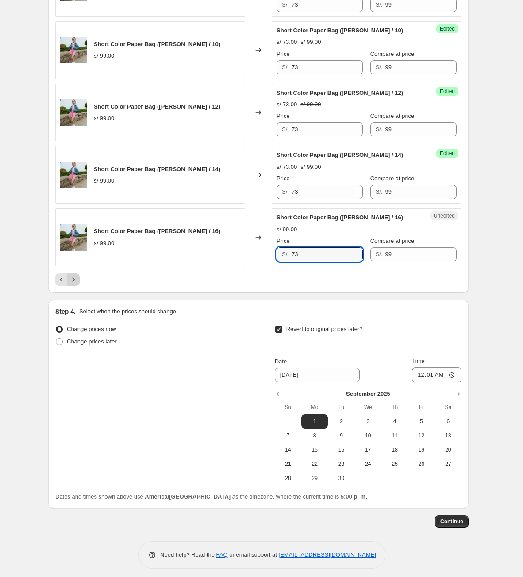
scroll to position [1387, 0]
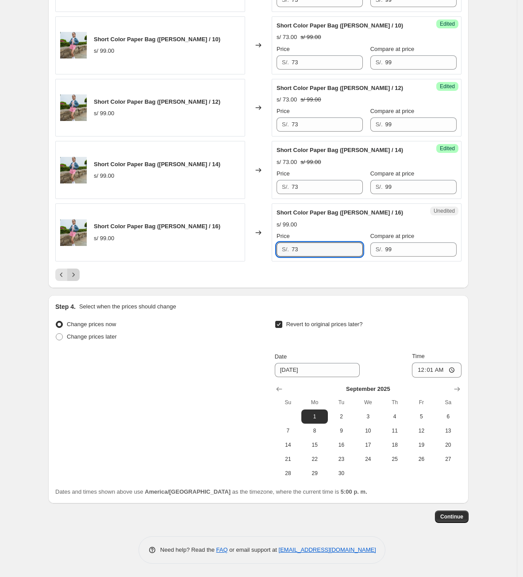
type input "73"
click at [77, 269] on button "Next" at bounding box center [73, 274] width 12 height 12
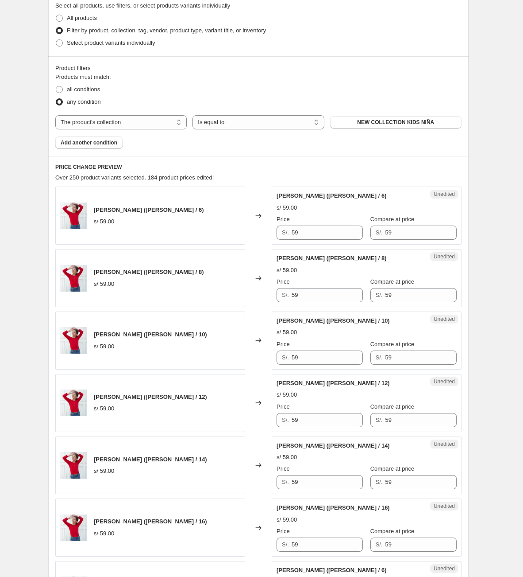
scroll to position [332, 0]
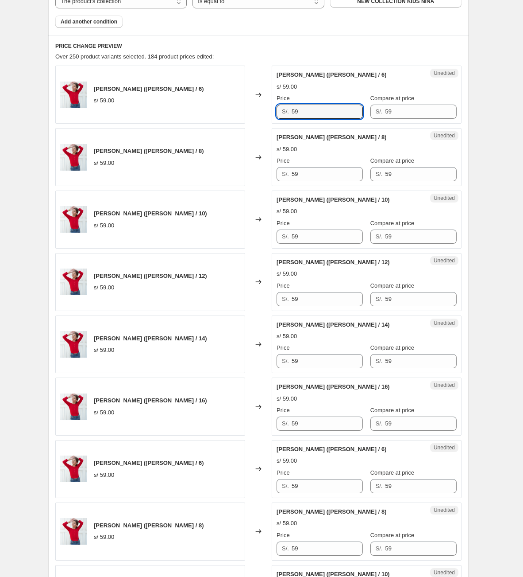
drag, startPoint x: 284, startPoint y: 109, endPoint x: 277, endPoint y: 108, distance: 7.5
click at [279, 109] on div "S/. 59" at bounding box center [320, 112] width 86 height 14
drag, startPoint x: 291, startPoint y: 120, endPoint x: 263, endPoint y: 125, distance: 28.8
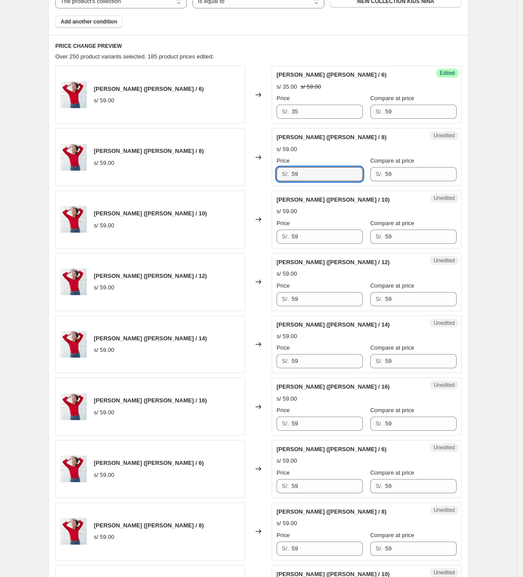
drag, startPoint x: 324, startPoint y: 175, endPoint x: 222, endPoint y: 178, distance: 102.3
click at [229, 178] on div "[PERSON_NAME] ([PERSON_NAME] / 8) s/ 59.00 Changed to Unedited Polo Ivanna (Per…" at bounding box center [258, 157] width 407 height 58
paste input "35"
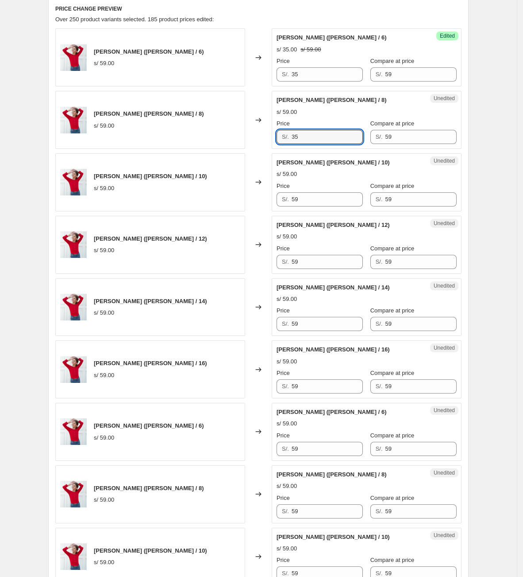
scroll to position [399, 0]
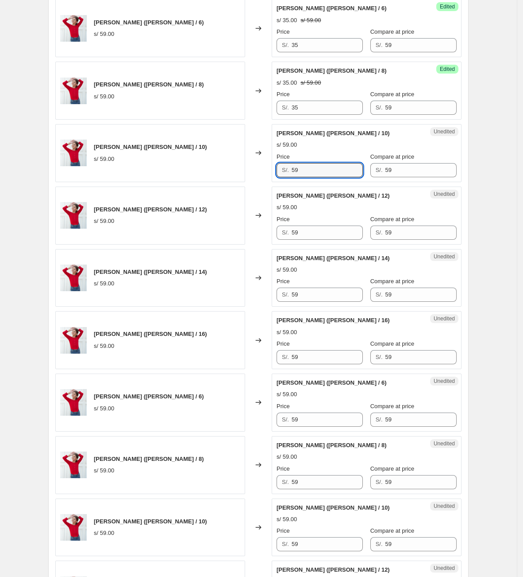
drag, startPoint x: 315, startPoint y: 170, endPoint x: 240, endPoint y: 174, distance: 75.8
click at [240, 173] on div "[PERSON_NAME] ([PERSON_NAME] / 10) s/ 59.00 Changed to Unedited Polo Ivanna (Pe…" at bounding box center [258, 153] width 407 height 58
paste input "35"
drag, startPoint x: 313, startPoint y: 239, endPoint x: 255, endPoint y: 238, distance: 57.6
click at [255, 238] on div "[PERSON_NAME] ([PERSON_NAME] / 12) s/ 59.00 Changed to Unedited Polo Ivanna (Pe…" at bounding box center [258, 215] width 407 height 58
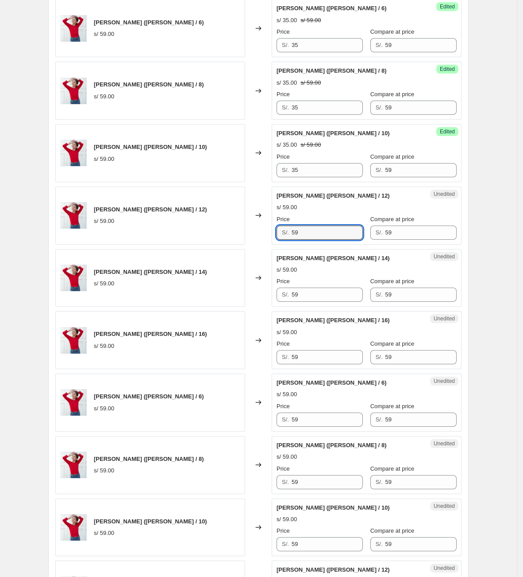
paste input "35"
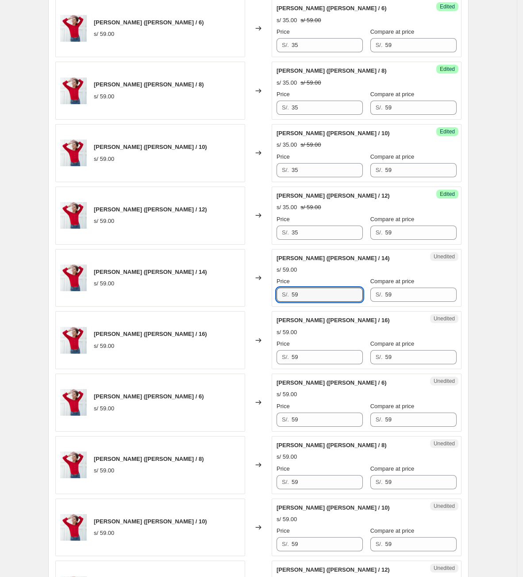
drag, startPoint x: 315, startPoint y: 294, endPoint x: 249, endPoint y: 296, distance: 66.0
click at [250, 295] on div "[PERSON_NAME] ([PERSON_NAME] / 14) s/ 59.00 Changed to Unedited Polo Ivanna (Pe…" at bounding box center [258, 278] width 407 height 58
paste input "35"
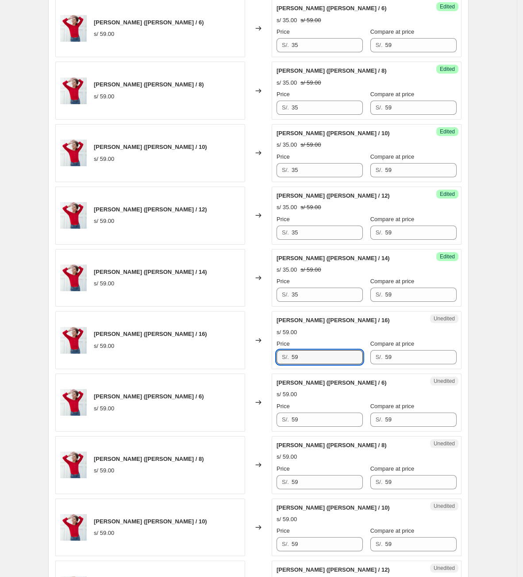
drag, startPoint x: 314, startPoint y: 361, endPoint x: 250, endPoint y: 361, distance: 63.3
click at [254, 364] on div "[PERSON_NAME] ([PERSON_NAME] / 16) s/ 59.00 Changed to Unedited Polo Ivanna (Pe…" at bounding box center [258, 340] width 407 height 58
paste input "35"
drag, startPoint x: 320, startPoint y: 423, endPoint x: 182, endPoint y: 428, distance: 138.2
click at [184, 428] on div "[PERSON_NAME] ([PERSON_NAME] / 6) s/ 59.00 Changed to Unedited Polo Ivanna (Roj…" at bounding box center [258, 402] width 407 height 58
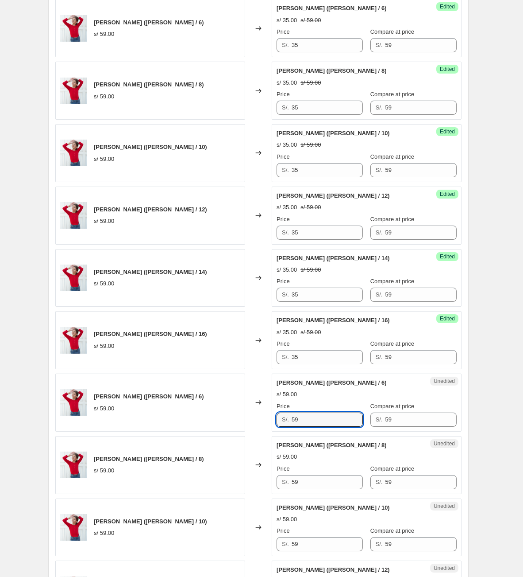
paste input "35"
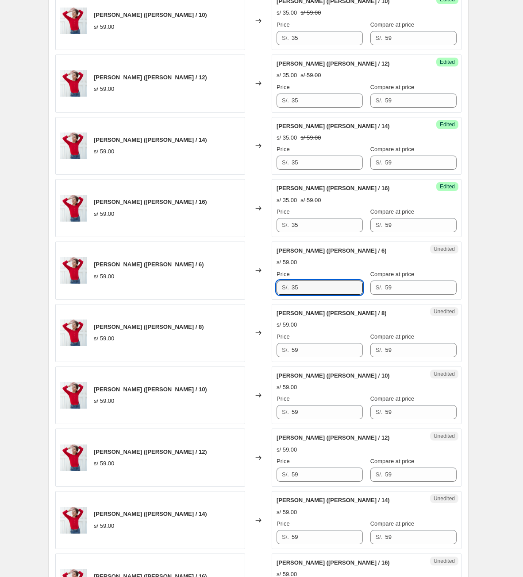
scroll to position [531, 0]
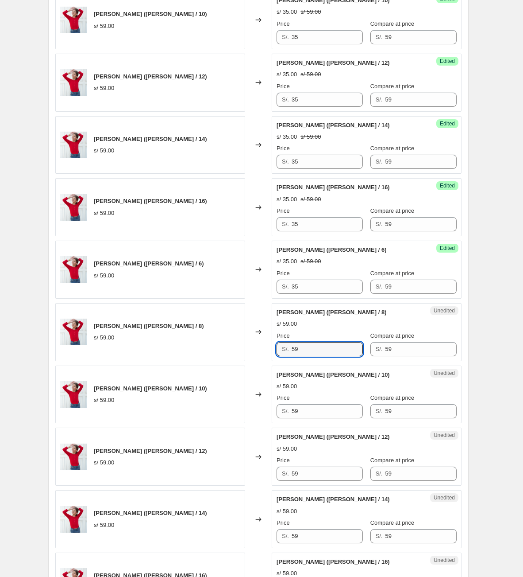
drag, startPoint x: 323, startPoint y: 352, endPoint x: 197, endPoint y: 349, distance: 126.2
click at [198, 349] on div "[PERSON_NAME] ([PERSON_NAME] / 8) s/ 59.00 Changed to Unedited Polo Ivanna (Roj…" at bounding box center [258, 332] width 407 height 58
paste input "35"
drag, startPoint x: 319, startPoint y: 411, endPoint x: 233, endPoint y: 412, distance: 86.4
click at [233, 412] on div "[PERSON_NAME] ([PERSON_NAME] / 10) s/ 59.00 Changed to Unedited Polo Ivanna (Ro…" at bounding box center [258, 394] width 407 height 58
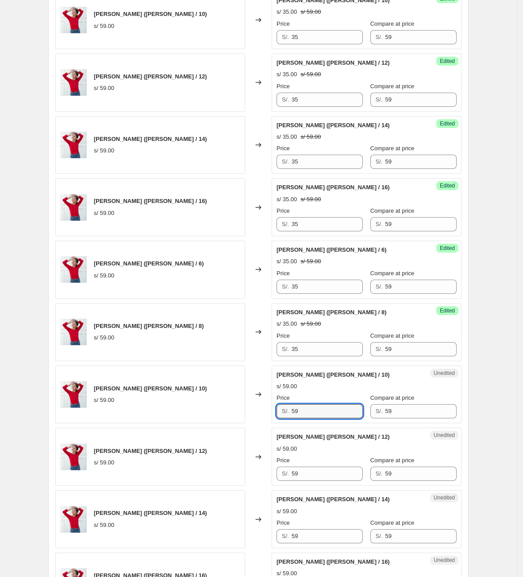
paste input "35"
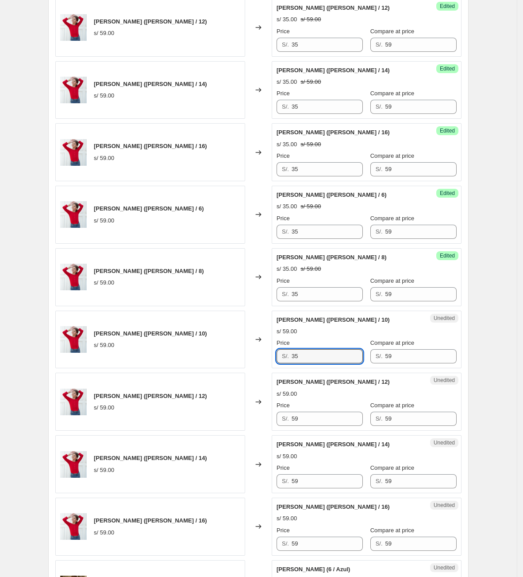
scroll to position [664, 0]
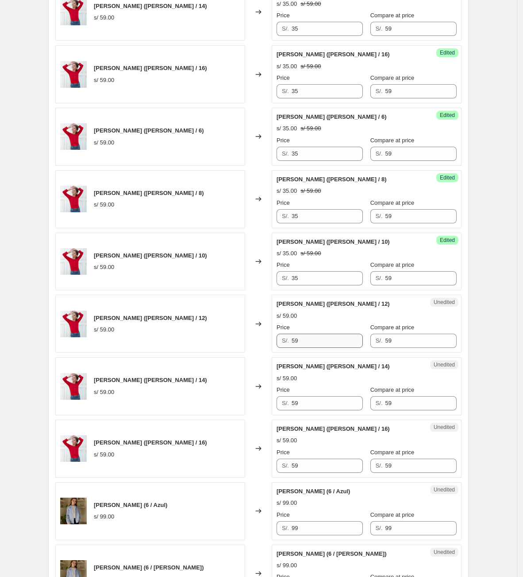
drag, startPoint x: 315, startPoint y: 354, endPoint x: 313, endPoint y: 344, distance: 10.5
click at [314, 351] on div "Unedited [PERSON_NAME] ([PERSON_NAME] / 12) s/ 59.00 Price S/. 59 Compare at pr…" at bounding box center [367, 323] width 190 height 58
drag, startPoint x: 313, startPoint y: 344, endPoint x: 205, endPoint y: 355, distance: 108.2
click at [205, 353] on div "[PERSON_NAME] ([PERSON_NAME] / 12) s/ 59.00 Changed to Unedited Polo Ivanna (Ro…" at bounding box center [258, 323] width 407 height 58
paste input "35"
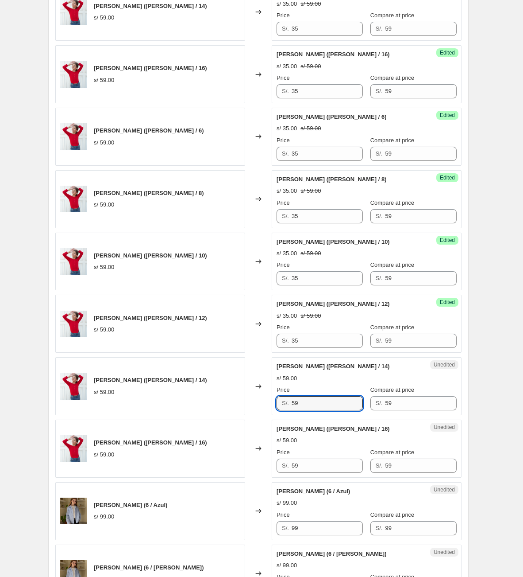
drag, startPoint x: 320, startPoint y: 402, endPoint x: 244, endPoint y: 403, distance: 75.7
click at [248, 404] on div "[PERSON_NAME] ([PERSON_NAME] / 14) s/ 59.00 Changed to Unedited Polo Ivanna (Ro…" at bounding box center [258, 386] width 407 height 58
paste input "35"
drag, startPoint x: 327, startPoint y: 475, endPoint x: 213, endPoint y: 464, distance: 114.8
click at [215, 466] on div "[PERSON_NAME] ([PERSON_NAME] / 16) s/ 59.00 Changed to Unedited Polo Ivanna (Ro…" at bounding box center [258, 448] width 407 height 58
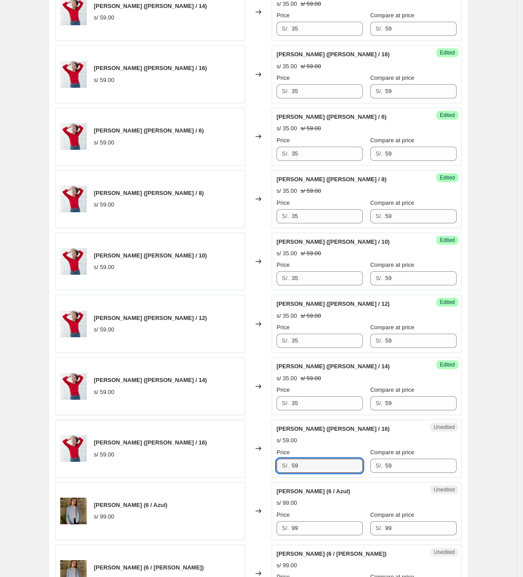
paste input "35"
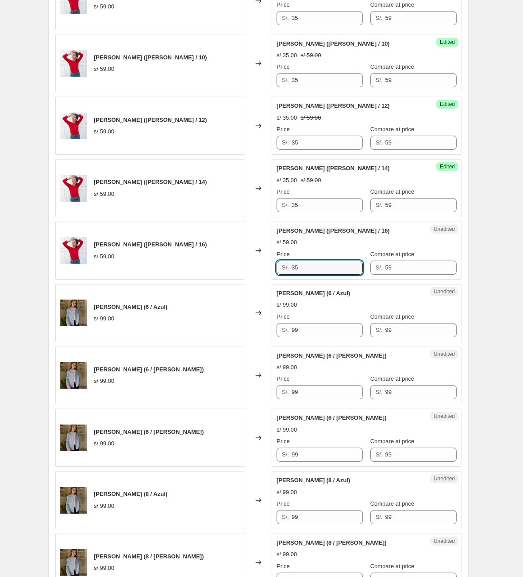
scroll to position [864, 0]
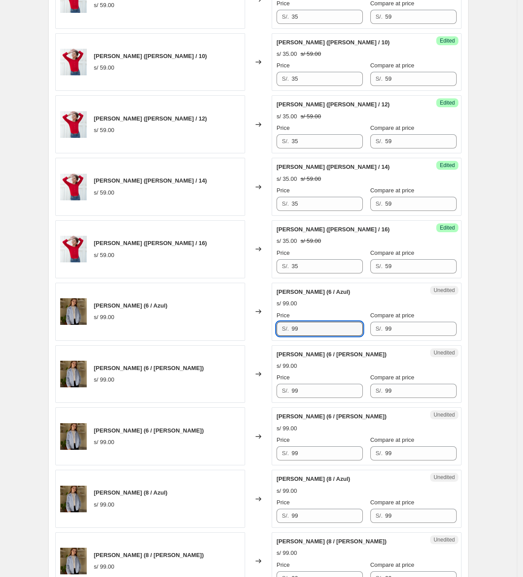
drag, startPoint x: 313, startPoint y: 337, endPoint x: 284, endPoint y: 341, distance: 28.6
click at [284, 341] on div "Unedited [PERSON_NAME] (6 / Azul) s/ 99.00 Price S/. 99 Compare at price S/. 99" at bounding box center [367, 312] width 190 height 58
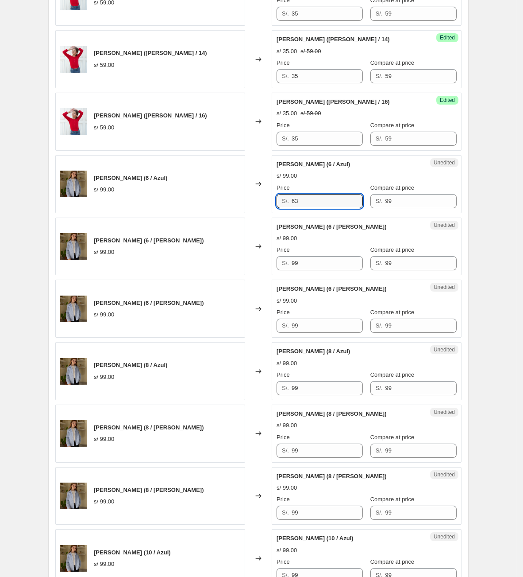
scroll to position [996, 0]
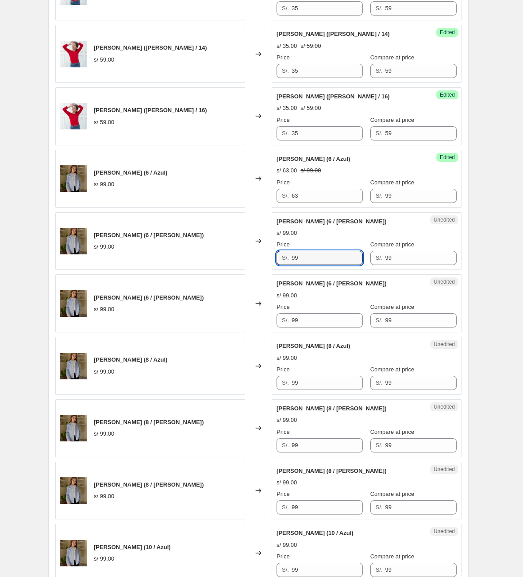
drag, startPoint x: 313, startPoint y: 264, endPoint x: 143, endPoint y: 267, distance: 170.1
click at [143, 268] on div "[PERSON_NAME] (6 / [PERSON_NAME]) s/ 99.00 Changed to Unedited [PERSON_NAME] (6…" at bounding box center [258, 241] width 407 height 58
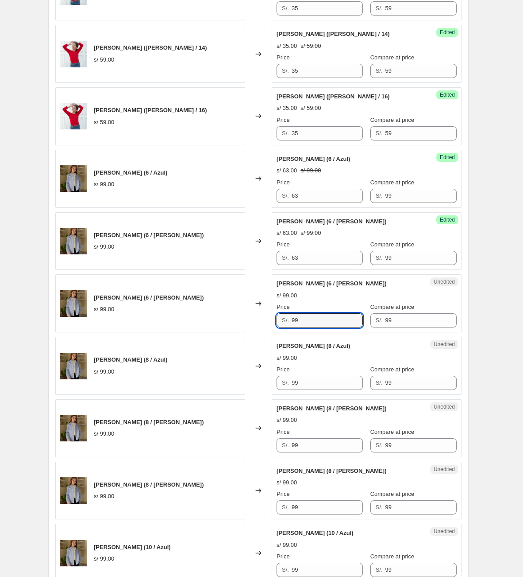
drag, startPoint x: 320, startPoint y: 332, endPoint x: 277, endPoint y: 357, distance: 50.2
click at [236, 339] on div "[PERSON_NAME] ([PERSON_NAME] / 6) s/ 59.00 Changed to Success Edited [PERSON_NA…" at bounding box center [258, 22] width 407 height 1243
drag, startPoint x: 345, startPoint y: 391, endPoint x: 218, endPoint y: 400, distance: 127.4
click at [218, 395] on div "[PERSON_NAME] (8 / Azul) s/ 99.00 Changed to Unedited [PERSON_NAME] (8 / Azul) …" at bounding box center [258, 366] width 407 height 58
drag, startPoint x: 319, startPoint y: 442, endPoint x: 306, endPoint y: 451, distance: 16.3
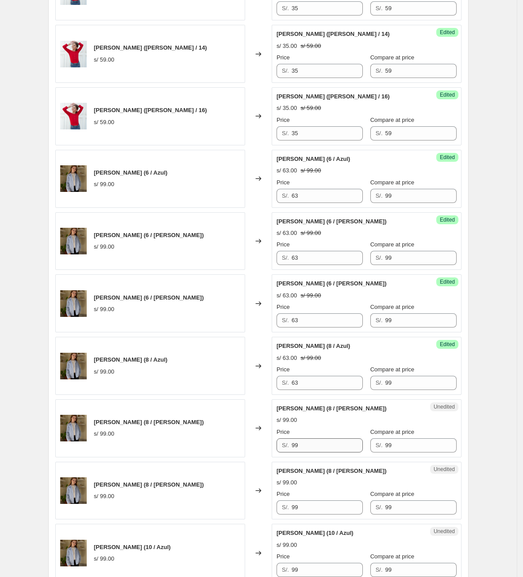
click at [306, 451] on div "Price S/. 99" at bounding box center [320, 439] width 86 height 25
drag, startPoint x: 302, startPoint y: 454, endPoint x: 300, endPoint y: 442, distance: 12.1
click at [275, 455] on div "Unedited [PERSON_NAME] (8 / [PERSON_NAME]) s/ 99.00 Price S/. 99 Compare at pri…" at bounding box center [367, 428] width 190 height 58
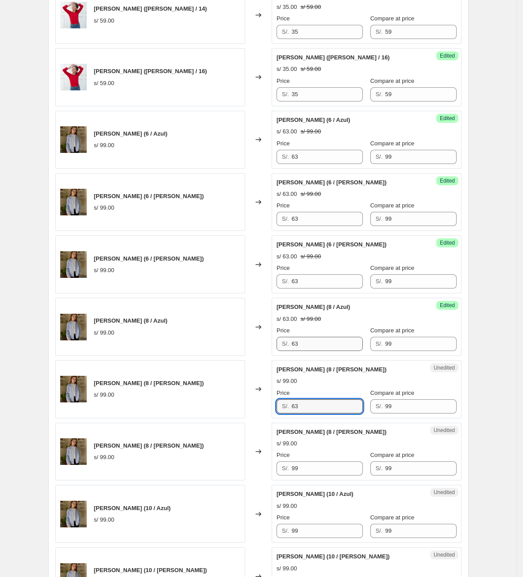
scroll to position [1129, 0]
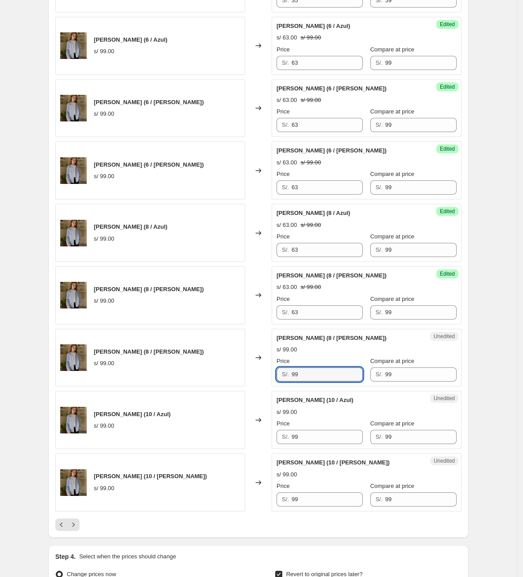
drag, startPoint x: 316, startPoint y: 385, endPoint x: 199, endPoint y: 401, distance: 118.0
drag, startPoint x: 314, startPoint y: 443, endPoint x: 268, endPoint y: 469, distance: 52.2
click at [257, 449] on div "[PERSON_NAME] (10 / Azul) s/ 99.00 Changed to Unedited [PERSON_NAME] (10 / Azul…" at bounding box center [258, 420] width 407 height 58
drag, startPoint x: 319, startPoint y: 443, endPoint x: 270, endPoint y: 453, distance: 50.2
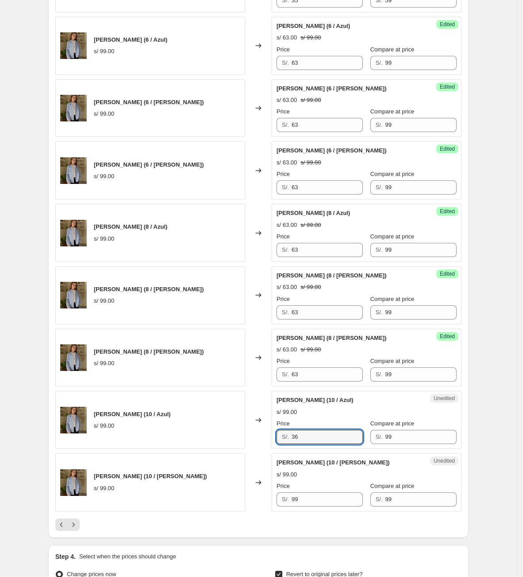
click at [270, 449] on div "[PERSON_NAME] (10 / Azul) s/ 99.00 Changed to Unedited [PERSON_NAME] (10 / Azul…" at bounding box center [258, 420] width 407 height 58
drag, startPoint x: 323, startPoint y: 500, endPoint x: 240, endPoint y: 505, distance: 82.5
click at [240, 505] on div "[PERSON_NAME] (10 / [PERSON_NAME]) s/ 99.00 Changed to Unedited [PERSON_NAME] (…" at bounding box center [258, 482] width 407 height 58
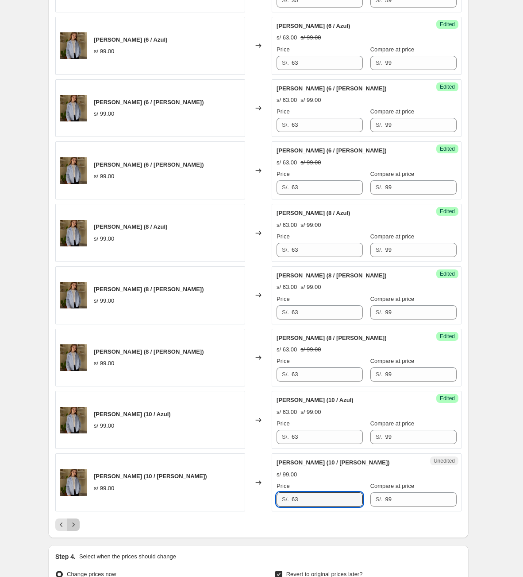
click at [78, 507] on icon "Next" at bounding box center [73, 524] width 9 height 9
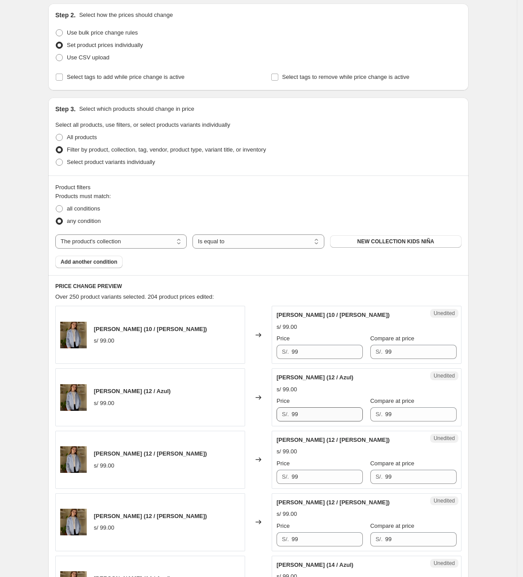
scroll to position [266, 0]
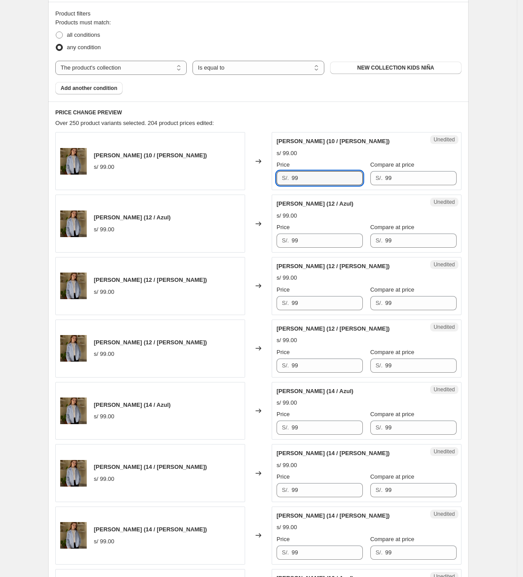
drag, startPoint x: 320, startPoint y: 186, endPoint x: 258, endPoint y: 164, distance: 65.7
click at [258, 164] on div "[PERSON_NAME] (10 / [PERSON_NAME]) s/ 99.00 Changed to Unedited [PERSON_NAME] (…" at bounding box center [258, 161] width 407 height 58
drag, startPoint x: 310, startPoint y: 178, endPoint x: 170, endPoint y: 183, distance: 139.6
click at [170, 183] on div "[PERSON_NAME] (10 / [PERSON_NAME]) s/ 99.00 Changed to Unedited [PERSON_NAME] (…" at bounding box center [258, 161] width 407 height 58
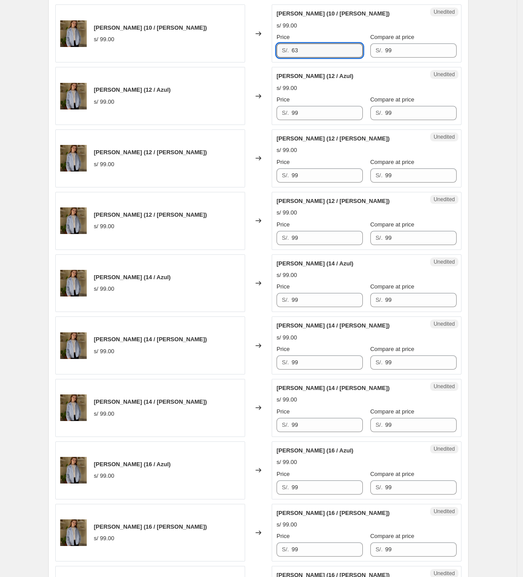
scroll to position [399, 0]
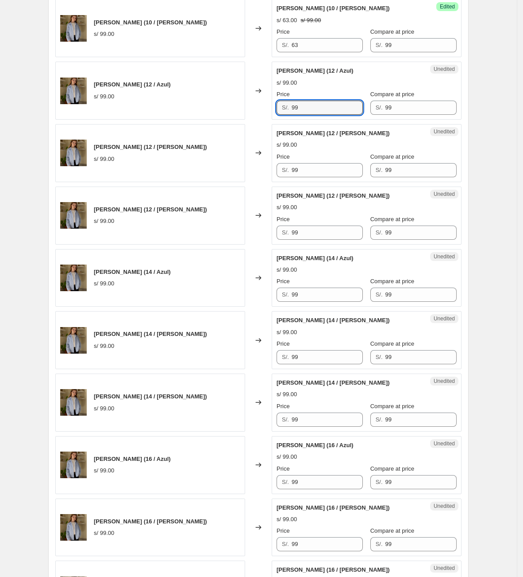
drag, startPoint x: 317, startPoint y: 108, endPoint x: 250, endPoint y: 102, distance: 67.1
click at [251, 101] on div "[PERSON_NAME] (12 / Azul) s/ 99.00 Changed to Unedited [PERSON_NAME] (12 / Azul…" at bounding box center [258, 91] width 407 height 58
paste input "63"
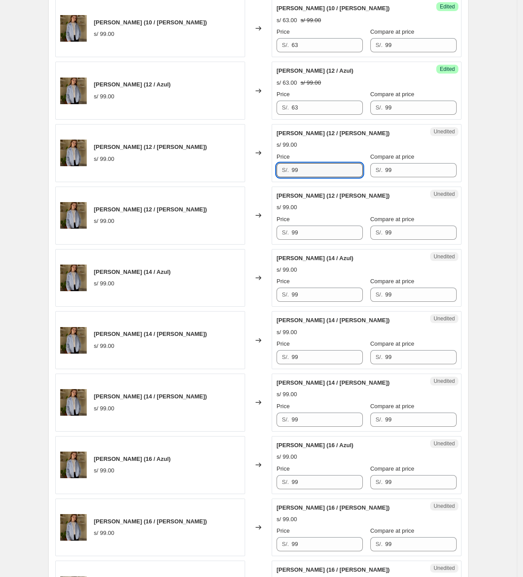
drag, startPoint x: 321, startPoint y: 167, endPoint x: 256, endPoint y: 183, distance: 66.3
click at [264, 174] on div "[PERSON_NAME] (12 / [PERSON_NAME]) s/ 99.00 Changed to Unedited [PERSON_NAME] (…" at bounding box center [258, 153] width 407 height 58
paste input "63"
drag, startPoint x: 319, startPoint y: 238, endPoint x: 256, endPoint y: 235, distance: 63.8
click at [260, 238] on div "[PERSON_NAME] (12 / [PERSON_NAME]) s/ 99.00 Changed to Unedited [PERSON_NAME] (…" at bounding box center [258, 215] width 407 height 58
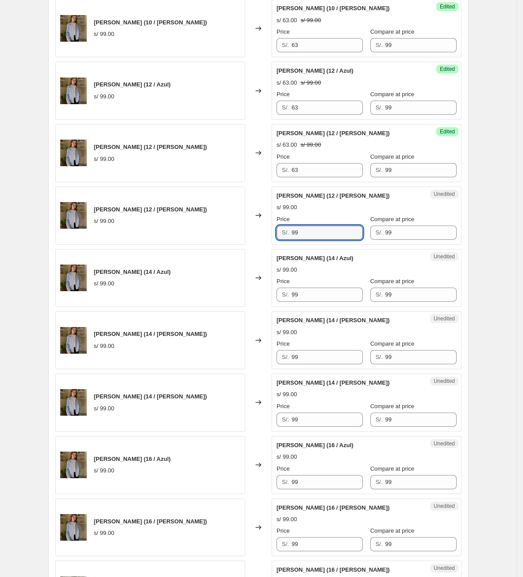
paste
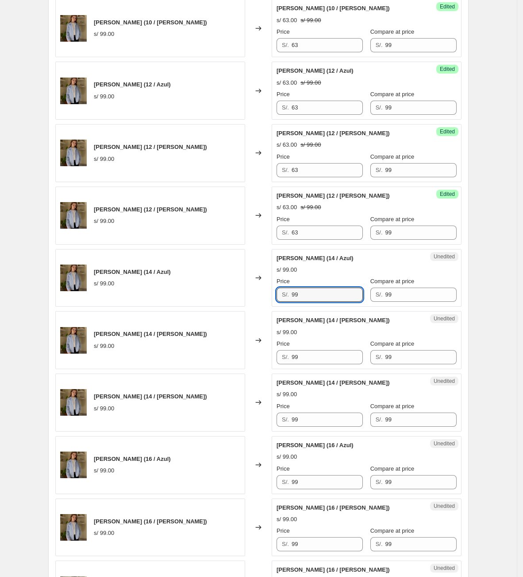
drag, startPoint x: 310, startPoint y: 295, endPoint x: 267, endPoint y: 294, distance: 42.1
click at [272, 296] on div "[PERSON_NAME] (14 / Azul) s/ 99.00 Changed to Unedited [PERSON_NAME] (14 / Azul…" at bounding box center [258, 278] width 407 height 58
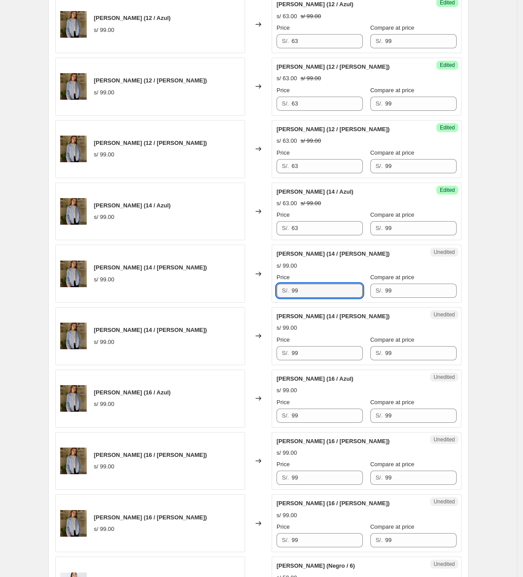
drag, startPoint x: 313, startPoint y: 287, endPoint x: 259, endPoint y: 288, distance: 53.6
click at [261, 290] on div "[PERSON_NAME] (14 / [PERSON_NAME]) s/ 99.00 Changed to Unedited [PERSON_NAME] (…" at bounding box center [258, 273] width 407 height 58
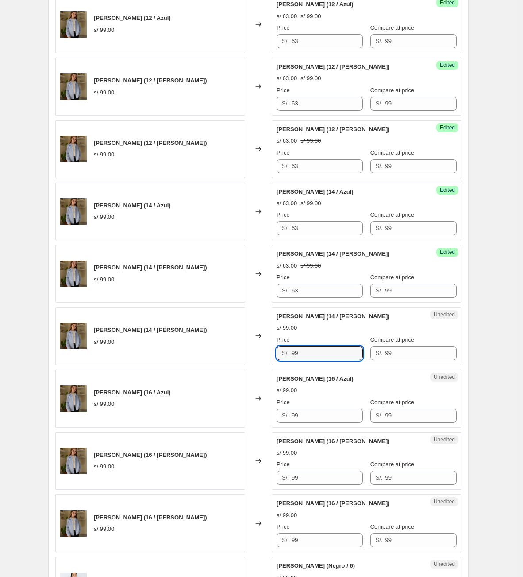
drag, startPoint x: 313, startPoint y: 352, endPoint x: 267, endPoint y: 357, distance: 45.5
click at [269, 357] on div "[PERSON_NAME] (14 / [PERSON_NAME]) s/ 99.00 Changed to Unedited [PERSON_NAME] (…" at bounding box center [258, 336] width 407 height 58
drag, startPoint x: 324, startPoint y: 415, endPoint x: 274, endPoint y: 416, distance: 50.5
click at [279, 416] on div "Unedited [PERSON_NAME] (16 / Azul) s/ 99.00 Price S/. 99 Compare at price S/. 99" at bounding box center [367, 398] width 190 height 58
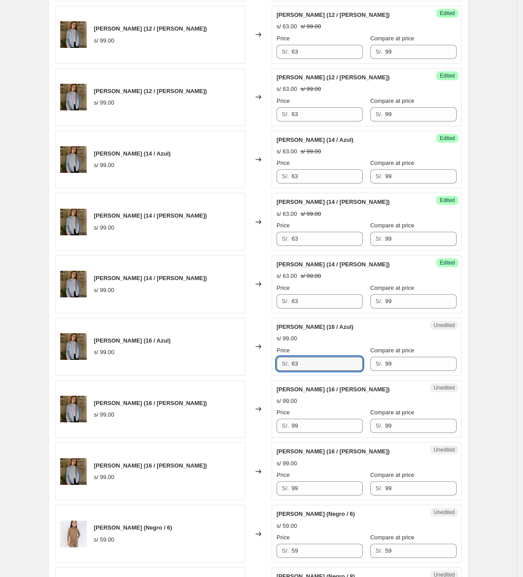
scroll to position [598, 0]
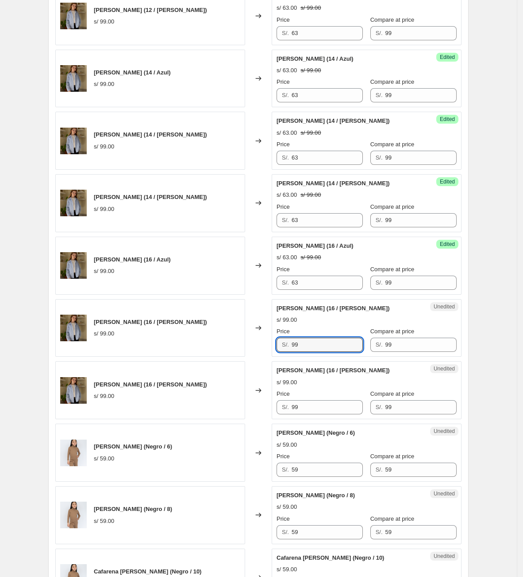
drag, startPoint x: 304, startPoint y: 347, endPoint x: 246, endPoint y: 347, distance: 58.5
click at [252, 348] on div "[PERSON_NAME] (16 / [PERSON_NAME]) s/ 99.00 Changed to Unedited [PERSON_NAME] (…" at bounding box center [258, 328] width 407 height 58
drag, startPoint x: 338, startPoint y: 414, endPoint x: 307, endPoint y: 407, distance: 31.3
click at [315, 412] on input "99" at bounding box center [327, 407] width 71 height 14
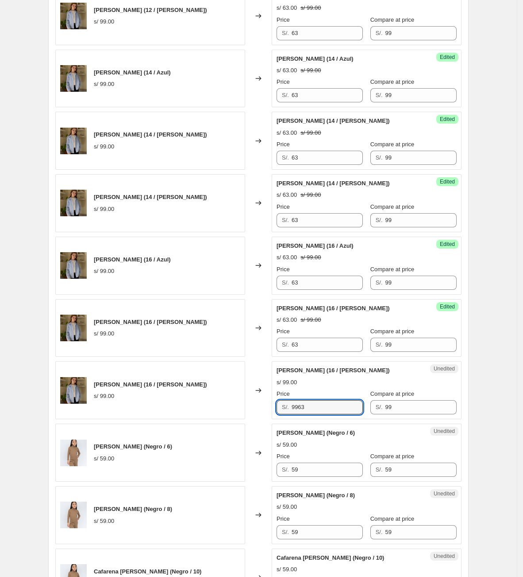
drag, startPoint x: 321, startPoint y: 409, endPoint x: 284, endPoint y: 418, distance: 37.5
click at [237, 408] on div "[PERSON_NAME] (16 / [PERSON_NAME]) s/ 99.00 Changed to Unedited [PERSON_NAME] (…" at bounding box center [258, 390] width 407 height 58
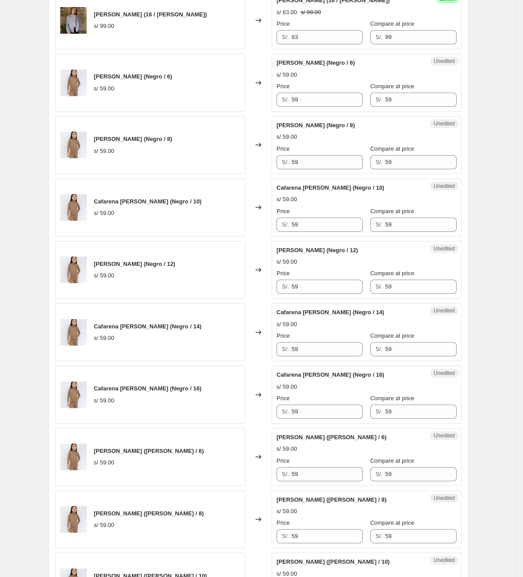
scroll to position [996, 0]
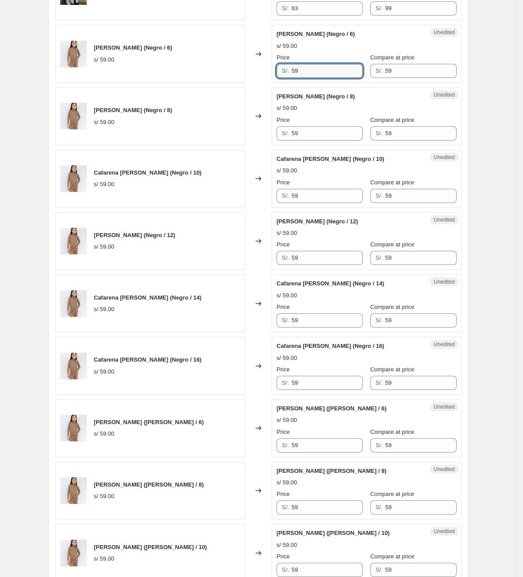
drag, startPoint x: 318, startPoint y: 70, endPoint x: 241, endPoint y: 74, distance: 77.2
click at [241, 74] on div "Cafarena [PERSON_NAME] (Negro / 6) s/ 59.00 Changed to Unedited [PERSON_NAME] […" at bounding box center [258, 54] width 407 height 58
drag, startPoint x: 321, startPoint y: 82, endPoint x: 286, endPoint y: 84, distance: 35.0
click at [286, 83] on div "Success Edited [PERSON_NAME] (Negro / 6) s/ 37.00 s/ 59.00 Price S/. 37 Compare…" at bounding box center [367, 54] width 190 height 58
drag, startPoint x: 312, startPoint y: 73, endPoint x: 285, endPoint y: 73, distance: 27.5
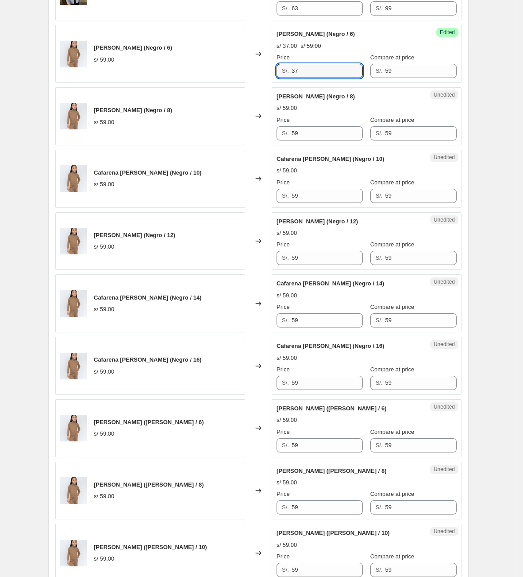
click at [285, 73] on div "S/. 37" at bounding box center [320, 71] width 86 height 14
drag, startPoint x: 323, startPoint y: 140, endPoint x: 249, endPoint y: 141, distance: 74.0
click at [249, 141] on div "Cafarena [PERSON_NAME] (Negro / 8) s/ 59.00 Changed to Unedited [PERSON_NAME] […" at bounding box center [258, 116] width 407 height 58
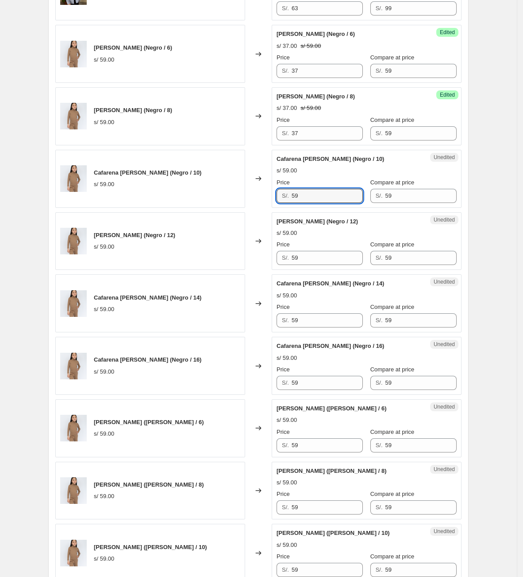
drag, startPoint x: 317, startPoint y: 201, endPoint x: 238, endPoint y: 193, distance: 78.7
click at [238, 193] on div "Cafarena [PERSON_NAME] (Negro / 10) s/ 59.00 Changed to Unedited [PERSON_NAME] …" at bounding box center [258, 179] width 407 height 58
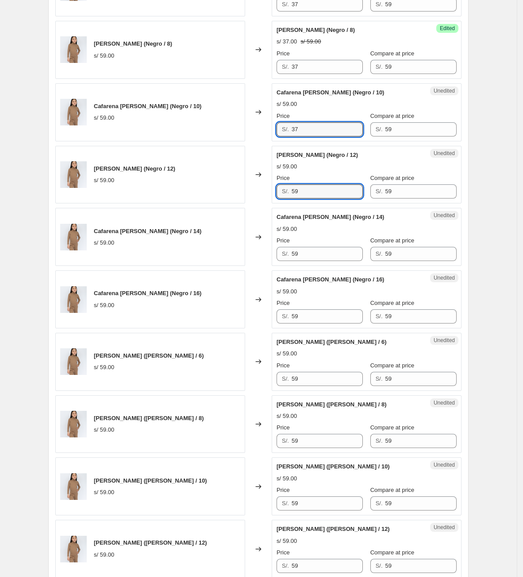
drag, startPoint x: 320, startPoint y: 191, endPoint x: 230, endPoint y: 201, distance: 90.9
click at [232, 202] on div "Cafarena [PERSON_NAME] (Negro / 12) s/ 59.00 Changed to Unedited [PERSON_NAME] …" at bounding box center [258, 175] width 407 height 58
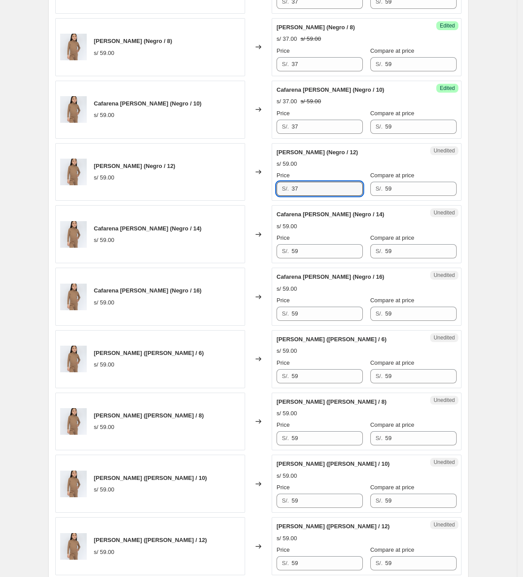
scroll to position [1129, 0]
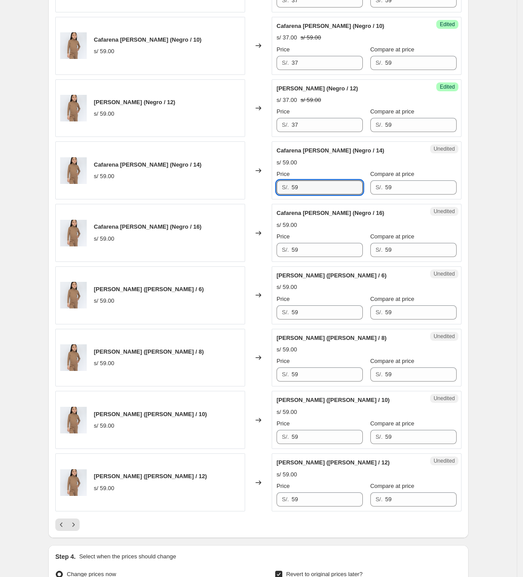
drag, startPoint x: 319, startPoint y: 197, endPoint x: 244, endPoint y: 197, distance: 74.4
click at [244, 197] on div "Cafarena [PERSON_NAME] (Negro / 14) s/ 59.00 Changed to Unedited [PERSON_NAME] …" at bounding box center [258, 170] width 407 height 58
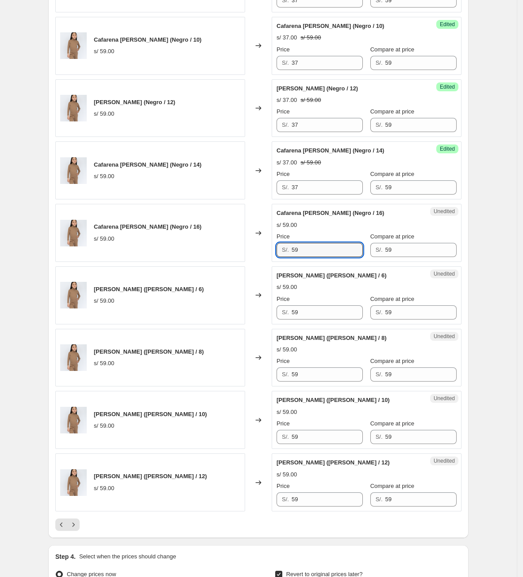
drag, startPoint x: 323, startPoint y: 252, endPoint x: 243, endPoint y: 252, distance: 80.2
click at [243, 252] on div "Cafarena [PERSON_NAME] (Negro / 16) s/ 59.00 Changed to Unedited [PERSON_NAME] …" at bounding box center [258, 233] width 407 height 58
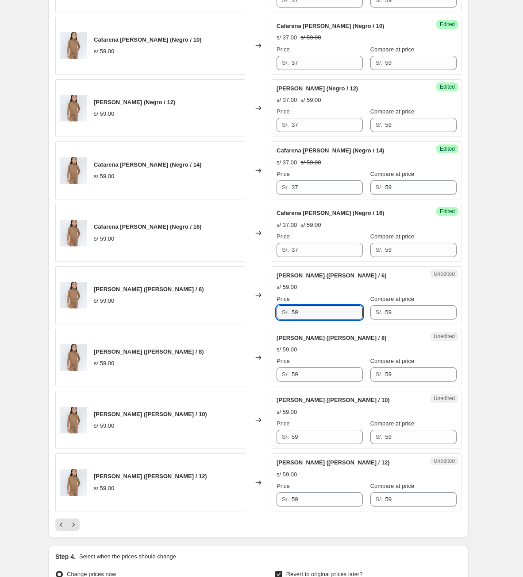
drag, startPoint x: 314, startPoint y: 314, endPoint x: 253, endPoint y: 316, distance: 60.7
click at [254, 316] on div "[PERSON_NAME] ([PERSON_NAME] / 6) s/ 59.00 Changed to Unedited [PERSON_NAME] [P…" at bounding box center [258, 295] width 407 height 58
click at [316, 387] on div "Unedited [PERSON_NAME] [PERSON_NAME] ([PERSON_NAME] / 8) s/ 59.00 Price S/. 59 …" at bounding box center [367, 358] width 190 height 58
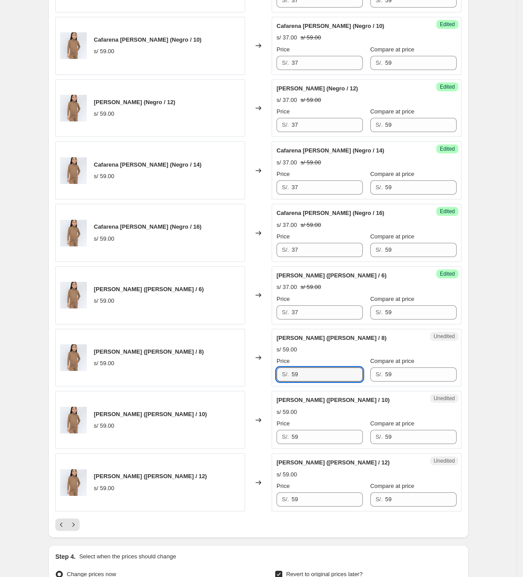
click at [215, 379] on div "[PERSON_NAME] ([PERSON_NAME] / 8) s/ 59.00 Changed to Unedited [PERSON_NAME] [P…" at bounding box center [258, 358] width 407 height 58
click at [219, 432] on div "[PERSON_NAME] ([PERSON_NAME] / 10) s/ 59.00 Changed to Unedited [PERSON_NAME] […" at bounding box center [258, 420] width 407 height 58
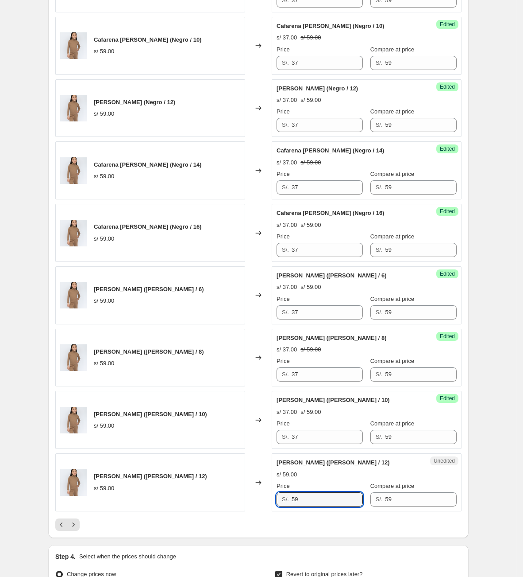
drag, startPoint x: 313, startPoint y: 506, endPoint x: 211, endPoint y: 500, distance: 101.6
click at [213, 501] on div "[PERSON_NAME] ([PERSON_NAME] / 12) s/ 59.00 Changed to Unedited [PERSON_NAME] […" at bounding box center [258, 482] width 407 height 58
click at [77, 507] on button "Next" at bounding box center [73, 524] width 12 height 12
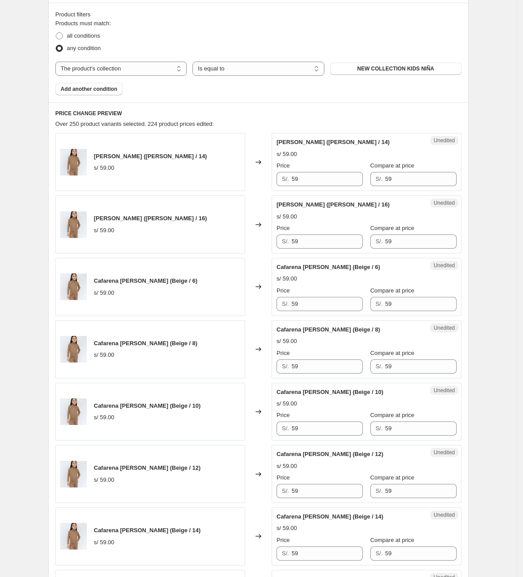
scroll to position [266, 0]
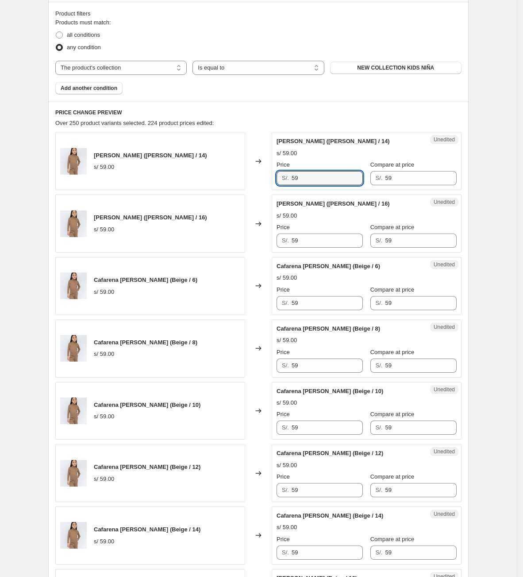
drag, startPoint x: 259, startPoint y: 174, endPoint x: 225, endPoint y: 176, distance: 34.6
click at [226, 176] on div "[PERSON_NAME] ([PERSON_NAME] / 14) s/ 59.00 Changed to Unedited [PERSON_NAME] […" at bounding box center [258, 161] width 407 height 58
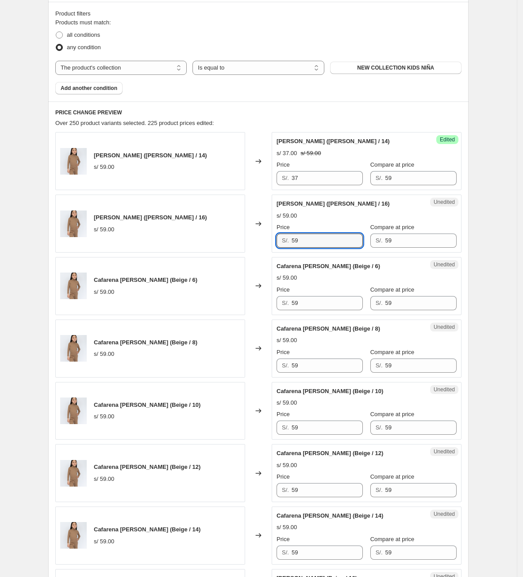
drag, startPoint x: 318, startPoint y: 247, endPoint x: 283, endPoint y: 246, distance: 35.0
click at [286, 246] on div "S/. 59" at bounding box center [320, 240] width 86 height 14
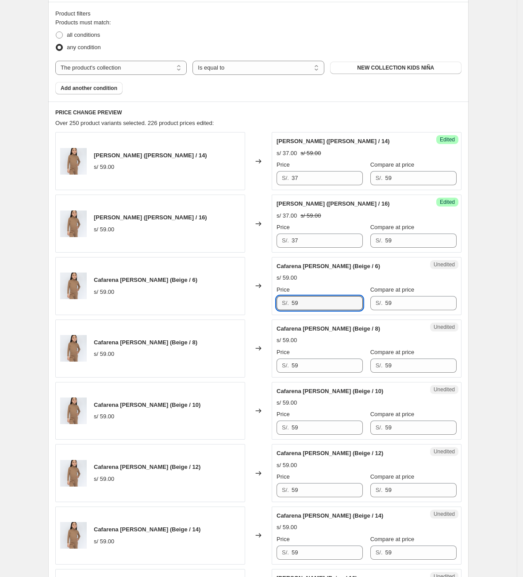
drag, startPoint x: 318, startPoint y: 306, endPoint x: 260, endPoint y: 313, distance: 57.6
click at [262, 314] on div "[PERSON_NAME] [PERSON_NAME] (Beige / 6) s/ 59.00 Changed to Unedited [PERSON_NA…" at bounding box center [258, 286] width 407 height 58
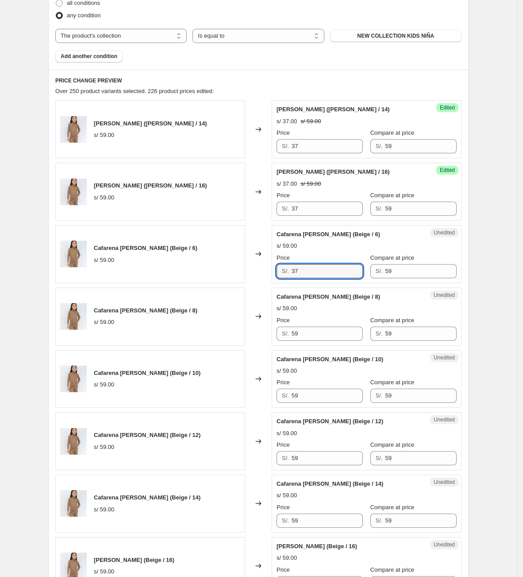
scroll to position [332, 0]
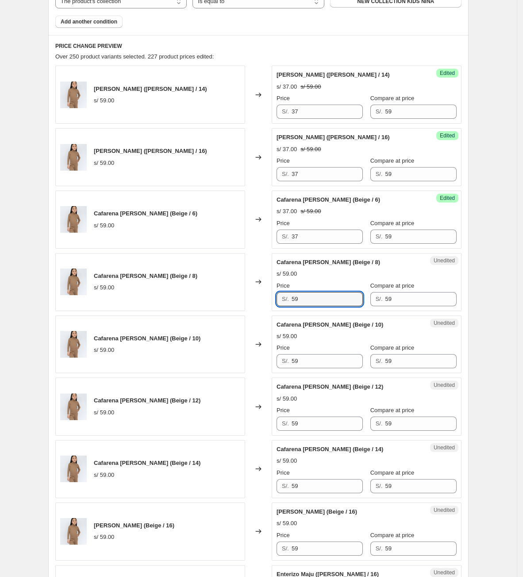
drag, startPoint x: 321, startPoint y: 296, endPoint x: 230, endPoint y: 296, distance: 90.3
click at [232, 296] on div "[PERSON_NAME] [PERSON_NAME] (Beige / 8) s/ 59.00 Changed to Unedited [PERSON_NA…" at bounding box center [258, 282] width 407 height 58
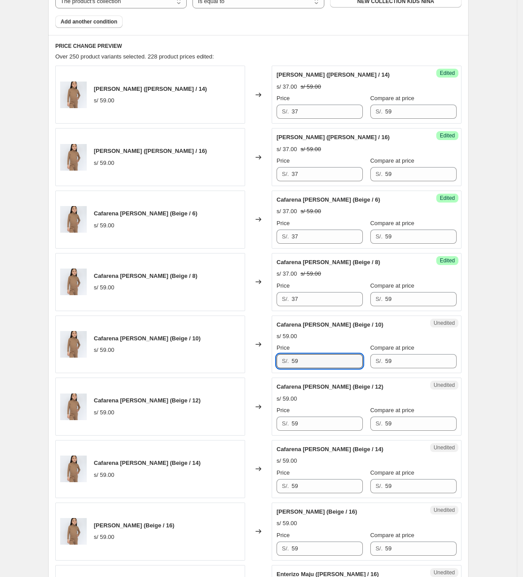
drag, startPoint x: 325, startPoint y: 364, endPoint x: 251, endPoint y: 371, distance: 73.8
click at [252, 371] on div "Cafarena [PERSON_NAME] (Beige / 10) s/ 59.00 Changed to Unedited [PERSON_NAME] …" at bounding box center [258, 344] width 407 height 58
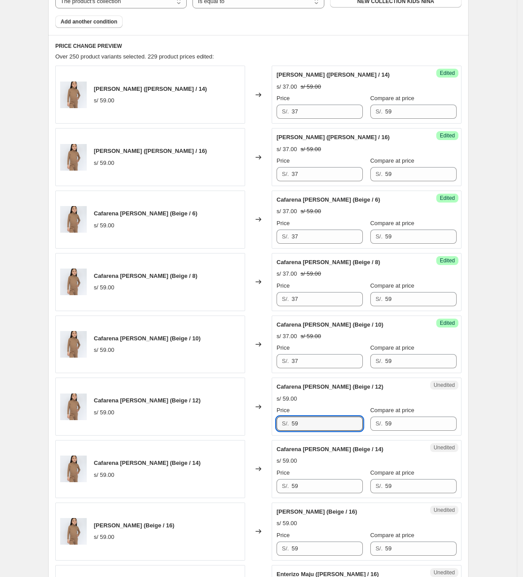
click at [240, 427] on div "Cafarena [PERSON_NAME] (Beige / 12) s/ 59.00 Changed to Unedited [PERSON_NAME] …" at bounding box center [258, 406] width 407 height 58
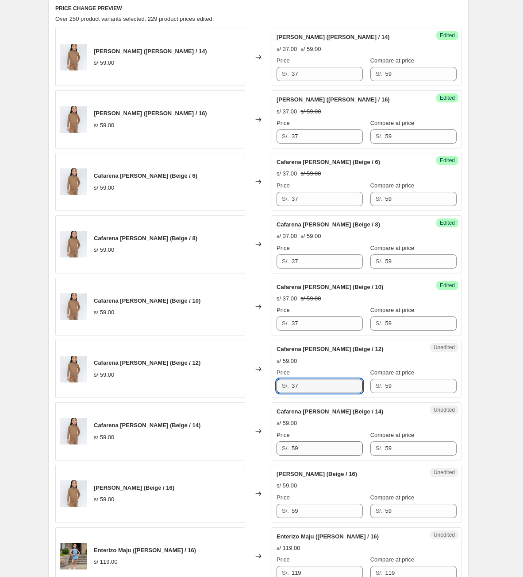
scroll to position [399, 0]
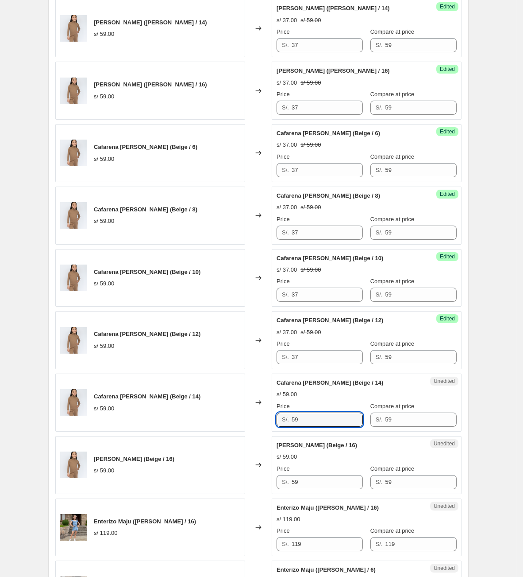
click at [250, 423] on div "Cafarena [PERSON_NAME] (Beige / 14) s/ 59.00 Changed to Unedited [PERSON_NAME] …" at bounding box center [258, 402] width 407 height 58
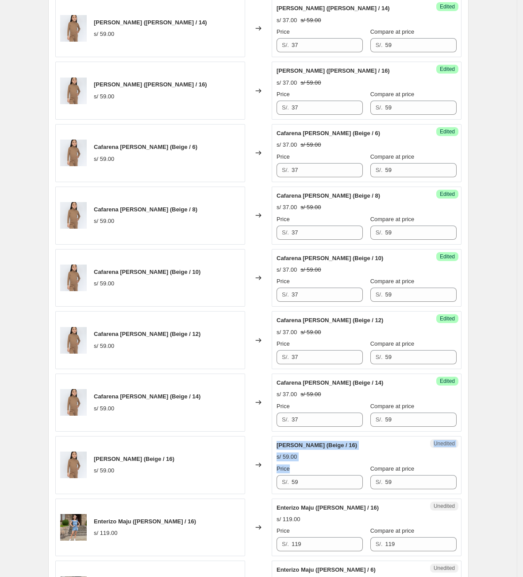
click at [263, 482] on div "Cafarena [PERSON_NAME] (Beige / 16) s/ 59.00 Changed to Unedited [PERSON_NAME] …" at bounding box center [258, 465] width 407 height 58
click at [244, 487] on div "Cafarena [PERSON_NAME] (Beige / 16) s/ 59.00 Changed to Unedited [PERSON_NAME] …" at bounding box center [258, 465] width 407 height 58
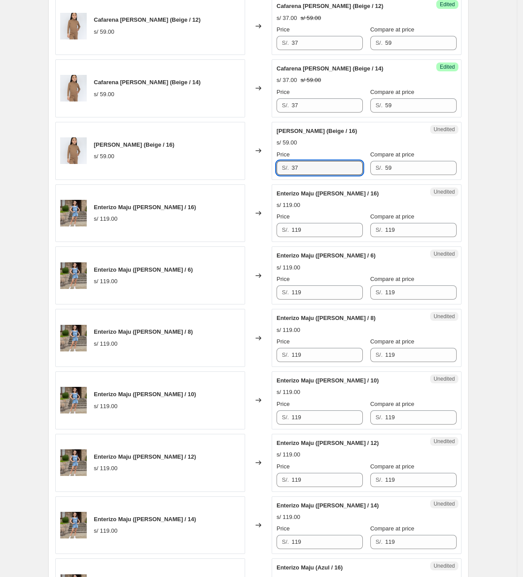
scroll to position [731, 0]
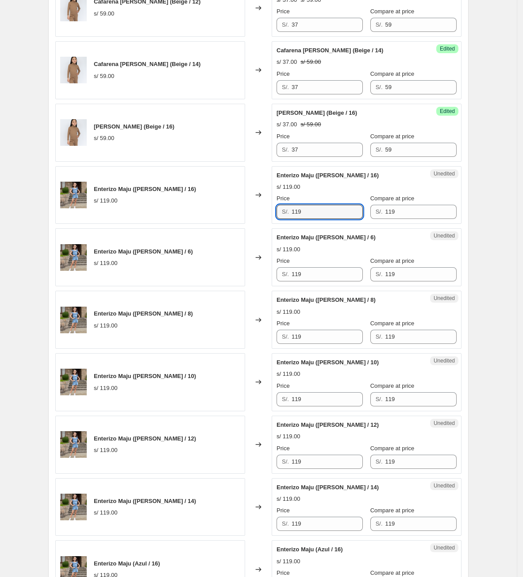
drag, startPoint x: 331, startPoint y: 218, endPoint x: 236, endPoint y: 216, distance: 94.4
click at [236, 216] on div "Enterizo Maju ([PERSON_NAME] / 16) s/ 119.00 Changed to Unedited Enterizo Maju …" at bounding box center [258, 195] width 407 height 58
drag, startPoint x: 315, startPoint y: 215, endPoint x: 278, endPoint y: 215, distance: 36.8
click at [275, 214] on div "Unedited Enterizo Maju ([PERSON_NAME] / 16) s/ 119.00 Price S/. 73 Compare at p…" at bounding box center [367, 195] width 190 height 58
drag, startPoint x: 312, startPoint y: 277, endPoint x: 350, endPoint y: 257, distance: 42.4
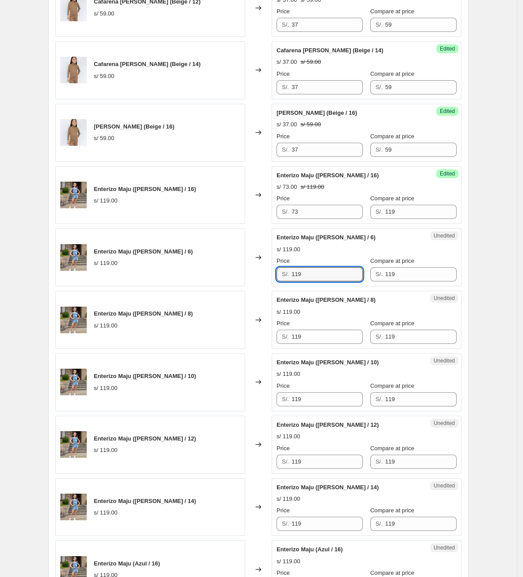
click at [228, 276] on div "Enterizo Maju ([PERSON_NAME] / 6) s/ 119.00 Changed to Unedited Enterizo Maju (…" at bounding box center [258, 257] width 407 height 58
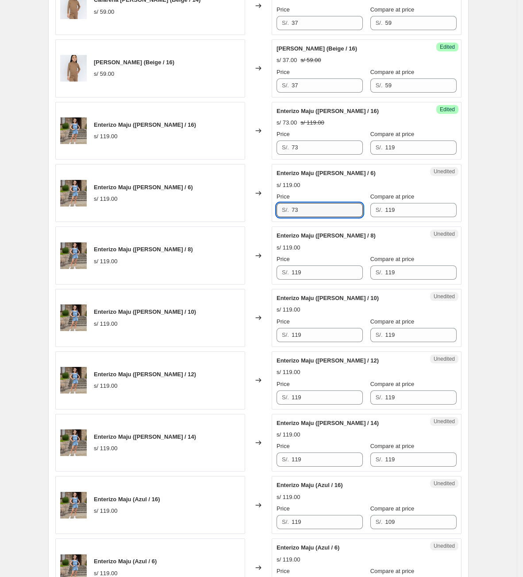
scroll to position [797, 0]
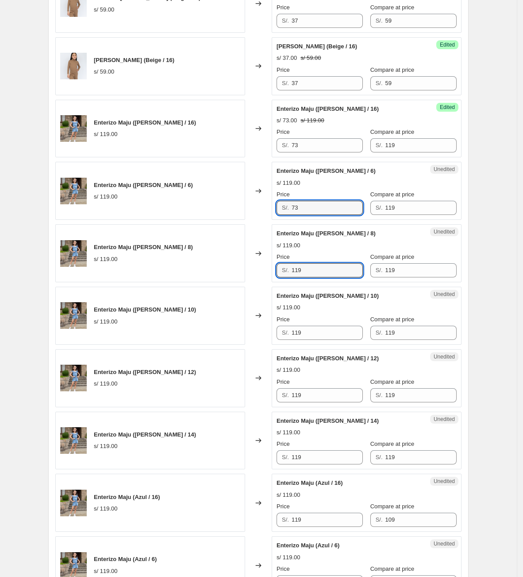
drag, startPoint x: 325, startPoint y: 276, endPoint x: 239, endPoint y: 268, distance: 85.8
click at [239, 273] on div "Enterizo Maju ([PERSON_NAME] / 8) s/ 119.00 Changed to Unedited Enterizo Maju (…" at bounding box center [258, 253] width 407 height 58
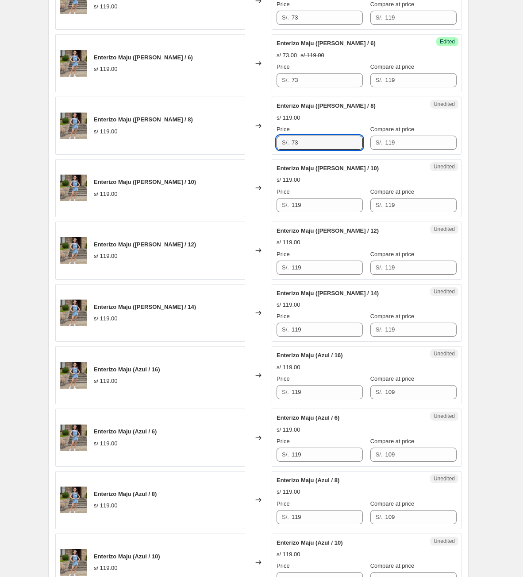
scroll to position [930, 0]
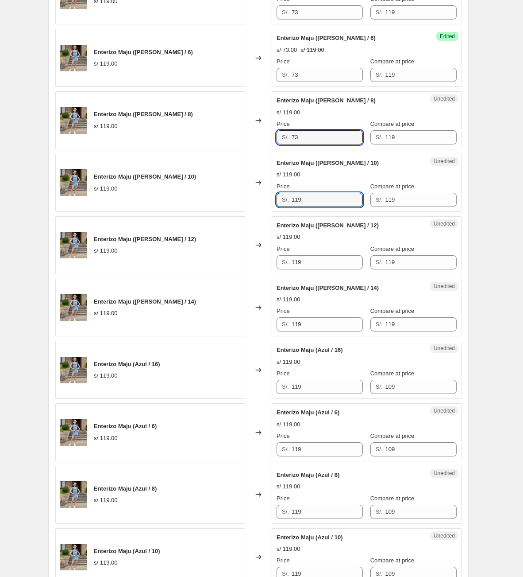
drag, startPoint x: 311, startPoint y: 202, endPoint x: 202, endPoint y: 202, distance: 109.4
click at [202, 202] on div "Enterizo Maju ([PERSON_NAME] / 10) s/ 119.00 Changed to Unedited Enterizo Maju …" at bounding box center [258, 183] width 407 height 58
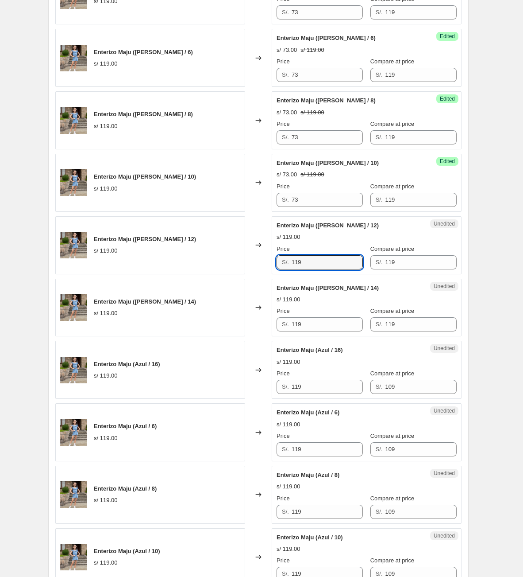
drag, startPoint x: 330, startPoint y: 272, endPoint x: 184, endPoint y: 266, distance: 146.3
click at [187, 269] on div "Enterizo Maju ([PERSON_NAME] / 12) s/ 119.00 Changed to Unedited Enterizo Maju …" at bounding box center [258, 245] width 407 height 58
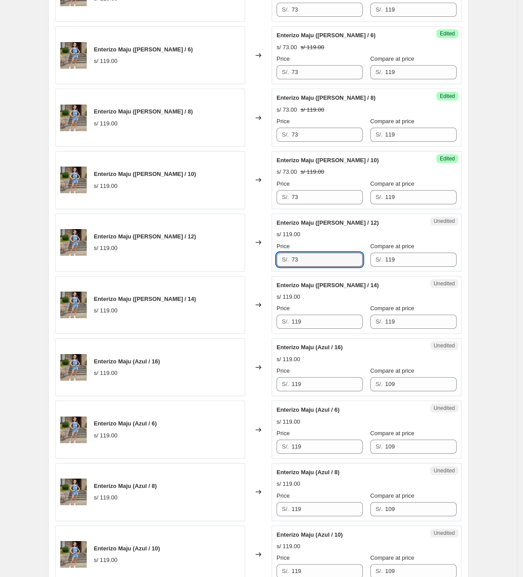
scroll to position [996, 0]
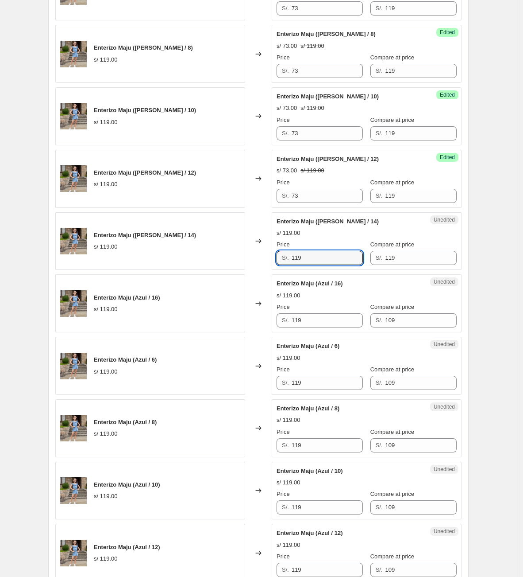
drag, startPoint x: 319, startPoint y: 263, endPoint x: 173, endPoint y: 256, distance: 146.3
click at [173, 256] on div "Enterizo Maju ([PERSON_NAME] / 14) s/ 119.00 Changed to Unedited Enterizo Maju …" at bounding box center [258, 241] width 407 height 58
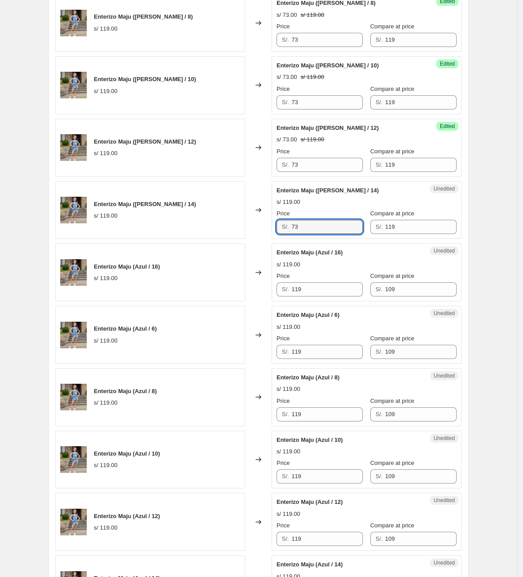
scroll to position [1063, 0]
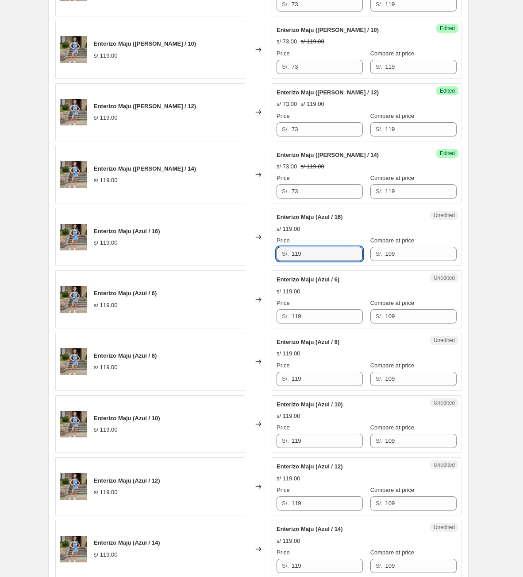
drag, startPoint x: 320, startPoint y: 263, endPoint x: 302, endPoint y: 293, distance: 35.2
click at [270, 258] on div "Enterizo Maju (Azul / 16) s/ 119.00 Changed to Unedited Enterizo Maju (Azul / 1…" at bounding box center [258, 237] width 407 height 58
drag, startPoint x: 324, startPoint y: 325, endPoint x: 217, endPoint y: 312, distance: 108.5
click at [218, 314] on div "Enterizo Maju (Azul / 6) s/ 119.00 Changed to Unedited Enterizo Maju (Azul / 6)…" at bounding box center [258, 299] width 407 height 58
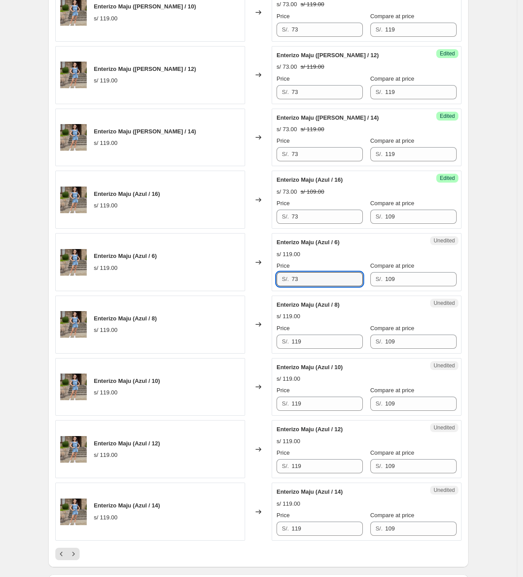
scroll to position [1129, 0]
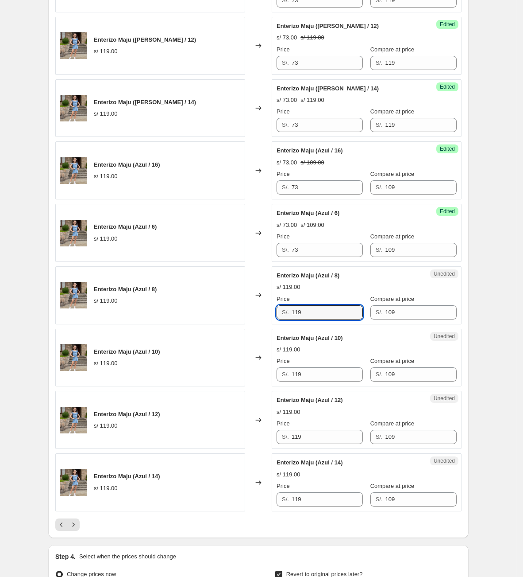
drag, startPoint x: 318, startPoint y: 324, endPoint x: 248, endPoint y: 325, distance: 70.0
click at [249, 324] on div "Enterizo Maju (Azul / 8) s/ 119.00 Changed to Unedited Enterizo Maju (Azul / 8)…" at bounding box center [258, 295] width 407 height 58
drag, startPoint x: 318, startPoint y: 385, endPoint x: 270, endPoint y: 385, distance: 48.3
click at [274, 385] on div "Enterizo Maju (Azul / 10) s/ 119.00 Changed to Unedited Enterizo Maju (Azul / 1…" at bounding box center [258, 358] width 407 height 58
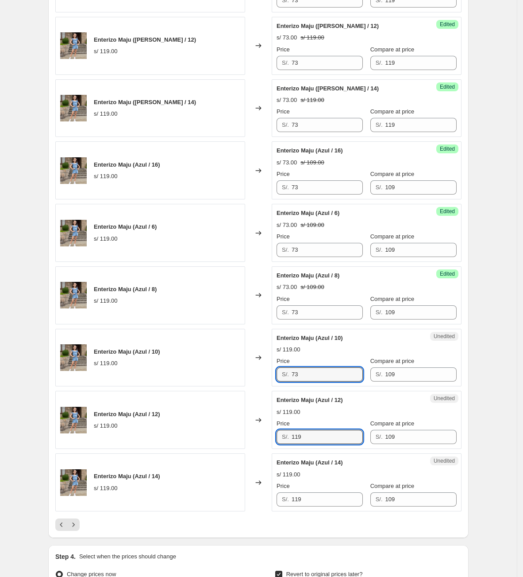
drag, startPoint x: 314, startPoint y: 447, endPoint x: 249, endPoint y: 446, distance: 65.1
click at [250, 446] on div "Enterizo Maju (Azul / 12) s/ 119.00 Changed to Unedited Enterizo Maju (Azul / 1…" at bounding box center [258, 420] width 407 height 58
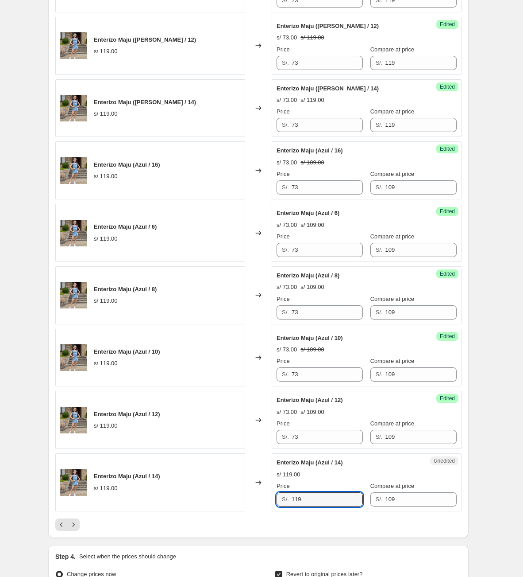
drag, startPoint x: 323, startPoint y: 510, endPoint x: 256, endPoint y: 502, distance: 67.0
click at [258, 503] on div "Enterizo Maju (Azul / 14) s/ 119.00 Changed to Unedited Enterizo Maju (Azul / 1…" at bounding box center [258, 482] width 407 height 58
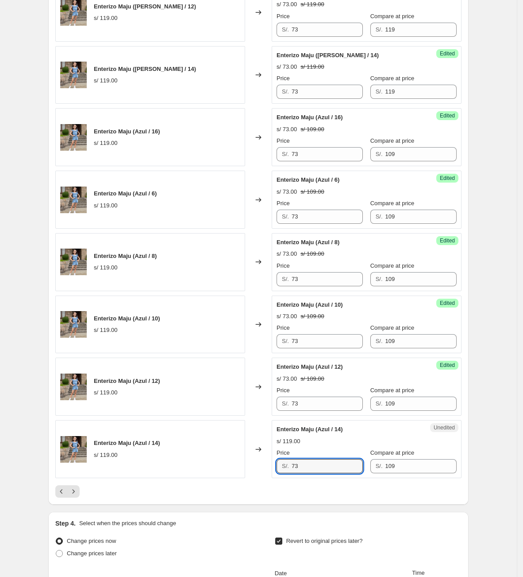
scroll to position [1196, 0]
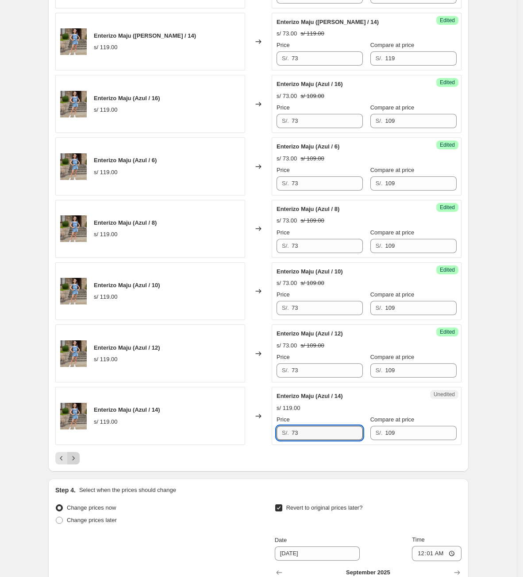
click at [78, 462] on icon "Next" at bounding box center [73, 457] width 9 height 9
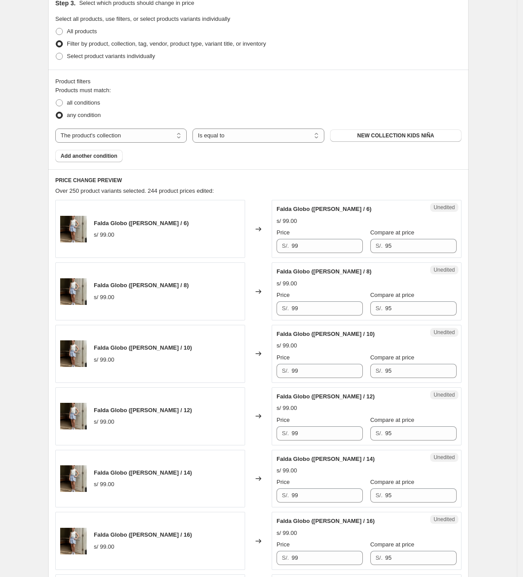
scroll to position [325, 0]
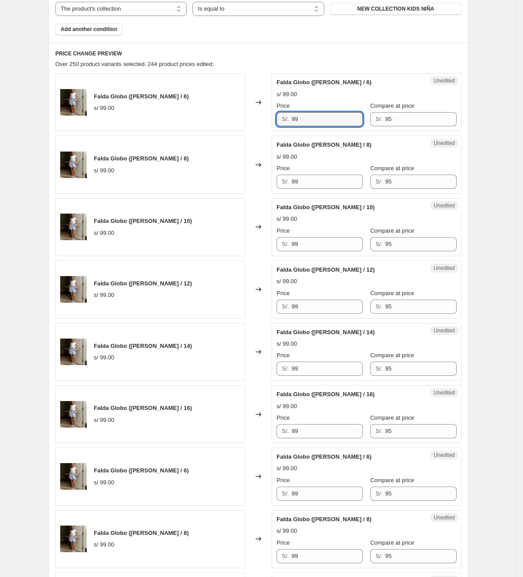
drag, startPoint x: 322, startPoint y: 121, endPoint x: 223, endPoint y: 136, distance: 99.4
drag, startPoint x: 309, startPoint y: 120, endPoint x: 264, endPoint y: 125, distance: 44.6
click at [264, 125] on div "Falda Globo ([PERSON_NAME] / 6) s/ 99.00 Changed to Unedited Falda Globo ([PERS…" at bounding box center [258, 102] width 407 height 58
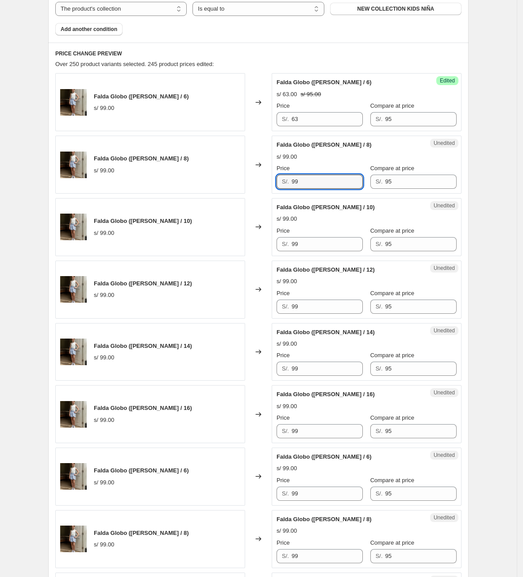
drag, startPoint x: 322, startPoint y: 178, endPoint x: 287, endPoint y: 205, distance: 43.2
click at [257, 178] on div "Falda Globo ([PERSON_NAME] / 8) s/ 99.00 Changed to Unedited Falda Globo ([PERS…" at bounding box center [258, 165] width 407 height 58
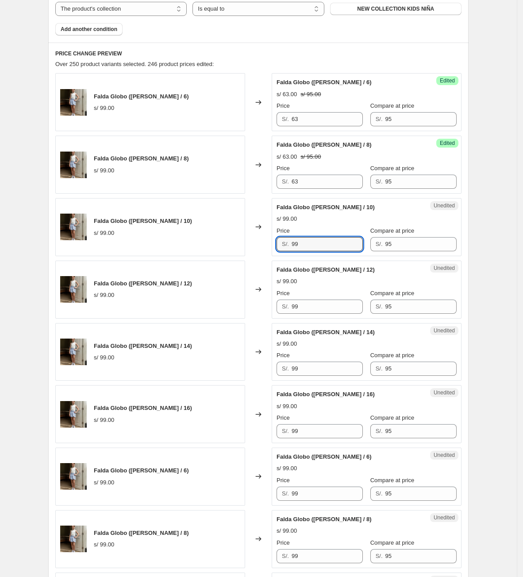
drag, startPoint x: 334, startPoint y: 245, endPoint x: 257, endPoint y: 250, distance: 77.2
click at [257, 250] on div "Falda Globo ([PERSON_NAME] / 10) s/ 99.00 Changed to Unedited Falda Globo ([PER…" at bounding box center [258, 227] width 407 height 58
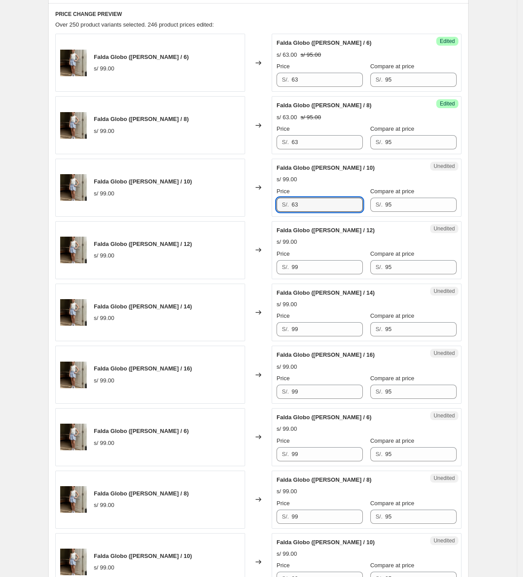
scroll to position [391, 0]
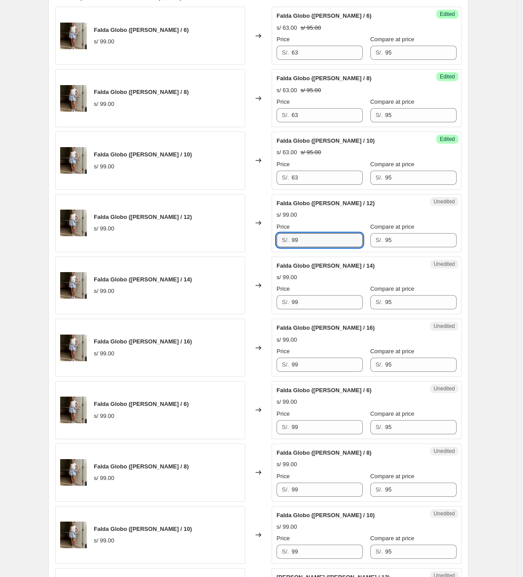
drag, startPoint x: 322, startPoint y: 240, endPoint x: 239, endPoint y: 240, distance: 82.8
click at [240, 240] on div "Falda Globo ([PERSON_NAME] / 12) s/ 99.00 Changed to Unedited Falda Globo ([PER…" at bounding box center [258, 223] width 407 height 58
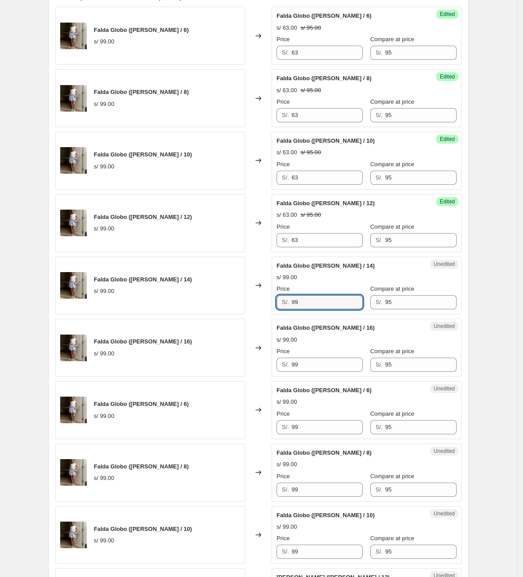
drag, startPoint x: 315, startPoint y: 304, endPoint x: 258, endPoint y: 300, distance: 57.3
click at [260, 300] on div "Falda Globo ([PERSON_NAME] / 14) s/ 99.00 Changed to Unedited Falda Globo ([PER…" at bounding box center [258, 285] width 407 height 58
drag, startPoint x: 321, startPoint y: 368, endPoint x: 269, endPoint y: 372, distance: 52.0
click at [271, 372] on div "Falda Globo ([PERSON_NAME] / 16) s/ 99.00 Changed to Unedited Falda Globo ([PER…" at bounding box center [258, 347] width 407 height 58
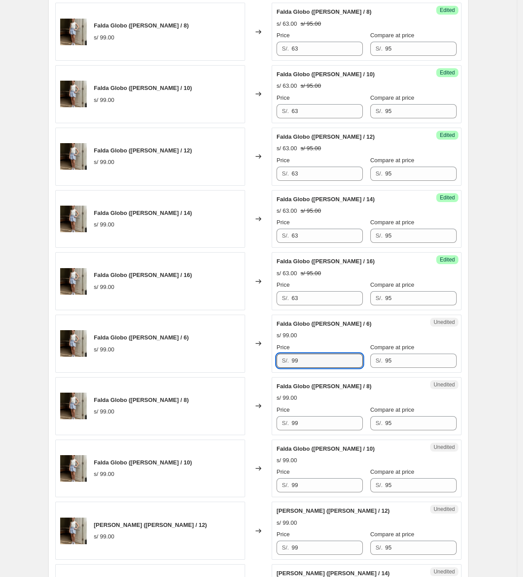
drag, startPoint x: 329, startPoint y: 357, endPoint x: 237, endPoint y: 364, distance: 92.8
click at [238, 363] on div "Falda Globo ([PERSON_NAME] / 6) s/ 99.00 Changed to Unedited Falda Globo ([PERS…" at bounding box center [258, 343] width 407 height 58
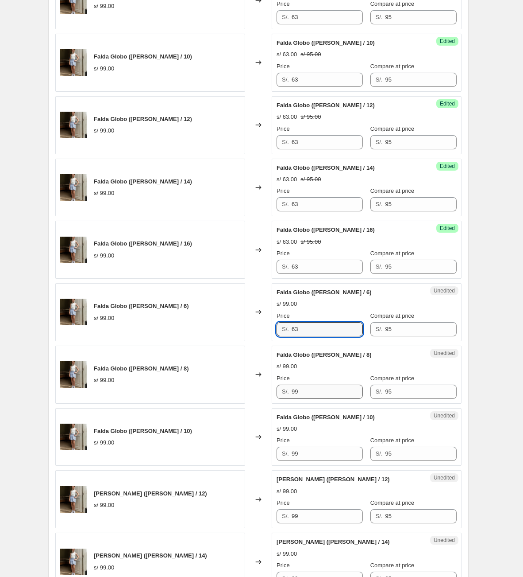
scroll to position [524, 0]
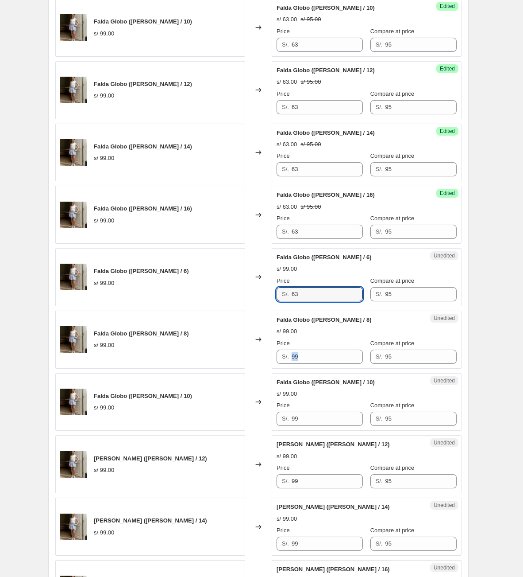
click at [326, 351] on div "Price S/. 99" at bounding box center [320, 351] width 86 height 25
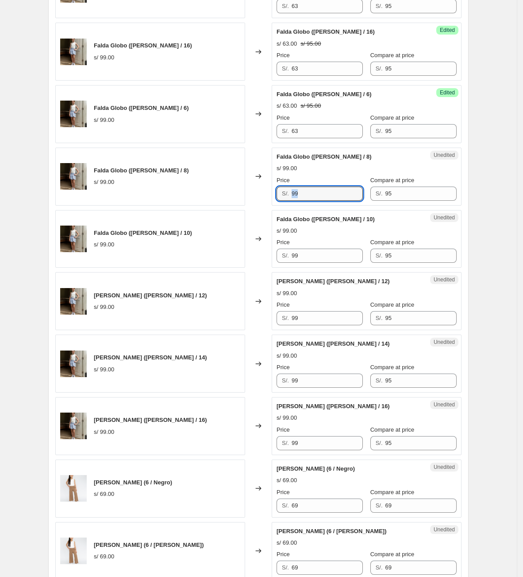
scroll to position [723, 0]
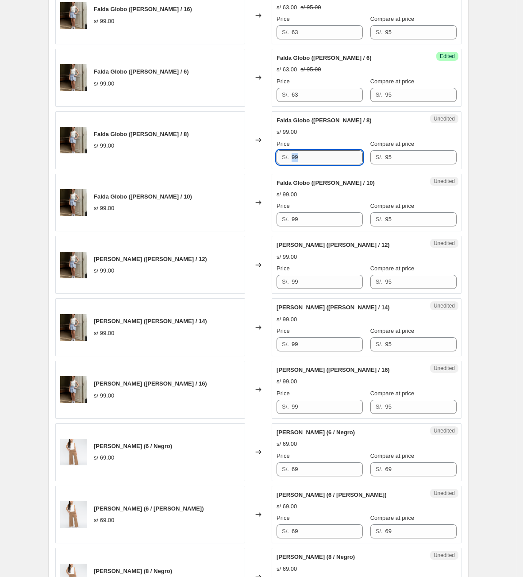
click at [323, 157] on input "99" at bounding box center [327, 157] width 71 height 14
click at [324, 159] on input "99" at bounding box center [327, 157] width 71 height 14
drag, startPoint x: 340, startPoint y: 166, endPoint x: 145, endPoint y: 163, distance: 194.9
click at [145, 163] on div "Falda Globo ([PERSON_NAME] / 8) s/ 99.00 Changed to Unedited Falda Globo ([PERS…" at bounding box center [258, 140] width 407 height 58
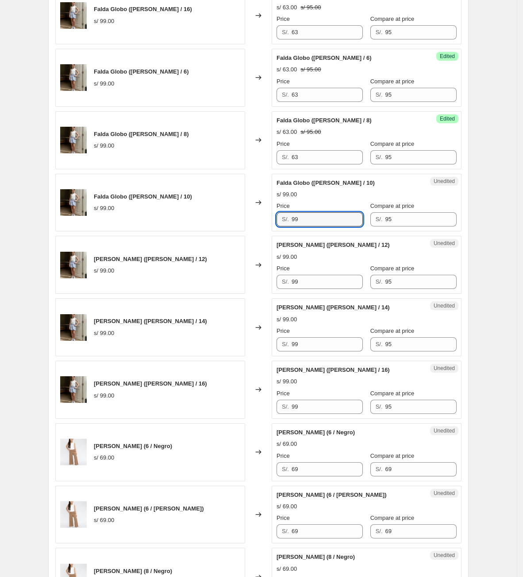
drag, startPoint x: 314, startPoint y: 226, endPoint x: 258, endPoint y: 227, distance: 55.8
click at [259, 226] on div "Falda Globo ([PERSON_NAME] / 10) s/ 99.00 Changed to Unedited Falda Globo ([PER…" at bounding box center [258, 203] width 407 height 58
drag, startPoint x: 322, startPoint y: 285, endPoint x: 254, endPoint y: 285, distance: 67.3
click at [254, 285] on div "Falda Globo ([PERSON_NAME] / 12) s/ 99.00 Changed to Unedited Falda Globo ([PER…" at bounding box center [258, 265] width 407 height 58
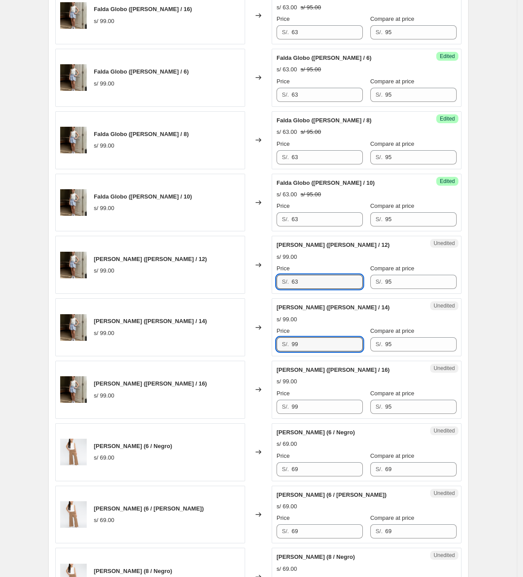
drag, startPoint x: 333, startPoint y: 352, endPoint x: 288, endPoint y: 350, distance: 44.3
click at [291, 351] on div "S/. 99" at bounding box center [320, 344] width 86 height 14
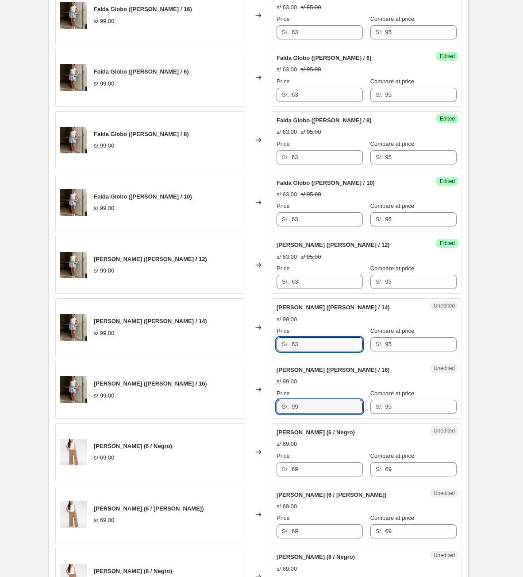
drag, startPoint x: 323, startPoint y: 413, endPoint x: 269, endPoint y: 407, distance: 54.7
click at [277, 411] on div "Unedited Falda Globo ([PERSON_NAME] / 16) s/ 99.00 Price S/. 99 Compare at pric…" at bounding box center [367, 389] width 190 height 58
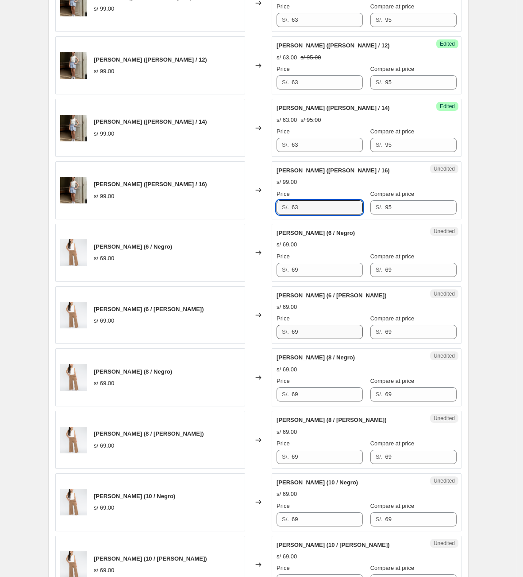
scroll to position [989, 0]
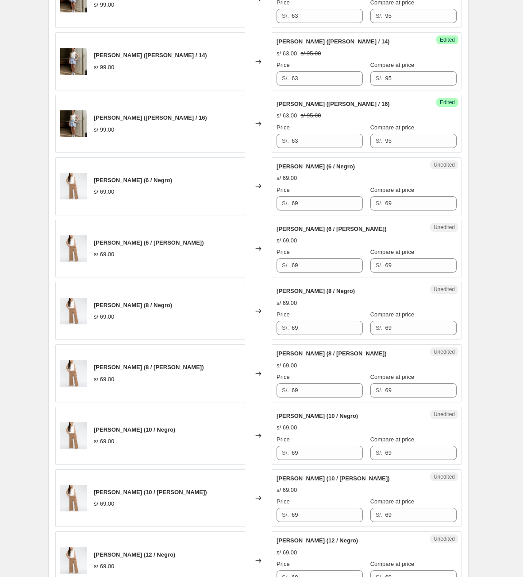
click at [337, 178] on div "s/ 69.00" at bounding box center [367, 178] width 180 height 9
click at [281, 167] on span "[PERSON_NAME] (6 / Negro)" at bounding box center [316, 166] width 78 height 7
drag, startPoint x: 330, startPoint y: 170, endPoint x: 274, endPoint y: 169, distance: 56.3
click at [274, 169] on div "[PERSON_NAME] (6 / Negro) s/ 69.00 Changed to Unedited [PERSON_NAME] (6 / Negro…" at bounding box center [258, 186] width 407 height 58
copy div "Unedited [PERSON_NAME]"
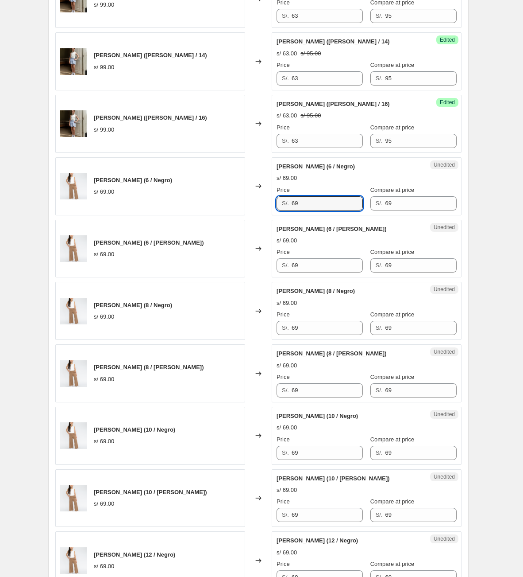
drag, startPoint x: 319, startPoint y: 206, endPoint x: 234, endPoint y: 218, distance: 85.9
click at [234, 215] on div "[PERSON_NAME] (6 / Negro) s/ 69.00 Changed to Unedited [PERSON_NAME] (6 / Negro…" at bounding box center [258, 186] width 407 height 58
drag, startPoint x: 319, startPoint y: 212, endPoint x: 228, endPoint y: 201, distance: 91.9
click at [228, 201] on div "[PERSON_NAME] (6 / Negro) s/ 69.00 Changed to Success Edited [PERSON_NAME] (6 /…" at bounding box center [258, 186] width 407 height 58
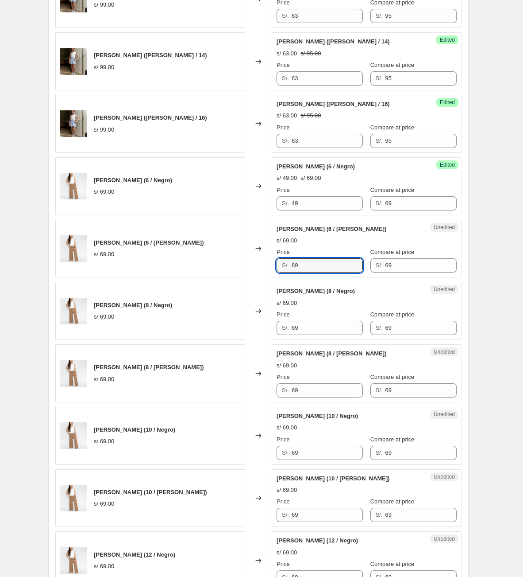
drag, startPoint x: 320, startPoint y: 268, endPoint x: 239, endPoint y: 263, distance: 81.2
click at [239, 263] on div "[PERSON_NAME] (6 / [PERSON_NAME]) s/ 69.00 Changed to Unedited [PERSON_NAME] (6…" at bounding box center [258, 249] width 407 height 58
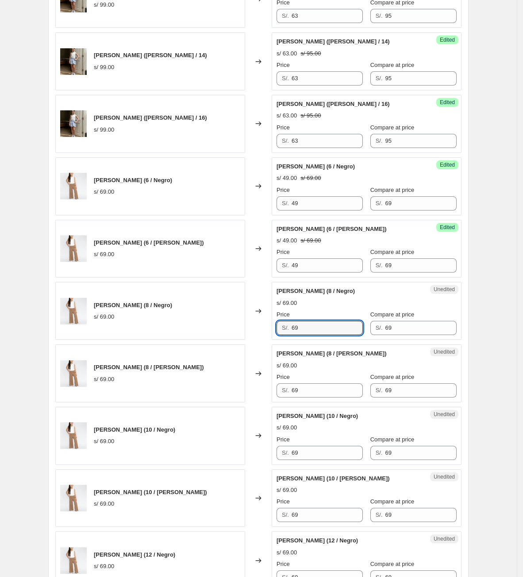
drag, startPoint x: 317, startPoint y: 328, endPoint x: 271, endPoint y: 333, distance: 45.9
click at [271, 333] on div "[PERSON_NAME] (8 / Negro) s/ 69.00 Changed to Unedited [PERSON_NAME] (8 / Negro…" at bounding box center [258, 311] width 407 height 58
drag, startPoint x: 317, startPoint y: 380, endPoint x: 311, endPoint y: 397, distance: 18.6
click at [316, 377] on div "[PERSON_NAME] (8 / [PERSON_NAME]) s/ 69.00 Price S/. 69 Compare at price S/. 69" at bounding box center [367, 373] width 180 height 48
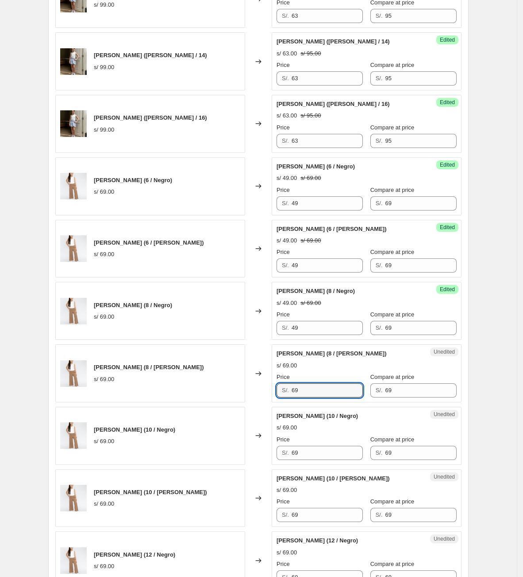
drag, startPoint x: 311, startPoint y: 399, endPoint x: 218, endPoint y: 393, distance: 92.7
click at [219, 394] on div "[PERSON_NAME] (8 / [PERSON_NAME]) s/ 69.00 Changed to Unedited [PERSON_NAME] (8…" at bounding box center [258, 373] width 407 height 58
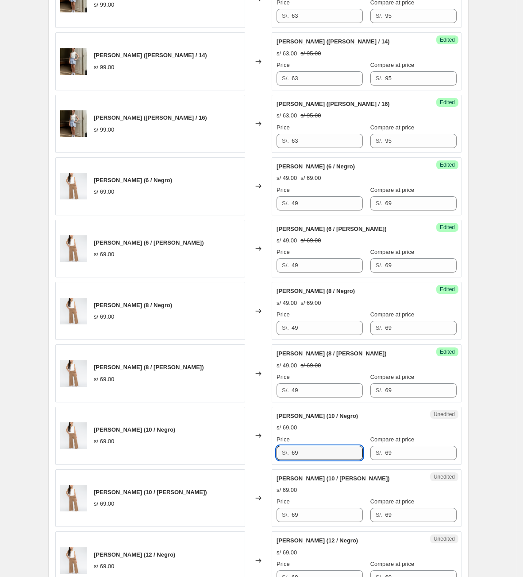
drag, startPoint x: 314, startPoint y: 458, endPoint x: 225, endPoint y: 451, distance: 89.3
click at [226, 452] on div "[PERSON_NAME] (10 / Negro) s/ 69.00 Changed to Unedited [PERSON_NAME] (10 / Neg…" at bounding box center [258, 436] width 407 height 58
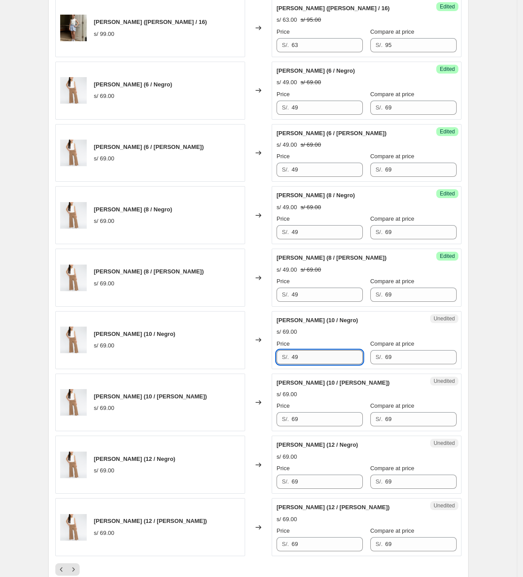
scroll to position [1055, 0]
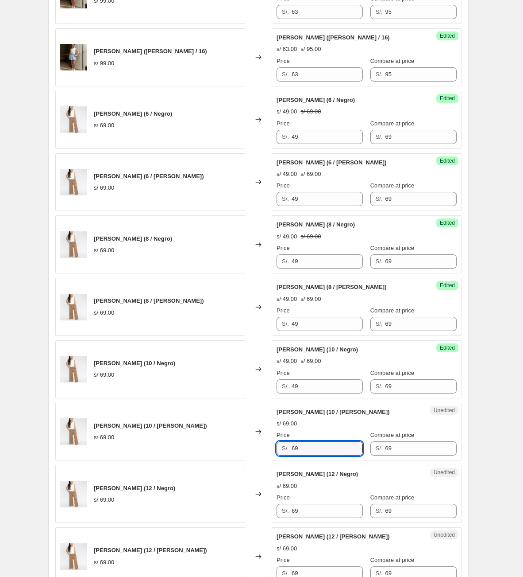
drag, startPoint x: 314, startPoint y: 458, endPoint x: 254, endPoint y: 453, distance: 60.0
click at [255, 453] on div "[PERSON_NAME] (10 / [PERSON_NAME]) s/ 69.00 Changed to Unedited [PERSON_NAME] (…" at bounding box center [258, 432] width 407 height 58
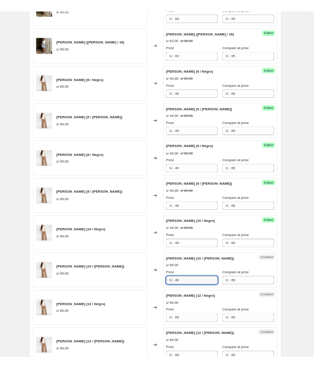
scroll to position [1189, 0]
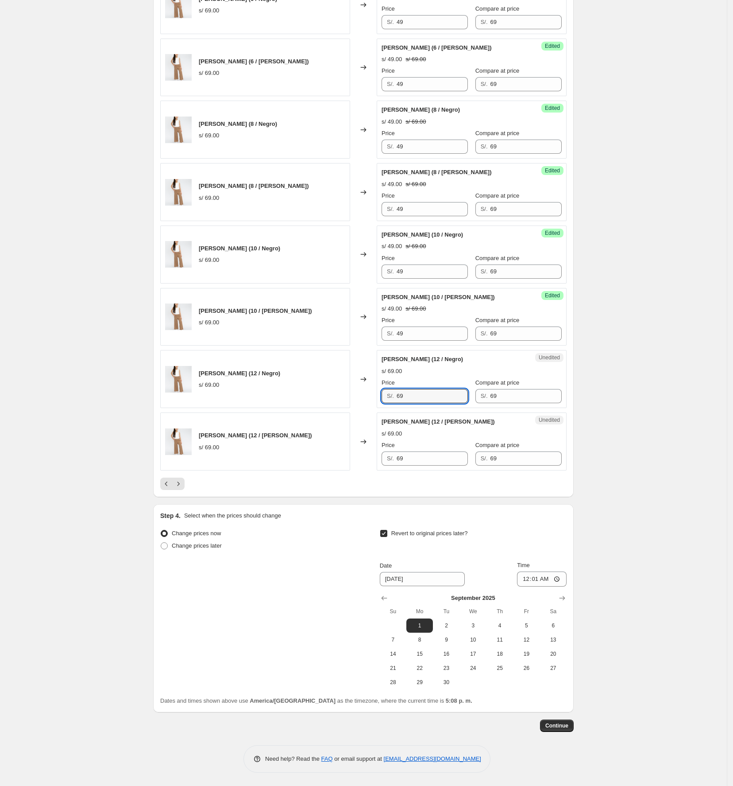
drag, startPoint x: 419, startPoint y: 399, endPoint x: 323, endPoint y: 392, distance: 95.9
click at [323, 391] on div "[PERSON_NAME] (12 / Negro) s/ 69.00 Changed to Unedited [PERSON_NAME] (12 / Neg…" at bounding box center [363, 379] width 407 height 58
drag, startPoint x: 383, startPoint y: 460, endPoint x: 309, endPoint y: 449, distance: 74.3
click at [309, 457] on div "[PERSON_NAME] (12 / [PERSON_NAME]) s/ 69.00 Changed to Unedited [PERSON_NAME] (…" at bounding box center [363, 441] width 407 height 58
drag, startPoint x: 416, startPoint y: 461, endPoint x: 315, endPoint y: 465, distance: 101.1
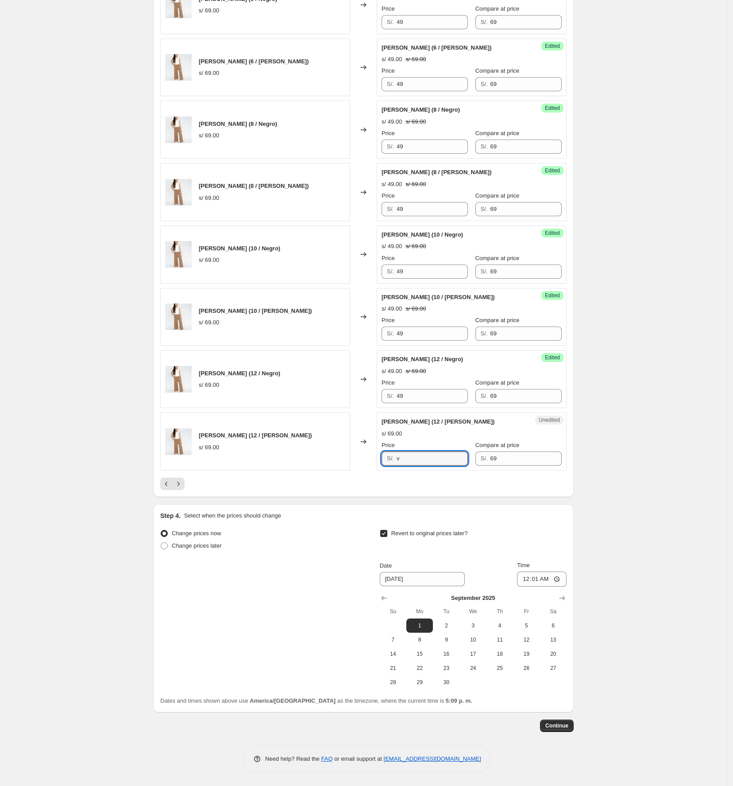
click at [315, 465] on div "[PERSON_NAME] (12 / [PERSON_NAME]) s/ 69.00 Changed to Unedited [PERSON_NAME] (…" at bounding box center [363, 441] width 407 height 58
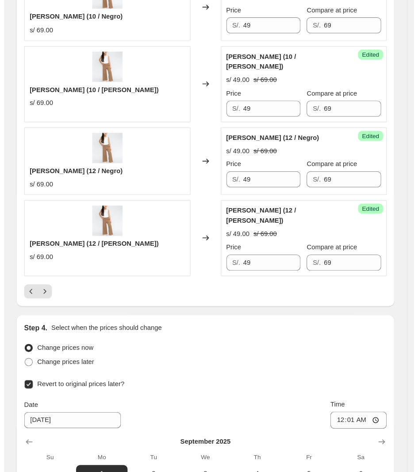
scroll to position [1499, 0]
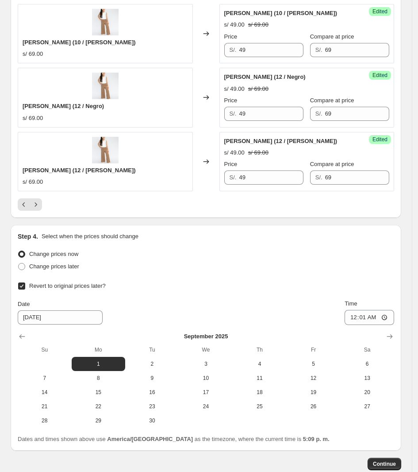
click at [260, 236] on div "Step 4. Select when the prices should change" at bounding box center [206, 236] width 377 height 9
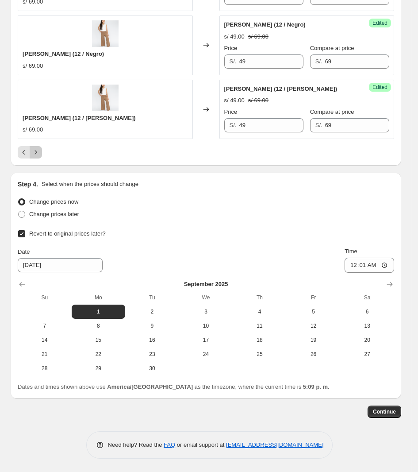
click at [39, 153] on icon "Next" at bounding box center [35, 152] width 9 height 9
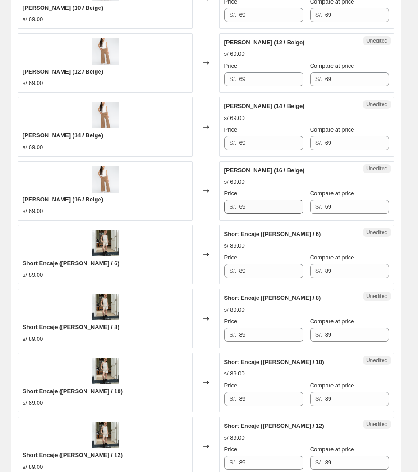
scroll to position [886, 0]
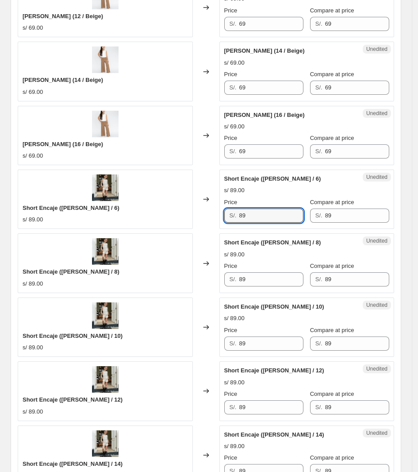
drag, startPoint x: 210, startPoint y: 227, endPoint x: 181, endPoint y: 223, distance: 29.9
click at [187, 229] on div "Short Encaje ([PERSON_NAME] / 6) s/ 89.00 Changed to Unedited Short Encaje ([PE…" at bounding box center [206, 199] width 377 height 59
drag, startPoint x: 256, startPoint y: 213, endPoint x: 179, endPoint y: 213, distance: 76.2
click at [180, 213] on div "Short Encaje ([PERSON_NAME] / 6) s/ 89.00 Changed to Unedited Short Encaje ([PE…" at bounding box center [206, 199] width 377 height 59
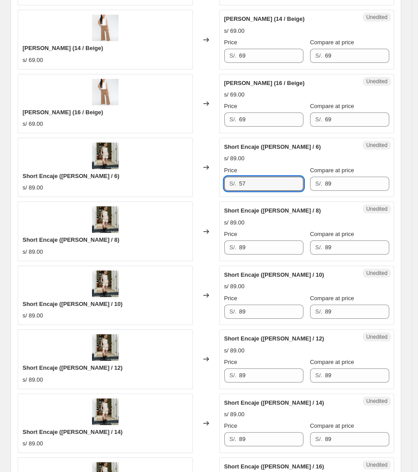
scroll to position [941, 0]
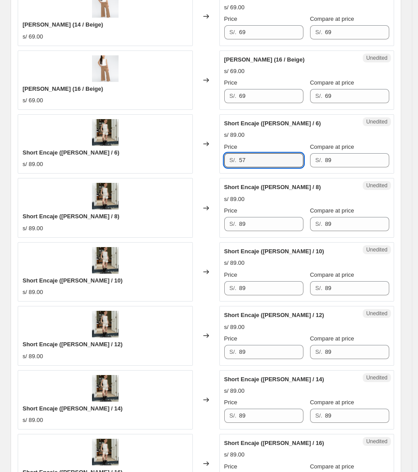
click at [257, 235] on div "Unedited Short Encaje ([PERSON_NAME] / 8) s/ 89.00 Price S/. 89 Compare at pric…" at bounding box center [307, 207] width 175 height 59
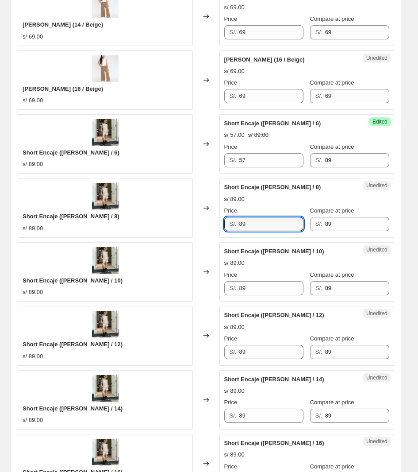
drag, startPoint x: 257, startPoint y: 228, endPoint x: 185, endPoint y: 232, distance: 72.3
click at [185, 231] on div "Short Encaje ([PERSON_NAME] / 8) s/ 89.00 Changed to Unedited Short Encaje ([PE…" at bounding box center [206, 207] width 377 height 59
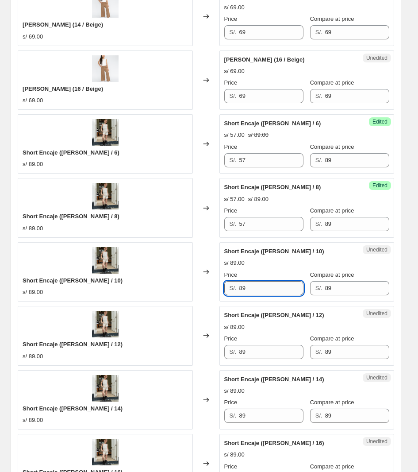
drag, startPoint x: 278, startPoint y: 298, endPoint x: 271, endPoint y: 296, distance: 6.6
click at [273, 296] on div "Unedited Short Encaje ([PERSON_NAME] / 10) s/ 89.00 Price S/. 89 Compare at pri…" at bounding box center [307, 271] width 175 height 59
drag, startPoint x: 229, startPoint y: 298, endPoint x: 207, endPoint y: 302, distance: 22.1
click at [207, 302] on div "Short Encaje ([PERSON_NAME] / 10) s/ 89.00 Changed to Unedited Short Encaje ([P…" at bounding box center [206, 271] width 377 height 59
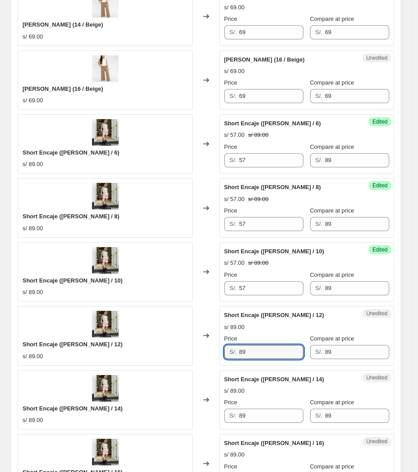
drag, startPoint x: 261, startPoint y: 350, endPoint x: 210, endPoint y: 348, distance: 51.0
click at [210, 348] on div "Short Encaje ([PERSON_NAME] / 12) s/ 89.00 Changed to Unedited Short Encaje ([P…" at bounding box center [206, 335] width 377 height 59
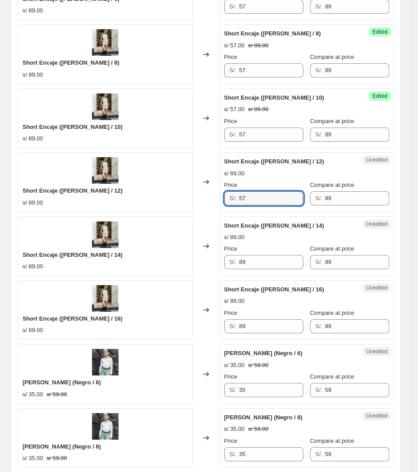
scroll to position [1107, 0]
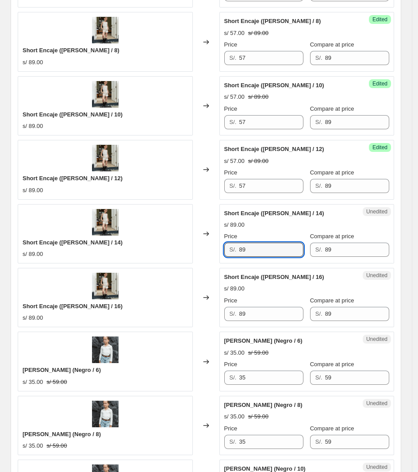
drag, startPoint x: 268, startPoint y: 248, endPoint x: 215, endPoint y: 255, distance: 53.1
click at [215, 255] on div "Short Encaje ([PERSON_NAME] / 14) s/ 89.00 Changed to Unedited Short Encaje ([P…" at bounding box center [206, 233] width 377 height 59
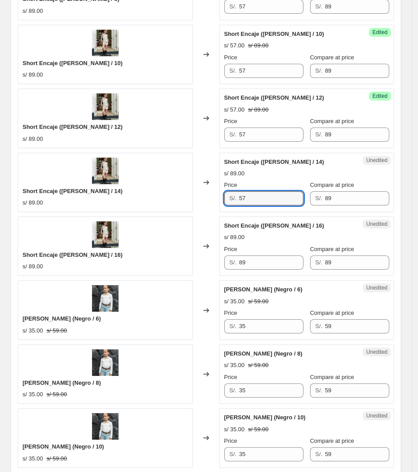
scroll to position [1162, 0]
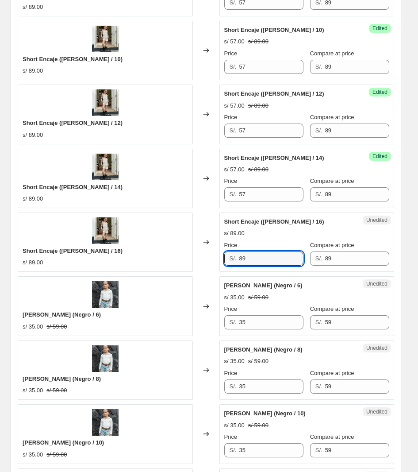
drag, startPoint x: 268, startPoint y: 259, endPoint x: 186, endPoint y: 258, distance: 81.5
click at [186, 258] on div "Short Encaje ([PERSON_NAME] / 16) s/ 89.00 Changed to Unedited Short Encaje ([P…" at bounding box center [206, 242] width 377 height 59
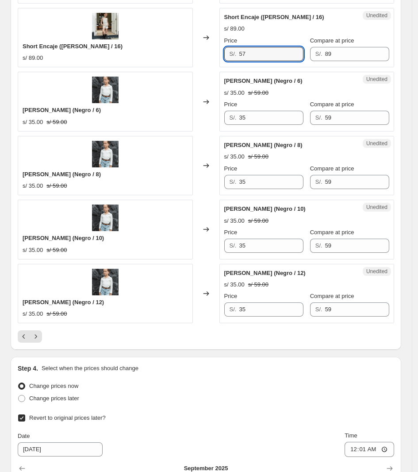
scroll to position [1384, 0]
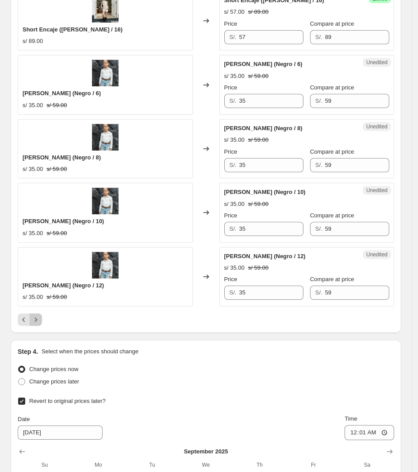
click at [35, 321] on icon "Next" at bounding box center [35, 319] width 9 height 9
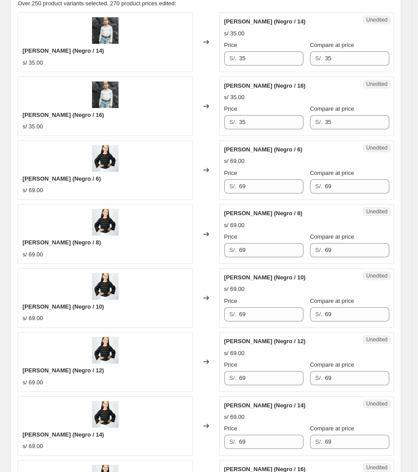
scroll to position [387, 0]
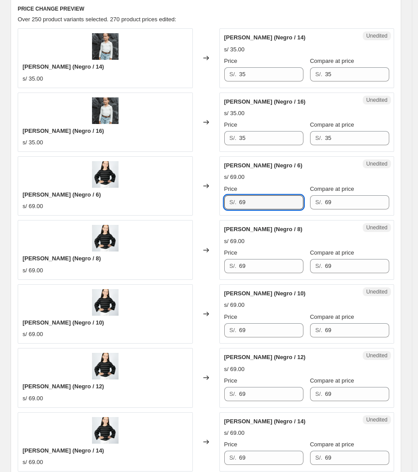
drag, startPoint x: 259, startPoint y: 206, endPoint x: 176, endPoint y: 218, distance: 84.1
drag, startPoint x: 285, startPoint y: 206, endPoint x: 216, endPoint y: 206, distance: 69.1
click at [216, 206] on div "[PERSON_NAME] (Negro / 6) s/ 69.00 Changed to Unedited [PERSON_NAME] (Negro / 6…" at bounding box center [206, 185] width 377 height 59
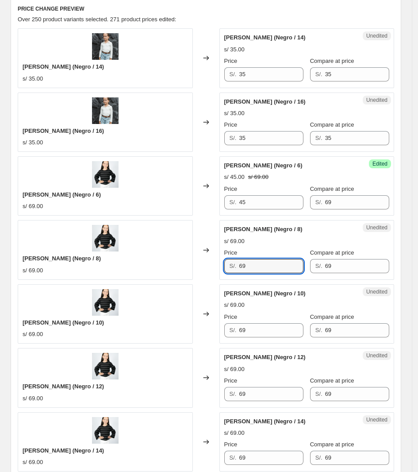
drag, startPoint x: 262, startPoint y: 265, endPoint x: 232, endPoint y: 271, distance: 30.6
click at [213, 269] on div "[PERSON_NAME] (Negro / 8) s/ 69.00 Changed to Unedited [PERSON_NAME] (Negro / 8…" at bounding box center [206, 249] width 377 height 59
drag, startPoint x: 237, startPoint y: 268, endPoint x: 277, endPoint y: 270, distance: 39.9
click at [277, 271] on input "69" at bounding box center [271, 266] width 64 height 14
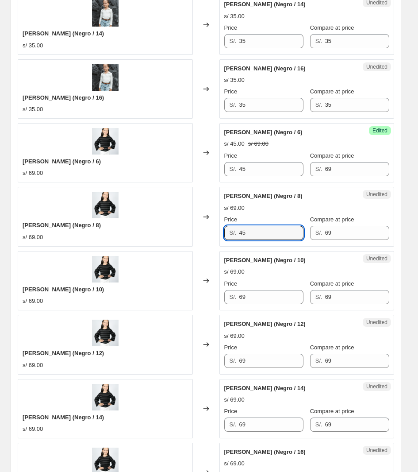
scroll to position [443, 0]
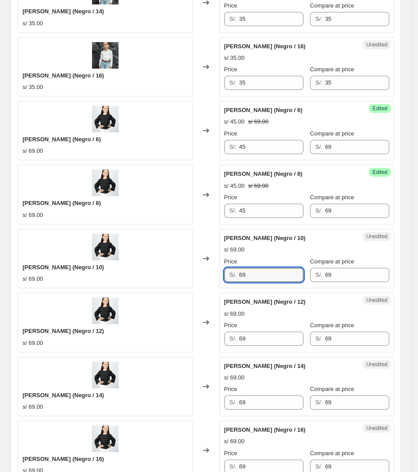
drag, startPoint x: 262, startPoint y: 280, endPoint x: 206, endPoint y: 281, distance: 55.8
click at [206, 281] on div "[PERSON_NAME] (Negro / 10) s/ 69.00 Changed to Unedited [PERSON_NAME] (Negro / …" at bounding box center [206, 258] width 377 height 59
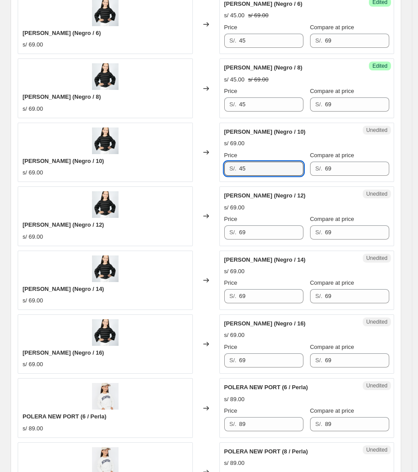
scroll to position [554, 0]
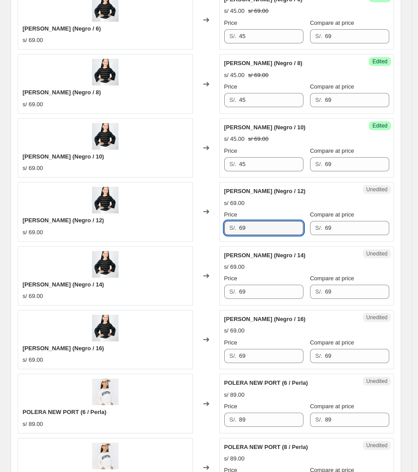
drag, startPoint x: 275, startPoint y: 232, endPoint x: 160, endPoint y: 244, distance: 114.9
drag, startPoint x: 274, startPoint y: 283, endPoint x: 266, endPoint y: 285, distance: 8.3
click at [269, 282] on div "Price" at bounding box center [264, 278] width 79 height 9
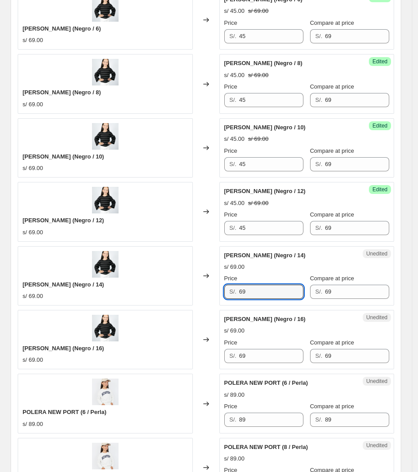
drag, startPoint x: 262, startPoint y: 294, endPoint x: 178, endPoint y: 303, distance: 84.7
click at [178, 303] on div "[PERSON_NAME] (Negro / 14) s/ 69.00 Changed to Unedited [PERSON_NAME] (Negro / …" at bounding box center [206, 275] width 377 height 59
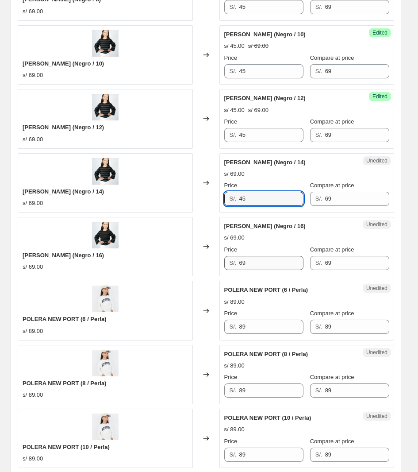
scroll to position [664, 0]
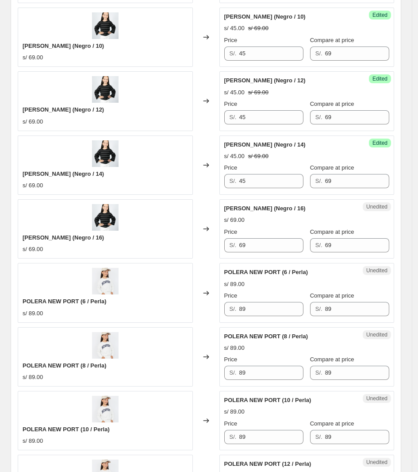
click at [271, 236] on div "Price" at bounding box center [264, 232] width 79 height 9
drag, startPoint x: 258, startPoint y: 250, endPoint x: 120, endPoint y: 241, distance: 138.4
click at [120, 241] on div "[PERSON_NAME] (Negro / 16) s/ 69.00 Changed to Unedited [PERSON_NAME] (Negro / …" at bounding box center [206, 228] width 377 height 59
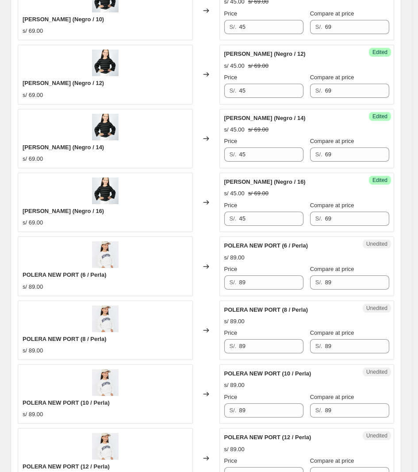
scroll to position [720, 0]
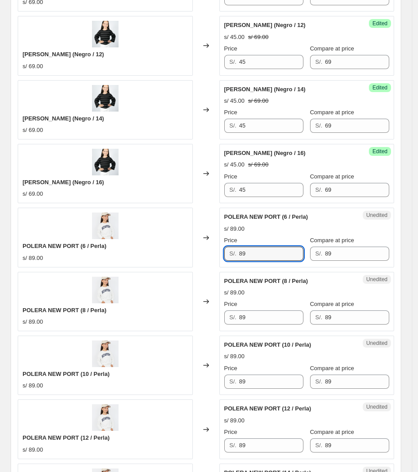
drag, startPoint x: 263, startPoint y: 249, endPoint x: 187, endPoint y: 228, distance: 79.5
click at [198, 251] on div "POLERA NEW PORT (6 / Perla) s/ 89.00 Changed to Unedited POLERA NEW PORT (6 / P…" at bounding box center [206, 237] width 377 height 59
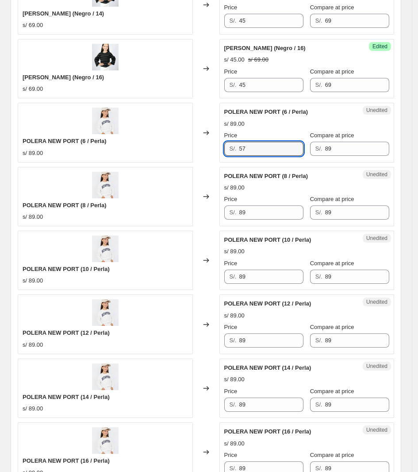
scroll to position [830, 0]
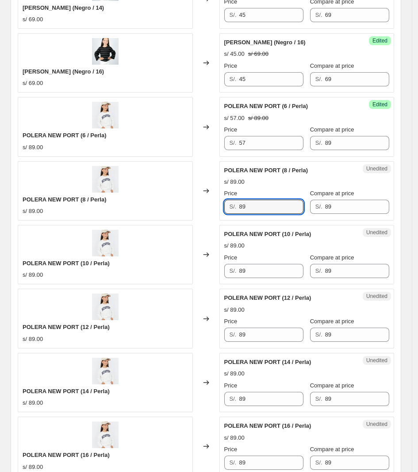
drag, startPoint x: 268, startPoint y: 216, endPoint x: 104, endPoint y: 216, distance: 164.3
click at [104, 216] on div "POLERA NEW PORT (8 / Perla) s/ 89.00 Changed to Unedited POLERA NEW PORT (8 / P…" at bounding box center [206, 190] width 377 height 59
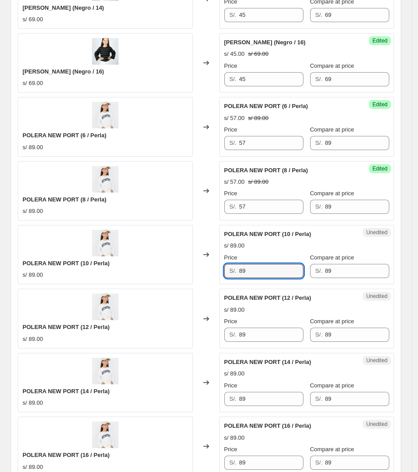
drag, startPoint x: 257, startPoint y: 271, endPoint x: 211, endPoint y: 259, distance: 47.6
click at [213, 269] on div "POLERA NEW PORT (10 / Perla) s/ 89.00 Changed to Unedited POLERA NEW PORT (10 /…" at bounding box center [206, 254] width 377 height 59
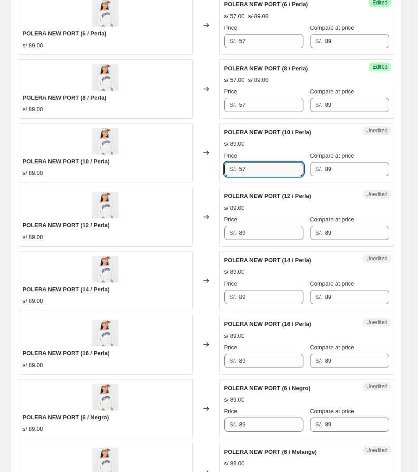
scroll to position [941, 0]
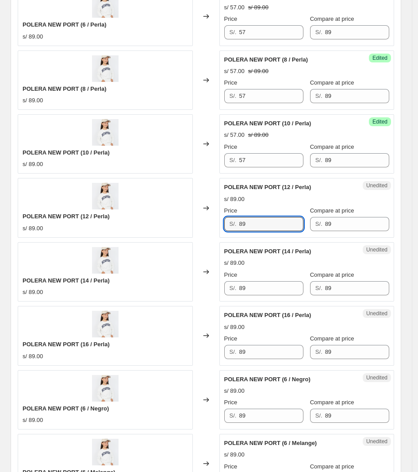
drag, startPoint x: 266, startPoint y: 232, endPoint x: 200, endPoint y: 230, distance: 66.0
click at [200, 231] on div "POLERA NEW PORT (12 / Perla) s/ 89.00 Changed to Unedited POLERA NEW PORT (12 /…" at bounding box center [206, 207] width 377 height 59
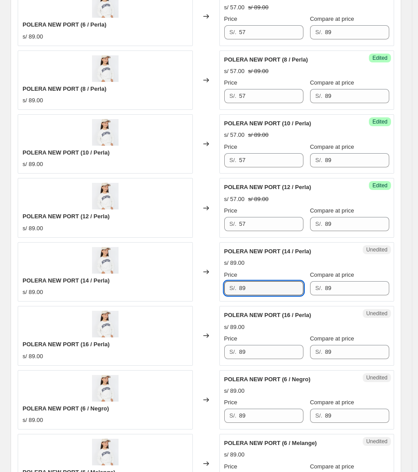
drag, startPoint x: 260, startPoint y: 286, endPoint x: 219, endPoint y: 293, distance: 41.4
click at [219, 293] on div "POLERA NEW PORT (14 / Perla) s/ 89.00 Changed to Unedited POLERA NEW PORT (14 /…" at bounding box center [206, 271] width 377 height 59
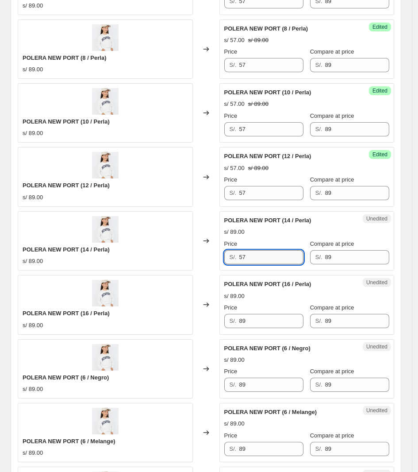
scroll to position [1052, 0]
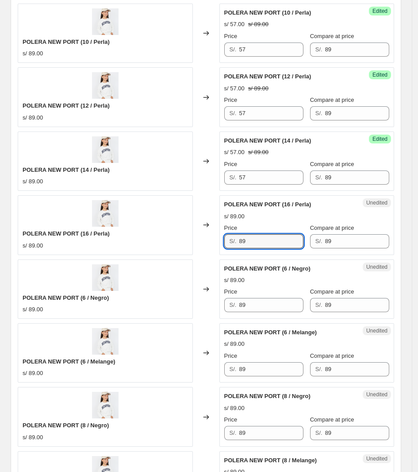
drag, startPoint x: 275, startPoint y: 241, endPoint x: 205, endPoint y: 240, distance: 70.0
click at [205, 240] on div "POLERA NEW PORT (16 / Perla) s/ 89.00 Changed to Unedited POLERA NEW PORT (16 /…" at bounding box center [206, 224] width 377 height 59
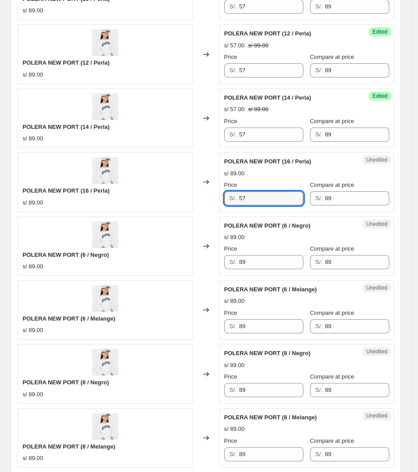
scroll to position [1107, 0]
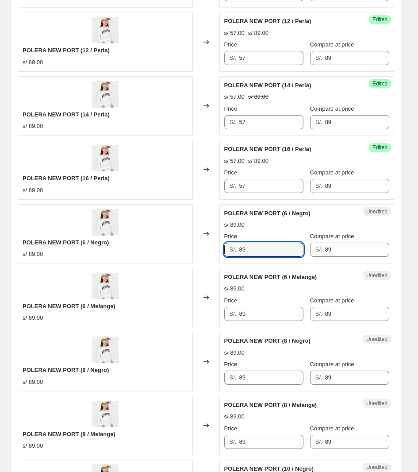
drag, startPoint x: 284, startPoint y: 259, endPoint x: 227, endPoint y: 260, distance: 57.6
click at [227, 257] on div "S/. 89" at bounding box center [264, 250] width 79 height 14
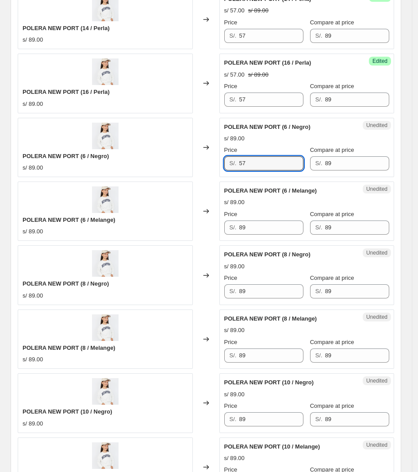
scroll to position [1218, 0]
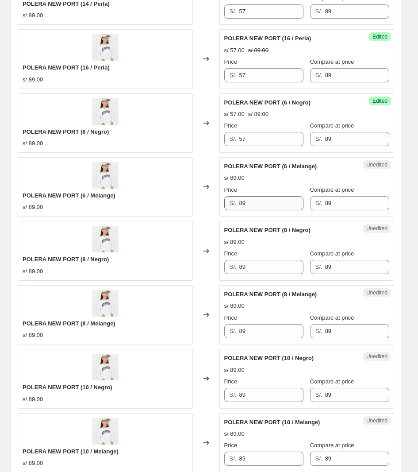
drag, startPoint x: 277, startPoint y: 198, endPoint x: 267, endPoint y: 208, distance: 13.5
click at [272, 202] on div "Price S/. 89" at bounding box center [264, 198] width 79 height 25
drag, startPoint x: 267, startPoint y: 208, endPoint x: 164, endPoint y: 211, distance: 102.8
click at [164, 211] on div "POLERA NEW PORT (6 / Melange) s/ 89.00 Changed to Unedited POLERA NEW PORT (6 /…" at bounding box center [206, 186] width 377 height 59
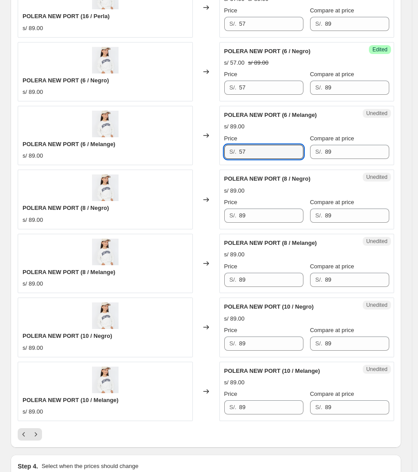
scroll to position [1273, 0]
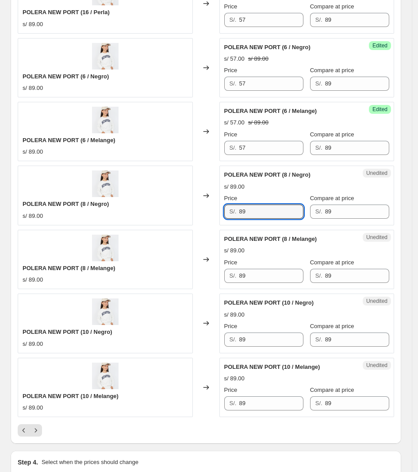
drag, startPoint x: 252, startPoint y: 216, endPoint x: 207, endPoint y: 223, distance: 44.8
click at [207, 223] on div "POLERA NEW PORT (8 / Negro) s/ 89.00 Changed to Unedited POLERA NEW PORT (8 / N…" at bounding box center [206, 195] width 377 height 59
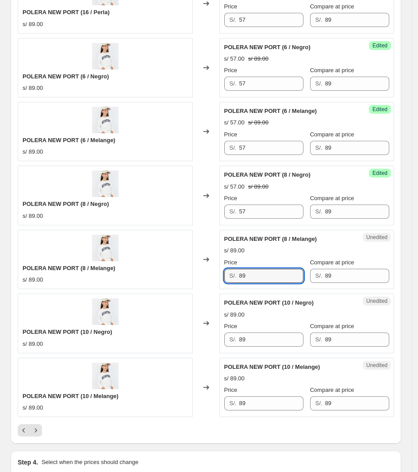
drag, startPoint x: 256, startPoint y: 274, endPoint x: 172, endPoint y: 284, distance: 84.3
click at [172, 284] on div "POLERA NEW PORT (8 / Melange) s/ 89.00 Changed to Unedited POLERA NEW PORT (8 /…" at bounding box center [206, 259] width 377 height 59
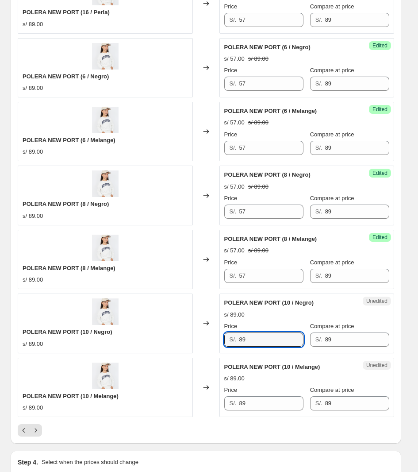
drag, startPoint x: 255, startPoint y: 339, endPoint x: 201, endPoint y: 328, distance: 55.1
click at [216, 346] on div "POLERA NEW PORT (10 / Negro) s/ 89.00 Changed to Unedited POLERA NEW PORT (10 /…" at bounding box center [206, 323] width 377 height 59
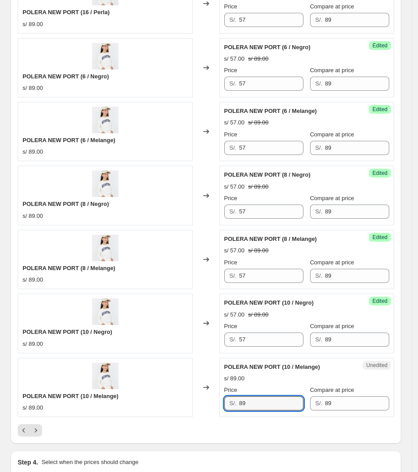
drag, startPoint x: 252, startPoint y: 410, endPoint x: 176, endPoint y: 381, distance: 80.8
click at [185, 404] on div "POLERA NEW PORT (10 / Melange) s/ 89.00 Changed to Unedited POLERA NEW PORT (10…" at bounding box center [206, 387] width 377 height 59
click at [29, 435] on div "Pagination" at bounding box center [30, 430] width 24 height 12
click at [37, 434] on icon "Next" at bounding box center [35, 430] width 9 height 9
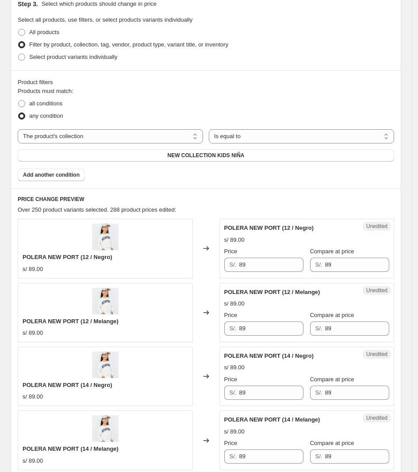
scroll to position [277, 0]
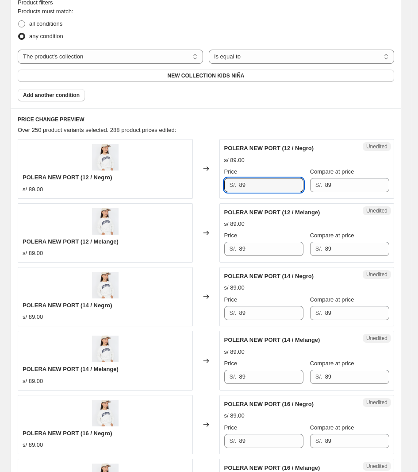
drag, startPoint x: 293, startPoint y: 180, endPoint x: 217, endPoint y: 194, distance: 77.4
click at [217, 194] on div "POLERA NEW PORT (12 / Negro) s/ 89.00 Changed to Unedited POLERA NEW PORT (12 /…" at bounding box center [206, 168] width 377 height 59
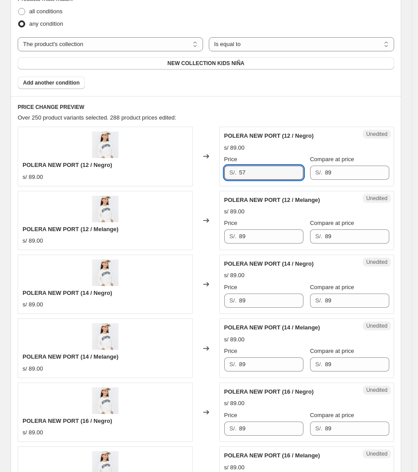
scroll to position [332, 0]
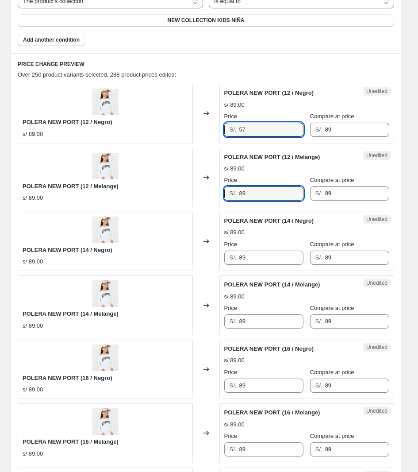
drag, startPoint x: 262, startPoint y: 201, endPoint x: 198, endPoint y: 207, distance: 64.1
click at [198, 207] on div "POLERA NEW PORT (12 / Melange) s/ 89.00 Changed to Unedited POLERA NEW PORT (12…" at bounding box center [206, 177] width 377 height 59
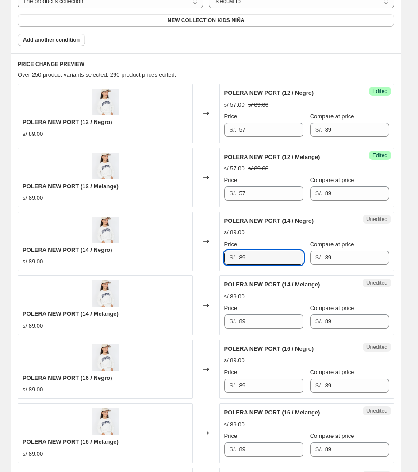
drag, startPoint x: 262, startPoint y: 252, endPoint x: 215, endPoint y: 254, distance: 47.0
click at [211, 261] on div "POLERA NEW PORT (14 / Negro) s/ 89.00 Changed to Unedited POLERA NEW PORT (14 /…" at bounding box center [206, 241] width 377 height 59
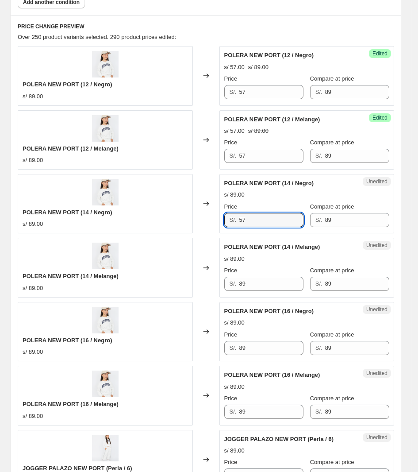
scroll to position [443, 0]
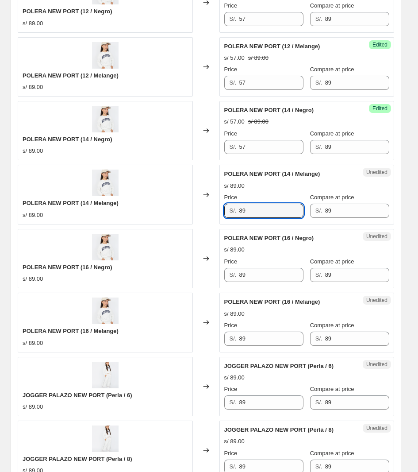
drag, startPoint x: 268, startPoint y: 208, endPoint x: 196, endPoint y: 214, distance: 72.4
click at [196, 213] on div "POLERA NEW PORT (14 / Melange) s/ 89.00 Changed to Unedited POLERA NEW PORT (14…" at bounding box center [206, 194] width 377 height 59
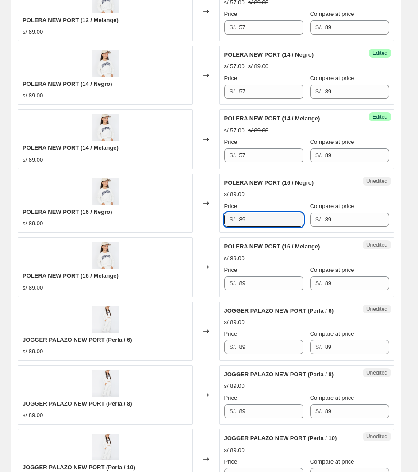
drag, startPoint x: 238, startPoint y: 229, endPoint x: 224, endPoint y: 232, distance: 15.1
click at [224, 232] on div "Unedited POLERA NEW PORT (16 / Negro) s/ 89.00 Price S/. 89 Compare at price S/…" at bounding box center [307, 203] width 175 height 59
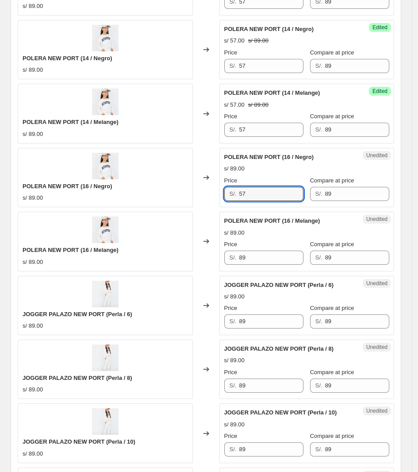
scroll to position [554, 0]
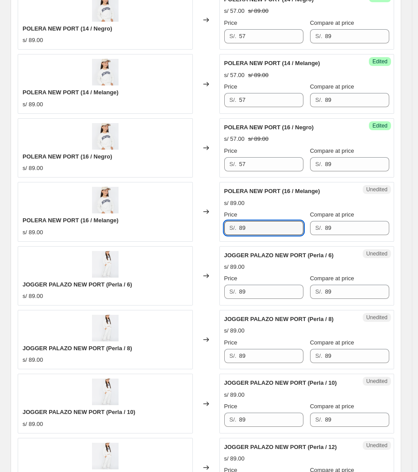
drag, startPoint x: 260, startPoint y: 228, endPoint x: 222, endPoint y: 231, distance: 37.8
click at [222, 231] on div "Unedited POLERA NEW PORT (16 / Melange) s/ 89.00 Price S/. 89 Compare at price …" at bounding box center [307, 211] width 175 height 59
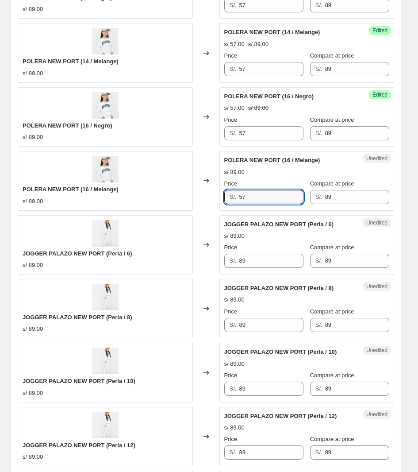
scroll to position [609, 0]
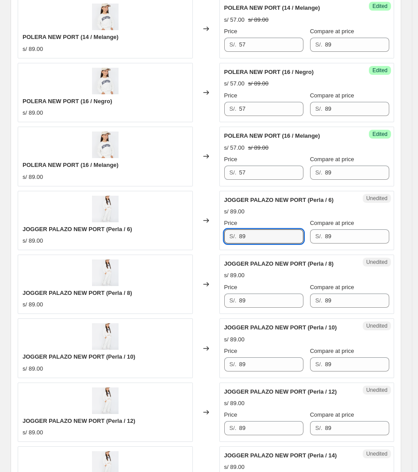
drag, startPoint x: 260, startPoint y: 234, endPoint x: 213, endPoint y: 238, distance: 47.1
click at [213, 238] on div "JOGGER PALAZO NEW PORT (Perla / 6) s/ 89.00 Changed to Unedited JOGGER PALAZO N…" at bounding box center [206, 220] width 377 height 59
drag, startPoint x: 237, startPoint y: 236, endPoint x: 227, endPoint y: 237, distance: 10.2
click at [227, 237] on div "S/. 57" at bounding box center [264, 236] width 79 height 14
drag, startPoint x: 282, startPoint y: 241, endPoint x: 169, endPoint y: 240, distance: 112.9
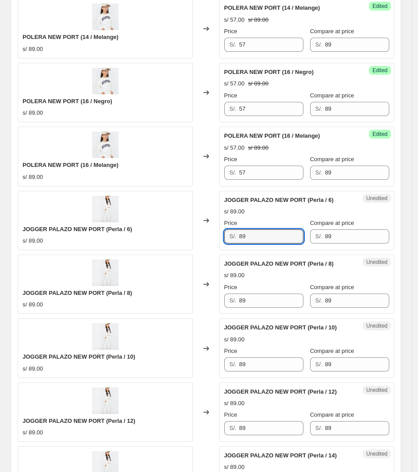
click at [169, 240] on div "JOGGER PALAZO NEW PORT (Perla / 6) s/ 89.00 Changed to Unedited JOGGER PALAZO N…" at bounding box center [206, 220] width 377 height 59
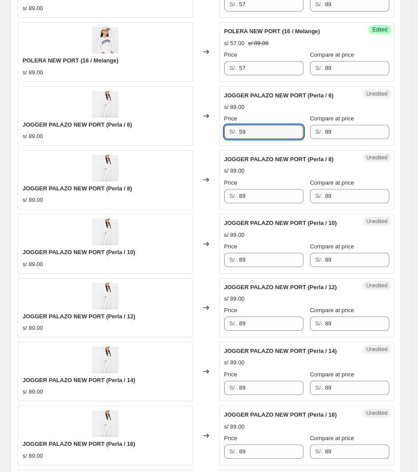
scroll to position [720, 0]
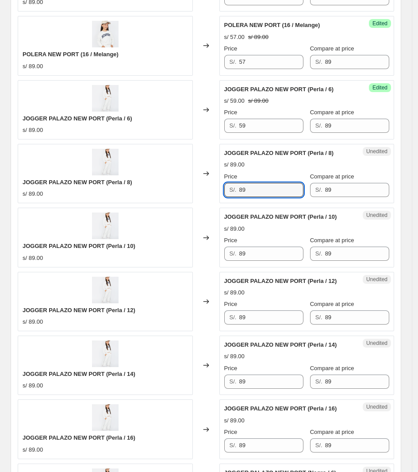
drag, startPoint x: 260, startPoint y: 189, endPoint x: 128, endPoint y: 191, distance: 132.4
click at [128, 191] on div "JOGGER PALAZO NEW PORT (Perla / 8) s/ 89.00 Changed to Unedited JOGGER PALAZO N…" at bounding box center [206, 173] width 377 height 59
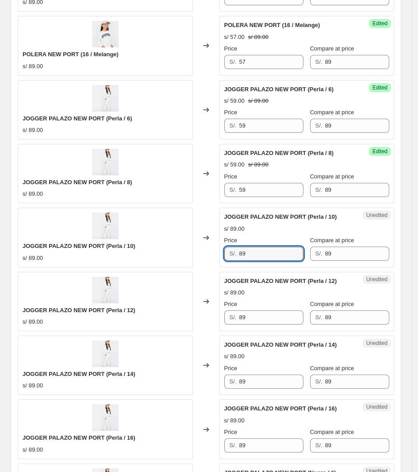
drag, startPoint x: 262, startPoint y: 250, endPoint x: 178, endPoint y: 260, distance: 84.8
click at [178, 260] on div "JOGGER PALAZO NEW PORT (Perla / 10) s/ 89.00 Changed to Unedited JOGGER PALAZO …" at bounding box center [206, 237] width 377 height 59
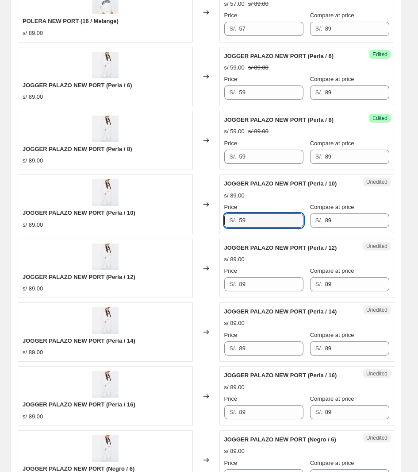
scroll to position [775, 0]
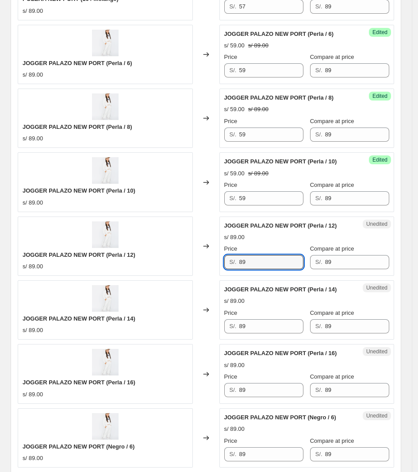
drag, startPoint x: 175, startPoint y: 280, endPoint x: 150, endPoint y: 277, distance: 25.8
click at [156, 284] on div "POLERA NEW PORT (12 / Negro) s/ 89.00 Changed to Success Edited POLERA NEW PORT…" at bounding box center [206, 278] width 377 height 1275
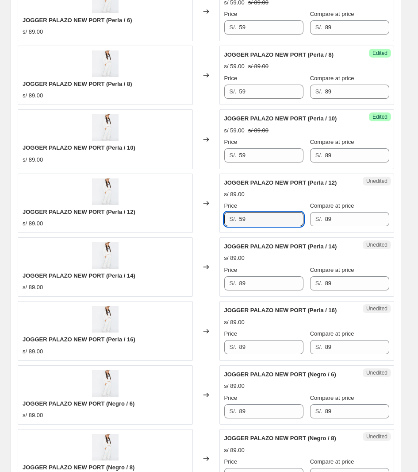
scroll to position [886, 0]
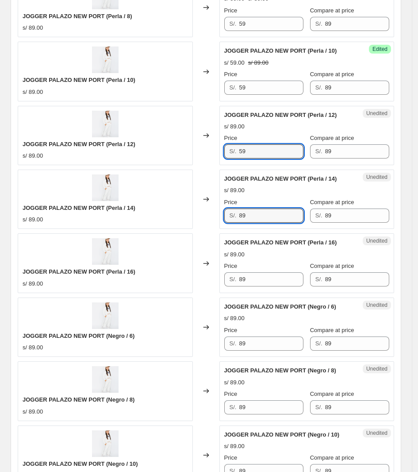
drag, startPoint x: 256, startPoint y: 214, endPoint x: 91, endPoint y: 211, distance: 164.3
click at [91, 211] on div "JOGGER PALAZO NEW PORT (Perla / 14) s/ 89.00 Changed to Unedited JOGGER PALAZO …" at bounding box center [206, 199] width 377 height 59
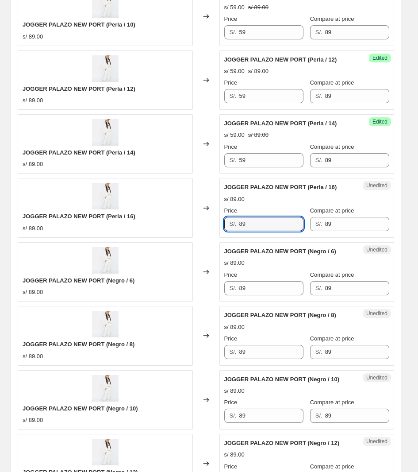
drag, startPoint x: 284, startPoint y: 229, endPoint x: 195, endPoint y: 226, distance: 88.6
click at [196, 226] on div "JOGGER PALAZO NEW PORT (Perla / 16) s/ 89.00 Changed to Unedited JOGGER PALAZO …" at bounding box center [206, 207] width 377 height 59
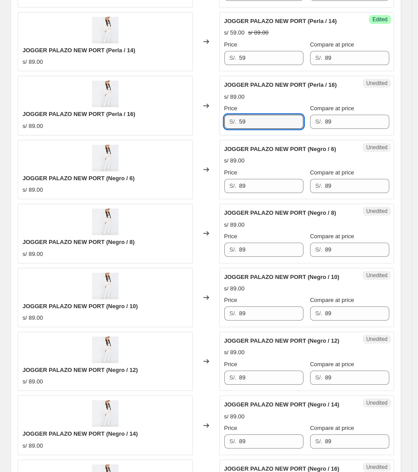
scroll to position [1052, 0]
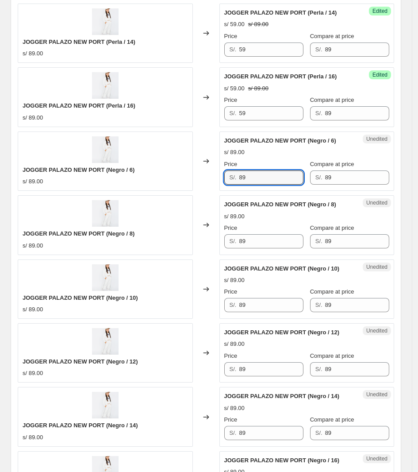
drag, startPoint x: 262, startPoint y: 181, endPoint x: 145, endPoint y: 175, distance: 117.1
click at [145, 175] on div "JOGGER PALAZO NEW PORT (Negro / 6) s/ 89.00 Changed to Unedited JOGGER PALAZO N…" at bounding box center [206, 161] width 377 height 59
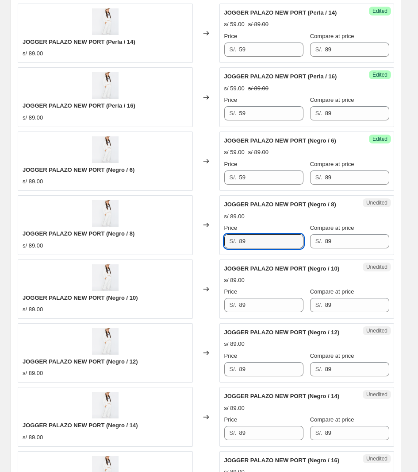
drag, startPoint x: 268, startPoint y: 244, endPoint x: 209, endPoint y: 256, distance: 61.0
click at [209, 255] on div "JOGGER PALAZO NEW PORT (Negro / 8) s/ 89.00 Changed to Unedited JOGGER PALAZO N…" at bounding box center [206, 224] width 377 height 59
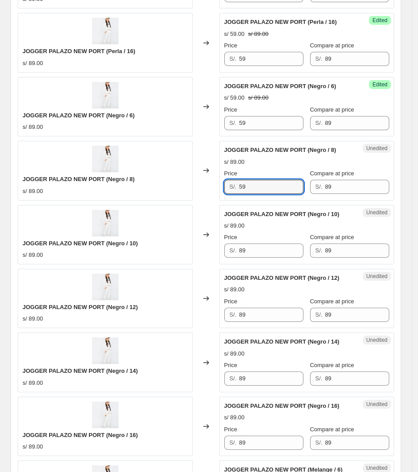
scroll to position [1107, 0]
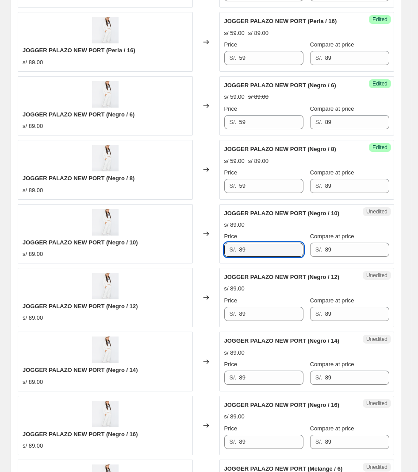
drag, startPoint x: 260, startPoint y: 251, endPoint x: 165, endPoint y: 251, distance: 95.2
click at [165, 251] on div "JOGGER PALAZO NEW PORT (Negro / 10) s/ 89.00 Changed to Unedited JOGGER PALAZO …" at bounding box center [206, 233] width 377 height 59
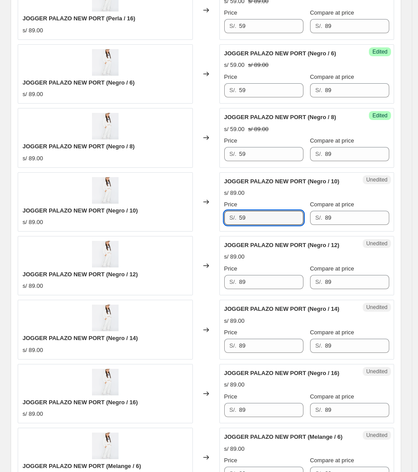
scroll to position [1162, 0]
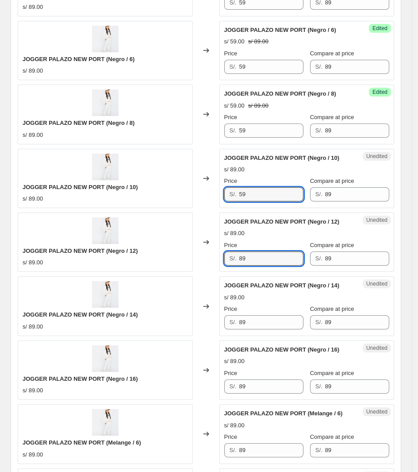
drag, startPoint x: 258, startPoint y: 256, endPoint x: 218, endPoint y: 256, distance: 39.9
click at [218, 256] on div "JOGGER PALAZO NEW PORT (Negro / 12) s/ 89.00 Changed to Unedited JOGGER PALAZO …" at bounding box center [206, 242] width 377 height 59
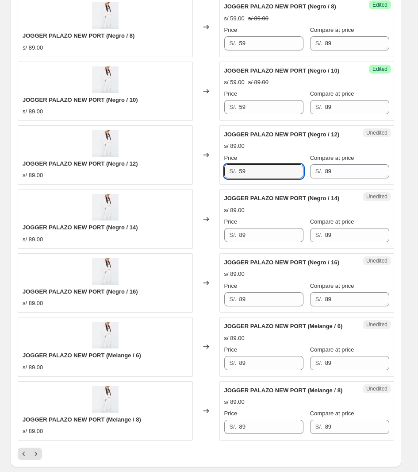
scroll to position [1273, 0]
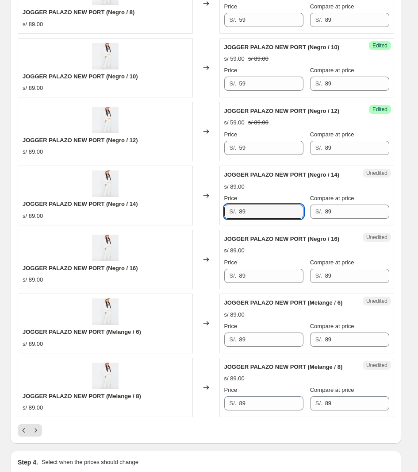
drag, startPoint x: 264, startPoint y: 214, endPoint x: 152, endPoint y: 213, distance: 112.5
click at [152, 213] on div "JOGGER PALAZO NEW PORT (Negro / 14) s/ 89.00 Changed to Unedited JOGGER PALAZO …" at bounding box center [206, 195] width 377 height 59
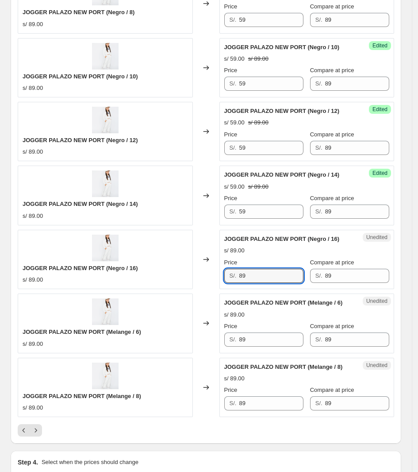
drag, startPoint x: 255, startPoint y: 278, endPoint x: 202, endPoint y: 284, distance: 53.1
click at [202, 284] on div "JOGGER PALAZO NEW PORT (Negro / 16) s/ 89.00 Changed to Unedited JOGGER PALAZO …" at bounding box center [206, 259] width 377 height 59
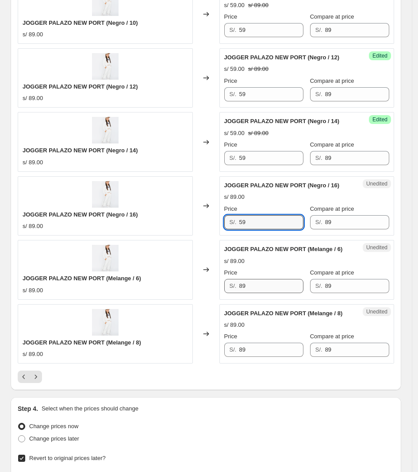
scroll to position [1329, 0]
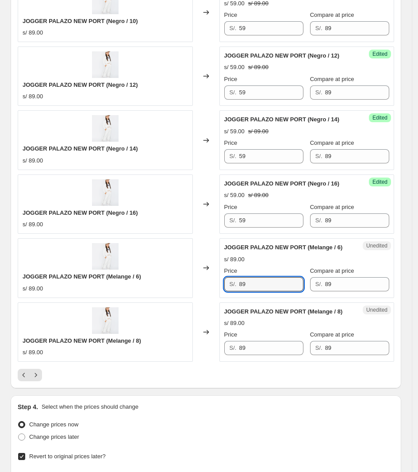
drag, startPoint x: 259, startPoint y: 287, endPoint x: 210, endPoint y: 290, distance: 48.8
click at [210, 290] on div "JOGGER PALAZO NEW PORT (Melange / 6) s/ 89.00 Changed to Unedited JOGGER PALAZO…" at bounding box center [206, 267] width 377 height 59
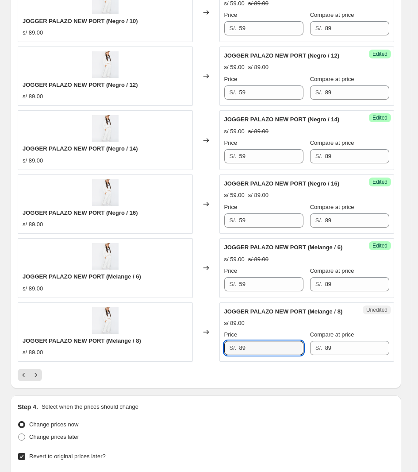
drag, startPoint x: 268, startPoint y: 354, endPoint x: 219, endPoint y: 368, distance: 50.7
click at [31, 378] on icon "Next" at bounding box center [35, 375] width 9 height 9
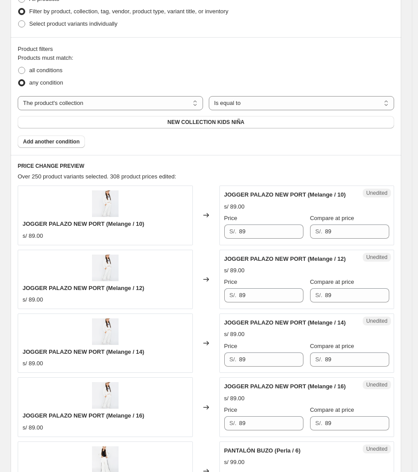
scroll to position [221, 0]
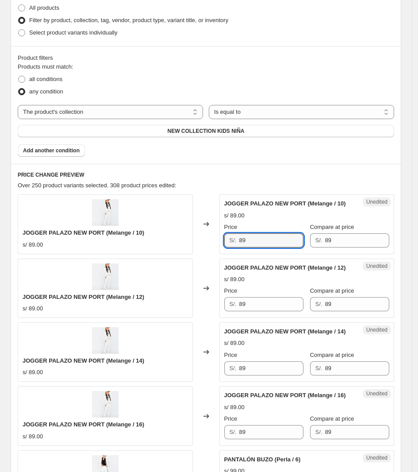
drag, startPoint x: 264, startPoint y: 244, endPoint x: 155, endPoint y: 253, distance: 109.3
click at [155, 253] on div "JOGGER PALAZO NEW PORT (Melange / 10) s/ 89.00 Changed to Unedited JOGGER PALAZ…" at bounding box center [206, 223] width 377 height 59
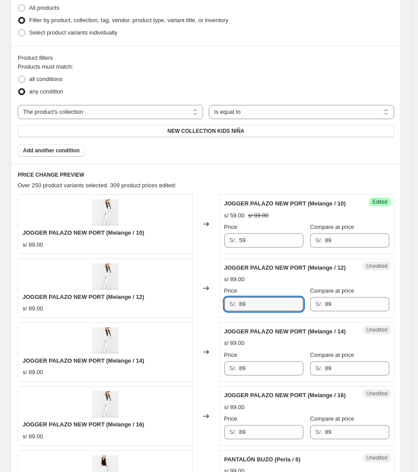
drag, startPoint x: 262, startPoint y: 304, endPoint x: 189, endPoint y: 308, distance: 73.6
click at [189, 308] on div "JOGGER PALAZO NEW PORT (Melange / 12) s/ 89.00 Changed to Unedited JOGGER PALAZ…" at bounding box center [206, 288] width 377 height 59
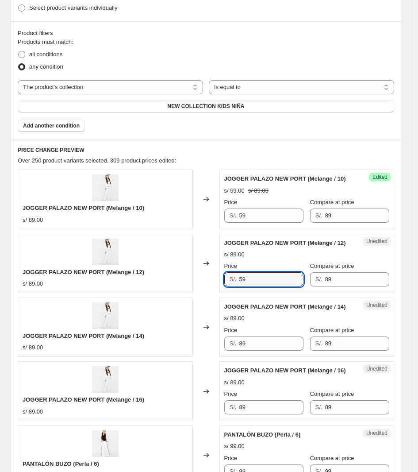
scroll to position [277, 0]
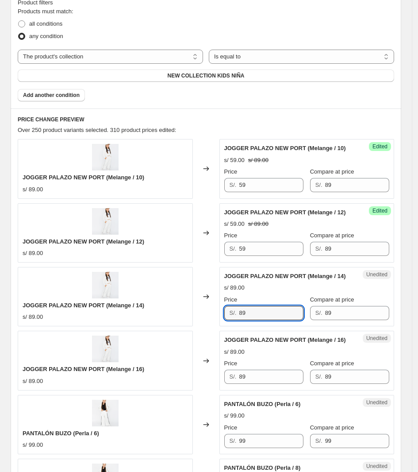
drag, startPoint x: 265, startPoint y: 309, endPoint x: 213, endPoint y: 314, distance: 52.6
click at [213, 314] on div "JOGGER PALAZO NEW PORT (Melange / 14) s/ 89.00 Changed to Unedited JOGGER PALAZ…" at bounding box center [206, 296] width 377 height 59
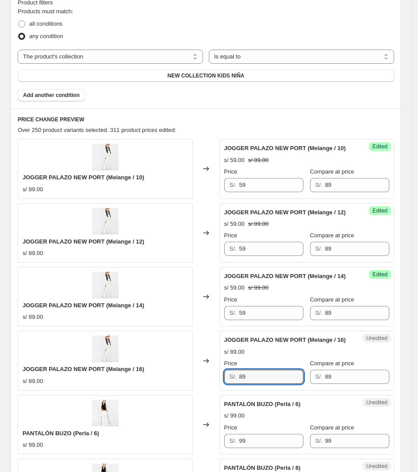
drag, startPoint x: 278, startPoint y: 374, endPoint x: 222, endPoint y: 376, distance: 55.8
click at [222, 376] on div "Unedited JOGGER PALAZO NEW PORT (Melange / 16) s/ 89.00 Price S/. 89 Compare at…" at bounding box center [307, 360] width 175 height 59
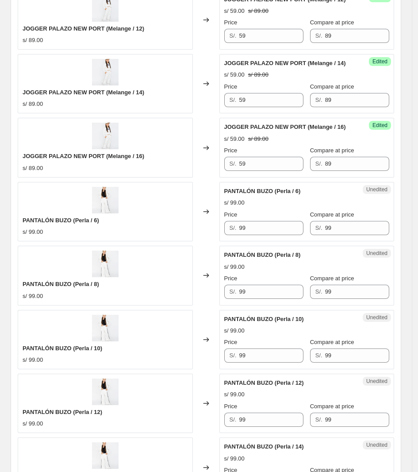
scroll to position [498, 0]
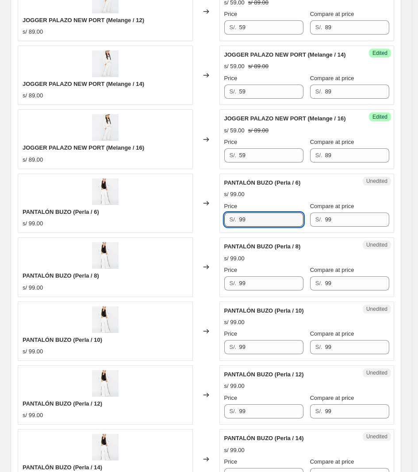
drag, startPoint x: 271, startPoint y: 225, endPoint x: 212, endPoint y: 224, distance: 58.9
click at [212, 224] on div "PANTALÓN BUZO (Perla / 6) s/ 99.00 Changed to Unedited PANTALÓN BUZO (Perla / 6…" at bounding box center [206, 203] width 377 height 59
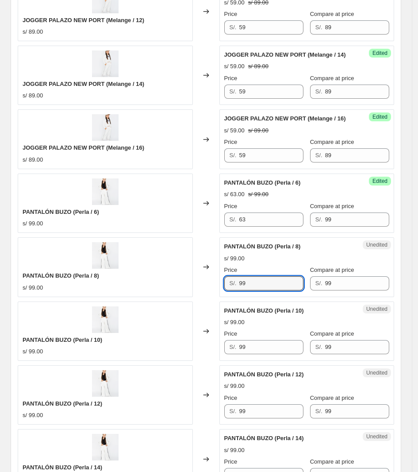
drag, startPoint x: 275, startPoint y: 283, endPoint x: 203, endPoint y: 274, distance: 72.4
click at [203, 274] on div "PANTALÓN BUZO (Perla / 8) s/ 99.00 Changed to Unedited PANTALÓN BUZO (Perla / 8…" at bounding box center [206, 266] width 377 height 59
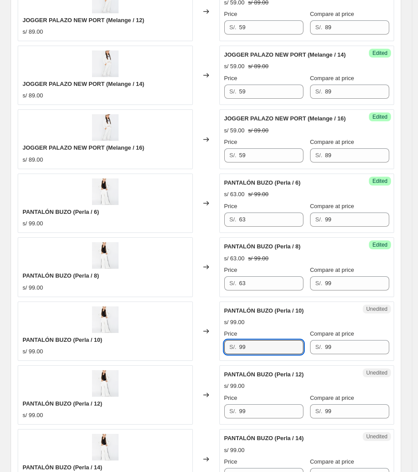
drag, startPoint x: 270, startPoint y: 349, endPoint x: 227, endPoint y: 352, distance: 43.5
click at [228, 352] on div "S/. 99" at bounding box center [264, 347] width 79 height 14
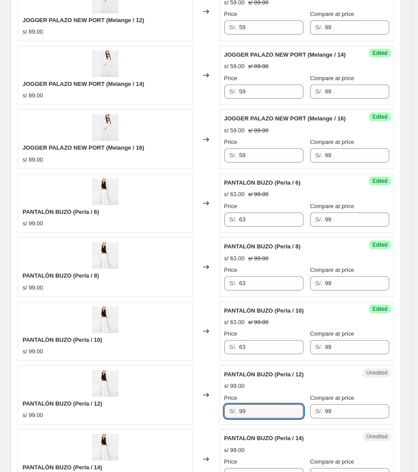
drag, startPoint x: 267, startPoint y: 412, endPoint x: 204, endPoint y: 407, distance: 63.5
click at [204, 407] on div "PANTALÓN BUZO (Perla / 12) s/ 99.00 Changed to Unedited PANTALÓN BUZO (Perla / …" at bounding box center [206, 394] width 377 height 59
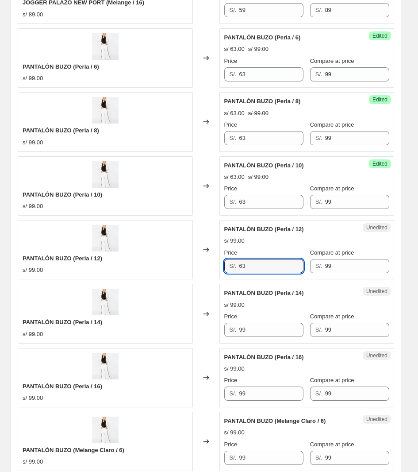
scroll to position [664, 0]
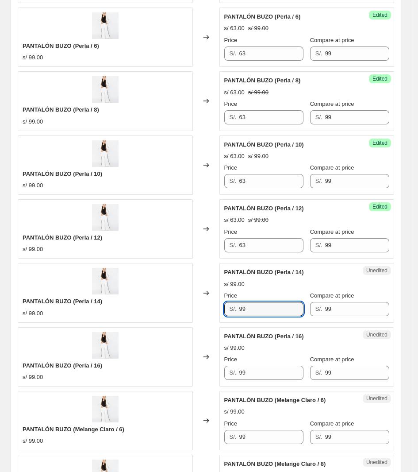
drag, startPoint x: 235, startPoint y: 309, endPoint x: 190, endPoint y: 308, distance: 45.2
click at [190, 308] on div "PANTALÓN BUZO (Perla / 14) s/ 99.00 Changed to Unedited PANTALÓN BUZO (Perla / …" at bounding box center [206, 292] width 377 height 59
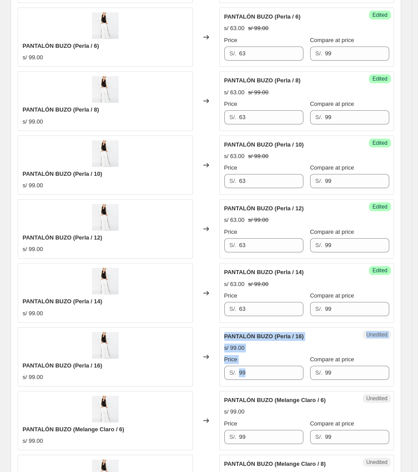
drag, startPoint x: 259, startPoint y: 382, endPoint x: 213, endPoint y: 385, distance: 46.6
click at [198, 386] on div "PANTALÓN BUZO (Perla / 16) s/ 99.00 Changed to Unedited PANTALÓN BUZO (Perla / …" at bounding box center [206, 356] width 377 height 59
click at [258, 377] on input "99" at bounding box center [271, 373] width 64 height 14
click at [303, 380] on input "99" at bounding box center [271, 373] width 64 height 14
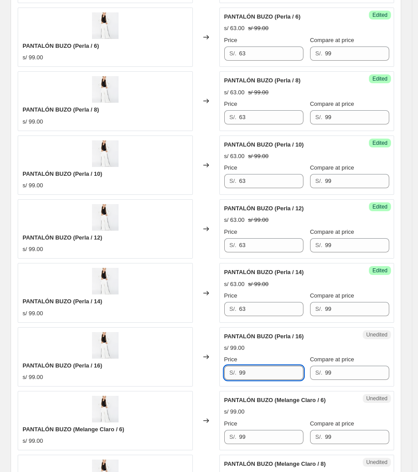
click at [299, 378] on input "99" at bounding box center [271, 373] width 64 height 14
drag, startPoint x: 232, startPoint y: 379, endPoint x: 215, endPoint y: 379, distance: 17.3
click at [217, 379] on div "PANTALÓN BUZO (Perla / 16) s/ 99.00 Changed to Unedited PANTALÓN BUZO (Perla / …" at bounding box center [206, 356] width 377 height 59
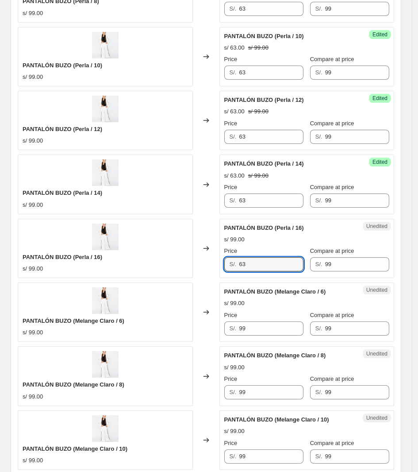
scroll to position [775, 0]
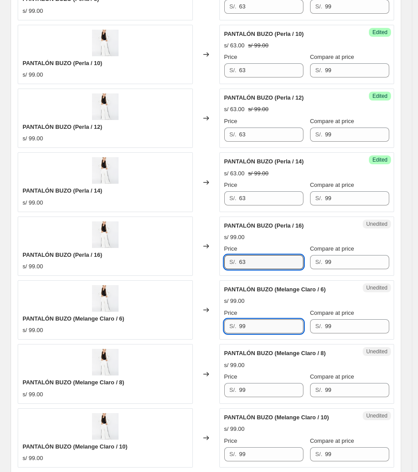
drag, startPoint x: 260, startPoint y: 336, endPoint x: 252, endPoint y: 333, distance: 9.4
click at [252, 333] on div "Unedited PANTALÓN BUZO (Melange Claro / 6) s/ 99.00 Price S/. 99 Compare at pri…" at bounding box center [307, 309] width 175 height 59
drag, startPoint x: 231, startPoint y: 329, endPoint x: 207, endPoint y: 332, distance: 23.7
click at [207, 332] on div "PANTALÓN BUZO (Melange Claro / 6) s/ 99.00 Changed to Unedited PANTALÓN BUZO (M…" at bounding box center [206, 309] width 377 height 59
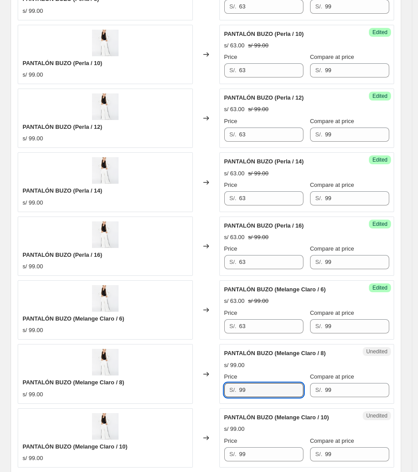
drag, startPoint x: 257, startPoint y: 396, endPoint x: 216, endPoint y: 395, distance: 41.2
click at [218, 396] on div "PANTALÓN BUZO (Melange Claro / 8) s/ 99.00 Changed to Unedited PANTALÓN BUZO (M…" at bounding box center [206, 373] width 377 height 59
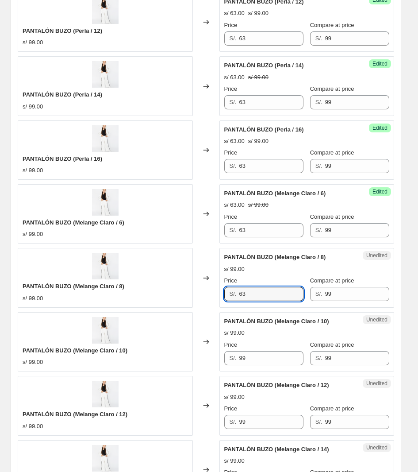
scroll to position [886, 0]
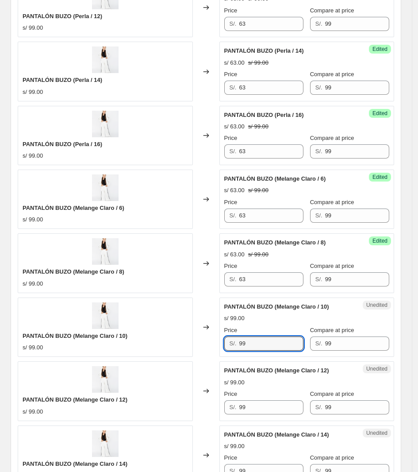
drag, startPoint x: 208, startPoint y: 355, endPoint x: 224, endPoint y: 379, distance: 28.4
click at [205, 355] on div "PANTALÓN BUZO (Melange Claro / 10) s/ 99.00 Changed to Unedited PANTALÓN BUZO (…" at bounding box center [206, 327] width 377 height 59
drag, startPoint x: 275, startPoint y: 415, endPoint x: 222, endPoint y: 412, distance: 53.2
click at [223, 413] on div "Unedited PANTALÓN BUZO (Melange Claro / 12) s/ 99.00 Price S/. 99 Compare at pr…" at bounding box center [307, 390] width 175 height 59
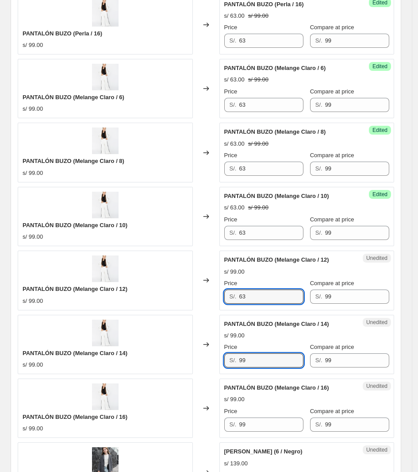
drag, startPoint x: 258, startPoint y: 362, endPoint x: 211, endPoint y: 361, distance: 46.5
click at [213, 361] on div "PANTALÓN BUZO (Melange Claro / 14) s/ 99.00 Changed to Unedited PANTALÓN BUZO (…" at bounding box center [206, 344] width 377 height 59
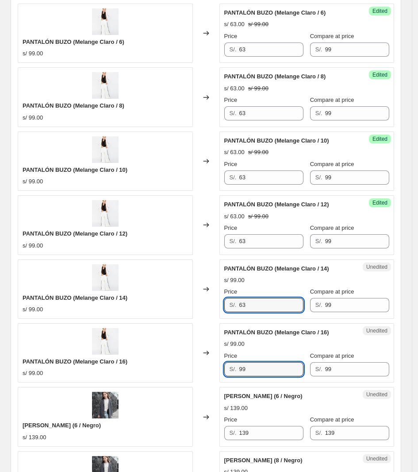
drag, startPoint x: 226, startPoint y: 380, endPoint x: 218, endPoint y: 379, distance: 8.0
click at [222, 380] on div "Unedited PANTALÓN BUZO (Melange Claro / 16) s/ 99.00 Price S/. 99 Compare at pr…" at bounding box center [307, 352] width 175 height 59
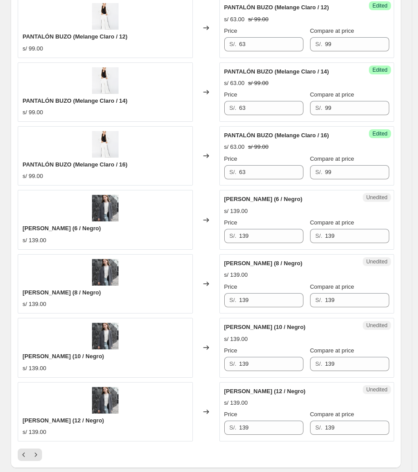
scroll to position [1273, 0]
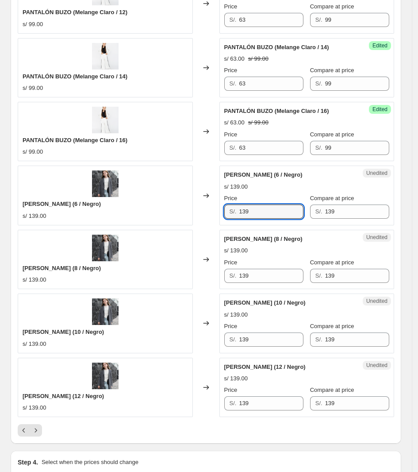
drag, startPoint x: 224, startPoint y: 215, endPoint x: 165, endPoint y: 190, distance: 63.5
click at [170, 214] on div "[PERSON_NAME] (6 / Negro) s/ 139.00 Changed to Unedited [PERSON_NAME] (6 / Negr…" at bounding box center [206, 195] width 377 height 59
drag, startPoint x: 265, startPoint y: 212, endPoint x: 194, endPoint y: 216, distance: 71.4
click at [194, 216] on div "[PERSON_NAME] (6 / Negro) s/ 139.00 Changed to Unedited [PERSON_NAME] (6 / Negr…" at bounding box center [206, 195] width 377 height 59
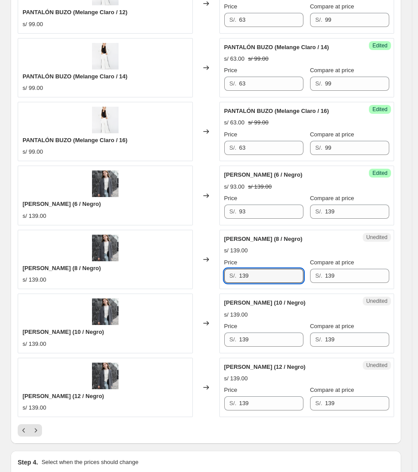
drag, startPoint x: 257, startPoint y: 279, endPoint x: 249, endPoint y: 368, distance: 88.9
click at [209, 289] on div "[PERSON_NAME] (8 / Negro) s/ 139.00 Changed to Unedited [PERSON_NAME] (8 / Negr…" at bounding box center [206, 259] width 377 height 59
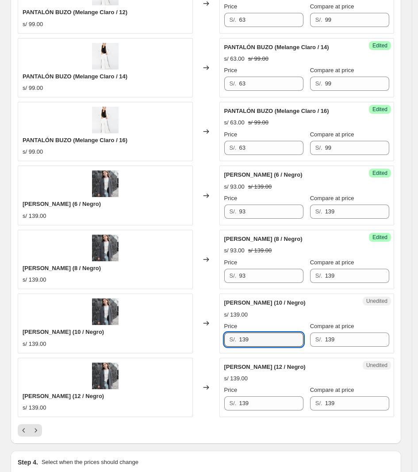
drag, startPoint x: 263, startPoint y: 345, endPoint x: 225, endPoint y: 345, distance: 37.6
click at [226, 345] on div "Unedited [PERSON_NAME] (10 / Negro) s/ 139.00 Price S/. 139 Compare at price S/…" at bounding box center [307, 323] width 175 height 59
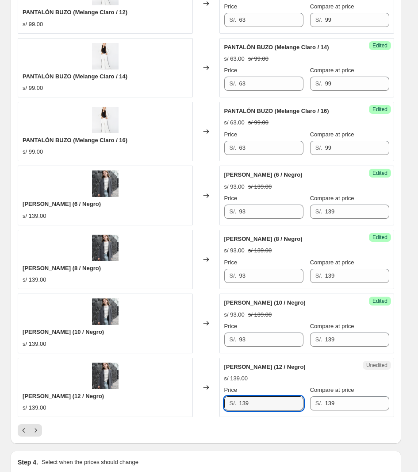
drag, startPoint x: 276, startPoint y: 414, endPoint x: 209, endPoint y: 410, distance: 66.6
click at [223, 411] on div "Unedited [PERSON_NAME] (12 / Negro) s/ 139.00 Price S/. 139 Compare at price S/…" at bounding box center [307, 387] width 175 height 59
click at [31, 434] on icon "Next" at bounding box center [35, 430] width 9 height 9
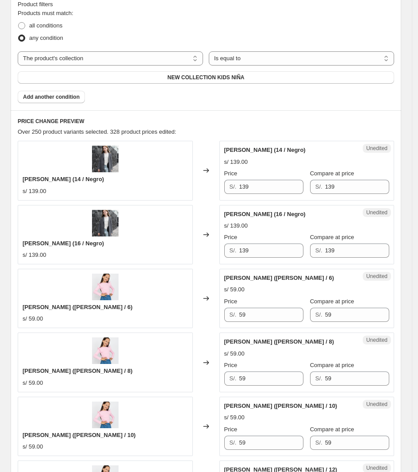
scroll to position [277, 0]
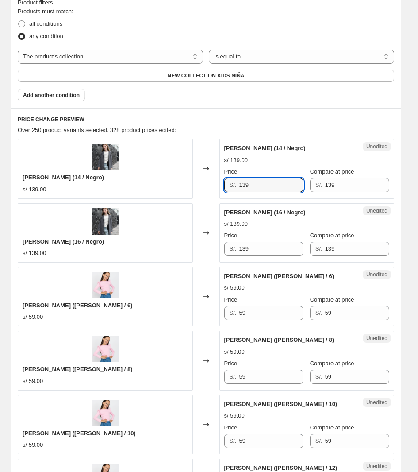
drag, startPoint x: 271, startPoint y: 184, endPoint x: 143, endPoint y: 181, distance: 128.9
click at [143, 181] on div "[PERSON_NAME] (14 / Negro) s/ 139.00 Changed to Unedited [PERSON_NAME] (14 / Ne…" at bounding box center [206, 168] width 377 height 59
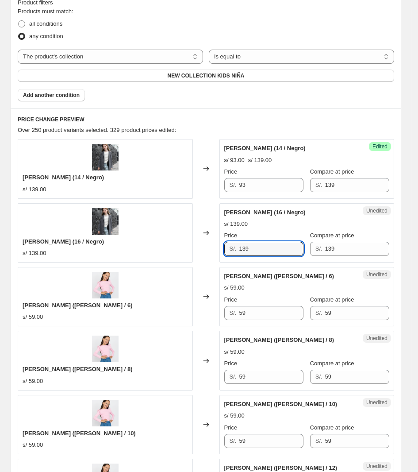
drag, startPoint x: 275, startPoint y: 253, endPoint x: 204, endPoint y: 251, distance: 71.8
click at [204, 251] on div "[PERSON_NAME] (16 / Negro) s/ 139.00 Changed to Unedited [PERSON_NAME] (16 / Ne…" at bounding box center [206, 232] width 377 height 59
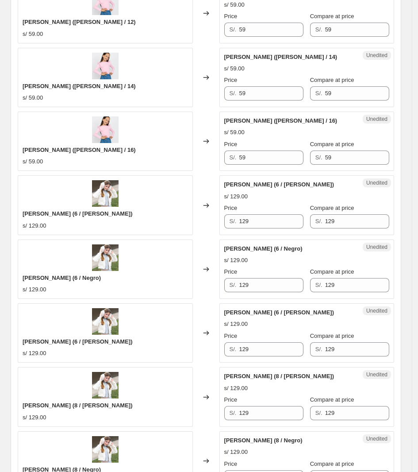
scroll to position [775, 0]
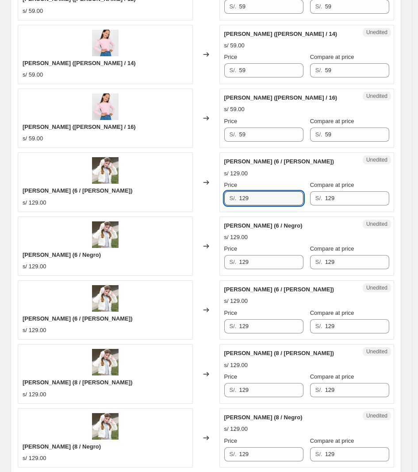
drag, startPoint x: 273, startPoint y: 198, endPoint x: 211, endPoint y: 195, distance: 62.5
click at [209, 195] on div "[PERSON_NAME] (6 / [PERSON_NAME]) s/ 129.00 Changed to Unedited [PERSON_NAME] (…" at bounding box center [206, 181] width 377 height 59
drag, startPoint x: 242, startPoint y: 200, endPoint x: 167, endPoint y: 203, distance: 74.9
click at [222, 202] on div "Unedited [PERSON_NAME] (6 / [PERSON_NAME]) s/ 129.00 Price S/. 79 Compare at pr…" at bounding box center [307, 181] width 175 height 59
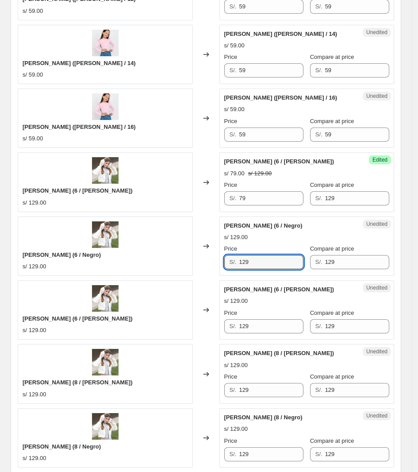
drag, startPoint x: 253, startPoint y: 267, endPoint x: 257, endPoint y: 294, distance: 26.9
click at [182, 259] on div "[PERSON_NAME] (6 / Negro) s/ 129.00 Changed to Unedited [PERSON_NAME] (6 / Negr…" at bounding box center [206, 246] width 377 height 59
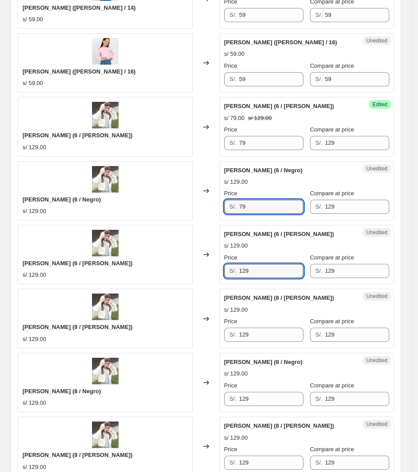
drag, startPoint x: 273, startPoint y: 276, endPoint x: 205, endPoint y: 278, distance: 68.2
click at [206, 278] on div "[PERSON_NAME] (6 / [PERSON_NAME]) s/ 129.00 Changed to Unedited [PERSON_NAME] (…" at bounding box center [206, 254] width 377 height 59
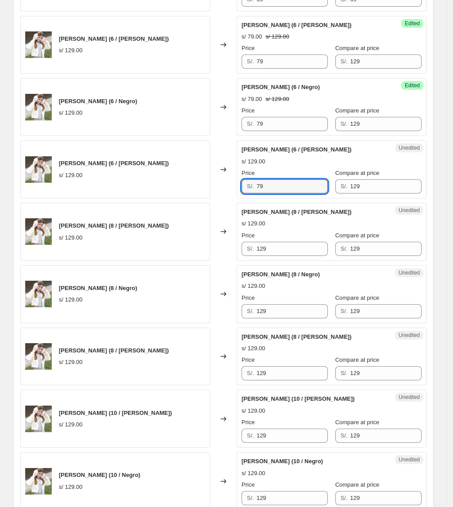
scroll to position [889, 0]
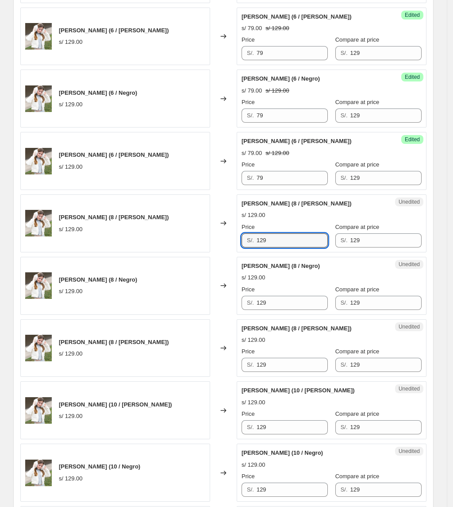
drag, startPoint x: 284, startPoint y: 238, endPoint x: 190, endPoint y: 237, distance: 94.3
click at [190, 237] on div "[PERSON_NAME] (8 / [PERSON_NAME]) s/ 129.00 Changed to Unedited [PERSON_NAME] (…" at bounding box center [223, 223] width 407 height 58
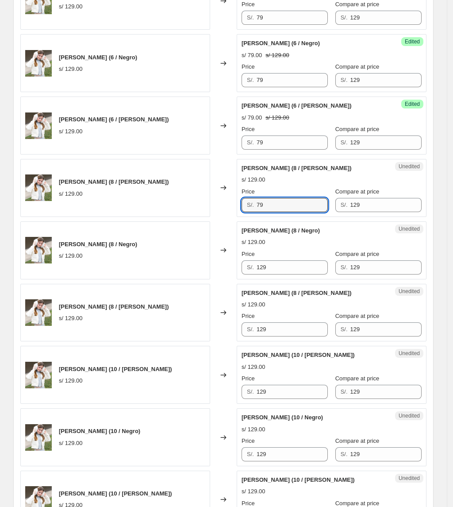
scroll to position [948, 0]
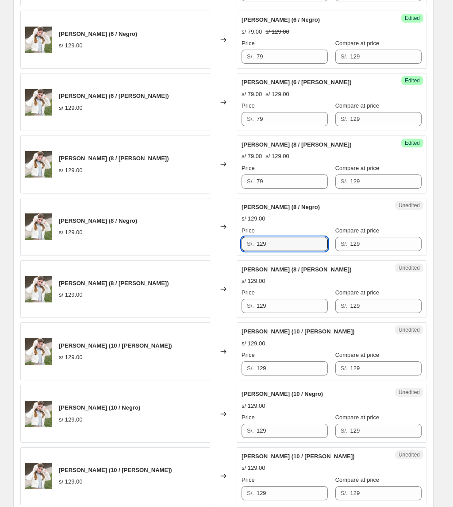
drag, startPoint x: 293, startPoint y: 248, endPoint x: 231, endPoint y: 250, distance: 62.0
click at [231, 250] on div "[PERSON_NAME] (8 / Negro) s/ 129.00 Changed to Unedited [PERSON_NAME] (8 / Negr…" at bounding box center [223, 227] width 407 height 58
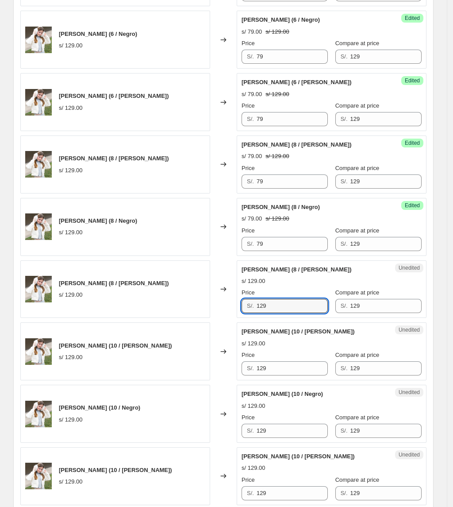
drag, startPoint x: 300, startPoint y: 308, endPoint x: 229, endPoint y: 305, distance: 71.8
click at [228, 305] on div "[PERSON_NAME] (8 / [PERSON_NAME]) s/ 129.00 Changed to Unedited [PERSON_NAME] (…" at bounding box center [223, 289] width 407 height 58
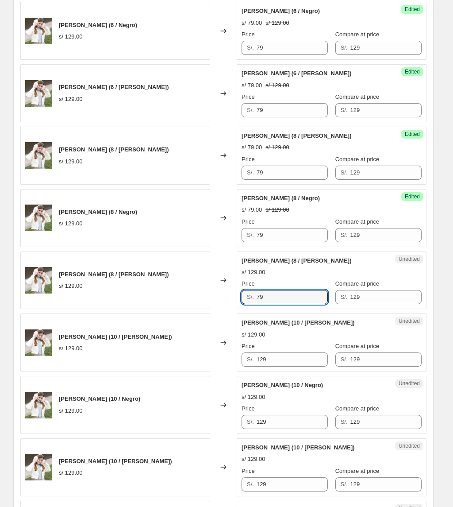
scroll to position [1007, 0]
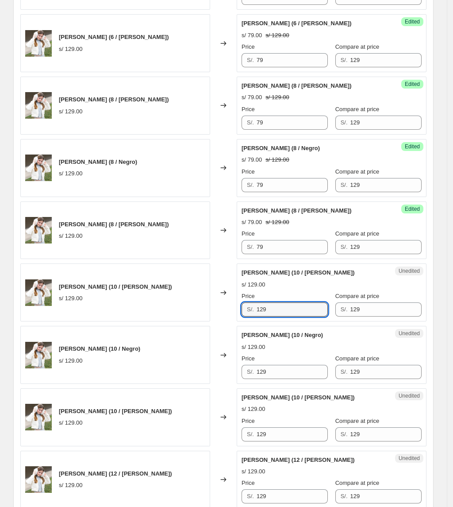
drag, startPoint x: 280, startPoint y: 314, endPoint x: 201, endPoint y: 310, distance: 79.3
click at [201, 310] on div "[PERSON_NAME] (10 / [PERSON_NAME]) s/ 129.00 Changed to Unedited [PERSON_NAME] …" at bounding box center [223, 292] width 407 height 58
drag, startPoint x: 285, startPoint y: 371, endPoint x: 209, endPoint y: 375, distance: 76.3
click at [209, 375] on div "[PERSON_NAME] (10 / Negro) s/ 129.00 Changed to Unedited [PERSON_NAME] (10 / Ne…" at bounding box center [223, 355] width 407 height 58
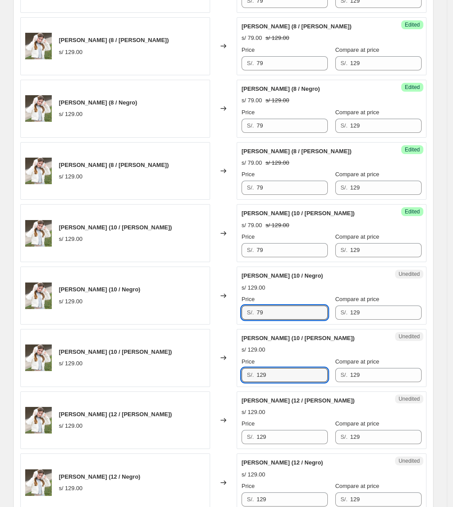
drag, startPoint x: 289, startPoint y: 383, endPoint x: 217, endPoint y: 376, distance: 72.0
click at [218, 376] on div "[PERSON_NAME] (10 / [PERSON_NAME]) s/ 129.00 Changed to Unedited [PERSON_NAME] …" at bounding box center [223, 358] width 407 height 58
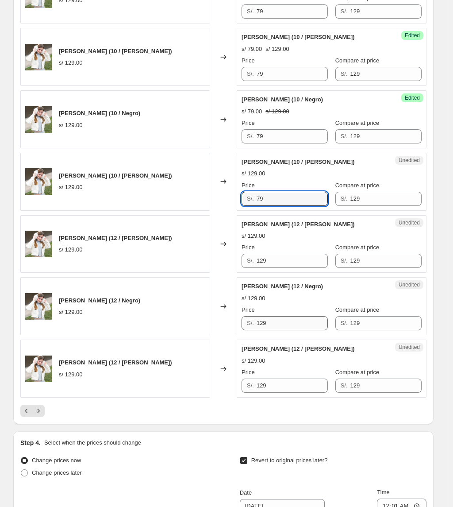
scroll to position [1244, 0]
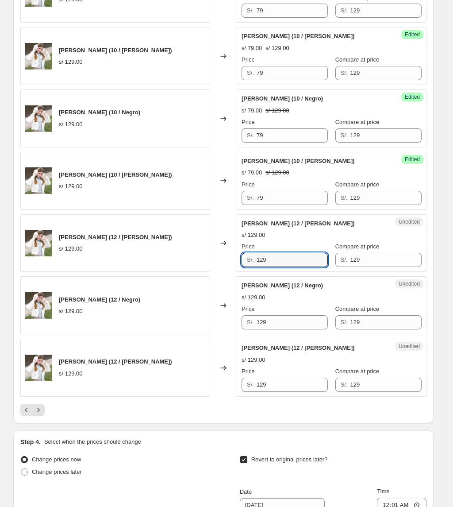
drag, startPoint x: 277, startPoint y: 267, endPoint x: 186, endPoint y: 281, distance: 91.3
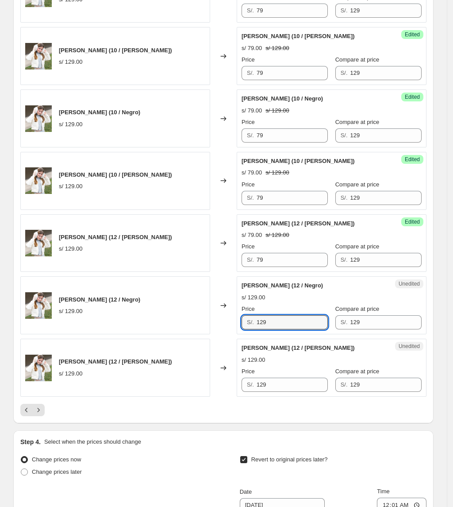
drag, startPoint x: 278, startPoint y: 323, endPoint x: 220, endPoint y: 326, distance: 58.1
click at [221, 326] on div "[PERSON_NAME] (12 / Negro) s/ 129.00 Changed to Unedited [PERSON_NAME] (12 / Ne…" at bounding box center [223, 305] width 407 height 58
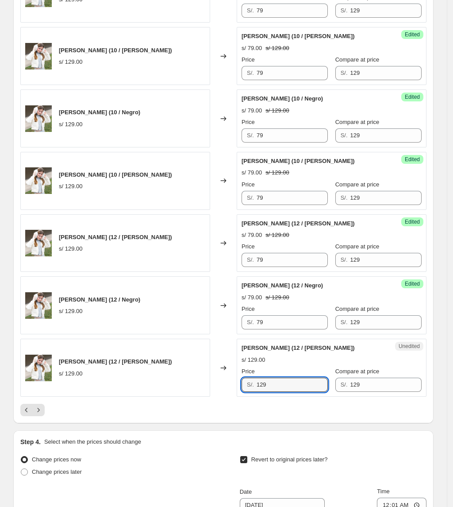
drag, startPoint x: 282, startPoint y: 385, endPoint x: 197, endPoint y: 380, distance: 85.2
click at [197, 380] on div "[PERSON_NAME] (12 / [PERSON_NAME]) s/ 129.00 Changed to Unedited [PERSON_NAME] …" at bounding box center [223, 368] width 407 height 58
click at [41, 415] on icon "Next" at bounding box center [38, 410] width 9 height 9
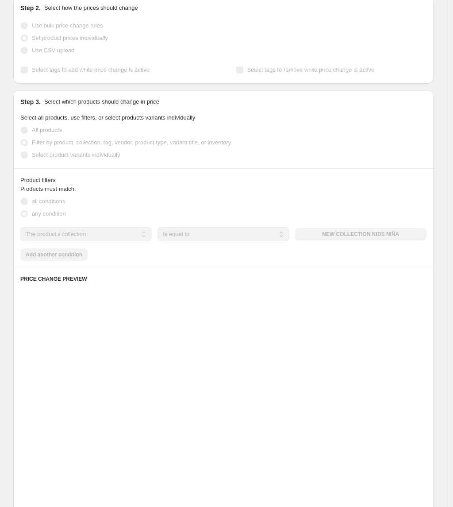
scroll to position [0, 0]
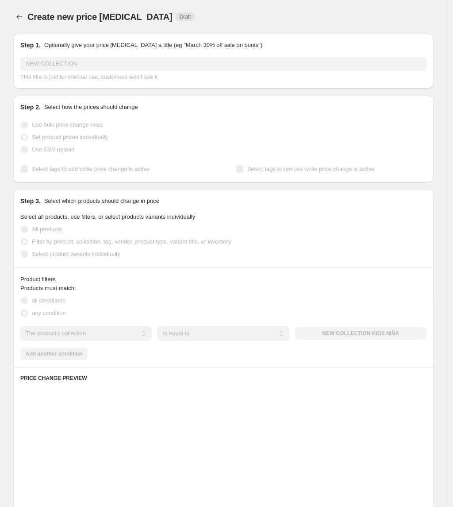
click at [291, 284] on fieldset "Products must match: all conditions any condition" at bounding box center [223, 301] width 407 height 35
click at [290, 283] on div "Product filters Products must match: all conditions any condition The product T…" at bounding box center [223, 317] width 421 height 100
click at [288, 282] on div "Product filters" at bounding box center [223, 279] width 407 height 9
click at [289, 259] on div "Select product variants individually" at bounding box center [223, 254] width 407 height 12
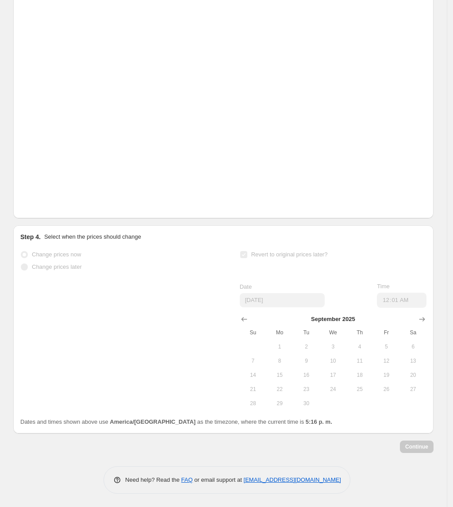
click at [282, 258] on span "Revert to original prices later?" at bounding box center [290, 254] width 77 height 7
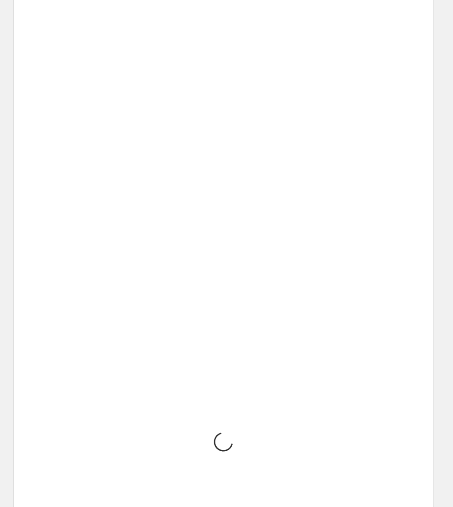
scroll to position [510, 0]
click at [214, 92] on div "Changed to" at bounding box center [223, 104] width 27 height 58
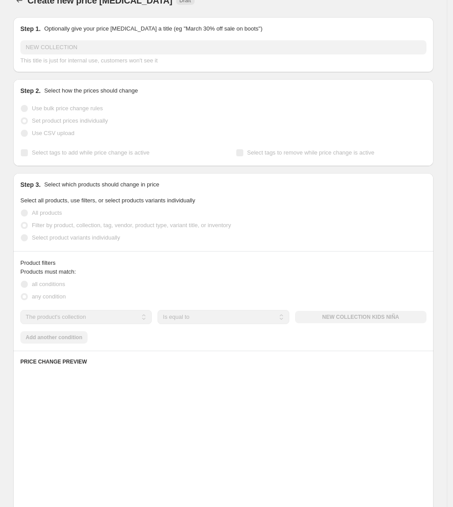
scroll to position [0, 0]
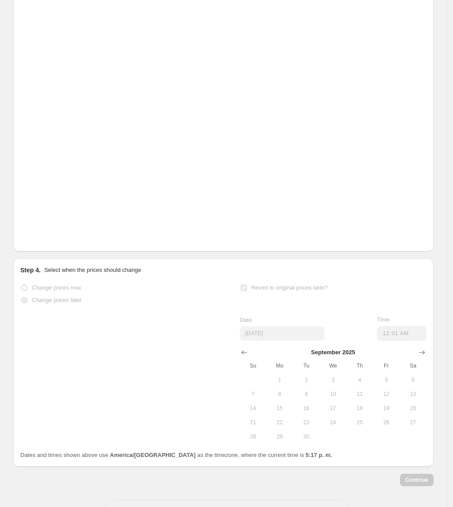
scroll to position [1455, 0]
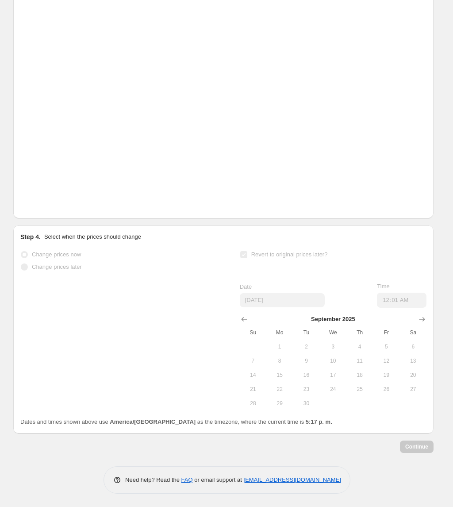
click at [427, 443] on div "Continue" at bounding box center [223, 447] width 421 height 12
click at [426, 443] on div "Continue" at bounding box center [223, 447] width 421 height 12
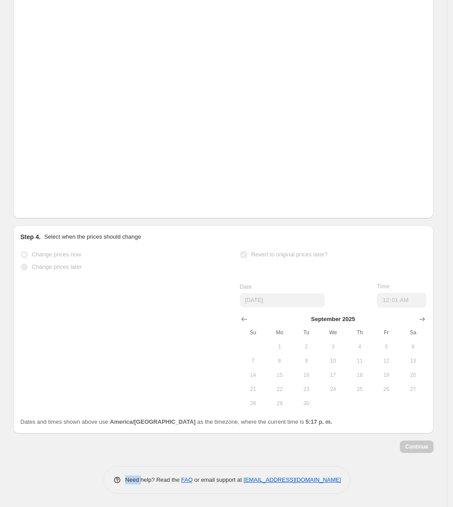
click at [426, 443] on div "Continue" at bounding box center [223, 447] width 421 height 12
click at [330, 422] on div "Dates and times shown above use America/[GEOGRAPHIC_DATA] as the timezone, wher…" at bounding box center [223, 422] width 407 height 9
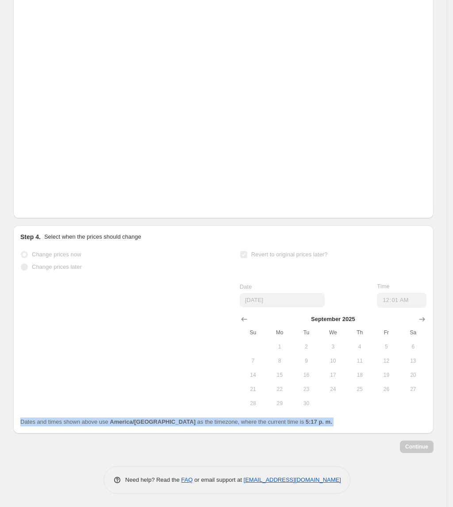
click at [330, 422] on div "Dates and times shown above use America/[GEOGRAPHIC_DATA] as the timezone, wher…" at bounding box center [223, 422] width 407 height 9
click at [423, 445] on div "Continue" at bounding box center [223, 447] width 421 height 12
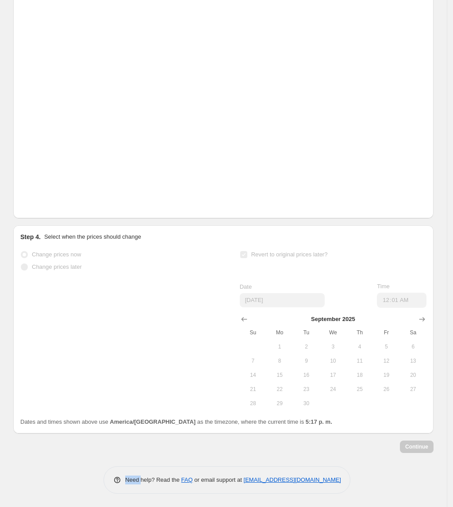
click at [423, 446] on div "Continue" at bounding box center [223, 447] width 421 height 12
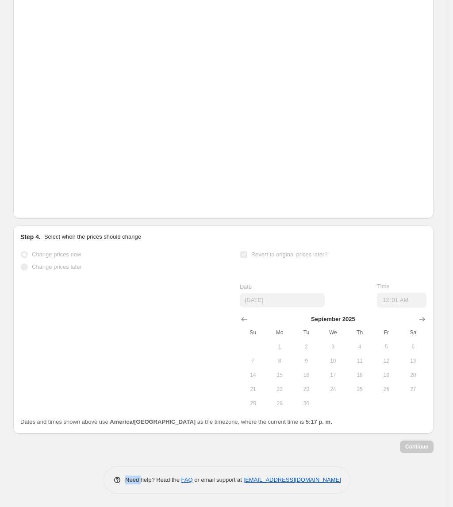
click at [423, 446] on div "Continue" at bounding box center [223, 447] width 421 height 12
click at [290, 403] on span "29" at bounding box center [279, 403] width 19 height 7
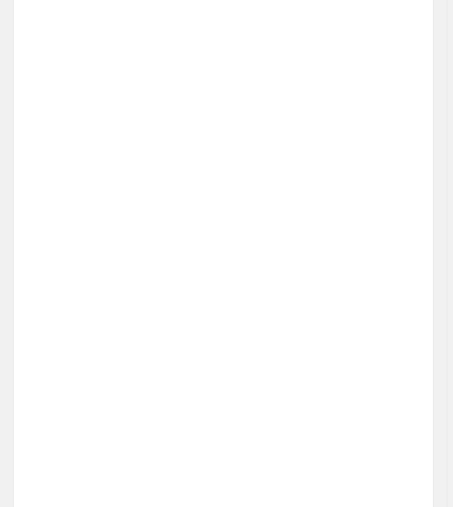
click at [283, 398] on div "Placeholder s/ 53.15 s/ 59.05 Price S/. 53.15 Compare at price S/. 59.05" at bounding box center [346, 409] width 152 height 48
click at [284, 397] on div "Placeholder s/ 53.15 s/ 59.05 Price S/. 53.15 Compare at price S/. 59.05" at bounding box center [346, 409] width 152 height 48
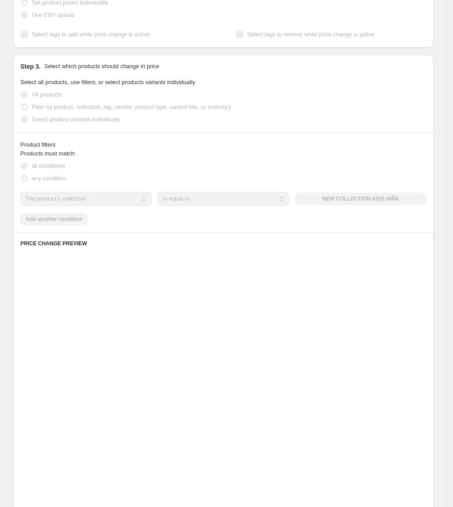
scroll to position [0, 0]
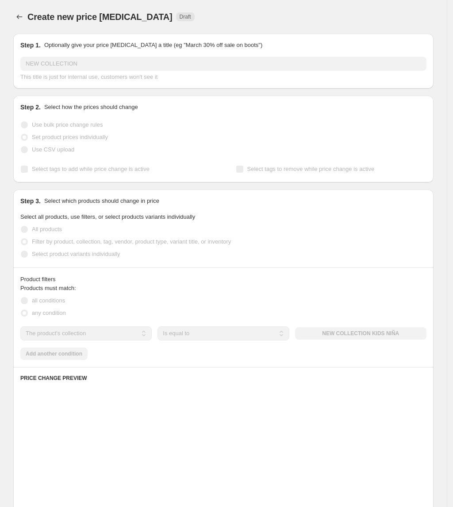
click at [212, 34] on div "Step 1. Optionally give your price [MEDICAL_DATA] a title (eg "March 30% off sa…" at bounding box center [223, 61] width 421 height 55
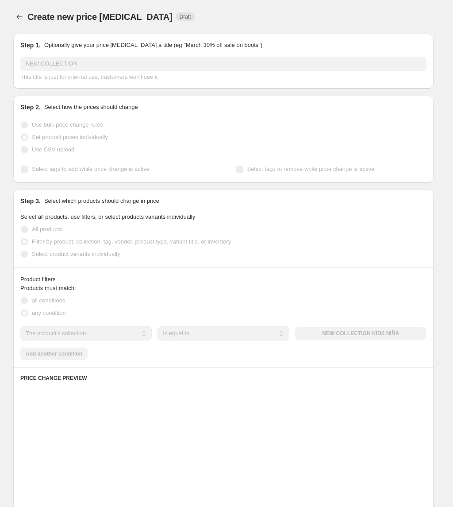
click at [220, 30] on div "Create new price [MEDICAL_DATA]. This page is ready Create new price [MEDICAL_D…" at bounding box center [223, 17] width 421 height 34
click at [254, 199] on div "Step 3. Select which products should change in price" at bounding box center [223, 201] width 407 height 9
click at [250, 197] on div "Step 3. Select which products should change in price" at bounding box center [223, 201] width 407 height 9
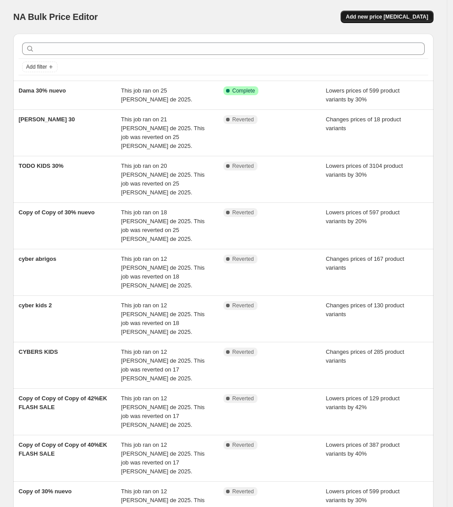
click at [406, 18] on span "Add new price [MEDICAL_DATA]" at bounding box center [387, 16] width 82 height 7
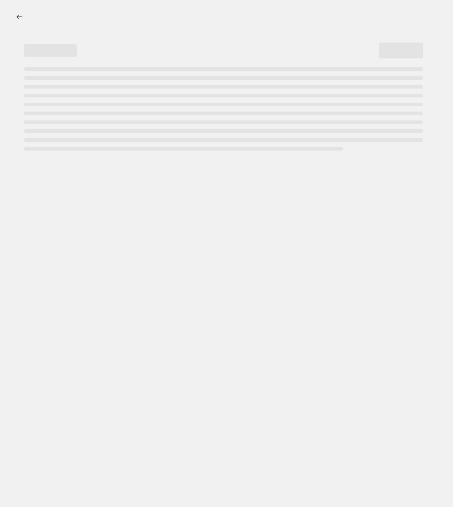
select select "percentage"
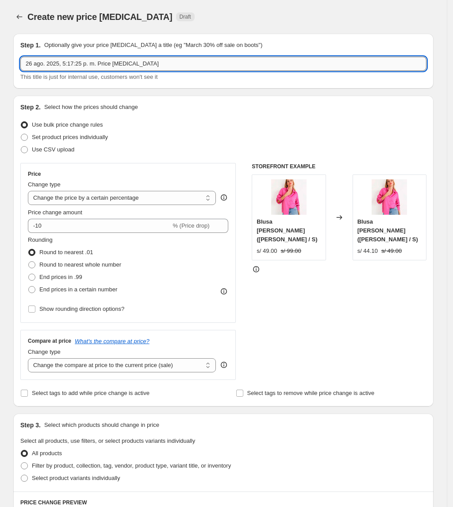
click at [91, 60] on input "26 ago. 2025, 5:17:25 p. m. Price change job" at bounding box center [223, 64] width 407 height 14
click at [92, 61] on input "26 ago. 2025, 5:17:25 p. m. Price change job" at bounding box center [223, 64] width 407 height 14
drag, startPoint x: -7, startPoint y: 57, endPoint x: -60, endPoint y: 56, distance: 53.2
click at [0, 56] on html "Home Settings Plans Skip to content Create new price change job. This page is r…" at bounding box center [226, 253] width 453 height 507
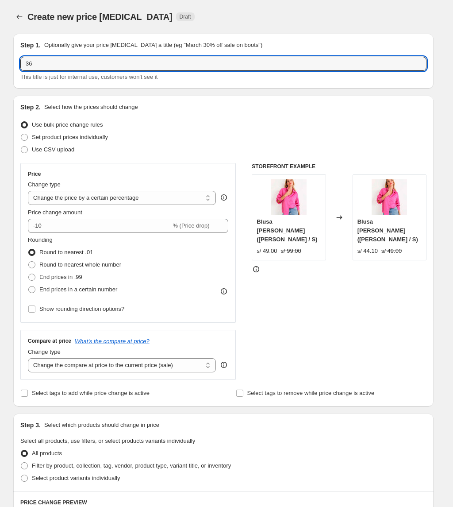
click at [311, 26] on div "Create new price [MEDICAL_DATA]. This page is ready Create new price [MEDICAL_D…" at bounding box center [223, 17] width 421 height 34
click at [73, 63] on input "36" at bounding box center [223, 64] width 407 height 14
drag, startPoint x: 93, startPoint y: 62, endPoint x: -54, endPoint y: 64, distance: 146.6
click at [0, 64] on html "Home Settings Plans Skip to content Create new price change job. This page is r…" at bounding box center [226, 253] width 453 height 507
type input "descuento"
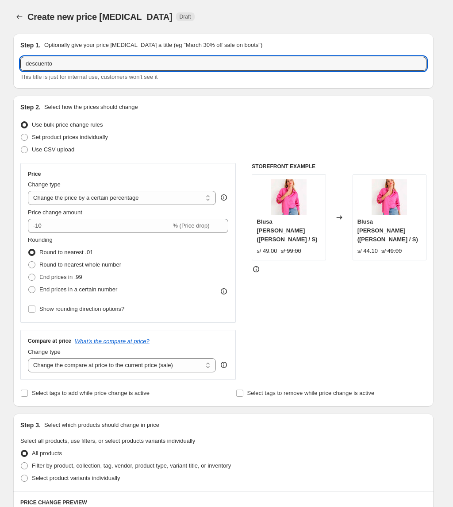
drag, startPoint x: 64, startPoint y: 59, endPoint x: 16, endPoint y: 76, distance: 50.7
click at [16, 76] on div "Step 1. Optionally give your price change job a title (eg "March 30% off sale o…" at bounding box center [223, 61] width 421 height 55
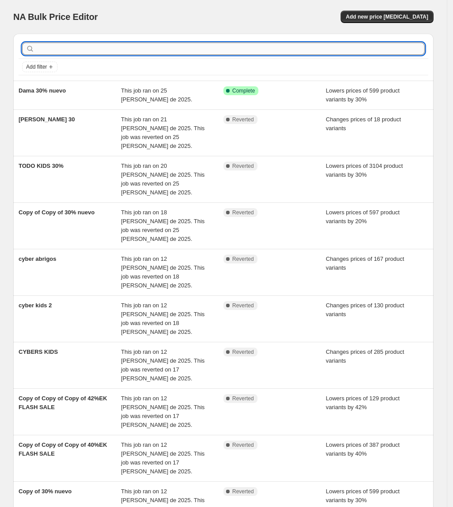
click at [97, 50] on input "text" at bounding box center [230, 49] width 389 height 12
type input "37"
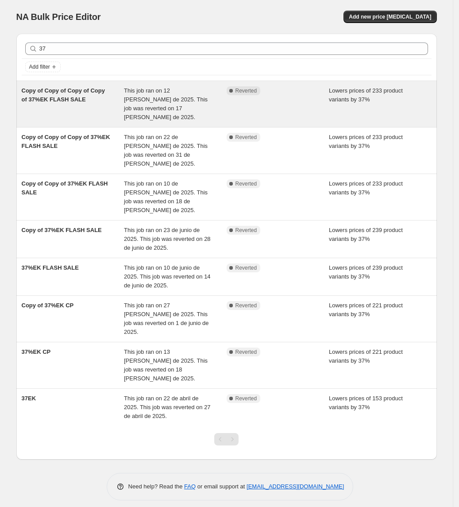
click at [73, 100] on span "Copy of Copy of Copy of Copy of 37%EK FLASH SALE" at bounding box center [63, 94] width 83 height 15
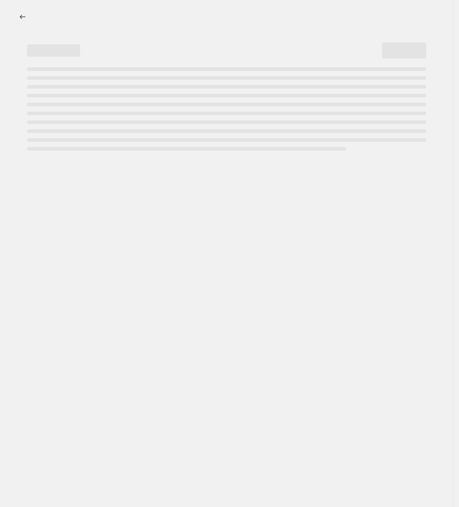
select select "percentage"
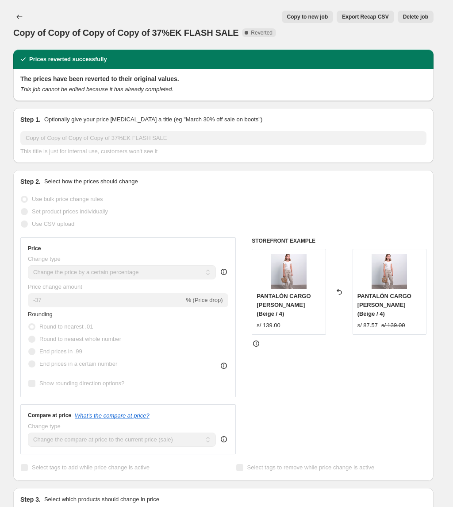
click at [324, 21] on button "Copy to new job" at bounding box center [308, 17] width 52 height 12
select select "percentage"
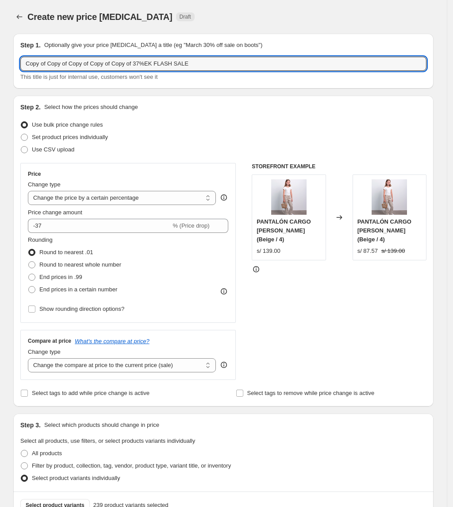
drag, startPoint x: 211, startPoint y: 65, endPoint x: -107, endPoint y: 62, distance: 318.0
click at [0, 62] on html "Home Settings Plans Skip to content Create new price change job. This page is r…" at bounding box center [226, 253] width 453 height 507
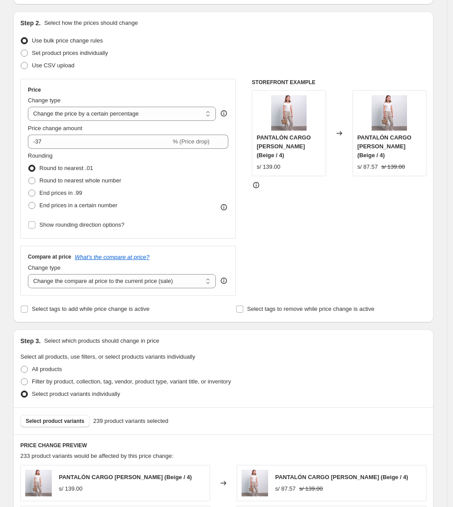
scroll to position [408, 0]
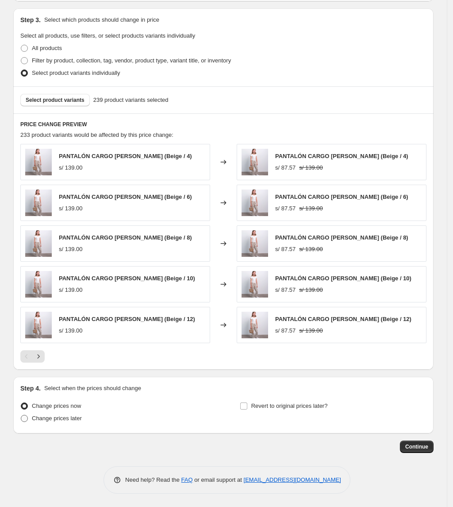
type input "37% kids"
click at [63, 420] on span "Change prices later" at bounding box center [57, 418] width 50 height 7
click at [21, 415] on input "Change prices later" at bounding box center [21, 415] width 0 height 0
radio input "true"
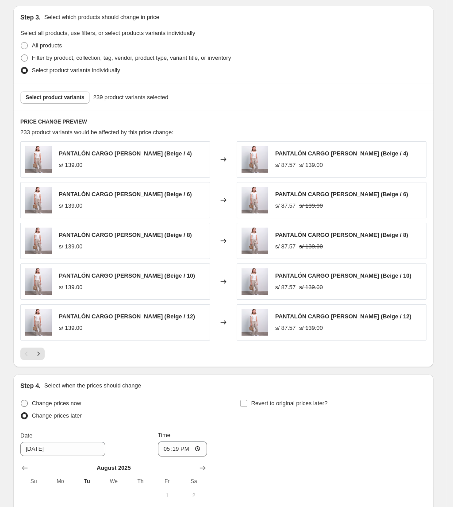
click at [66, 410] on label "Change prices now" at bounding box center [50, 403] width 61 height 12
click at [21, 400] on input "Change prices now" at bounding box center [21, 400] width 0 height 0
radio input "true"
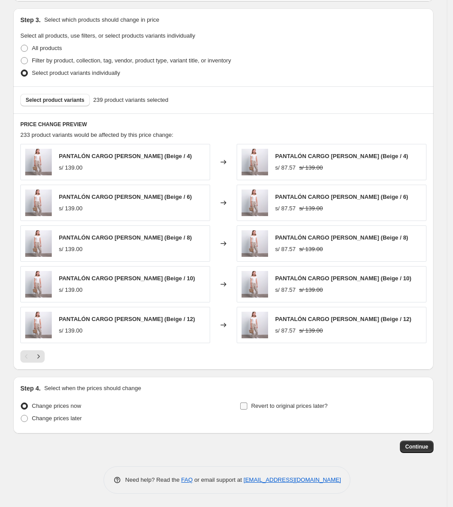
click at [256, 407] on span "Revert to original prices later?" at bounding box center [290, 406] width 77 height 7
click at [248, 407] on input "Revert to original prices later?" at bounding box center [243, 406] width 7 height 7
checkbox input "true"
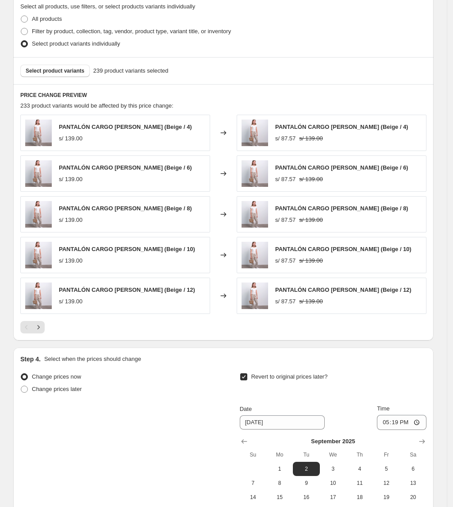
scroll to position [560, 0]
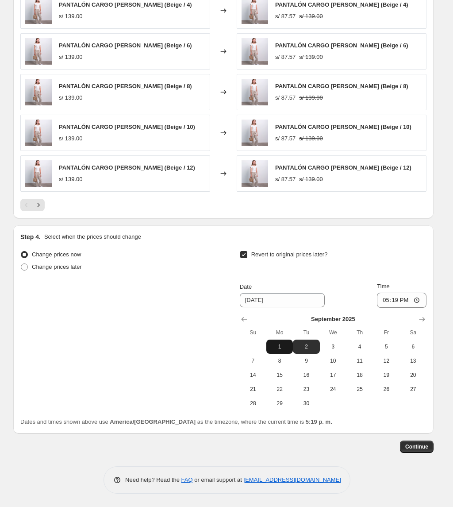
click at [282, 340] on button "1" at bounding box center [280, 347] width 27 height 14
type input "[DATE]"
click at [401, 302] on input "17:19" at bounding box center [402, 300] width 50 height 15
type input "00:01"
click at [410, 445] on span "Continue" at bounding box center [417, 446] width 23 height 7
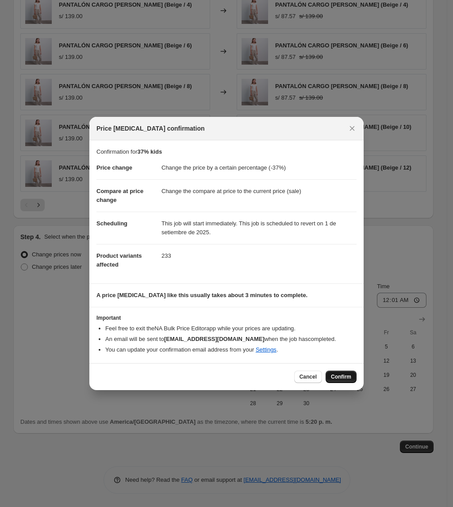
click at [345, 372] on button "Confirm" at bounding box center [341, 377] width 31 height 12
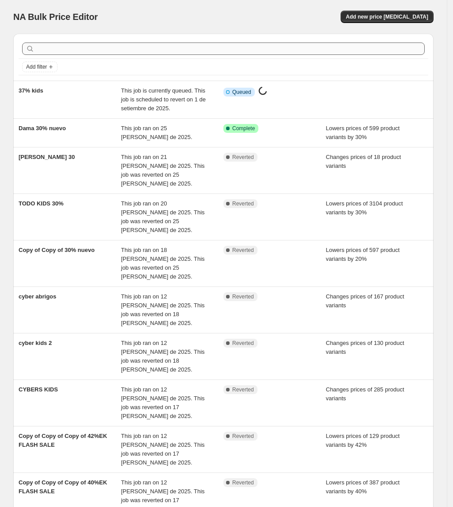
drag, startPoint x: 189, startPoint y: 61, endPoint x: 194, endPoint y: 52, distance: 9.7
click at [190, 59] on div "Add filter" at bounding box center [224, 67] width 410 height 16
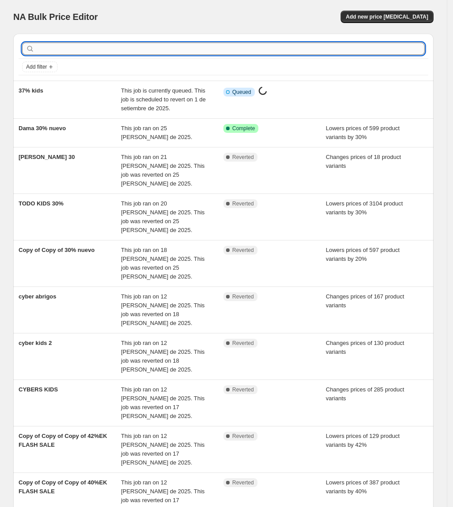
click at [194, 52] on input "text" at bounding box center [230, 49] width 389 height 12
type input "36"
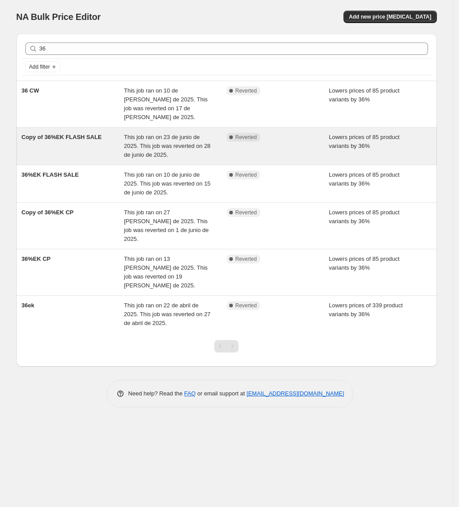
click at [81, 135] on div "Copy of 36%EK FLASH SALE" at bounding box center [73, 146] width 103 height 27
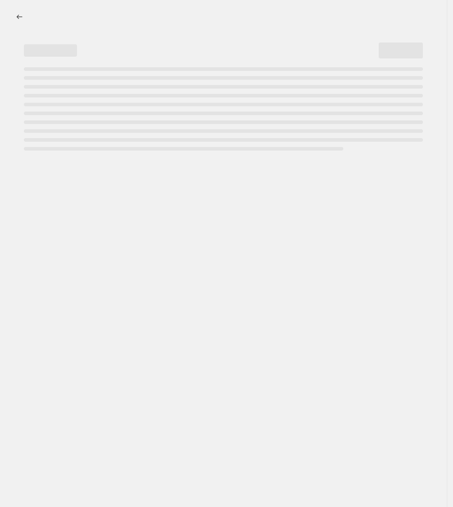
select select "percentage"
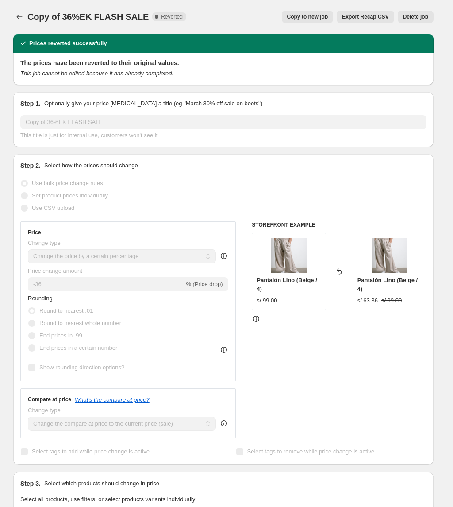
click at [326, 21] on button "Copy to new job" at bounding box center [308, 17] width 52 height 12
select select "percentage"
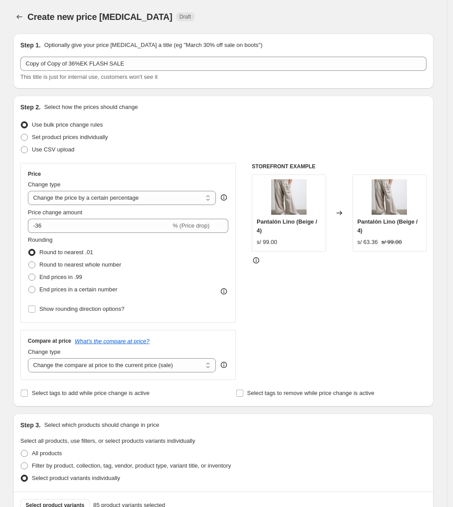
click at [272, 48] on div "Step 1. Optionally give your price change job a title (eg "March 30% off sale o…" at bounding box center [223, 45] width 407 height 9
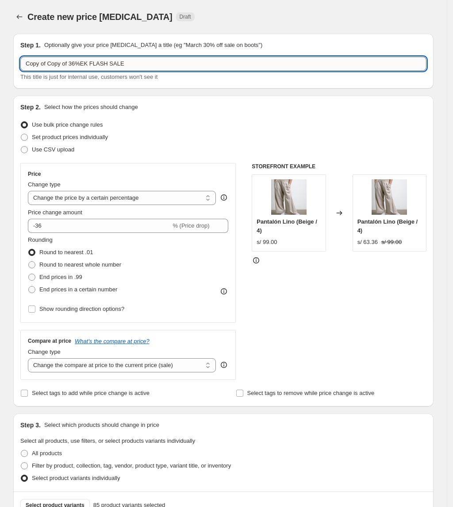
click at [253, 66] on input "Copy of Copy of 36%EK FLASH SALE" at bounding box center [223, 64] width 407 height 14
click at [252, 66] on input "Copy of Copy of 36%EK FLASH SALE" at bounding box center [223, 64] width 407 height 14
click at [250, 66] on input "Copy of Copy of 36%EK FLASH SALE" at bounding box center [223, 64] width 407 height 14
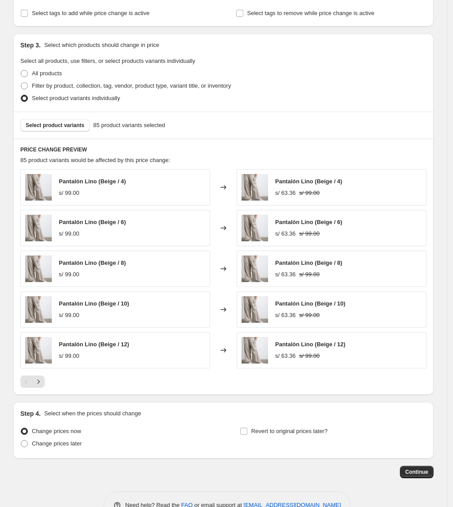
scroll to position [408, 0]
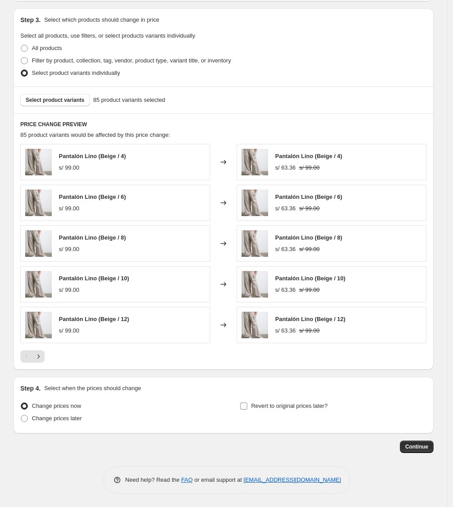
type input "36% kids"
click at [316, 404] on span "Revert to original prices later?" at bounding box center [290, 406] width 77 height 7
click at [248, 404] on input "Revert to original prices later?" at bounding box center [243, 406] width 7 height 7
checkbox input "true"
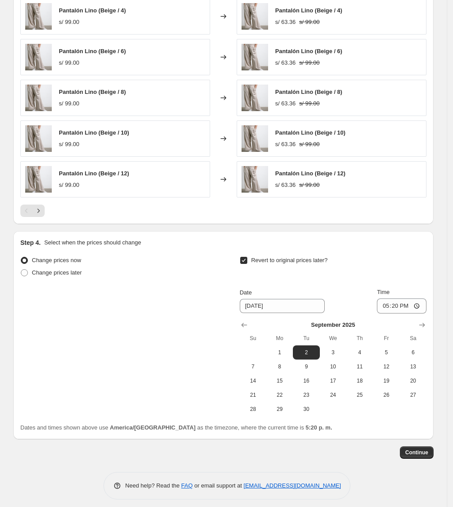
scroll to position [560, 0]
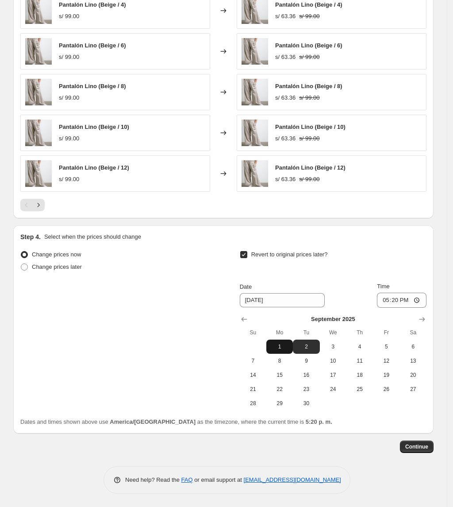
click at [285, 348] on span "1" at bounding box center [279, 346] width 19 height 7
type input "[DATE]"
click at [398, 298] on input "17:20" at bounding box center [402, 300] width 50 height 15
type input "00:01"
click at [422, 451] on button "Continue" at bounding box center [417, 447] width 34 height 12
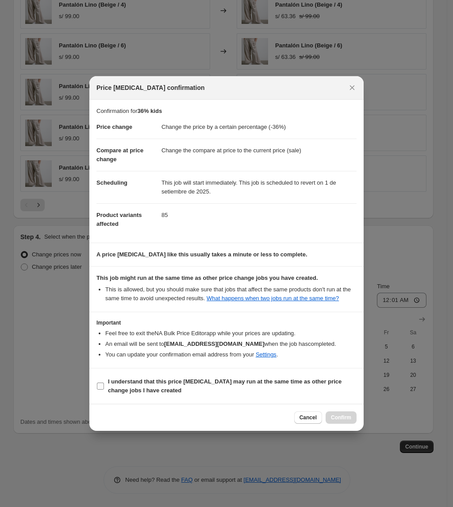
click at [190, 378] on span "I understand that this price change job may run at the same time as other price…" at bounding box center [232, 386] width 249 height 18
click at [104, 383] on input "I understand that this price change job may run at the same time as other price…" at bounding box center [100, 386] width 7 height 7
checkbox input "true"
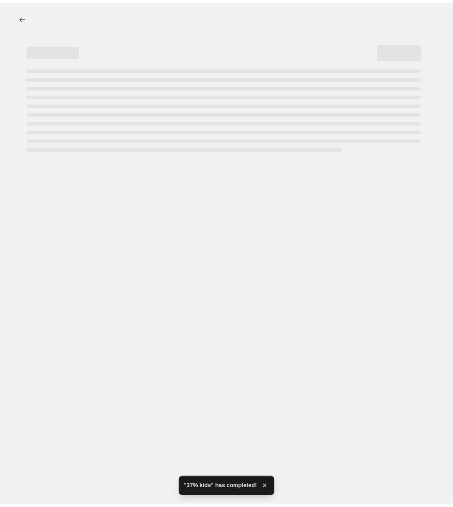
scroll to position [0, 0]
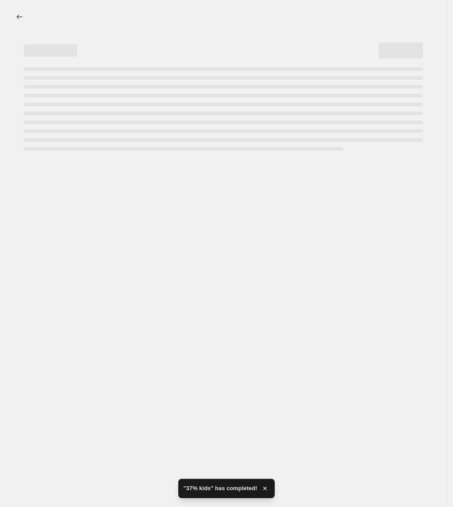
select select "percentage"
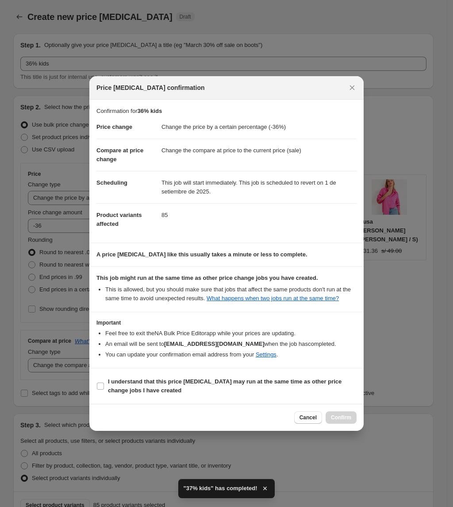
click at [264, 401] on section "I understand that this price change job may run at the same time as other price…" at bounding box center [226, 385] width 275 height 35
click at [260, 387] on span "I understand that this price change job may run at the same time as other price…" at bounding box center [232, 386] width 249 height 18
click at [238, 385] on b "I understand that this price change job may run at the same time as other price…" at bounding box center [225, 385] width 234 height 15
click at [104, 385] on input "I understand that this price change job may run at the same time as other price…" at bounding box center [100, 386] width 7 height 7
checkbox input "true"
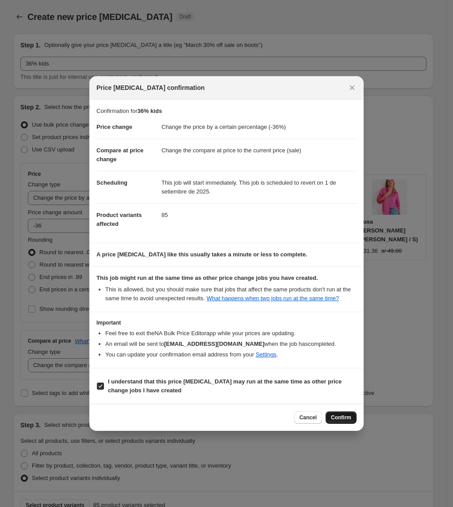
click at [353, 418] on button "Confirm" at bounding box center [341, 417] width 31 height 12
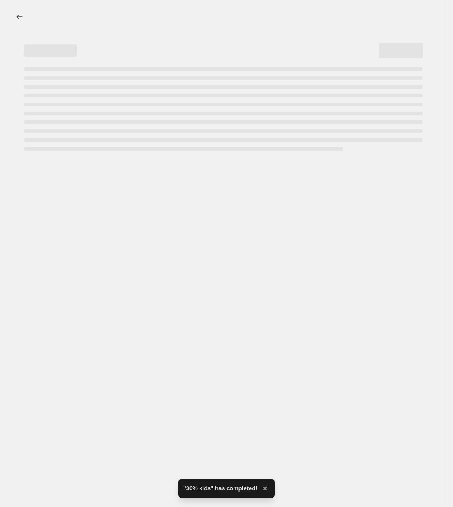
select select "percentage"
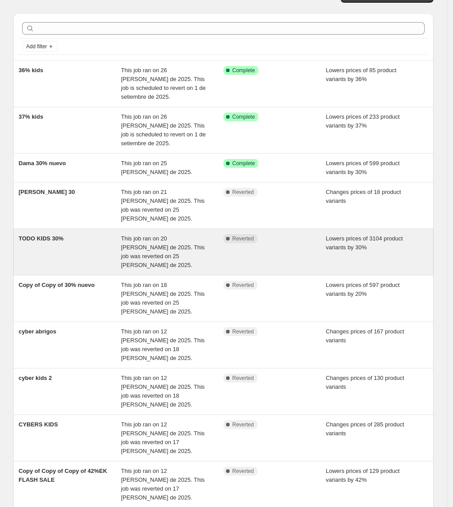
scroll to position [31, 0]
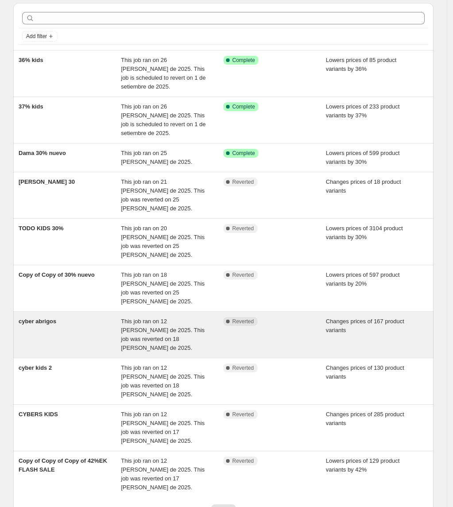
click at [46, 318] on span "cyber abrigos" at bounding box center [38, 321] width 38 height 7
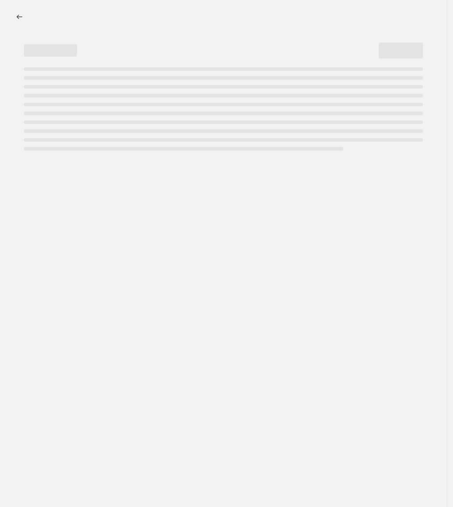
select select "collection"
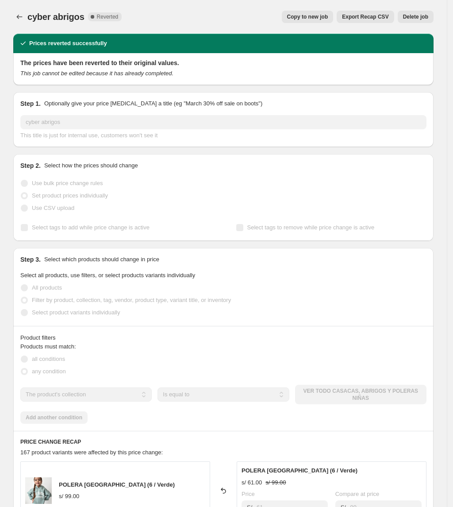
click at [330, 11] on button "Copy to new job" at bounding box center [308, 17] width 52 height 12
select select "collection"
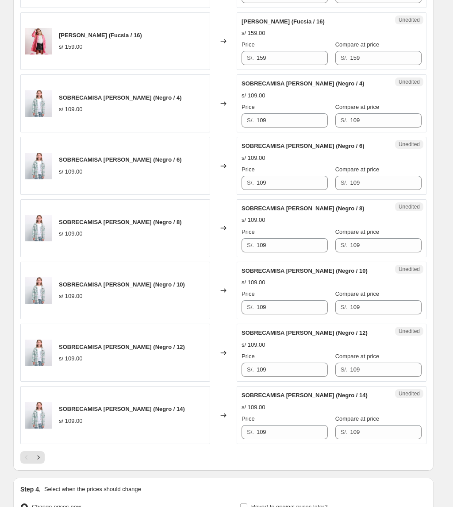
scroll to position [1304, 0]
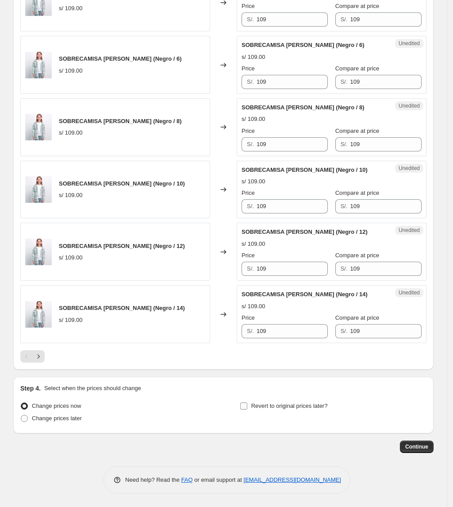
click at [272, 407] on span "Revert to original prices later?" at bounding box center [290, 406] width 77 height 7
click at [248, 407] on input "Revert to original prices later?" at bounding box center [243, 406] width 7 height 7
checkbox input "true"
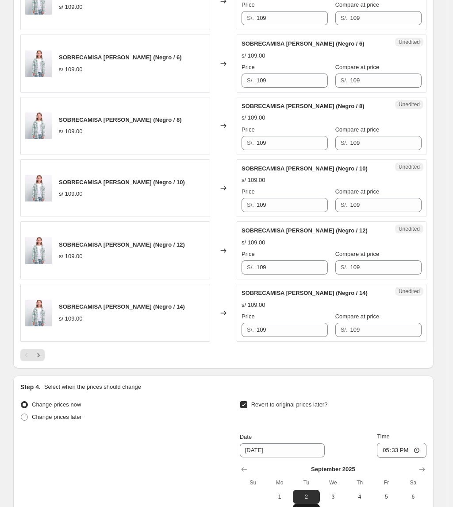
scroll to position [1455, 0]
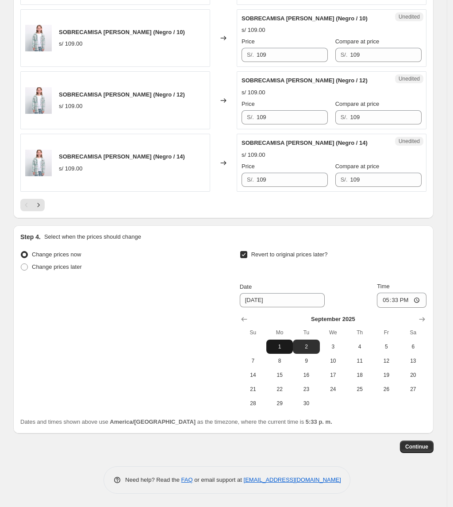
click at [277, 346] on span "1" at bounding box center [279, 346] width 19 height 7
type input "[DATE]"
click at [390, 288] on span "Time" at bounding box center [383, 286] width 12 height 7
click at [400, 293] on input "17:33" at bounding box center [402, 300] width 50 height 15
click at [401, 305] on input "17:33" at bounding box center [402, 300] width 50 height 15
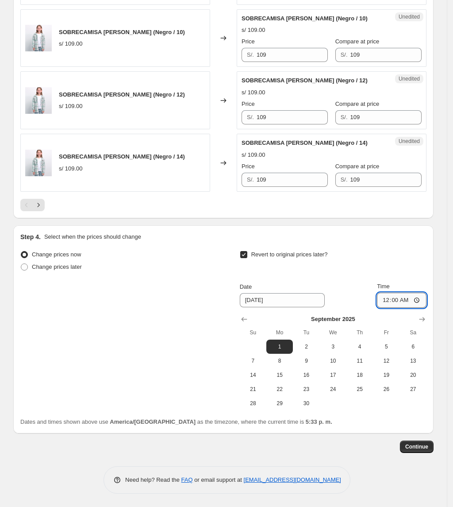
type input "00:01"
click at [422, 442] on button "Continue" at bounding box center [417, 447] width 34 height 12
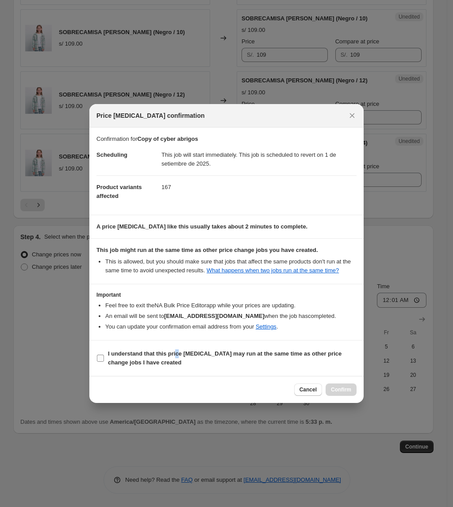
drag, startPoint x: 177, startPoint y: 351, endPoint x: 254, endPoint y: 394, distance: 88.0
click at [178, 352] on b "I understand that this price change job may run at the same time as other price…" at bounding box center [225, 357] width 234 height 15
click at [204, 362] on span "I understand that this price change job may run at the same time as other price…" at bounding box center [232, 358] width 249 height 18
click at [104, 362] on input "I understand that this price change job may run at the same time as other price…" at bounding box center [100, 358] width 7 height 7
checkbox input "true"
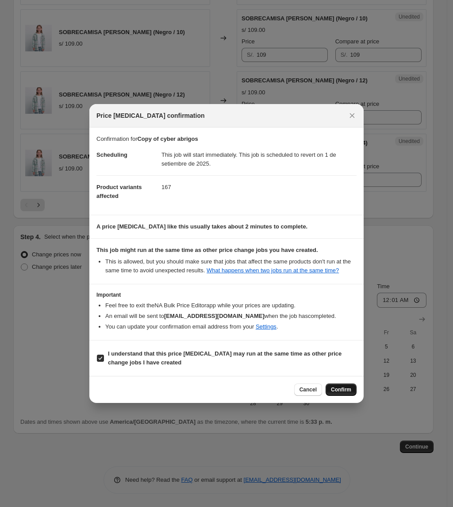
click at [342, 392] on span "Confirm" at bounding box center [341, 389] width 20 height 7
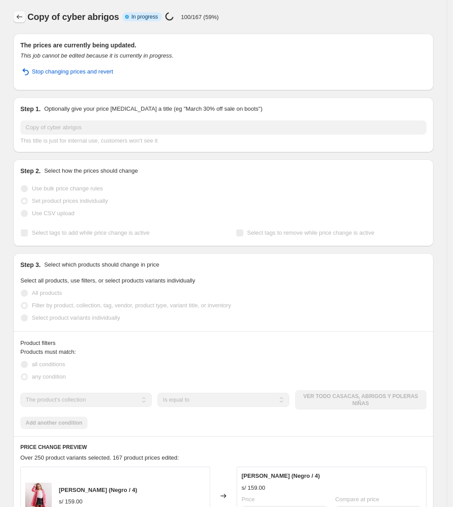
click at [22, 19] on icon "Price change jobs" at bounding box center [19, 16] width 9 height 9
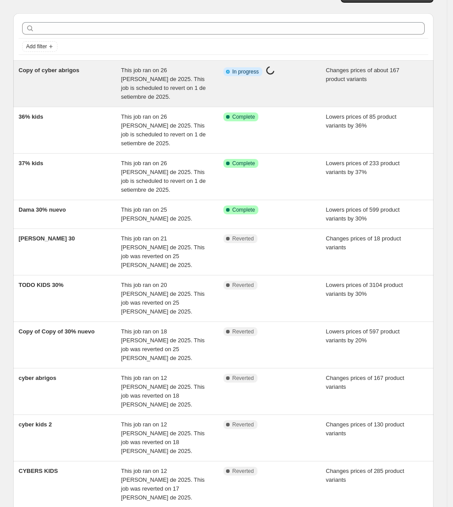
scroll to position [31, 0]
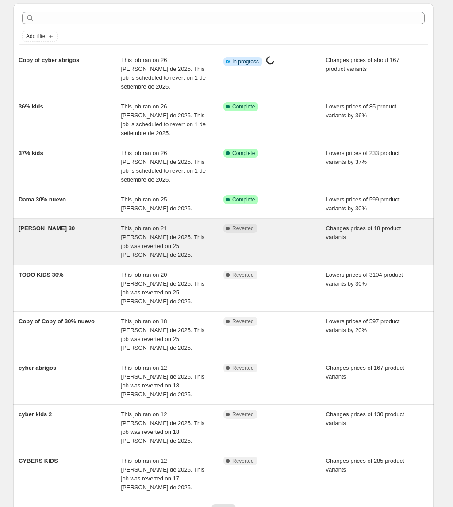
drag, startPoint x: 68, startPoint y: 224, endPoint x: 53, endPoint y: 218, distance: 15.7
click at [53, 224] on div "tamy 30" at bounding box center [70, 241] width 103 height 35
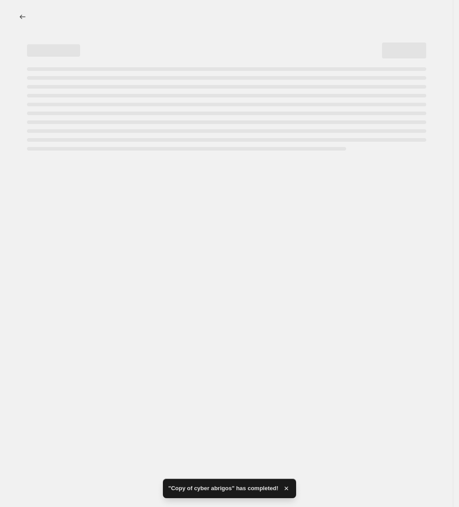
select select "percentage"
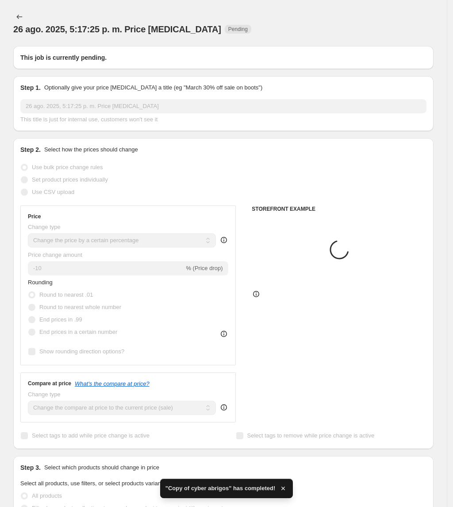
type input "tamy 30"
radio input "false"
radio input "true"
radio input "false"
radio input "true"
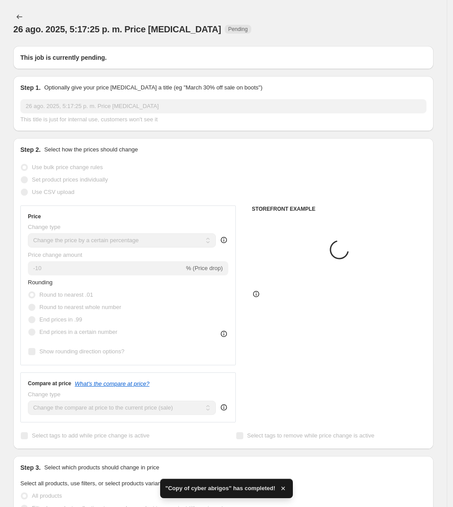
checkbox input "true"
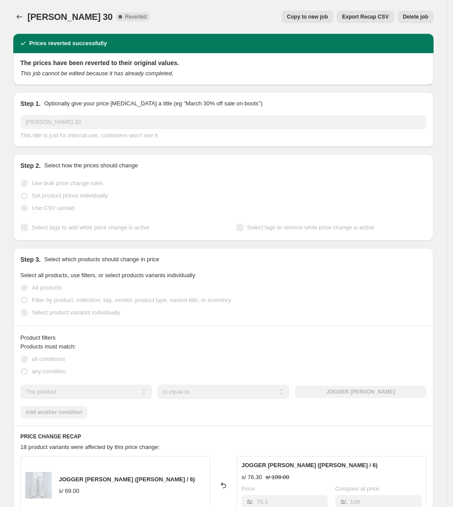
click at [321, 17] on span "Copy to new job" at bounding box center [307, 16] width 41 height 7
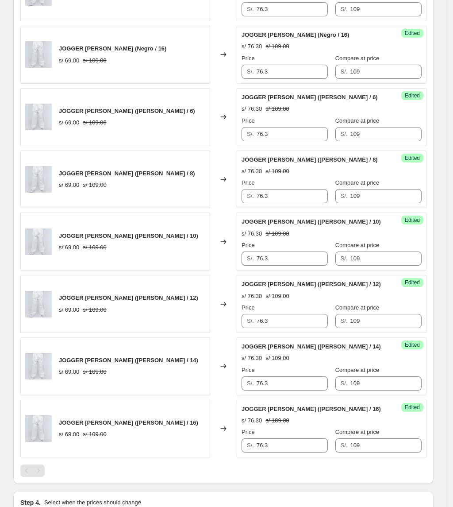
scroll to position [1178, 0]
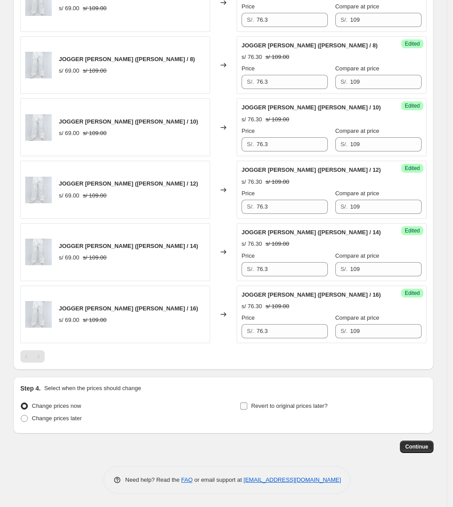
click at [293, 411] on label "Revert to original prices later?" at bounding box center [284, 406] width 88 height 12
click at [248, 410] on input "Revert to original prices later?" at bounding box center [243, 406] width 7 height 7
checkbox input "true"
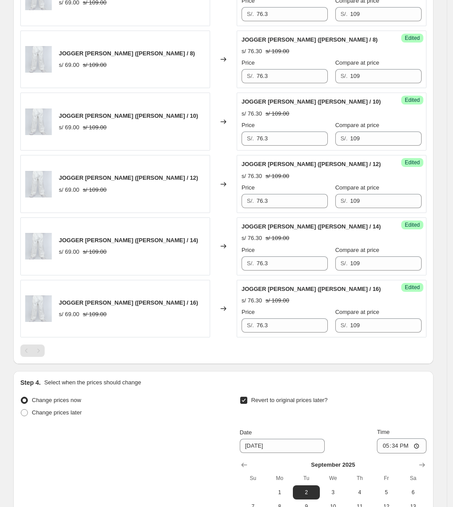
scroll to position [1329, 0]
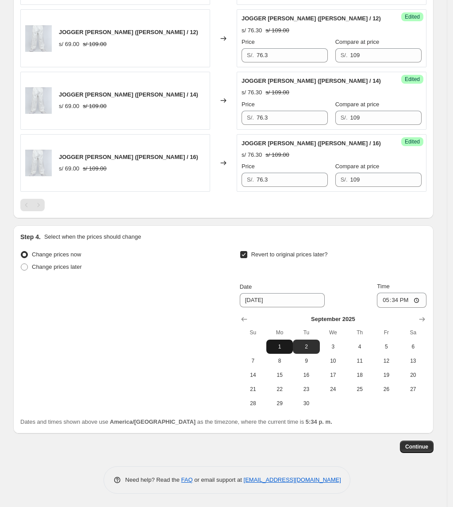
click at [281, 347] on span "1" at bounding box center [279, 346] width 19 height 7
type input "[DATE]"
click at [400, 298] on input "17:34" at bounding box center [402, 300] width 50 height 15
type input "00:01"
click at [424, 448] on span "Continue" at bounding box center [417, 446] width 23 height 7
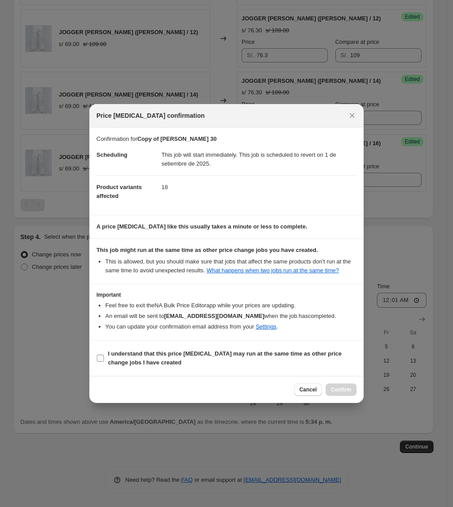
click at [195, 355] on b "I understand that this price change job may run at the same time as other price…" at bounding box center [225, 357] width 234 height 15
click at [104, 355] on input "I understand that this price change job may run at the same time as other price…" at bounding box center [100, 358] width 7 height 7
checkbox input "true"
click at [353, 387] on button "Confirm" at bounding box center [341, 390] width 31 height 12
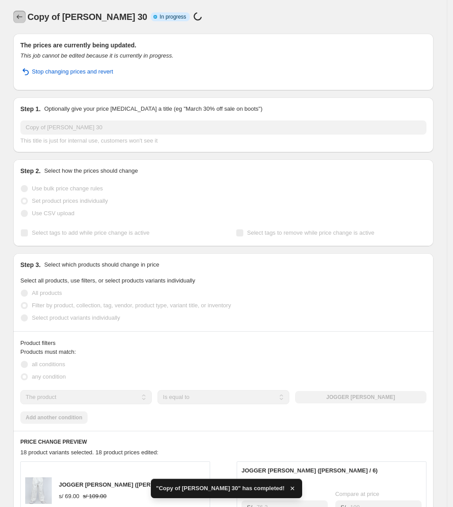
click at [23, 18] on icon "Price change jobs" at bounding box center [19, 16] width 9 height 9
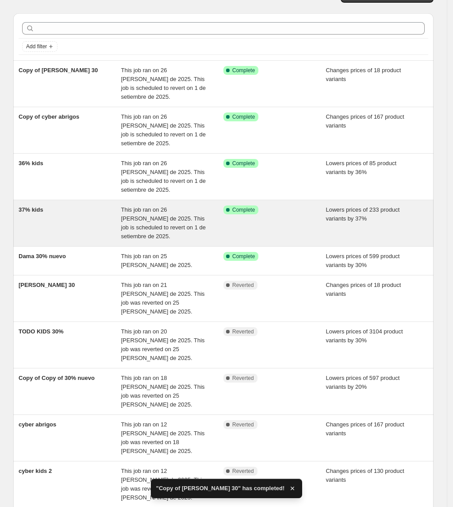
scroll to position [31, 0]
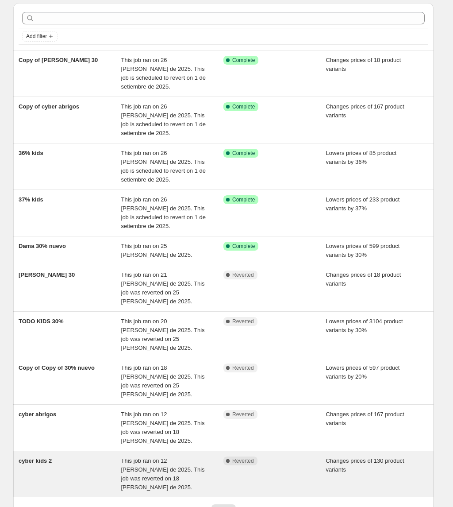
click at [75, 457] on div "cyber kids 2" at bounding box center [70, 474] width 103 height 35
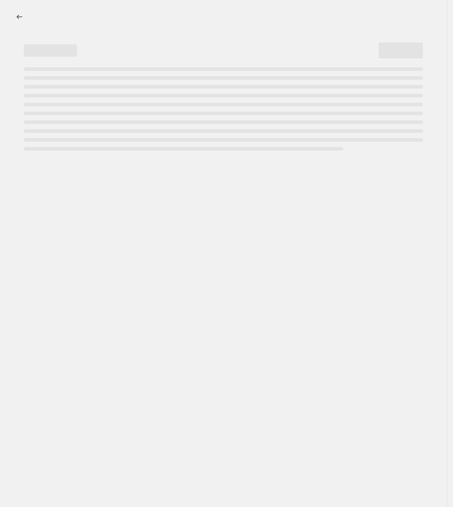
select select "collection"
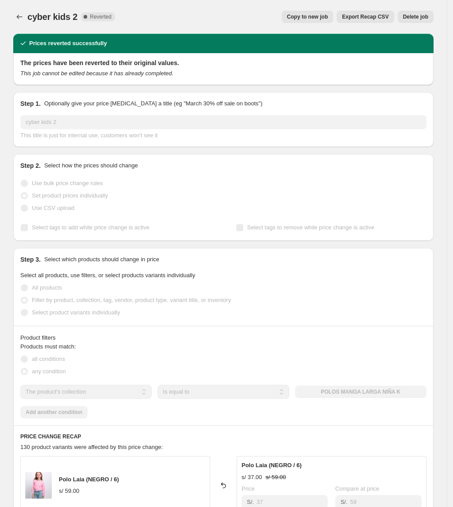
click at [329, 16] on span "Copy to new job" at bounding box center [307, 16] width 41 height 7
select select "collection"
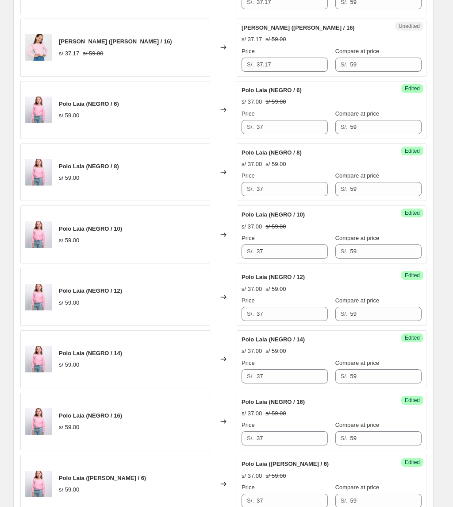
scroll to position [1304, 0]
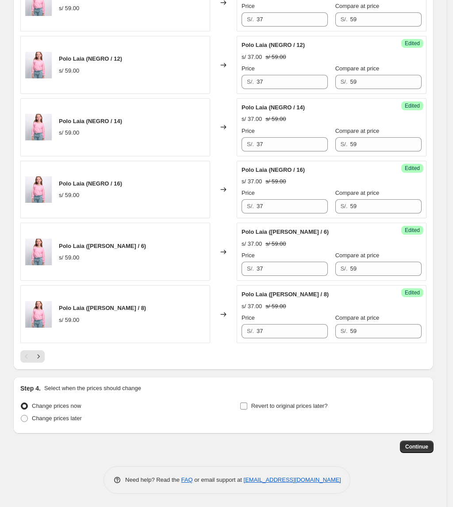
click at [294, 409] on span "Revert to original prices later?" at bounding box center [290, 406] width 77 height 7
click at [248, 409] on input "Revert to original prices later?" at bounding box center [243, 406] width 7 height 7
checkbox input "true"
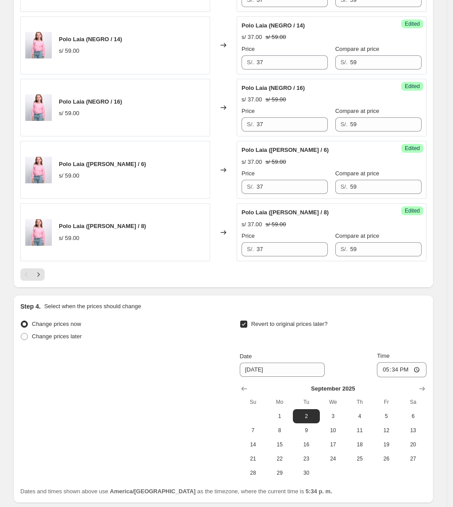
scroll to position [1455, 0]
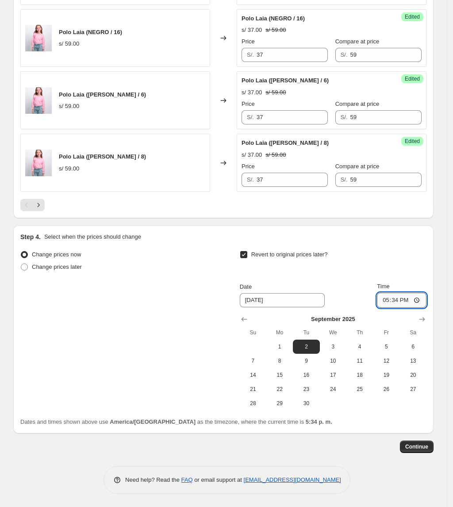
click at [396, 302] on input "17:34" at bounding box center [402, 300] width 50 height 15
type input "00:01"
click at [290, 346] on span "1" at bounding box center [279, 346] width 19 height 7
type input "[DATE]"
click at [429, 446] on span "Continue" at bounding box center [417, 446] width 23 height 7
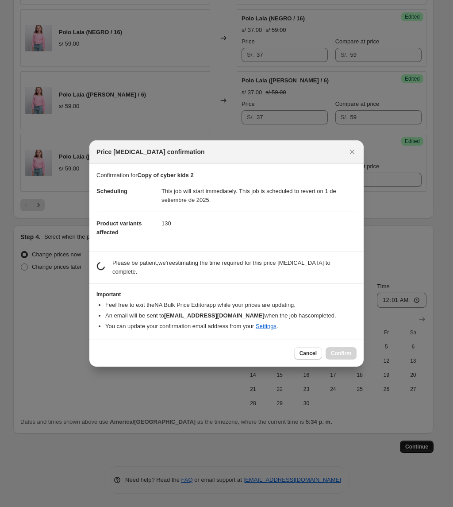
scroll to position [0, 0]
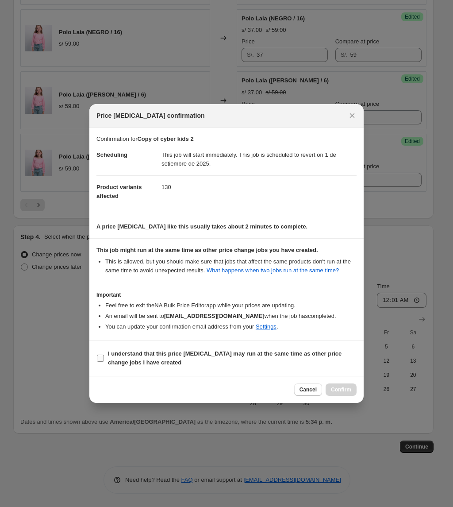
drag, startPoint x: 257, startPoint y: 354, endPoint x: 302, endPoint y: 374, distance: 48.4
click at [257, 353] on b "I understand that this price change job may run at the same time as other price…" at bounding box center [225, 357] width 234 height 15
click at [104, 355] on input "I understand that this price change job may run at the same time as other price…" at bounding box center [100, 358] width 7 height 7
checkbox input "true"
click at [337, 392] on span "Confirm" at bounding box center [341, 389] width 20 height 7
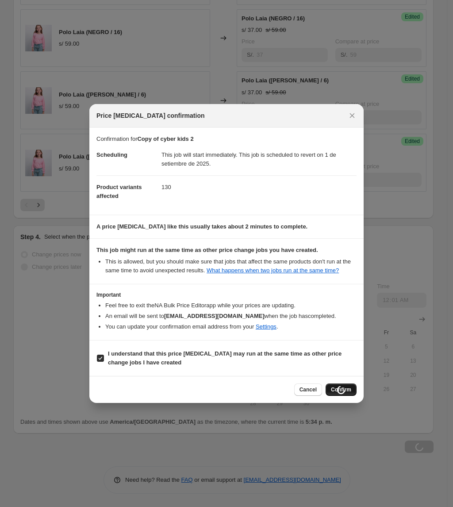
scroll to position [1455, 0]
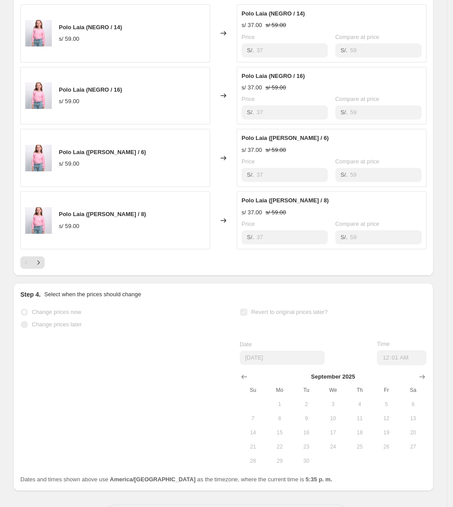
select select "collection"
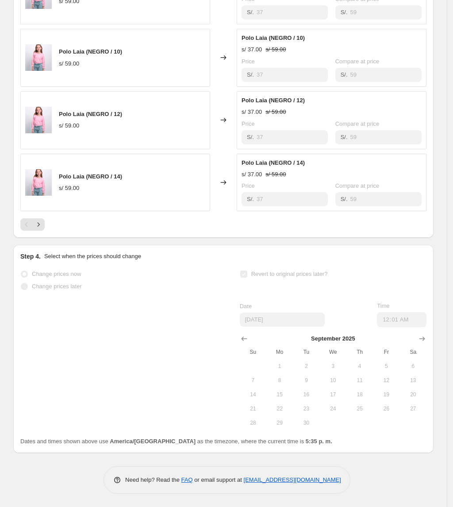
scroll to position [0, 0]
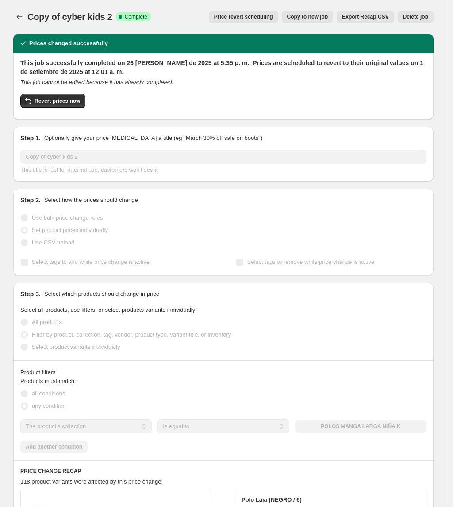
click at [21, 25] on div "Copy of cyber kids 2. This page is ready Copy of cyber kids 2 Success Complete …" at bounding box center [223, 17] width 421 height 34
click at [23, 18] on icon "Price change jobs" at bounding box center [19, 16] width 9 height 9
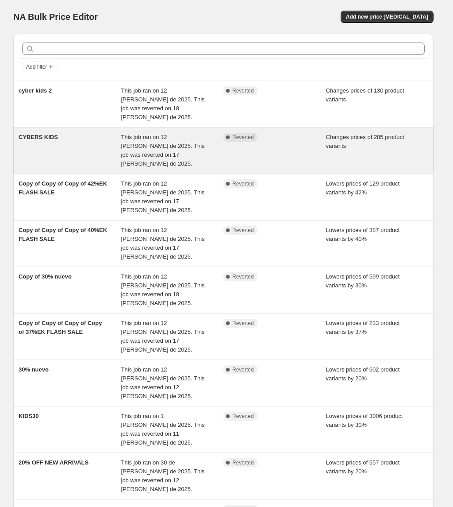
click at [94, 133] on div "CYBERS KIDS" at bounding box center [70, 150] width 103 height 35
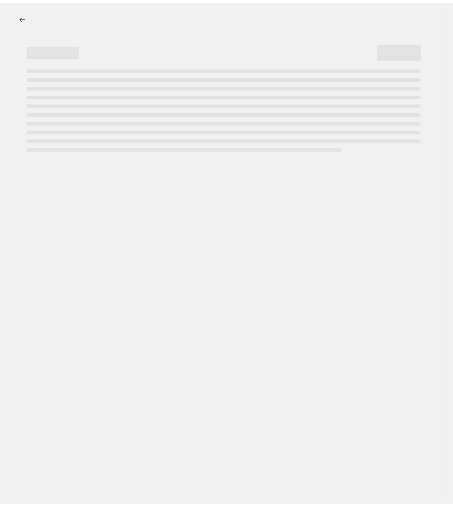
select select "collection"
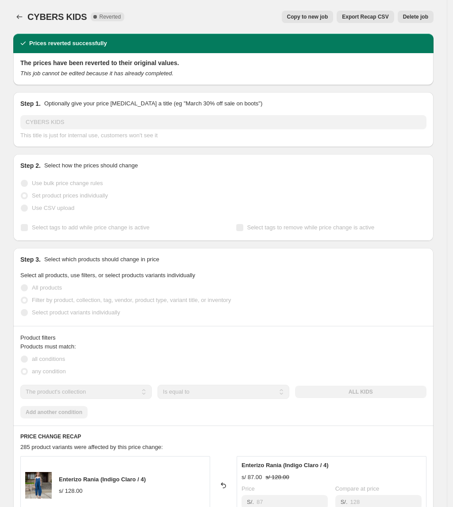
click at [320, 16] on span "Copy to new job" at bounding box center [307, 16] width 41 height 7
select select "collection"
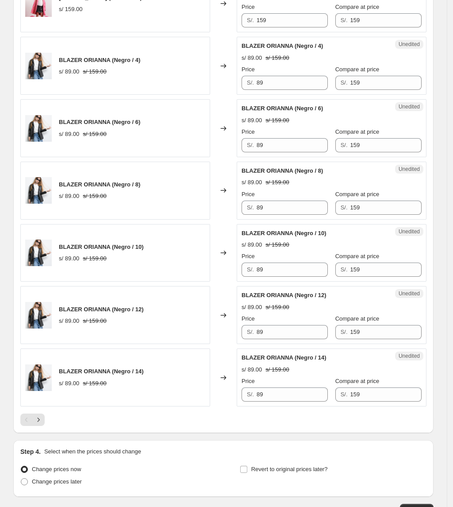
scroll to position [1304, 0]
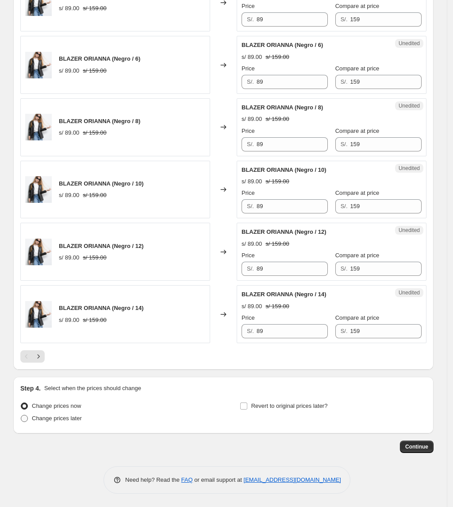
click at [81, 417] on span "Change prices later" at bounding box center [57, 418] width 50 height 7
click at [21, 415] on input "Change prices later" at bounding box center [21, 415] width 0 height 0
radio input "true"
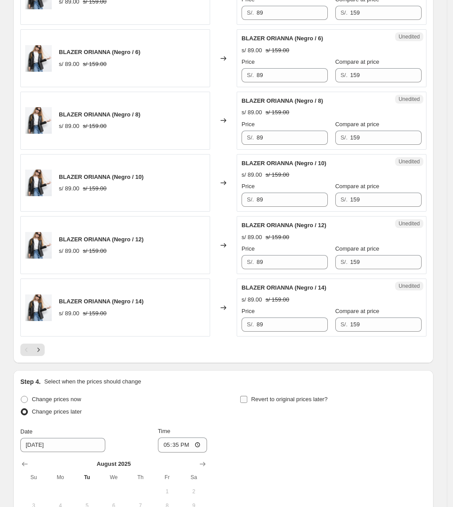
click at [287, 403] on span "Revert to original prices later?" at bounding box center [290, 399] width 77 height 7
click at [248, 403] on input "Revert to original prices later?" at bounding box center [243, 399] width 7 height 7
checkbox input "true"
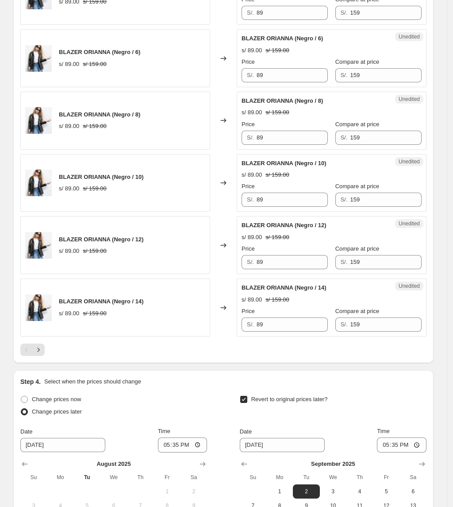
click at [69, 415] on span "Change prices later" at bounding box center [57, 411] width 50 height 7
click at [21, 409] on input "Change prices later" at bounding box center [21, 408] width 0 height 0
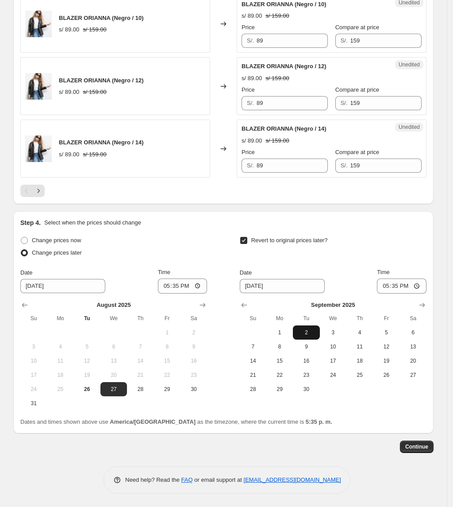
scroll to position [1469, 0]
click at [284, 335] on span "1" at bounding box center [279, 332] width 19 height 7
type input "[DATE]"
click at [66, 247] on label "Change prices later" at bounding box center [51, 253] width 62 height 12
click at [21, 249] on input "Change prices later" at bounding box center [21, 249] width 0 height 0
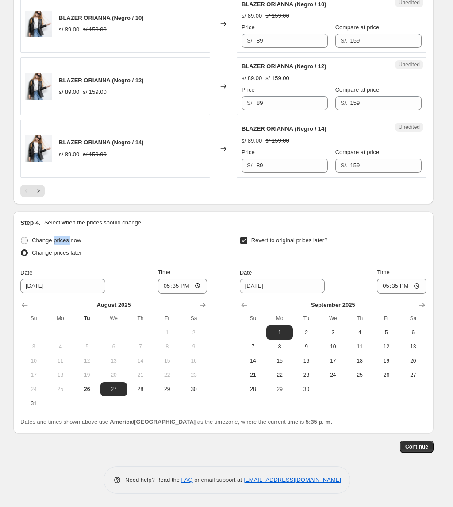
click at [66, 245] on label "Change prices now" at bounding box center [50, 240] width 61 height 12
click at [21, 237] on input "Change prices now" at bounding box center [21, 237] width 0 height 0
radio input "true"
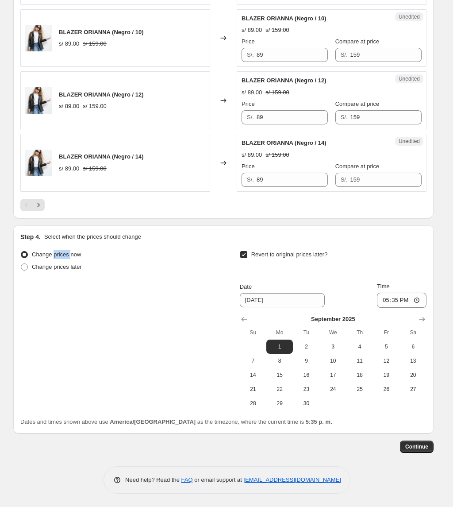
scroll to position [1455, 0]
click at [404, 302] on input "17:35" at bounding box center [402, 300] width 50 height 15
type input "00:01"
click at [426, 441] on button "Continue" at bounding box center [417, 447] width 34 height 12
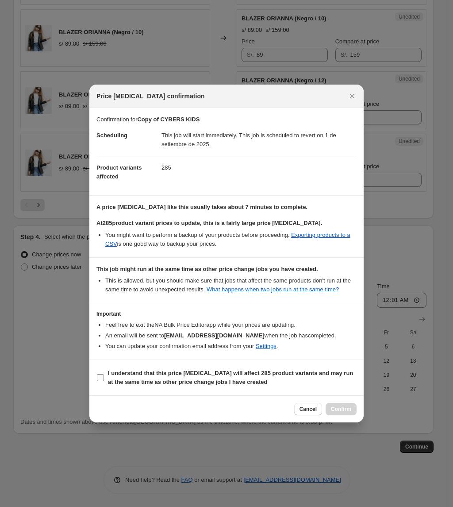
click at [223, 385] on b "I understand that this price change job will affect 285 product variants and ma…" at bounding box center [230, 377] width 245 height 15
click at [104, 381] on input "I understand that this price change job will affect 285 product variants and ma…" at bounding box center [100, 377] width 7 height 7
checkbox input "true"
click at [349, 411] on span "Confirm" at bounding box center [341, 409] width 20 height 7
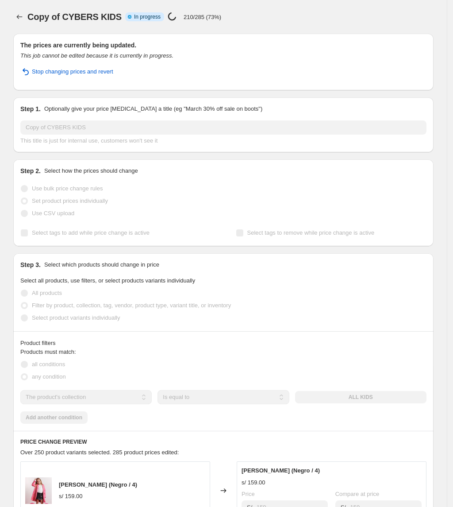
select select "collection"
